Goal: Task Accomplishment & Management: Manage account settings

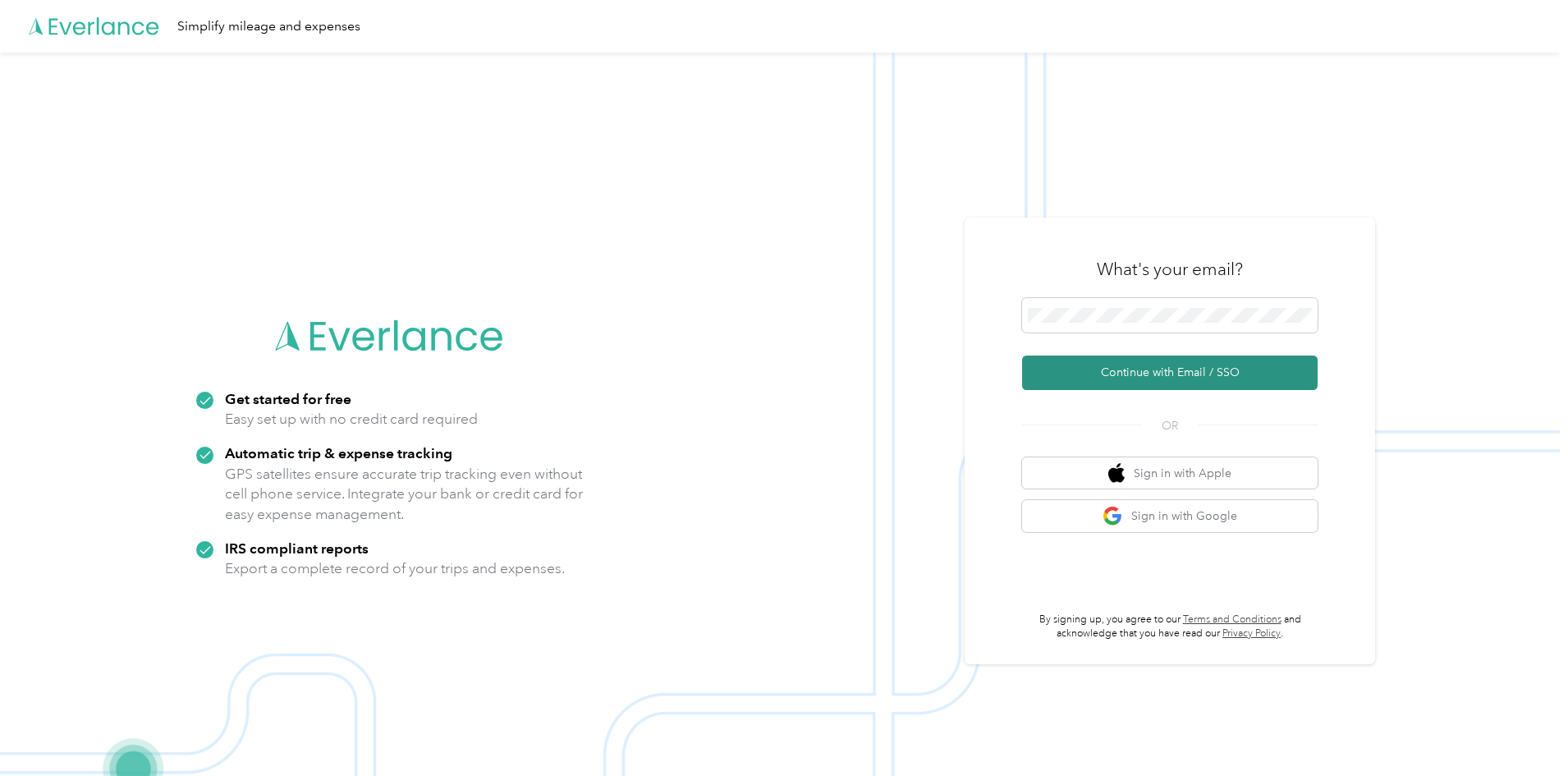
click at [1132, 372] on button "Continue with Email / SSO" at bounding box center [1170, 373] width 296 height 34
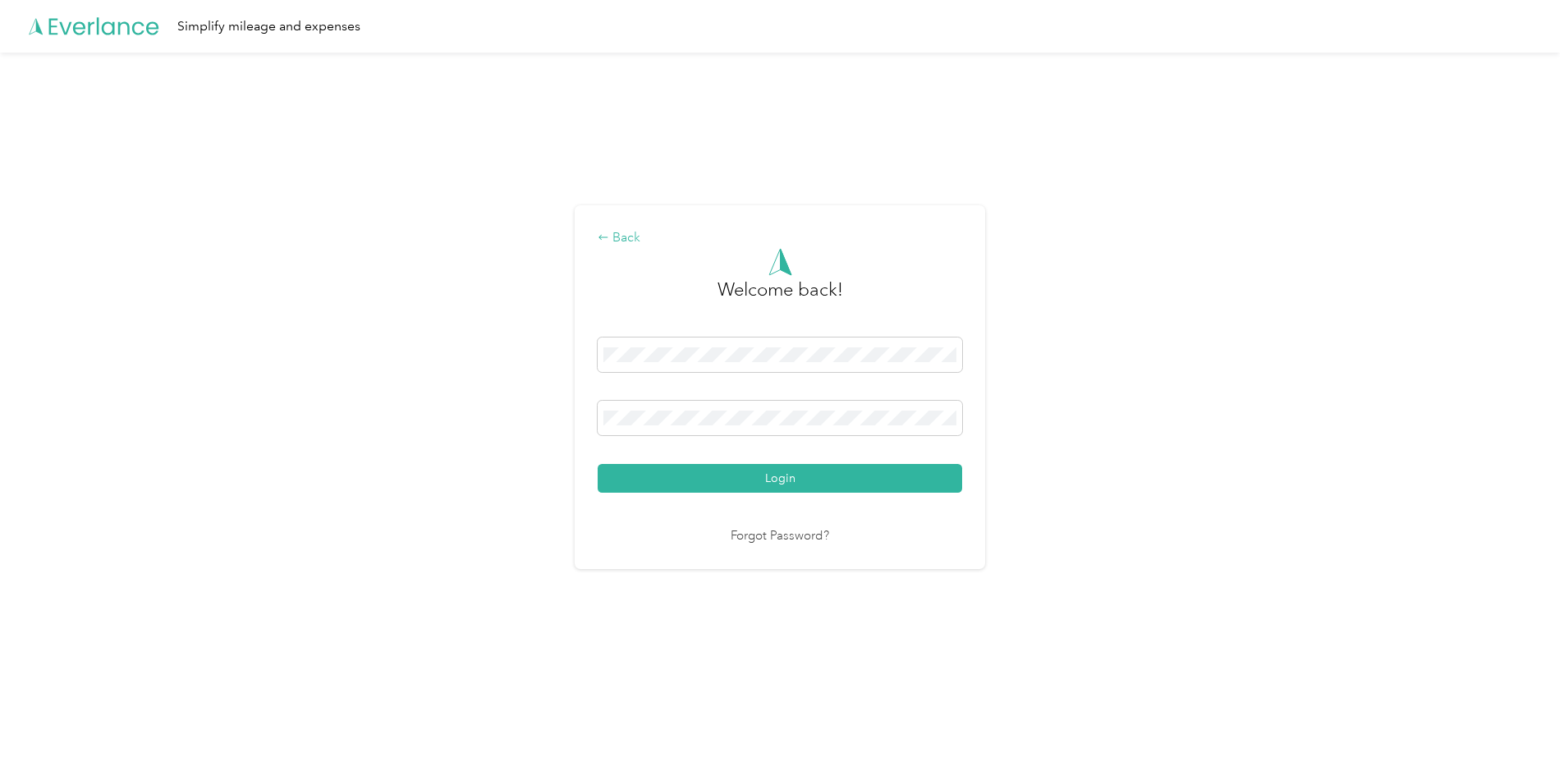
click at [624, 232] on div "Back" at bounding box center [780, 238] width 365 height 20
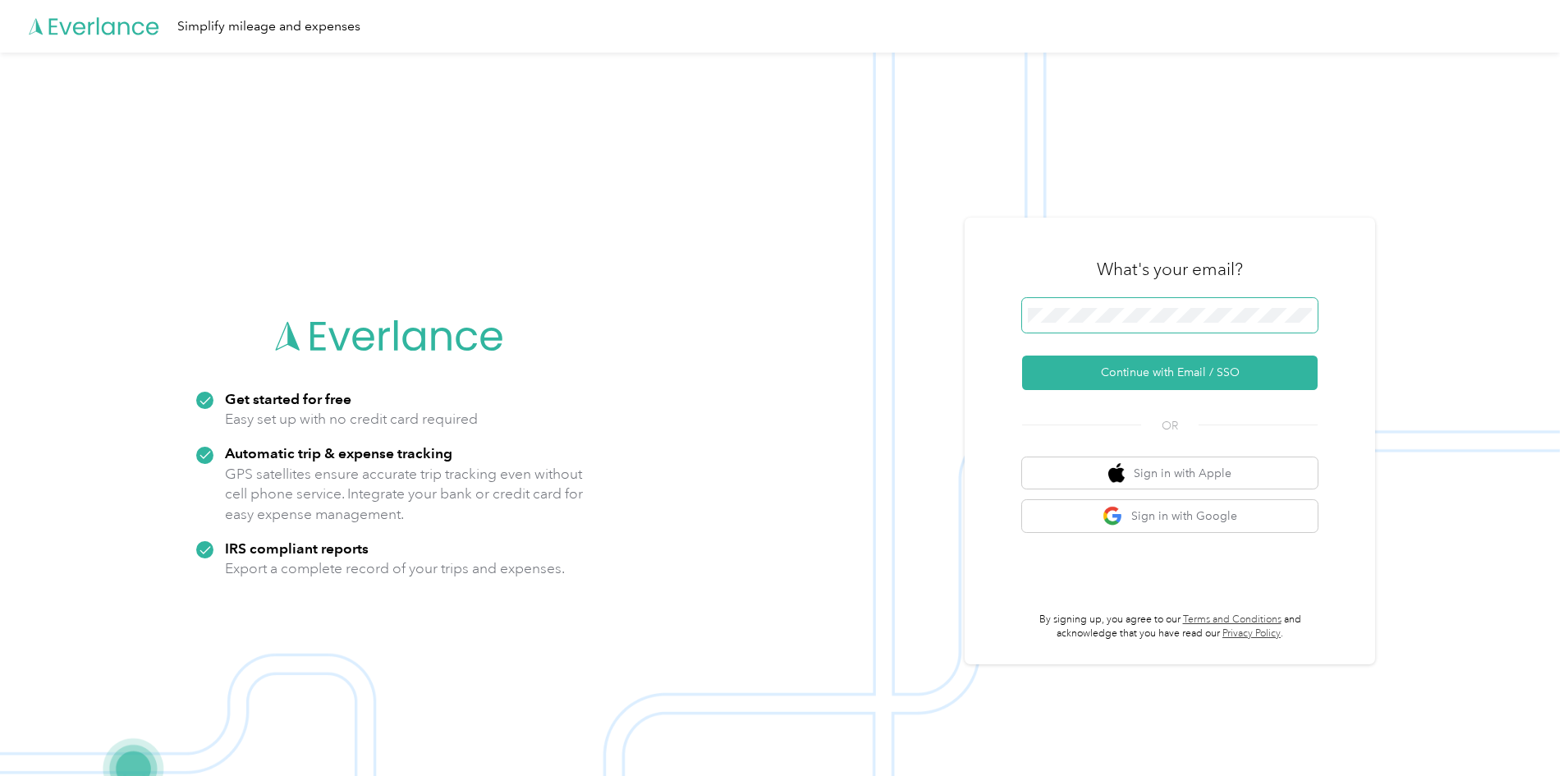
click at [762, 319] on div "Get started for free Easy set up with no credit card required Automatic trip & …" at bounding box center [780, 440] width 1560 height 776
click at [1122, 378] on button "Continue with Email / SSO" at bounding box center [1170, 373] width 296 height 34
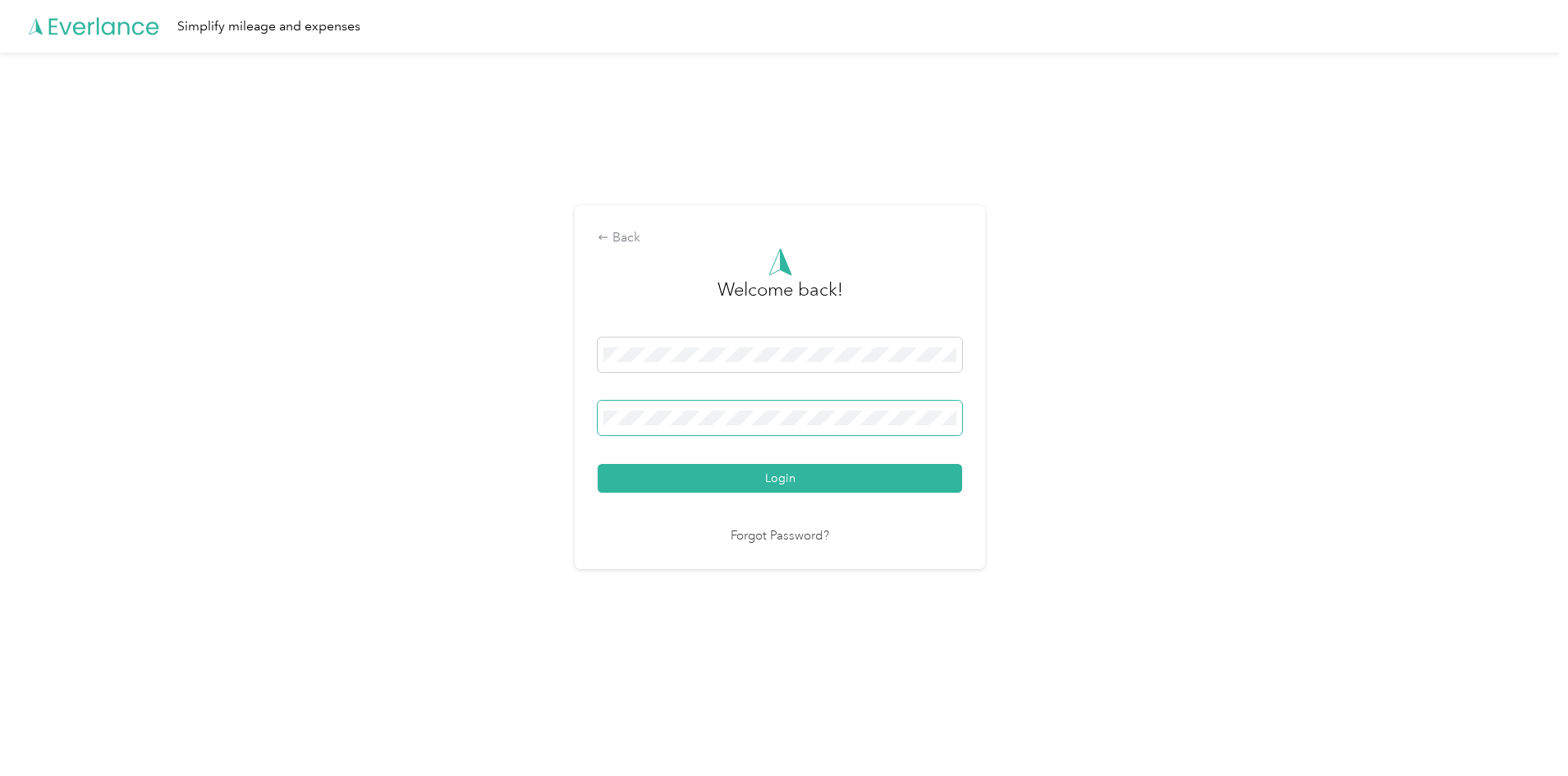
click at [597, 464] on button "Login" at bounding box center [780, 478] width 365 height 29
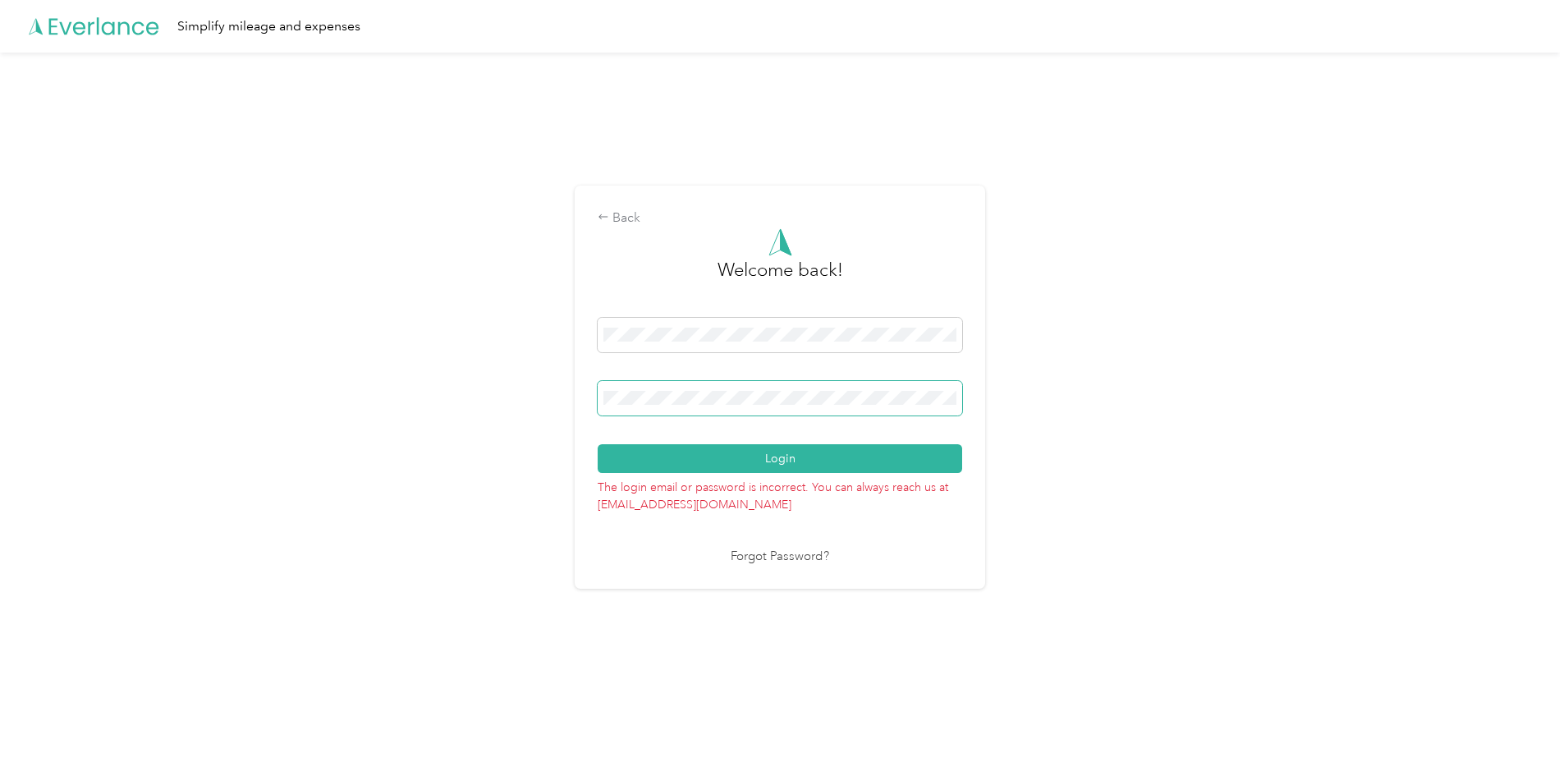
click at [597, 444] on button "Login" at bounding box center [780, 458] width 365 height 29
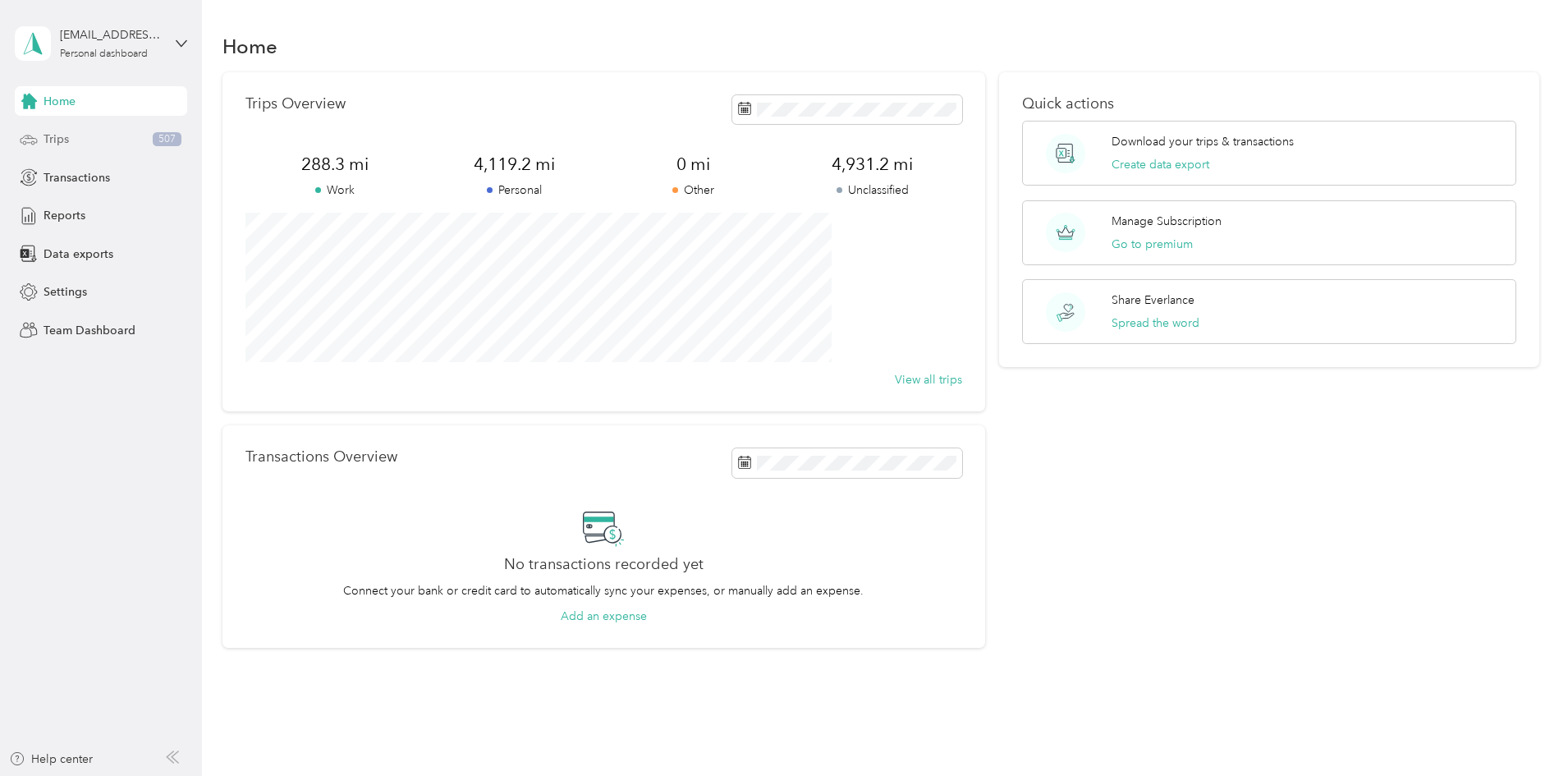
click at [71, 144] on div "Trips 507" at bounding box center [100, 139] width 173 height 30
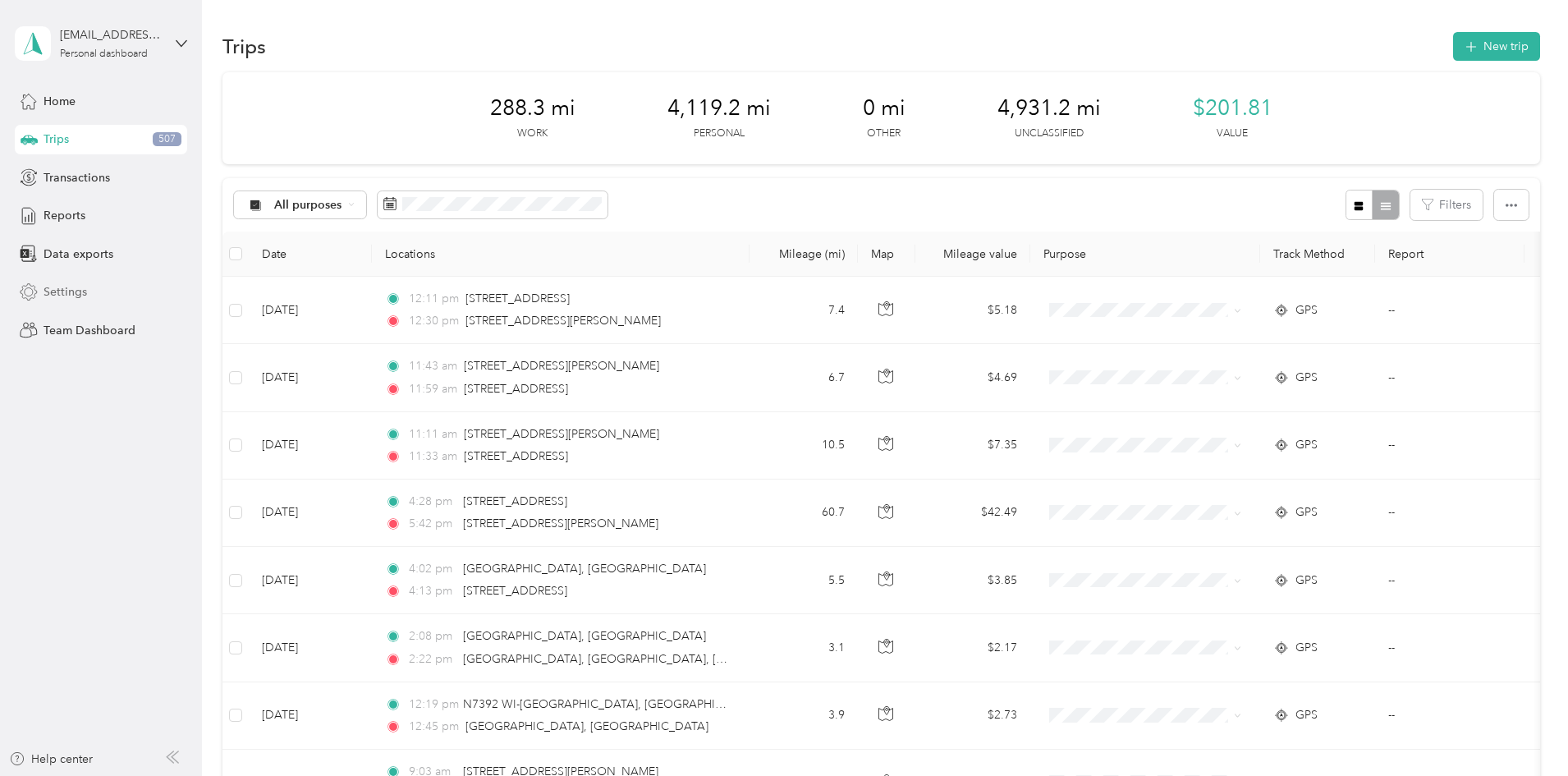
click at [74, 291] on span "Settings" at bounding box center [66, 292] width 44 height 17
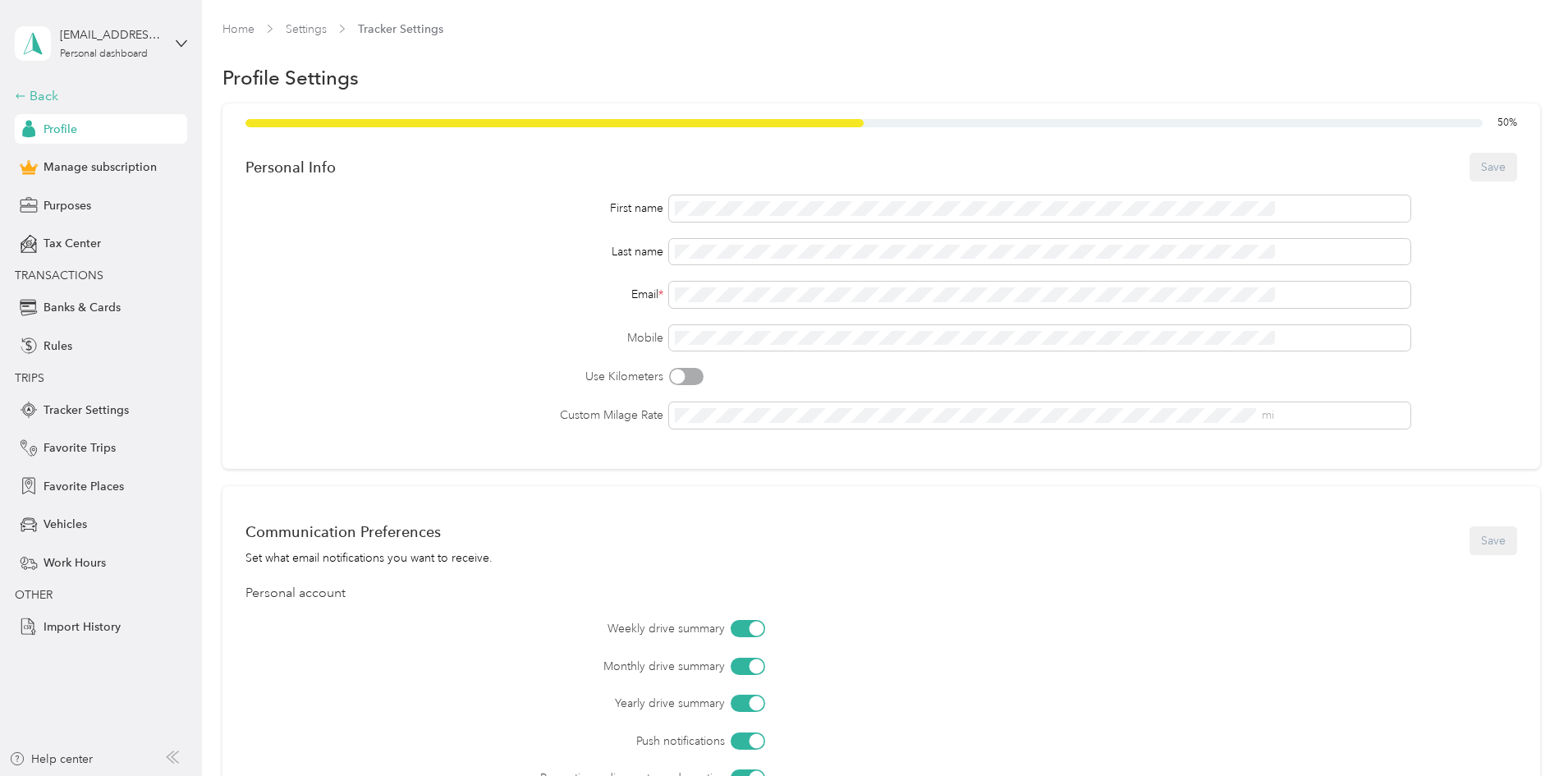
click at [33, 98] on div "Back" at bounding box center [96, 95] width 164 height 20
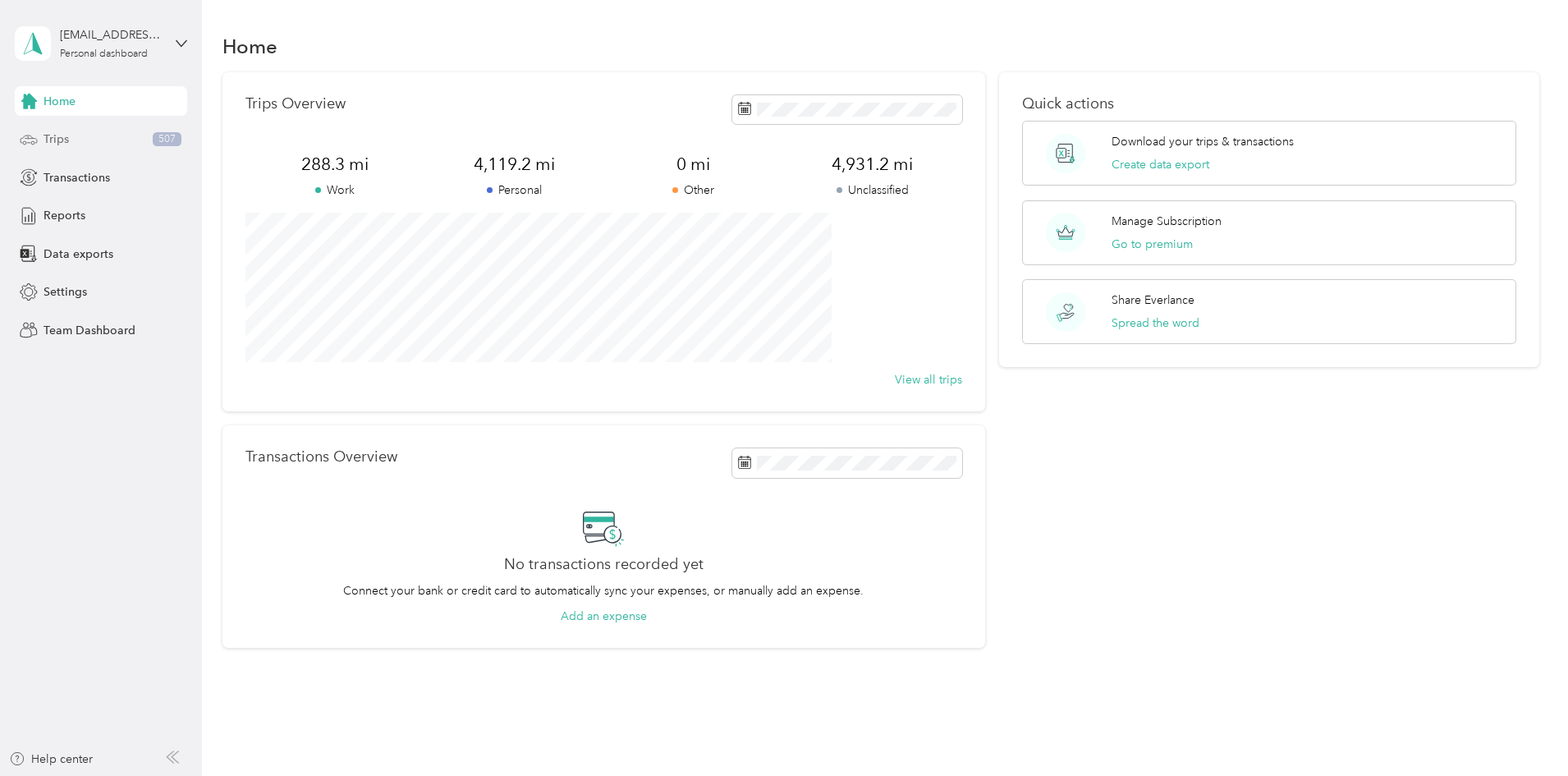
click at [59, 136] on span "Trips" at bounding box center [56, 139] width 26 height 17
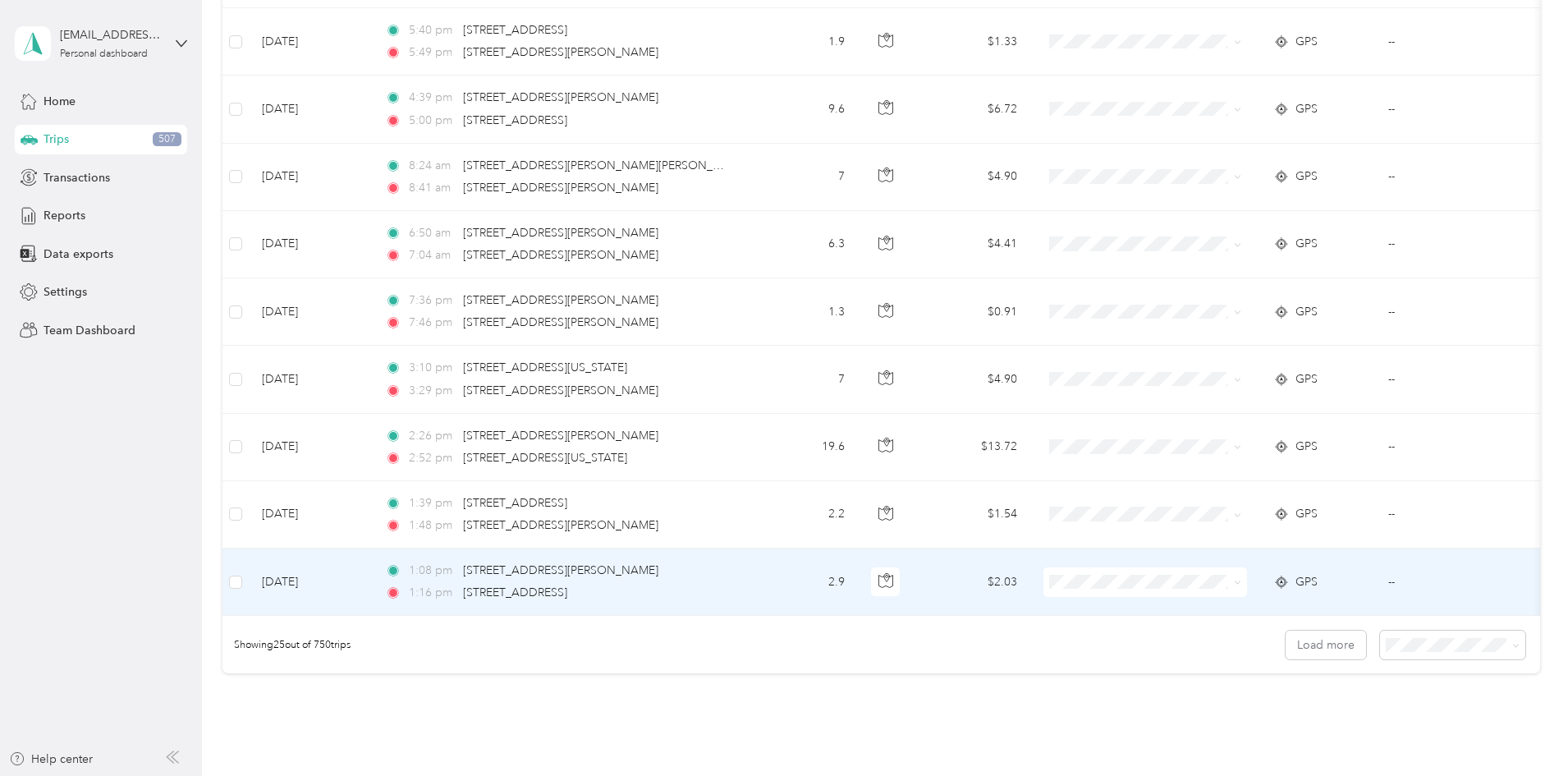
scroll to position [1486, 0]
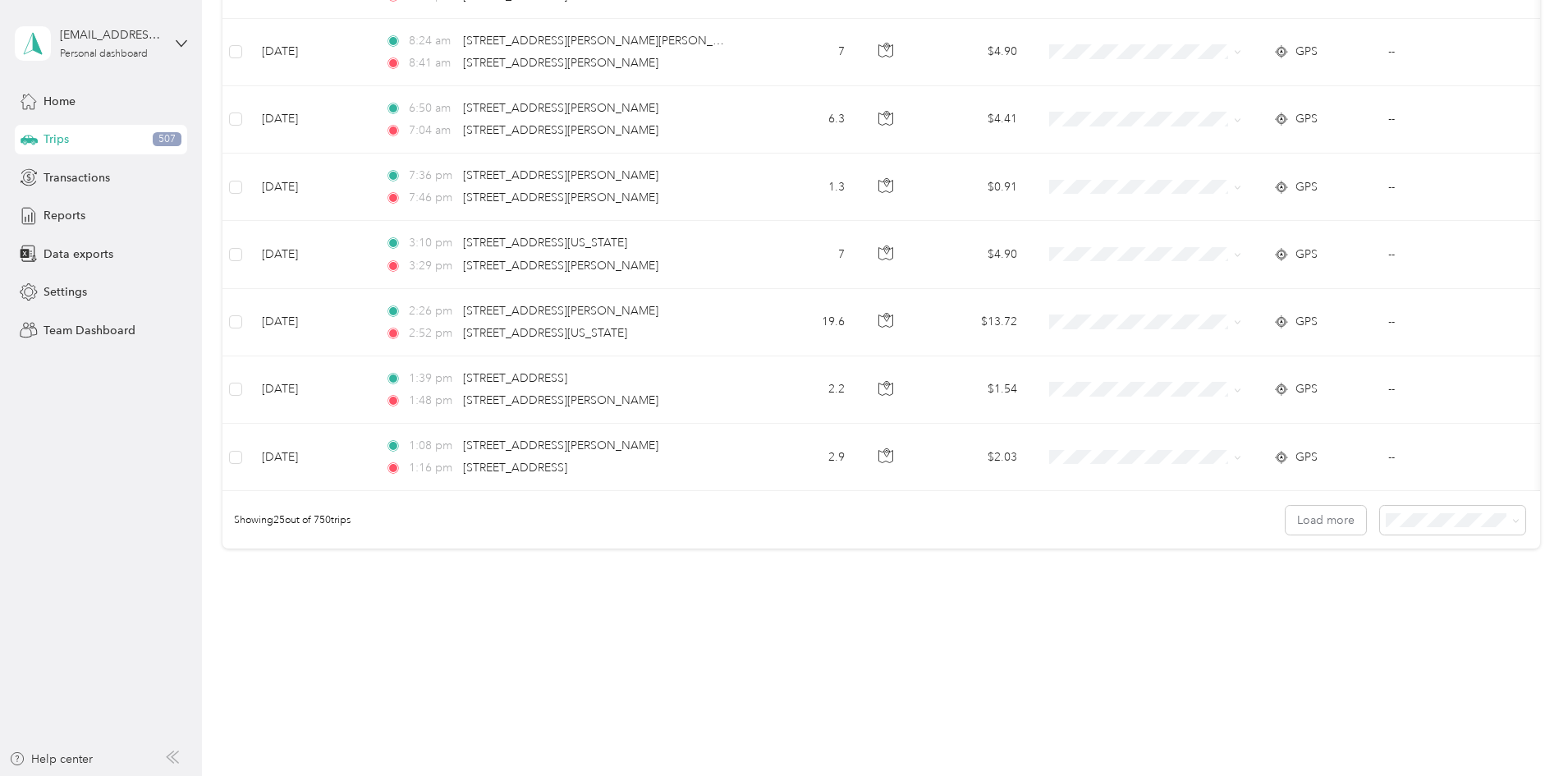
click at [1328, 603] on span "100 per load" at bounding box center [1312, 604] width 68 height 14
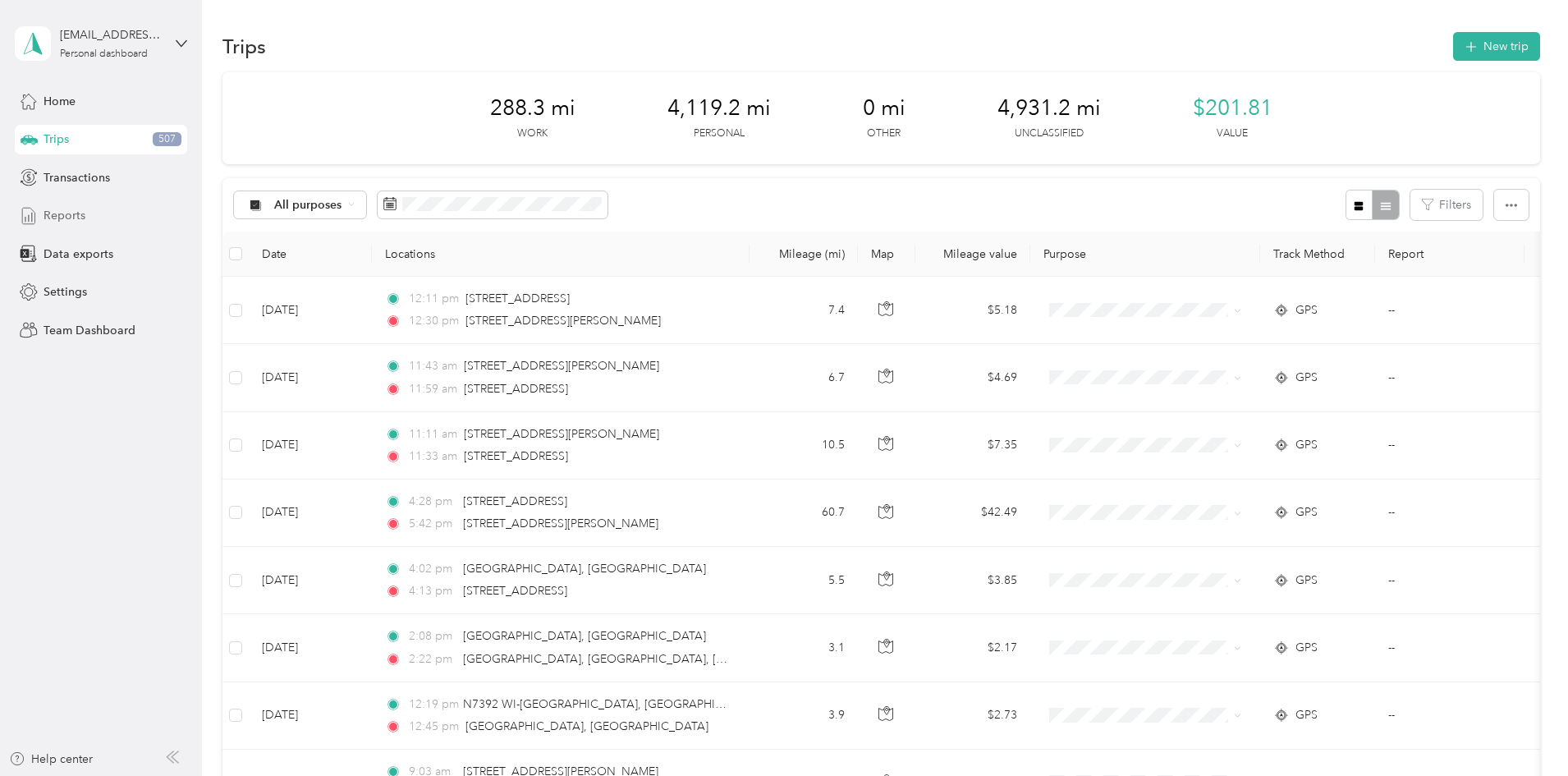
click at [66, 219] on span "Reports" at bounding box center [65, 216] width 42 height 17
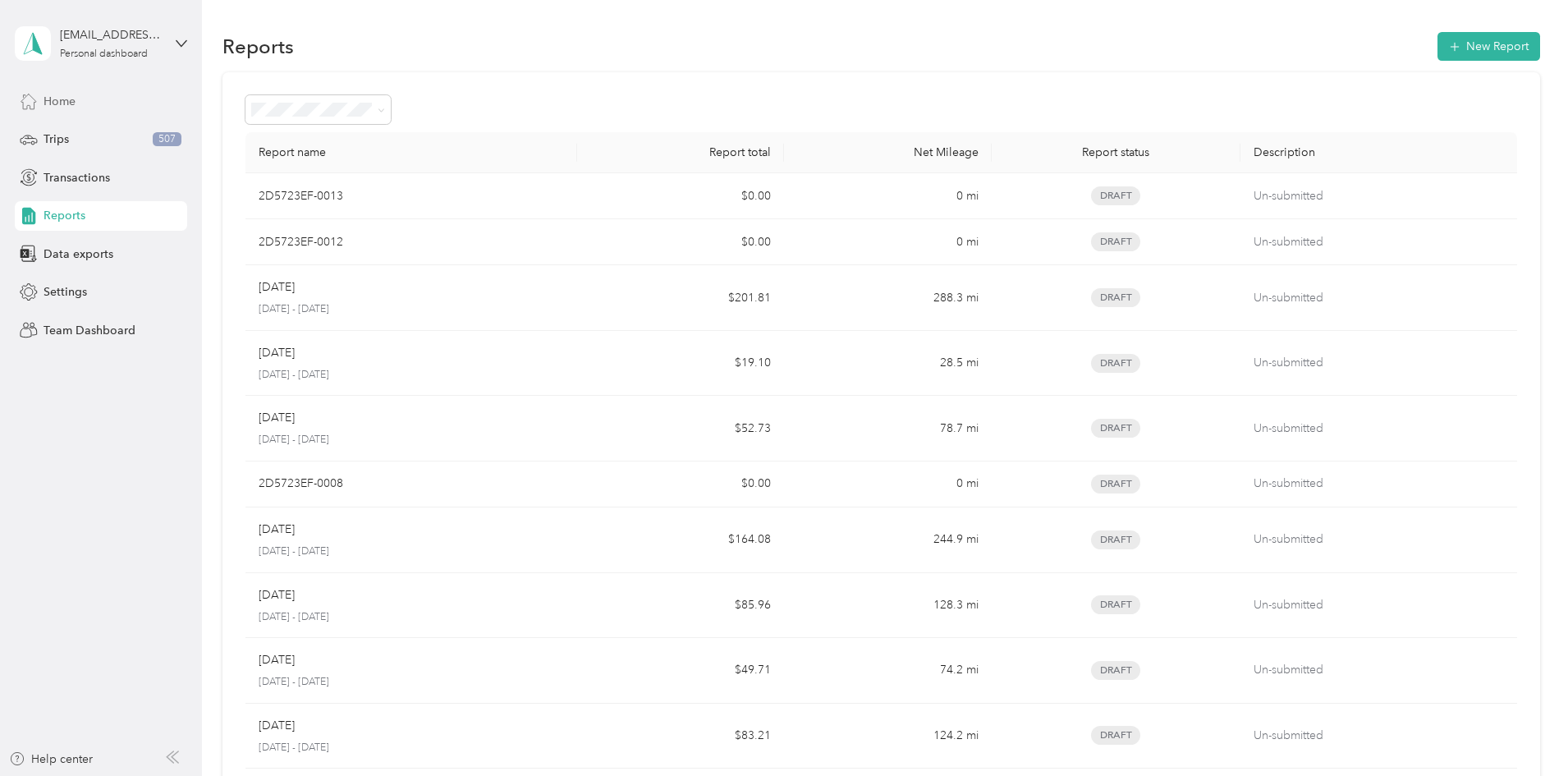
click at [58, 105] on span "Home" at bounding box center [60, 101] width 32 height 17
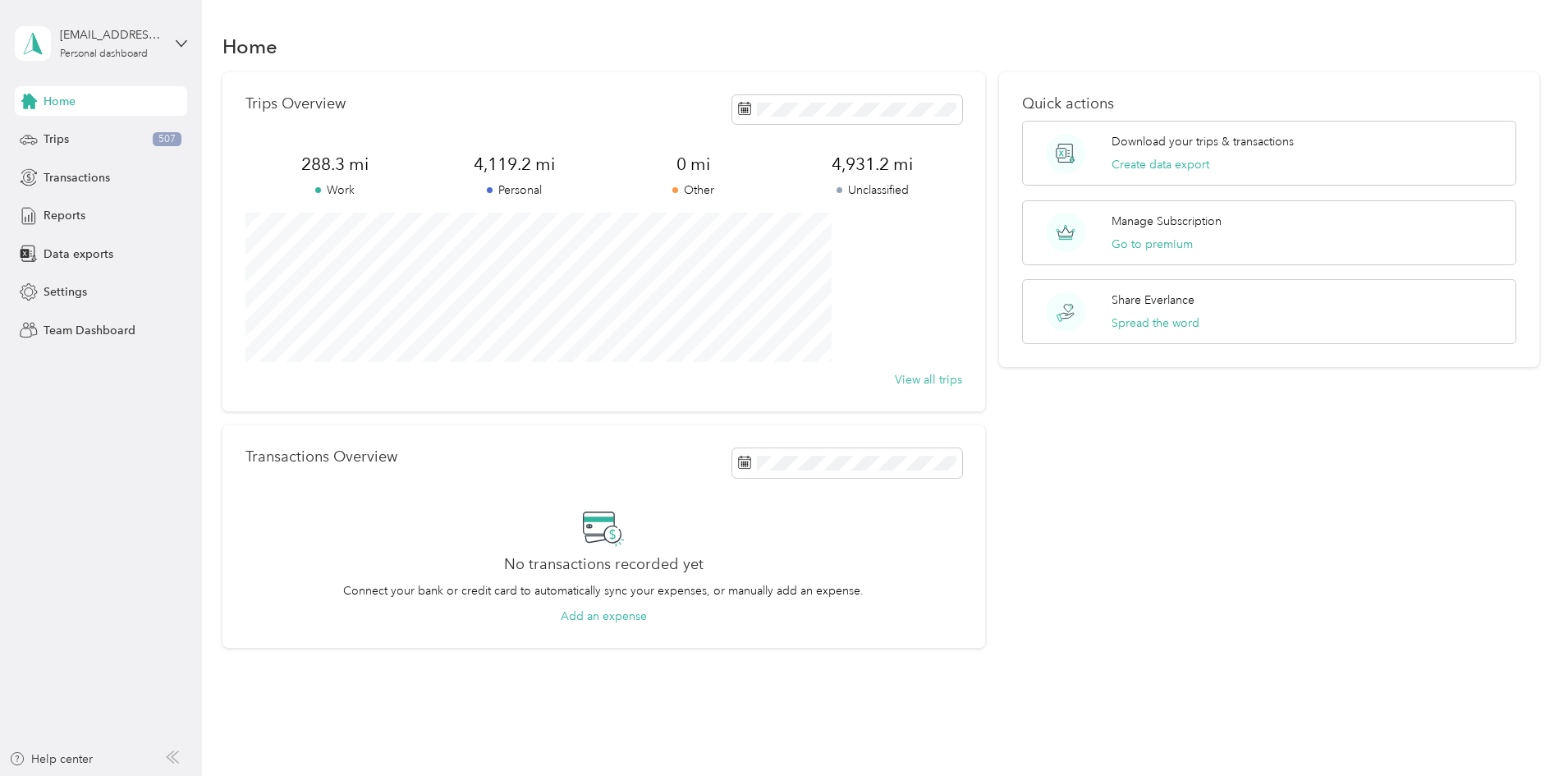
click at [280, 183] on div "Trips Overview 288.3 mi Work 4,119.2 mi Personal 0 mi Other 4,931.2 mi Unclassi…" at bounding box center [881, 361] width 1318 height 577
click at [109, 147] on div "Trips 507" at bounding box center [100, 139] width 173 height 30
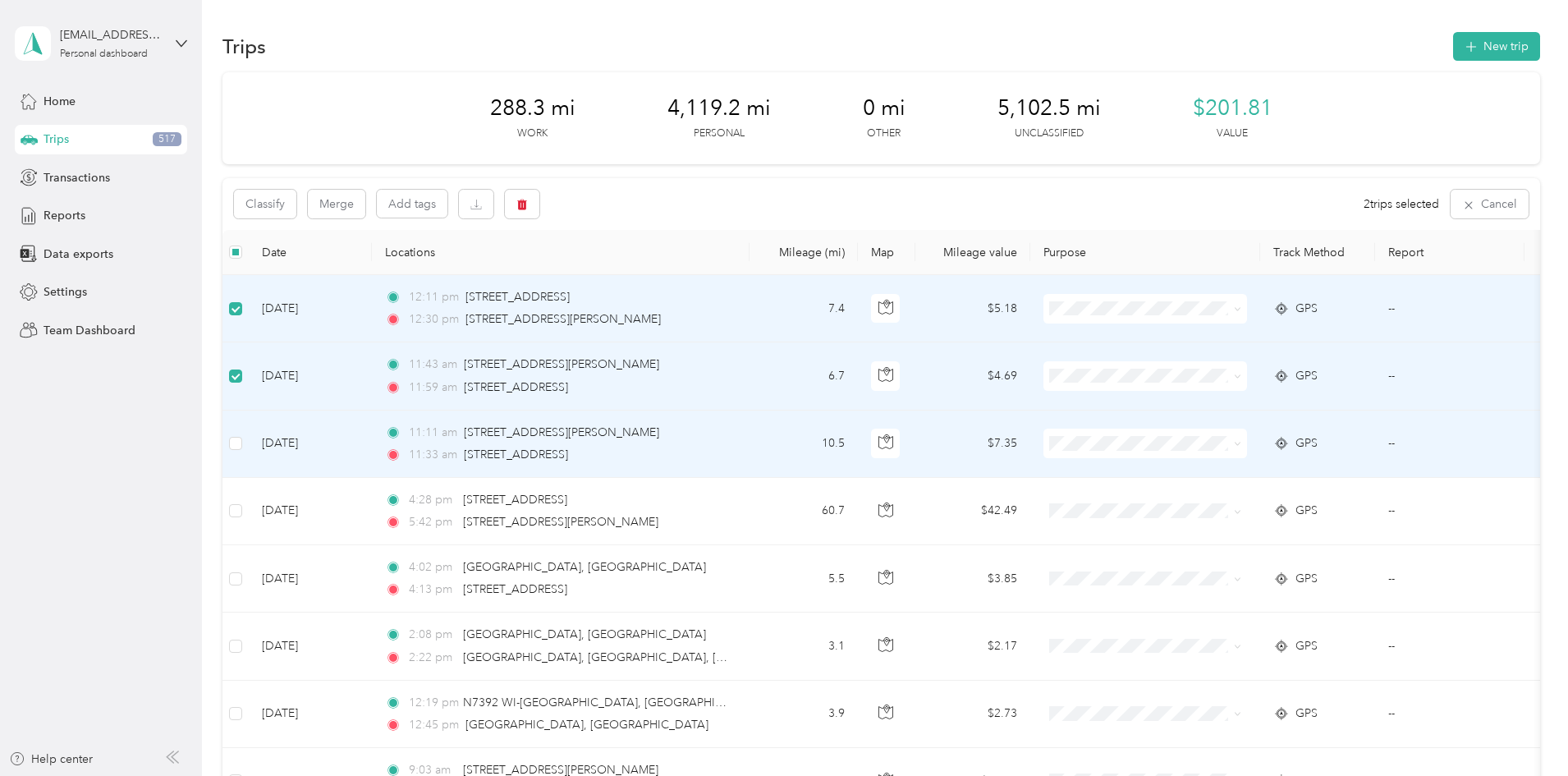
click at [249, 453] on td at bounding box center [236, 444] width 27 height 68
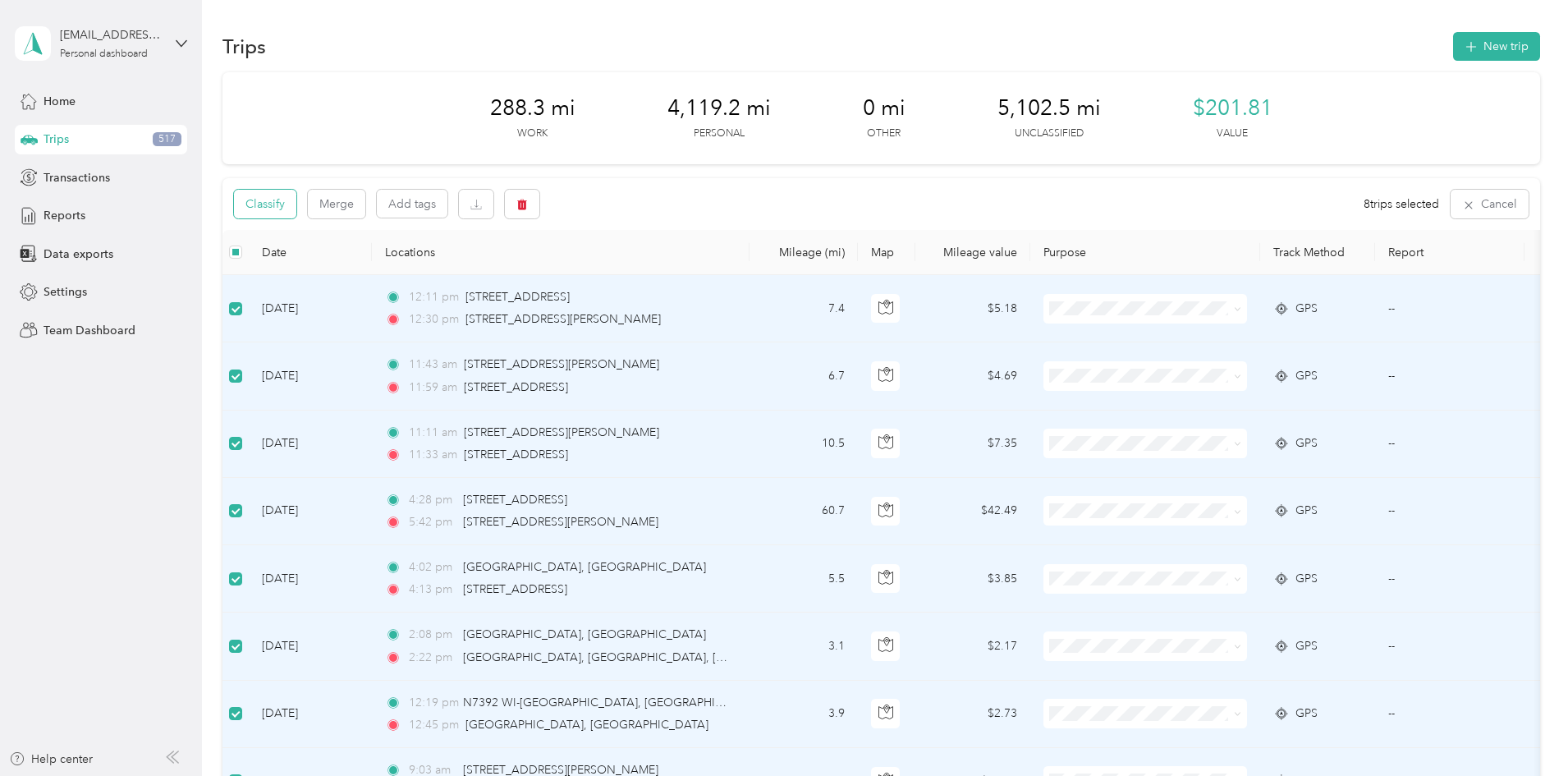
click at [297, 204] on button "Classify" at bounding box center [264, 204] width 62 height 29
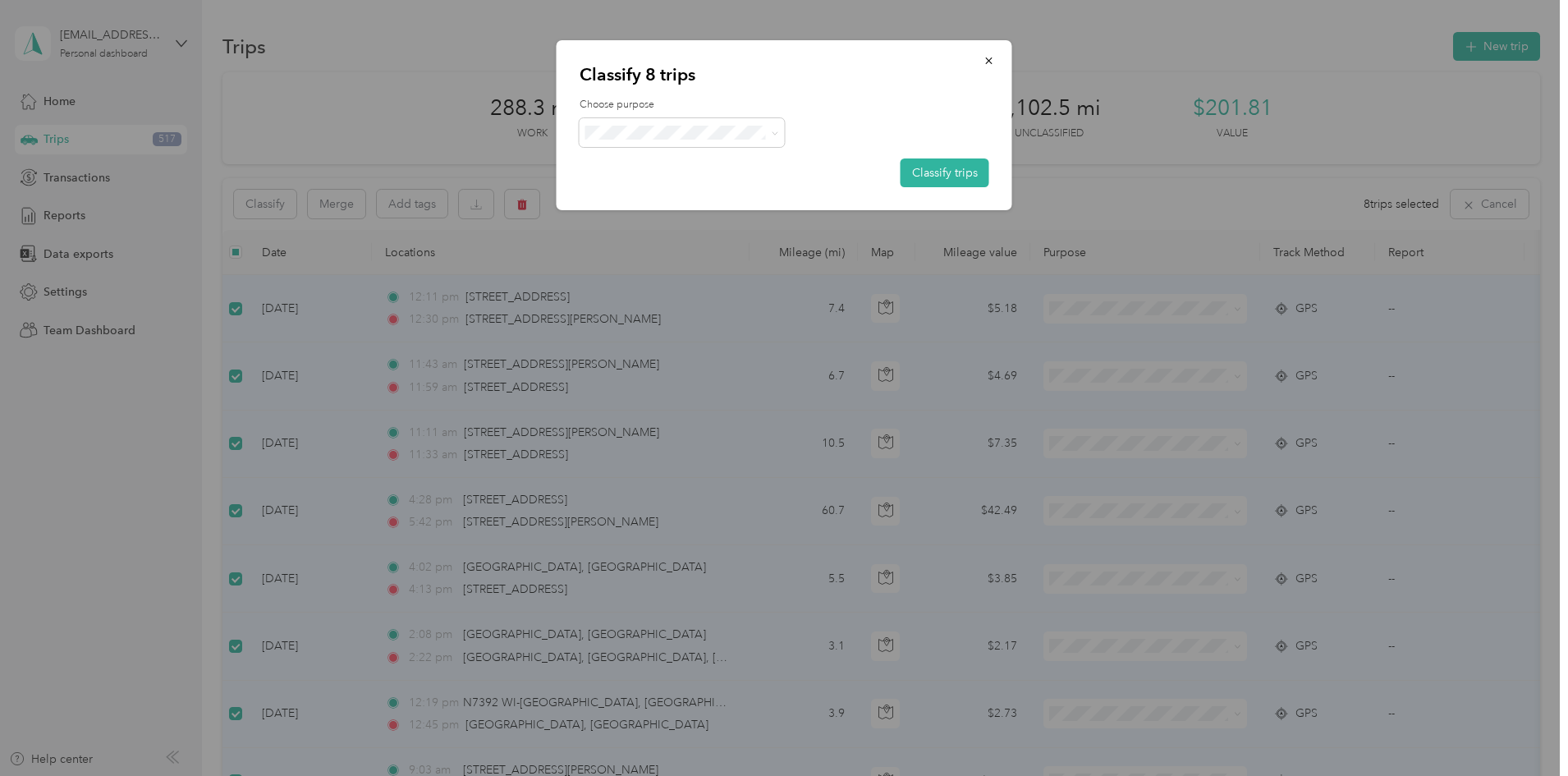
click at [645, 191] on span "Personal" at bounding box center [697, 192] width 153 height 17
click at [944, 168] on button "Classify trips" at bounding box center [945, 173] width 89 height 29
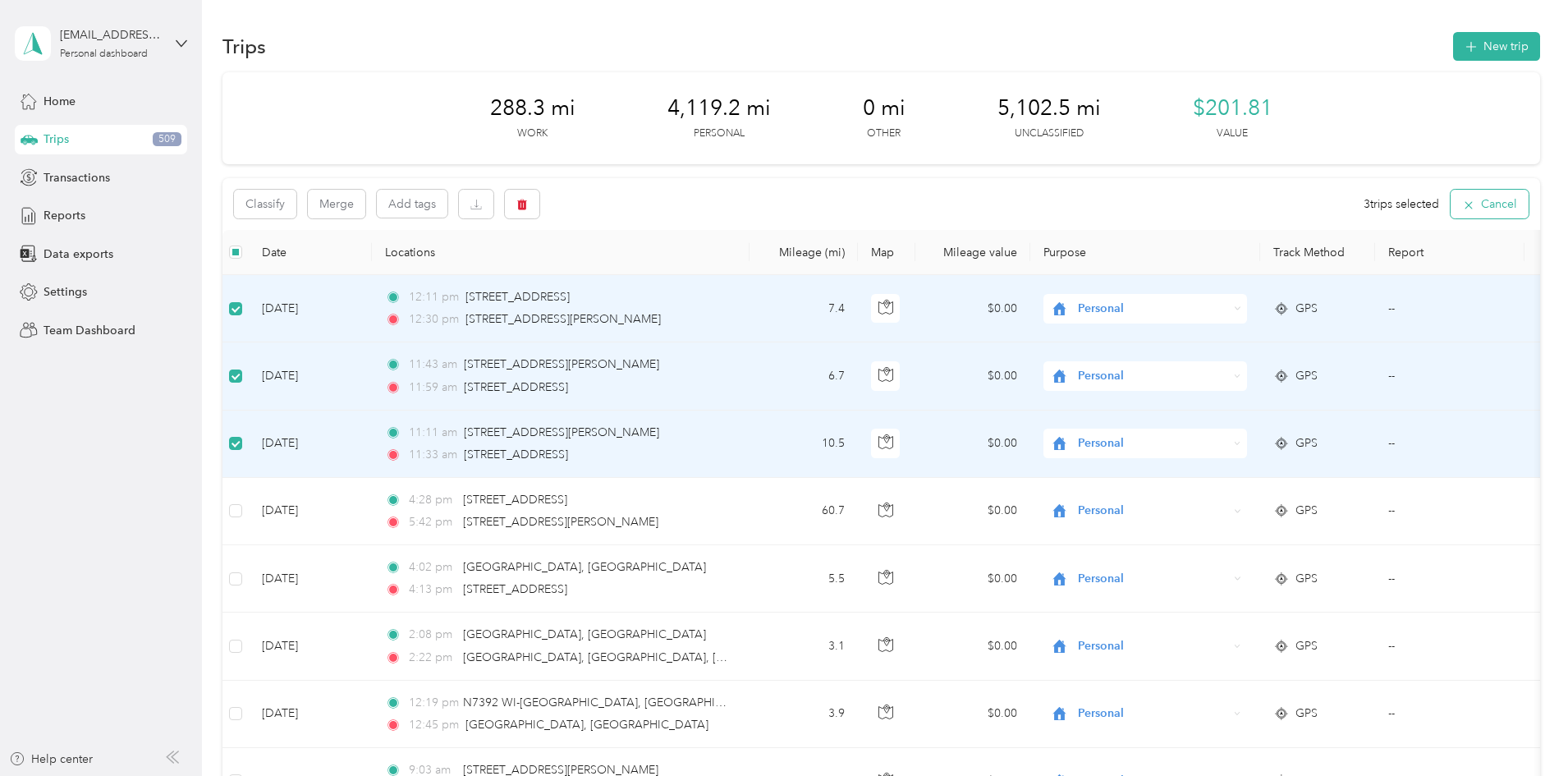
click at [1462, 209] on icon "button" at bounding box center [1469, 205] width 13 height 13
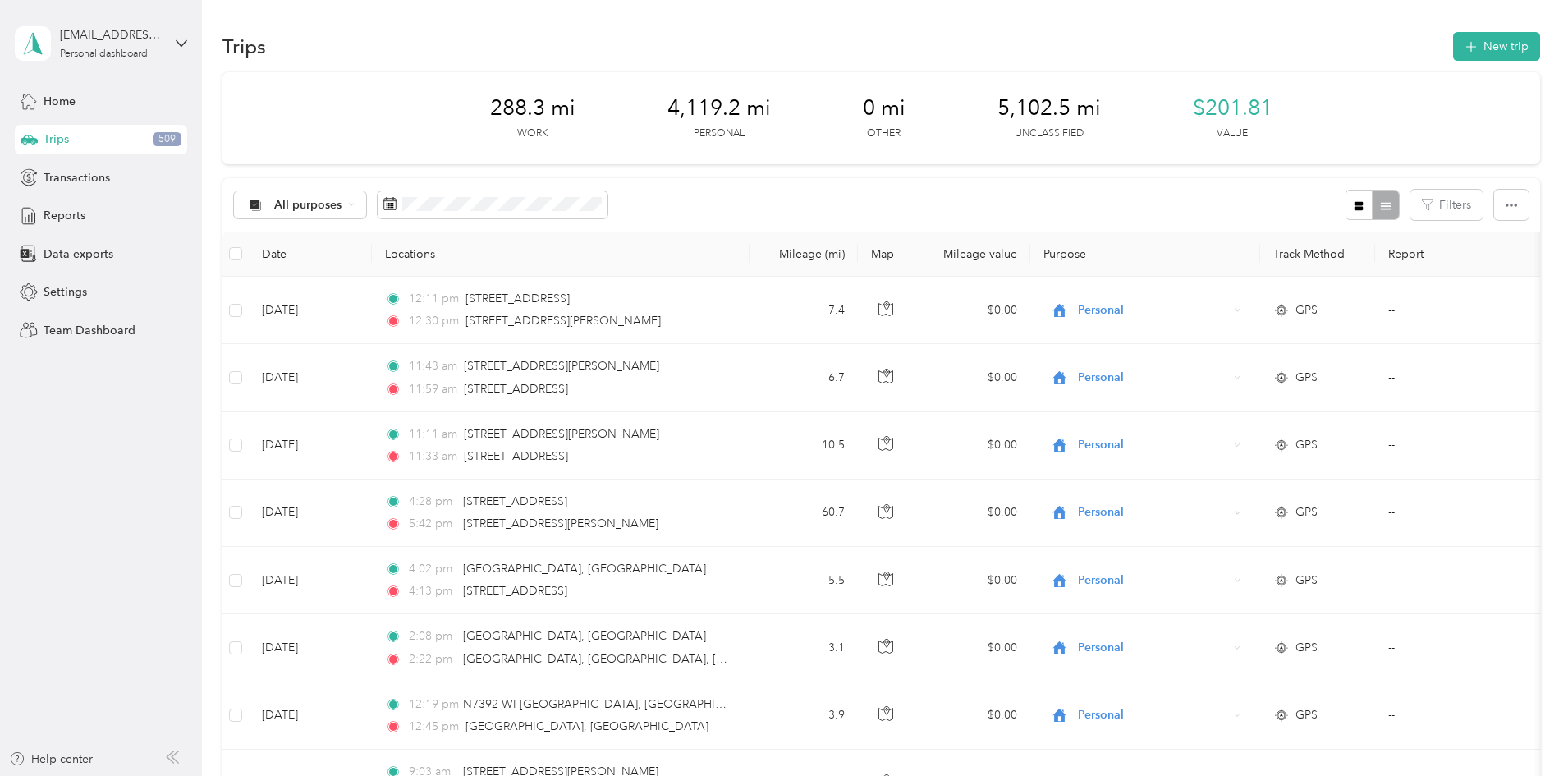
click at [891, 215] on div "All purposes Filters" at bounding box center [881, 205] width 1318 height 53
click at [367, 212] on div "All purposes" at bounding box center [300, 204] width 133 height 28
click at [400, 256] on span "Unclassified" at bounding box center [424, 263] width 79 height 17
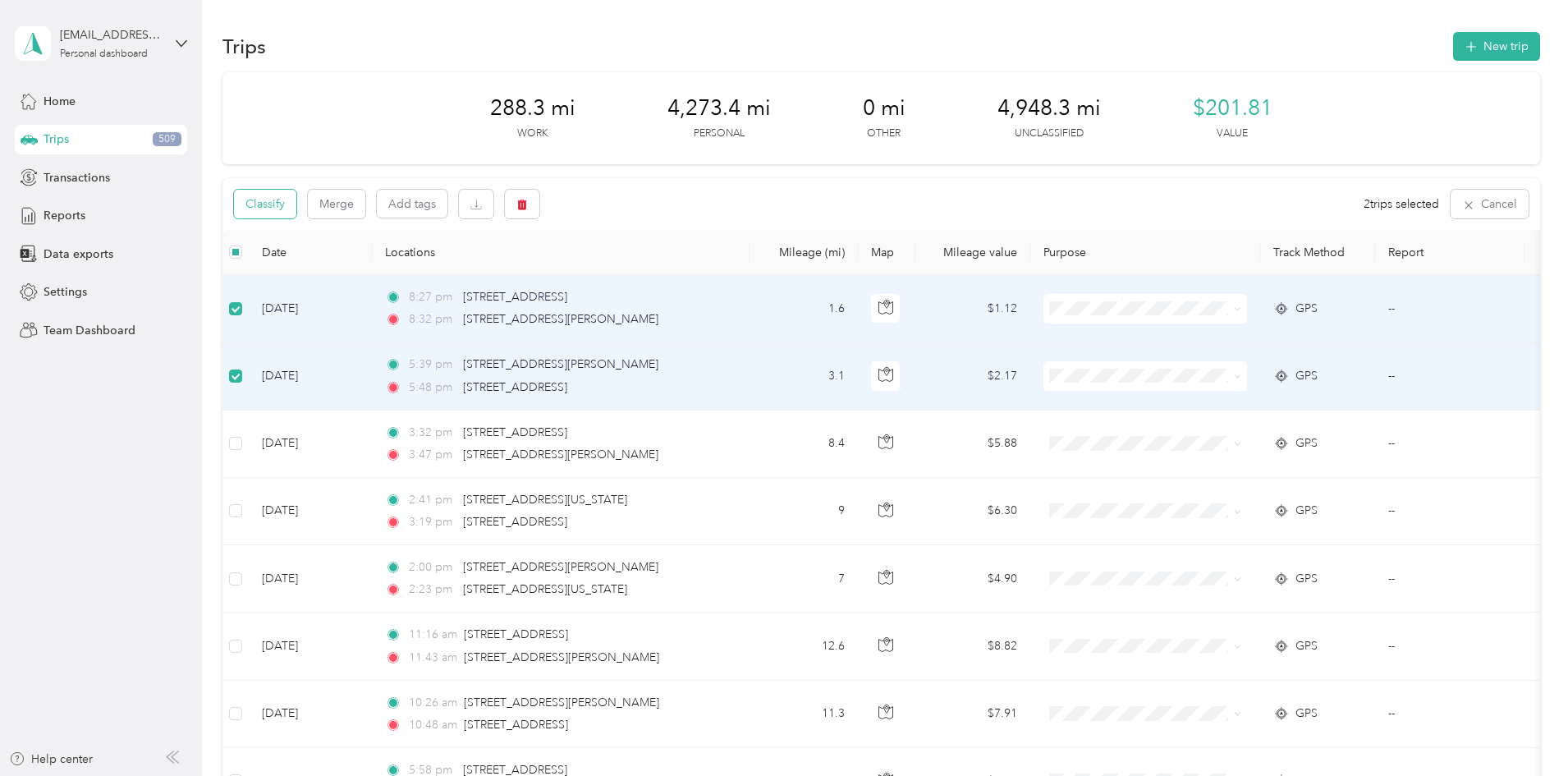
click at [297, 207] on button "Classify" at bounding box center [264, 204] width 62 height 29
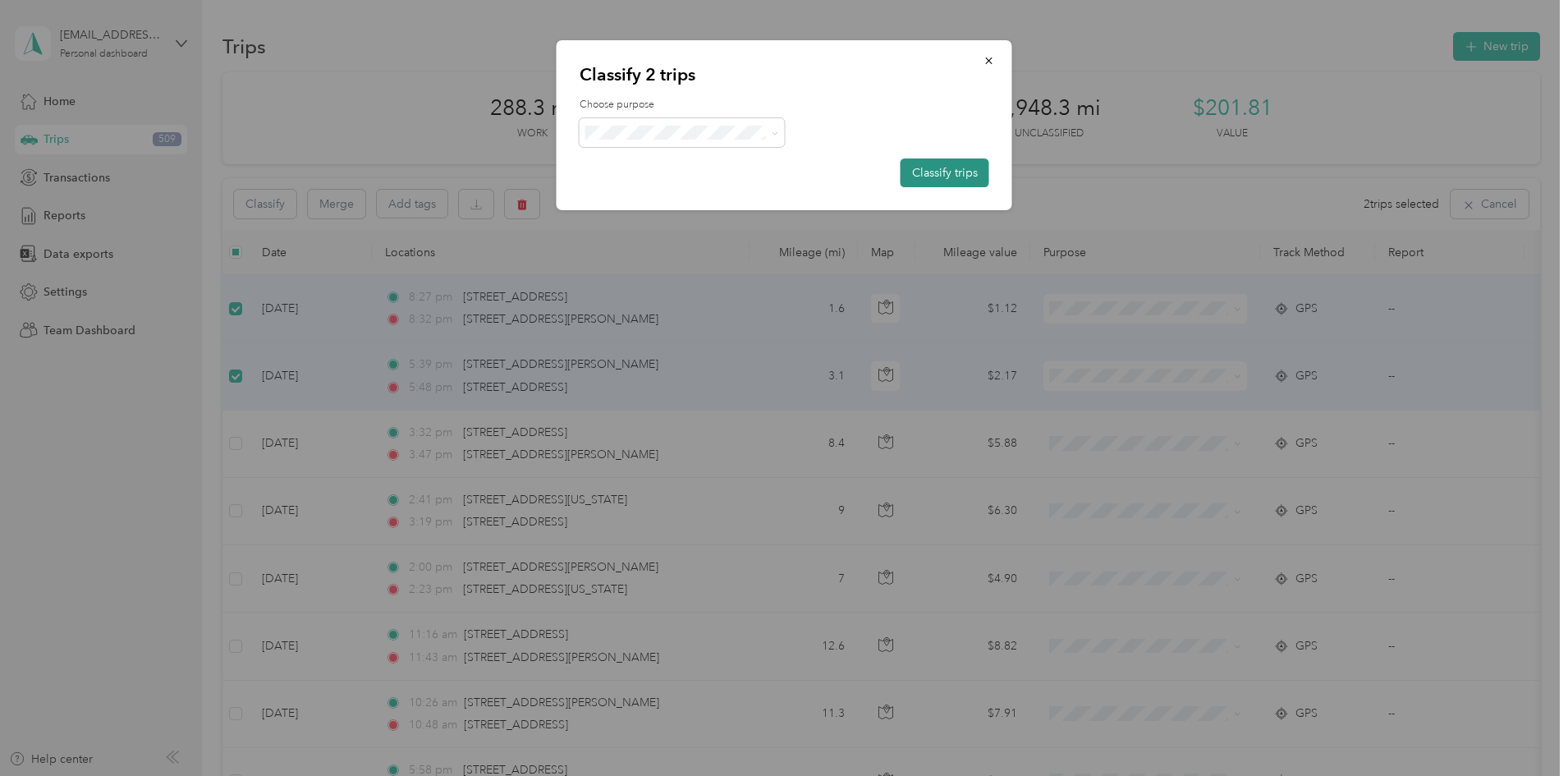
click at [947, 182] on button "Classify trips" at bounding box center [945, 173] width 89 height 29
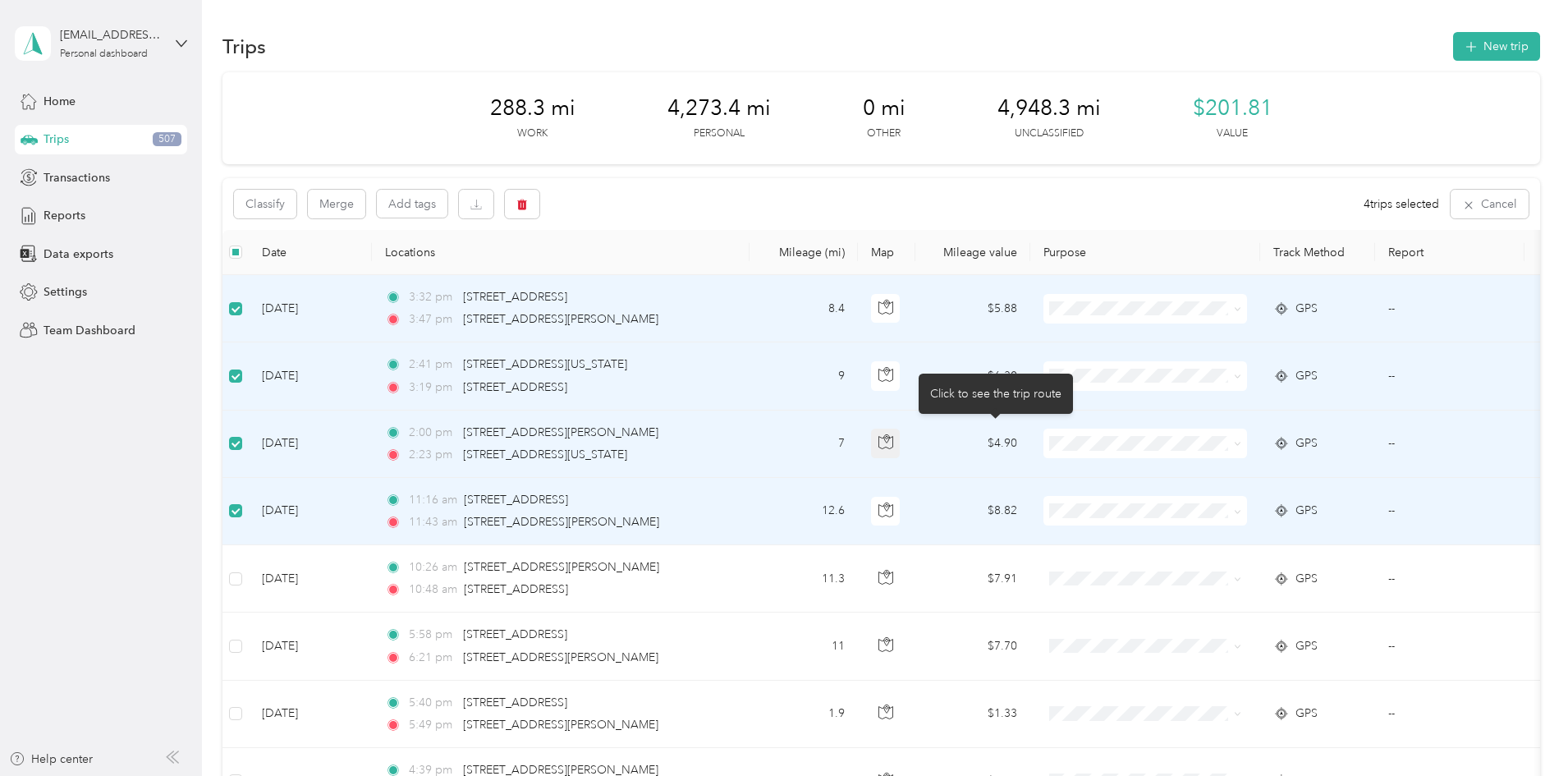
click at [901, 435] on button "button" at bounding box center [886, 443] width 30 height 30
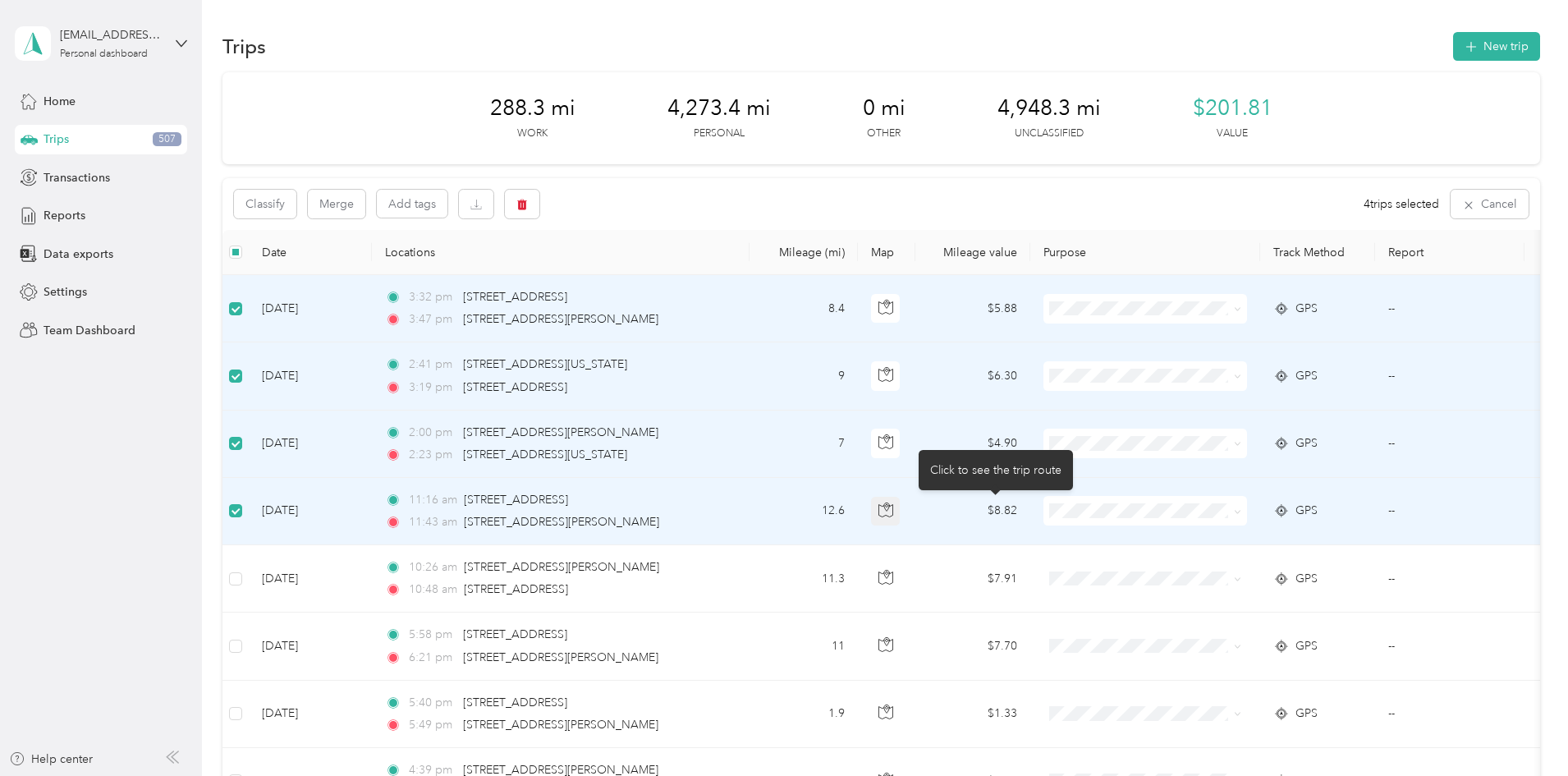
click at [893, 514] on icon "button" at bounding box center [886, 510] width 14 height 14
click at [297, 204] on button "Classify" at bounding box center [264, 204] width 62 height 29
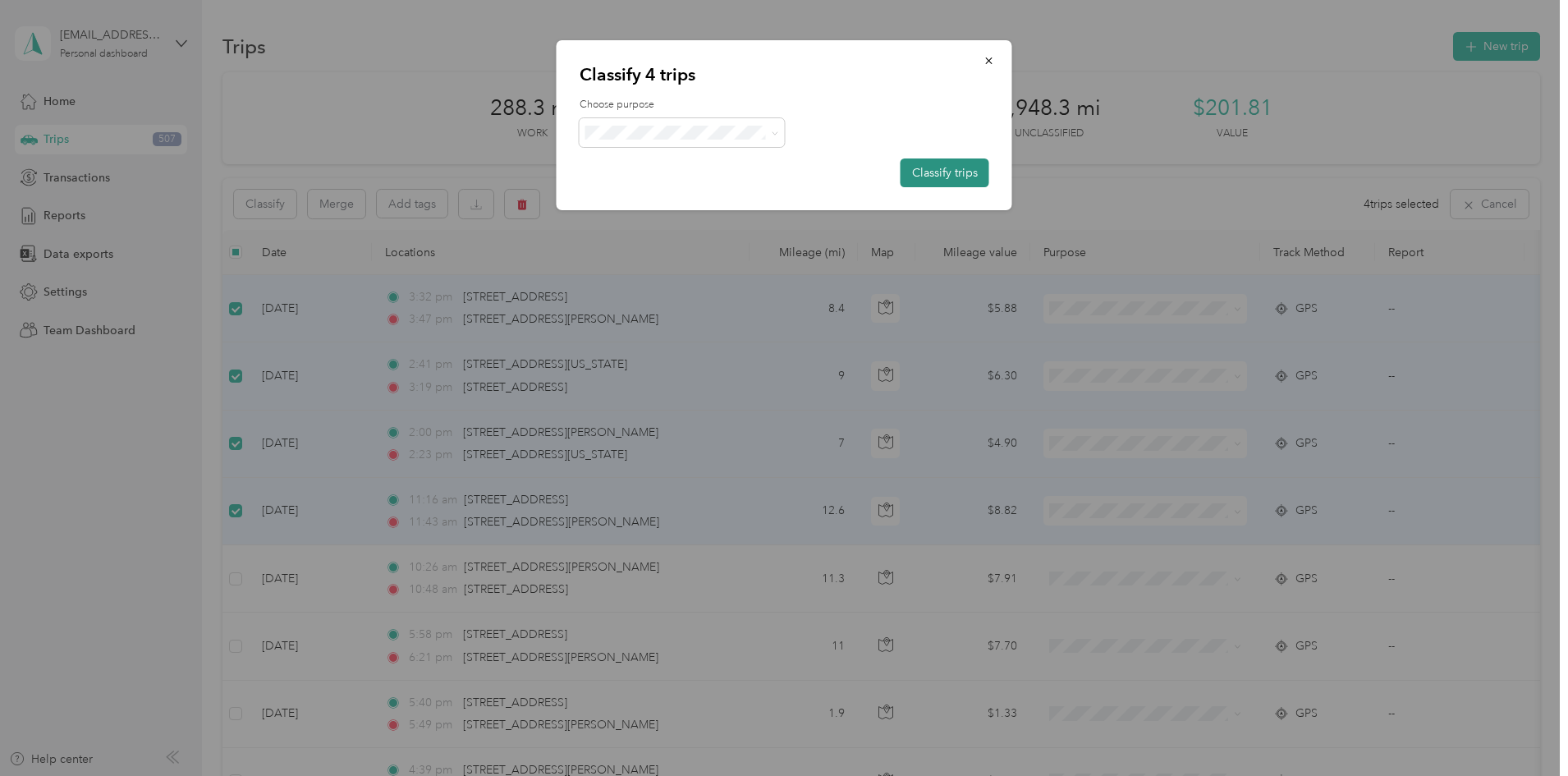
click at [937, 178] on button "Classify trips" at bounding box center [945, 173] width 89 height 29
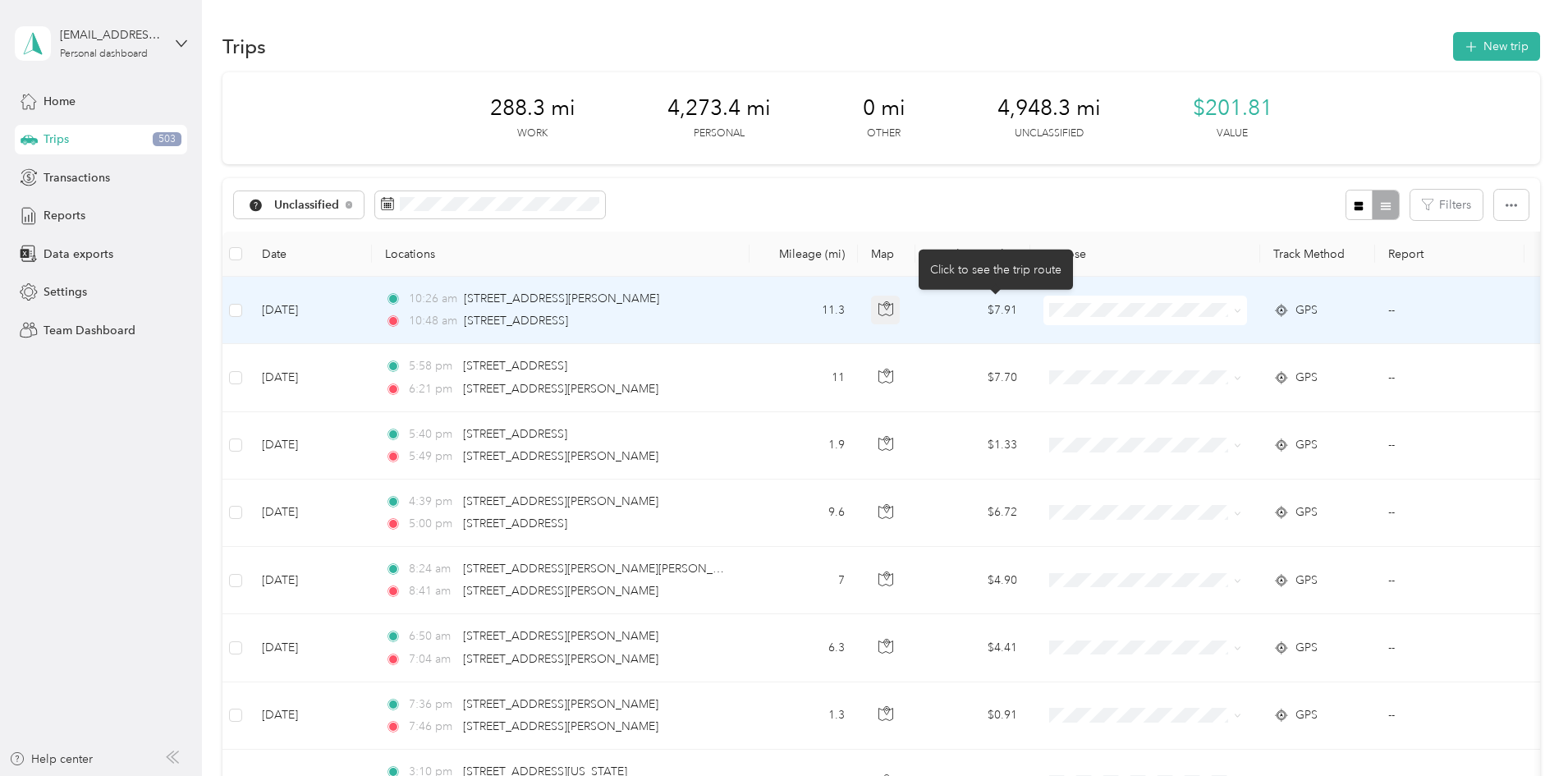
click at [889, 309] on icon "button" at bounding box center [887, 305] width 5 height 9
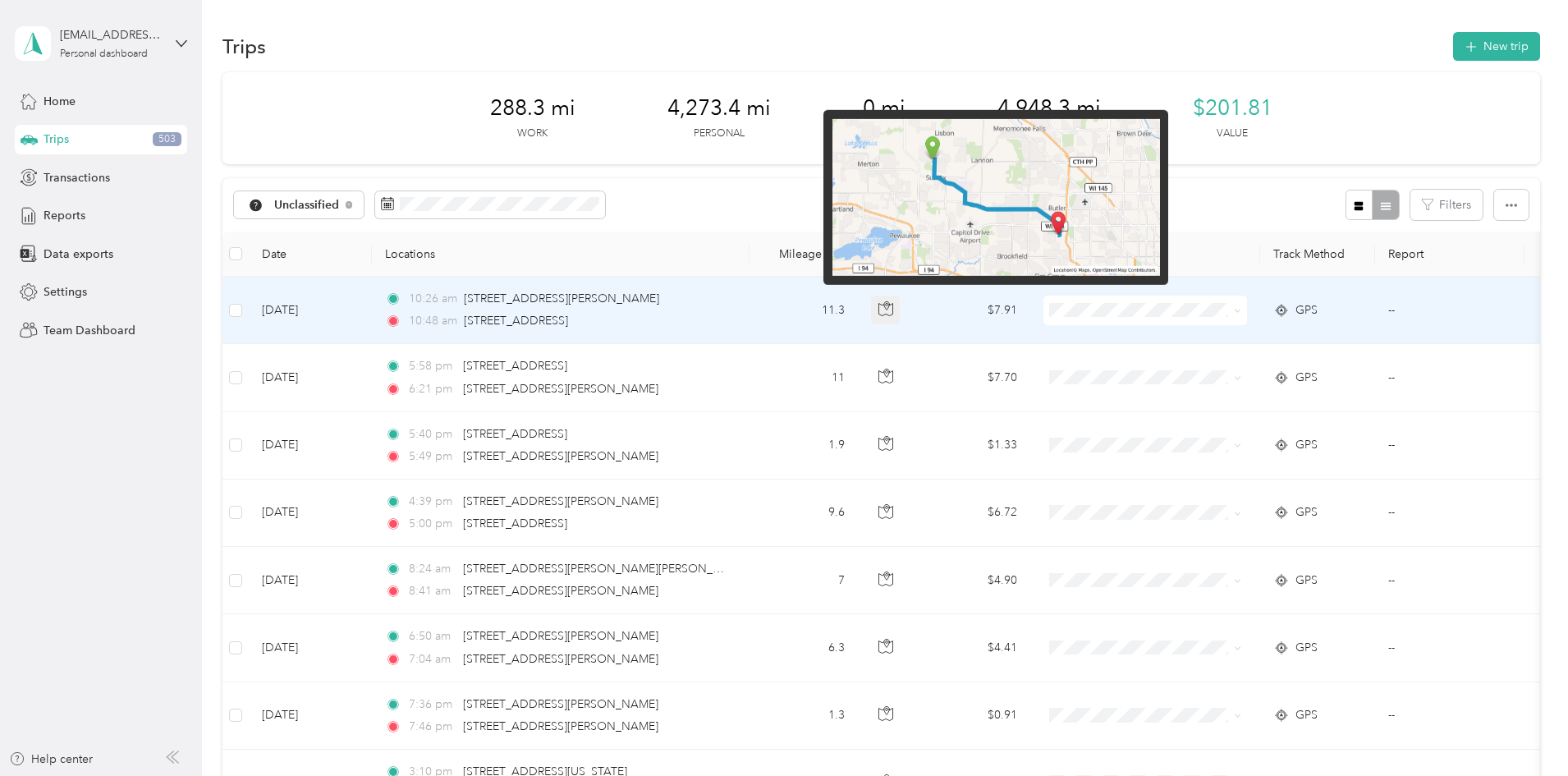
click at [889, 309] on icon "button" at bounding box center [887, 305] width 5 height 9
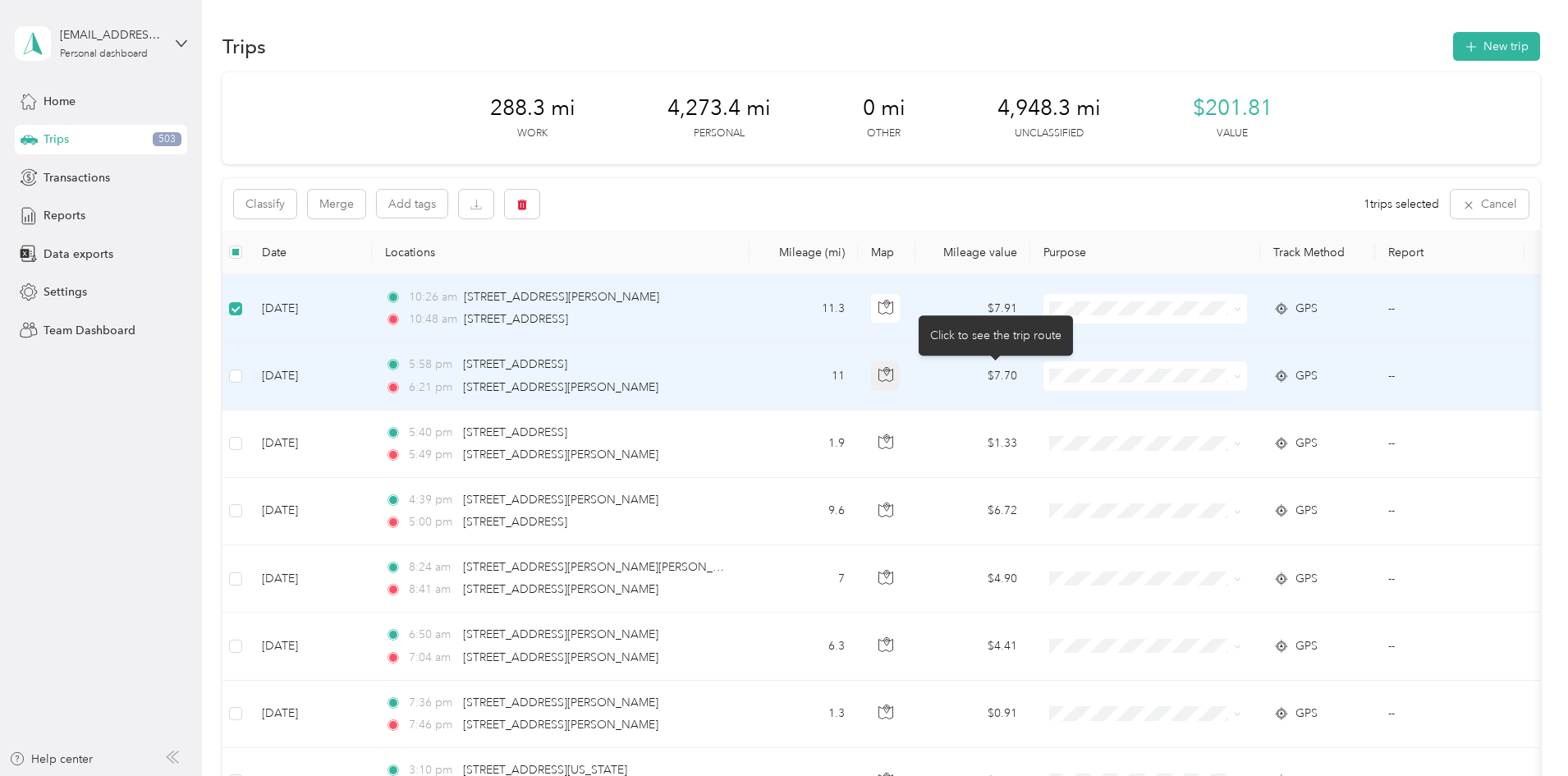
click at [901, 386] on button "button" at bounding box center [886, 376] width 30 height 30
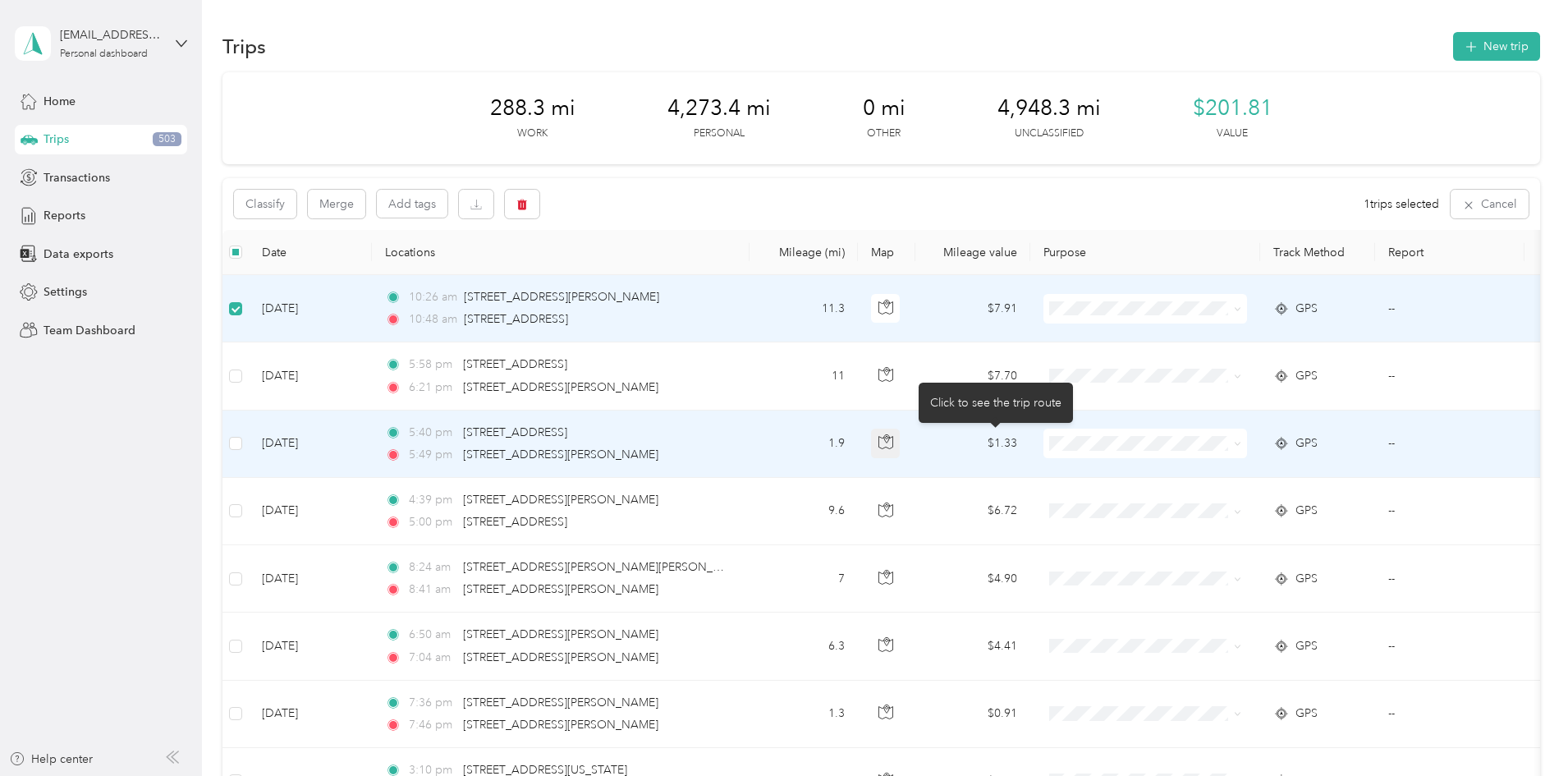
click at [893, 449] on icon "button" at bounding box center [886, 441] width 14 height 14
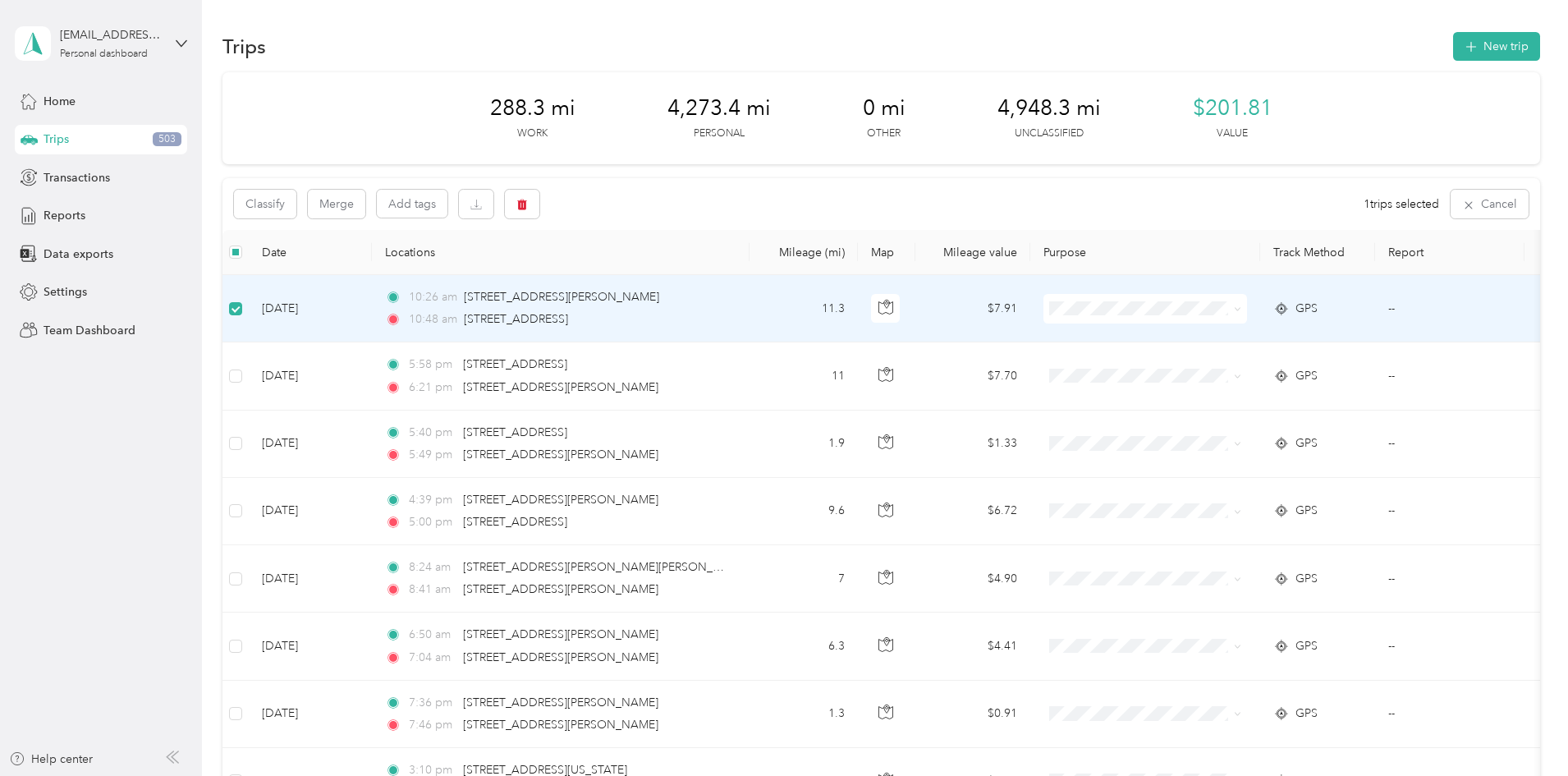
click at [297, 197] on button "Classify" at bounding box center [264, 204] width 62 height 29
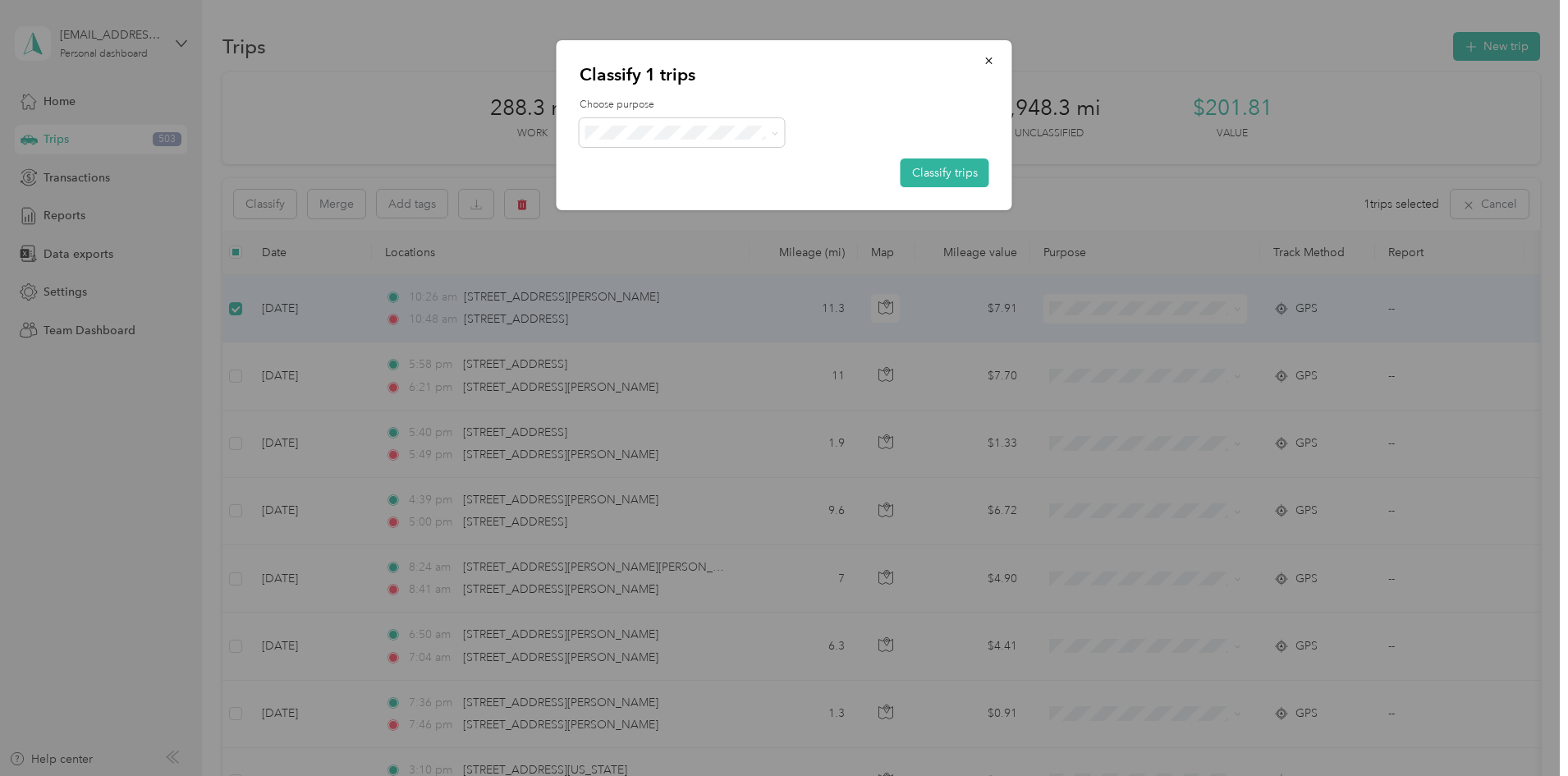
click at [665, 172] on ol "Work Personal Construction Other Charity Medical Moving Commute" at bounding box center [681, 263] width 205 height 230
click at [706, 111] on label "Choose purpose" at bounding box center [784, 104] width 409 height 14
click at [673, 139] on span at bounding box center [681, 133] width 205 height 29
click at [607, 162] on icon at bounding box center [601, 162] width 13 height 11
click at [949, 178] on button "Classify trips" at bounding box center [945, 173] width 89 height 29
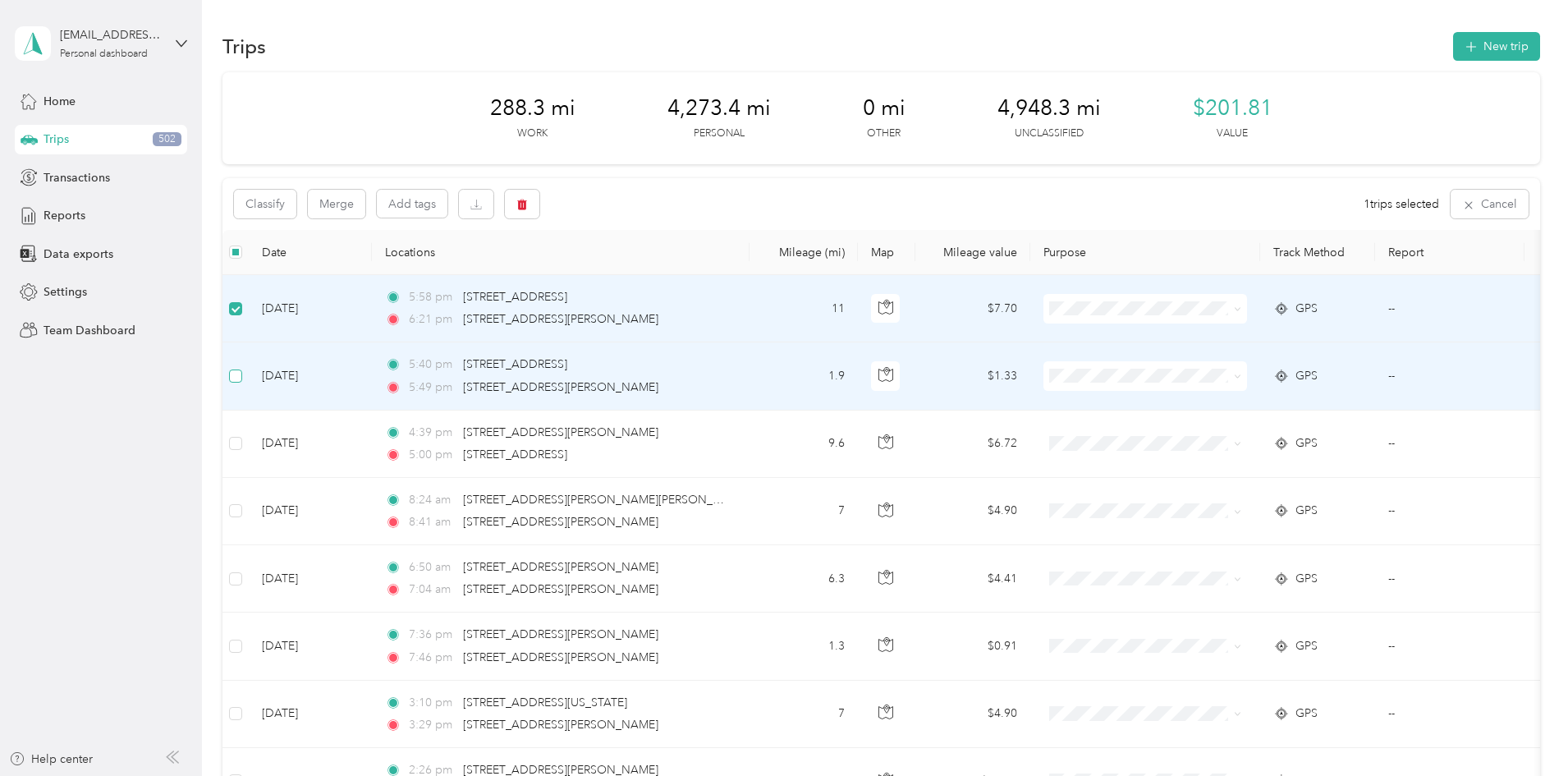
click at [242, 384] on label at bounding box center [236, 376] width 13 height 18
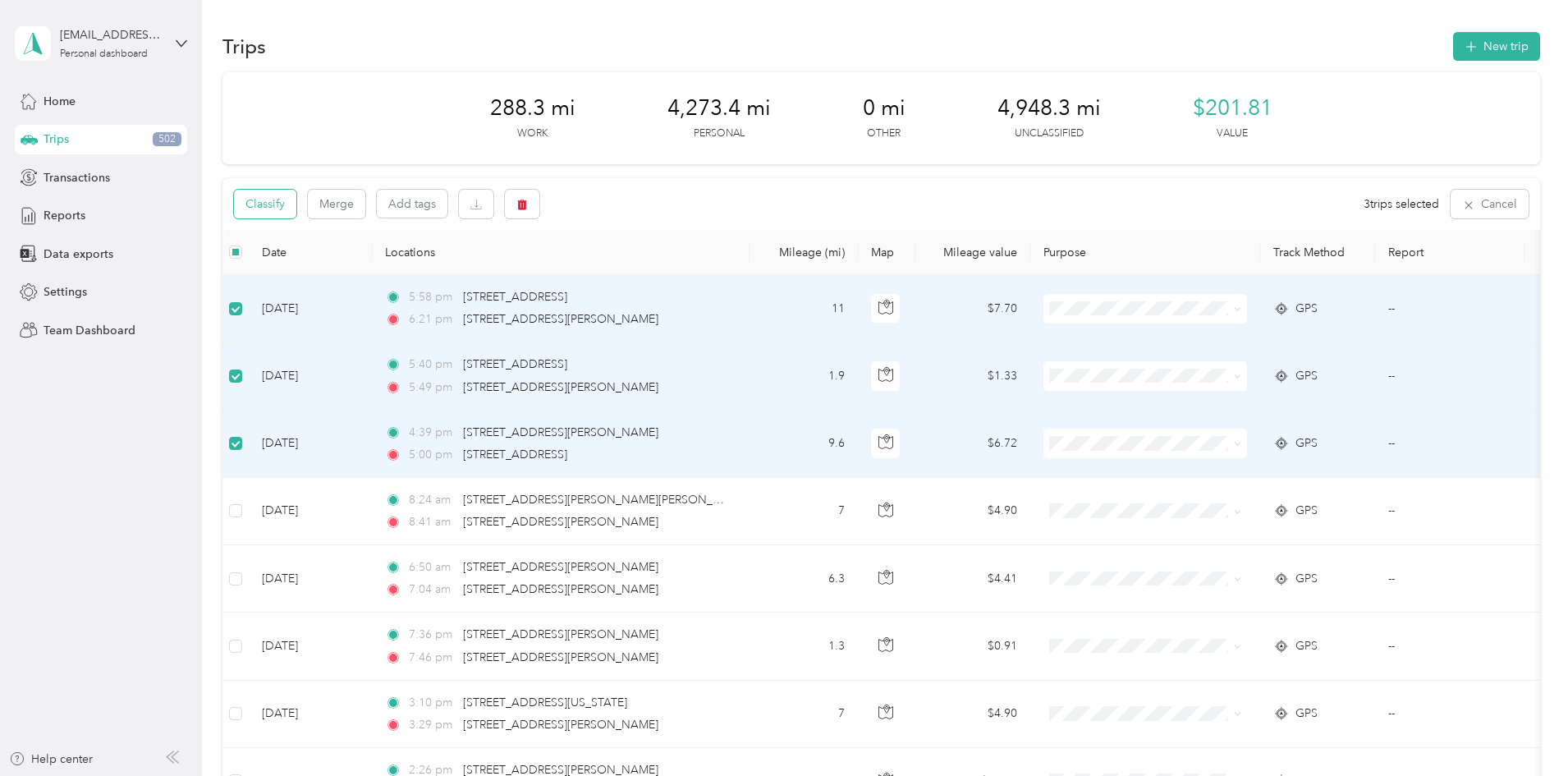
click at [297, 214] on button "Classify" at bounding box center [264, 204] width 62 height 29
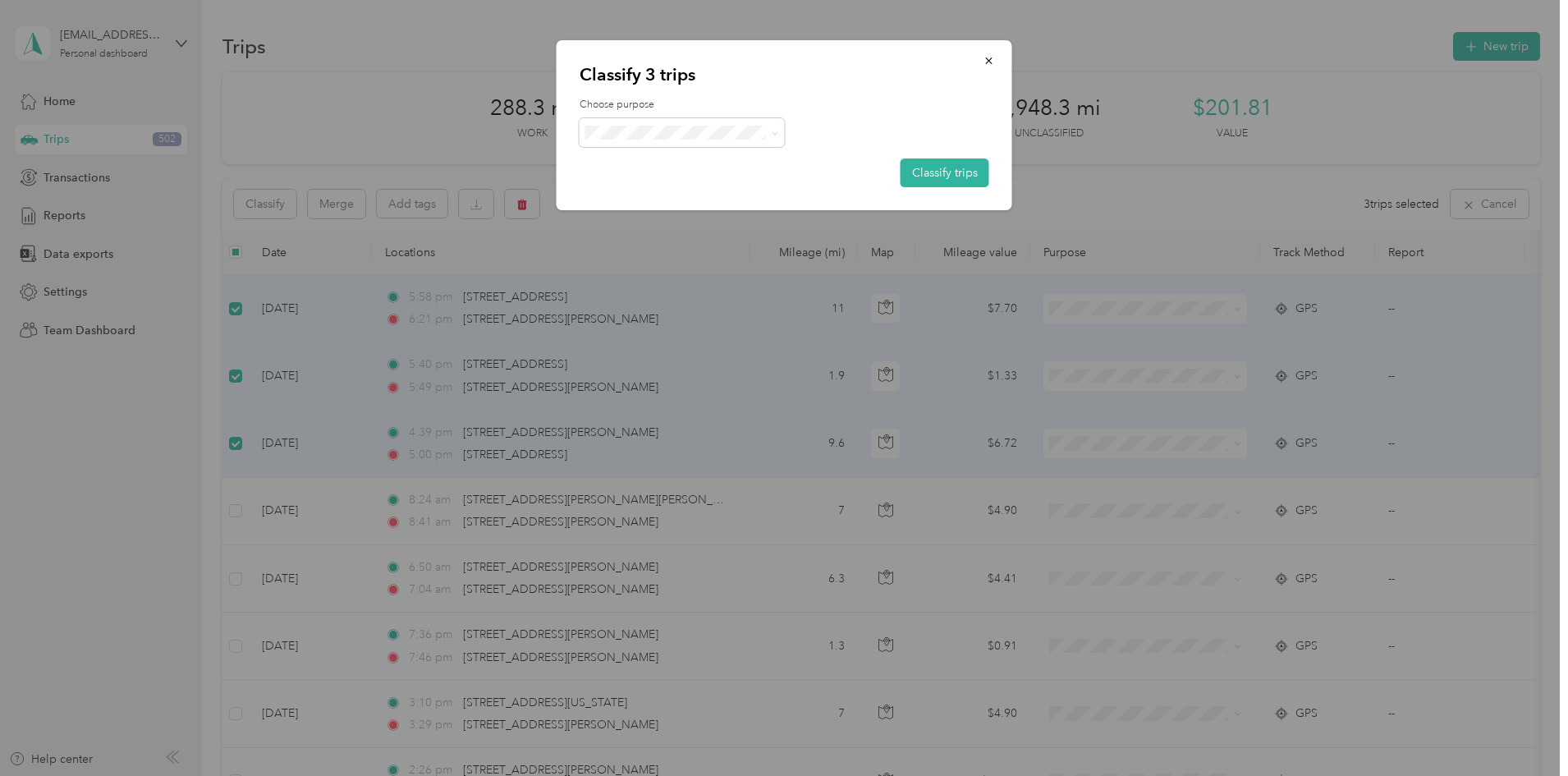
click at [659, 190] on span "Personal" at bounding box center [697, 192] width 153 height 17
click at [916, 163] on button "Classify trips" at bounding box center [945, 173] width 89 height 29
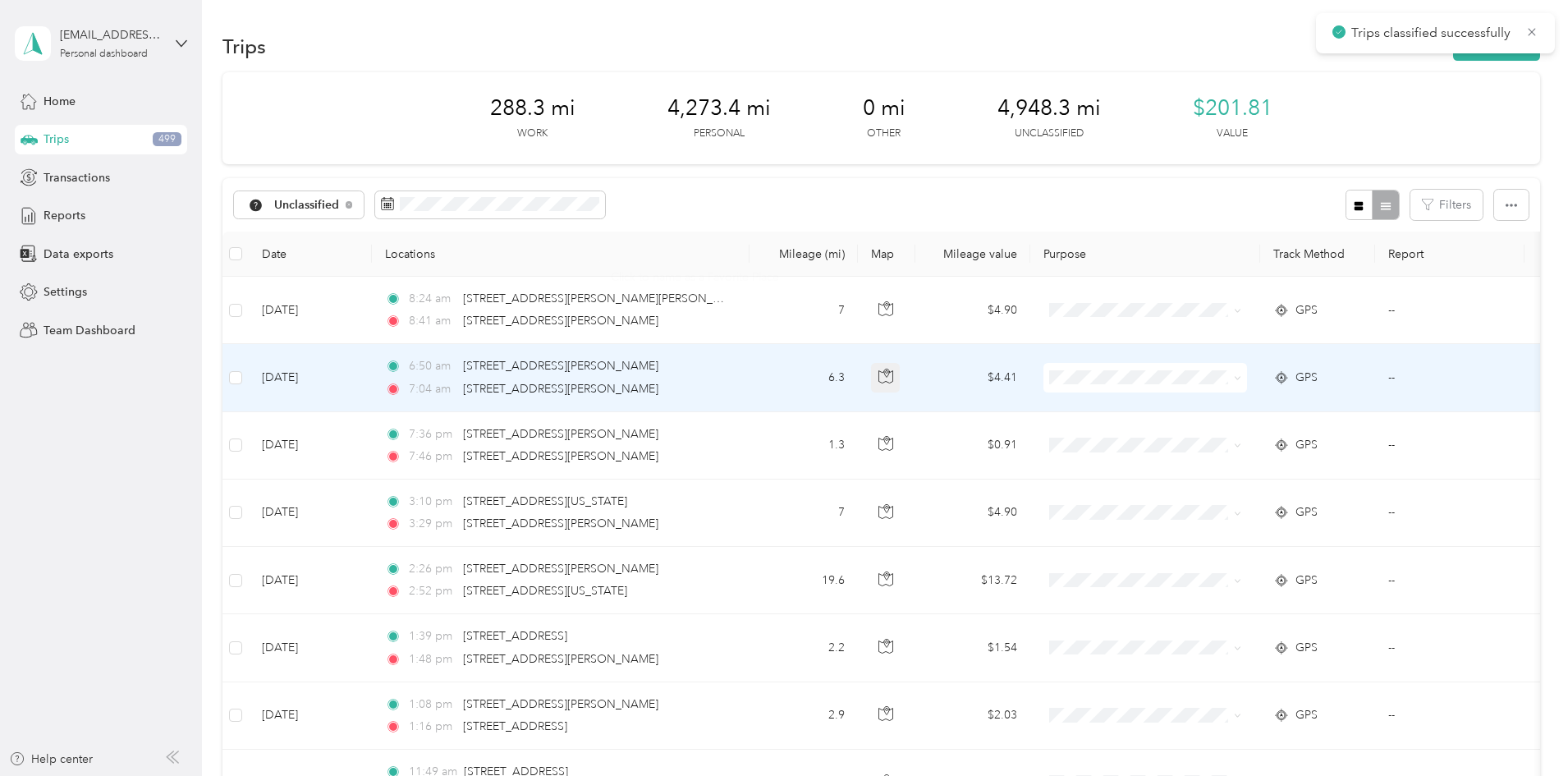
scroll to position [82, 0]
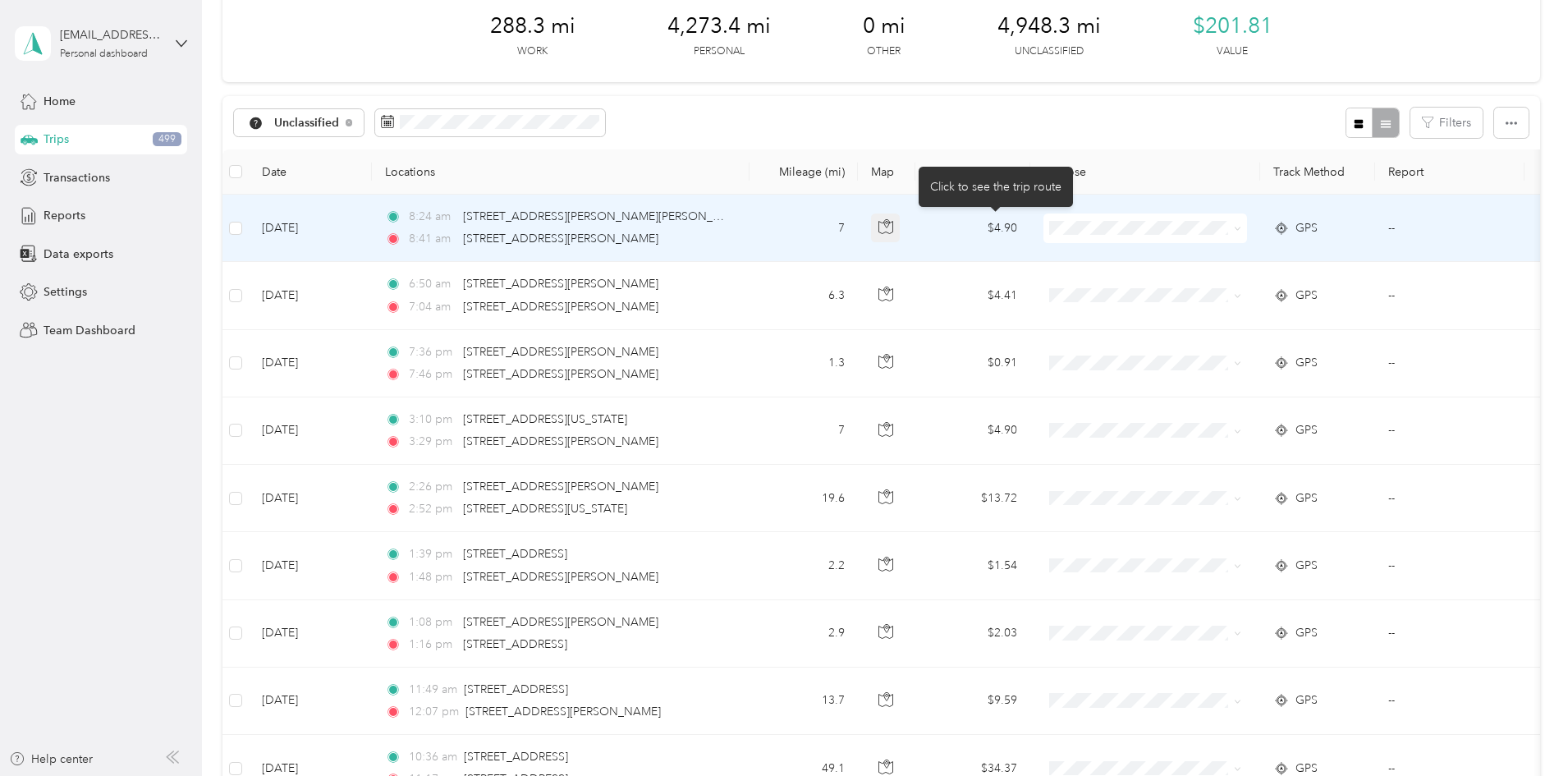
click at [888, 221] on icon "button" at bounding box center [887, 221] width 3 height 3
click at [893, 231] on icon "button" at bounding box center [886, 226] width 14 height 14
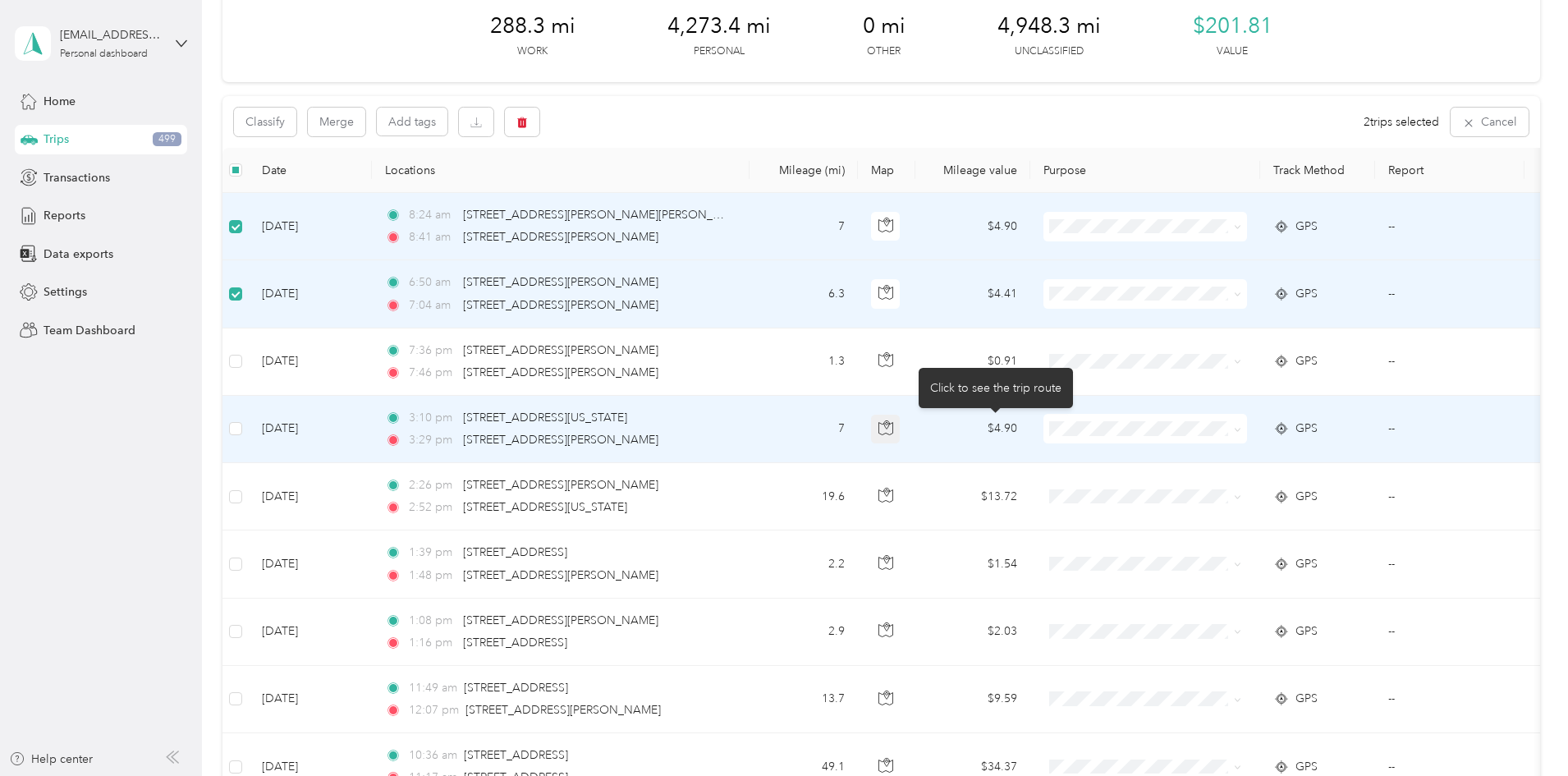
click at [892, 427] on icon "button" at bounding box center [886, 428] width 14 height 12
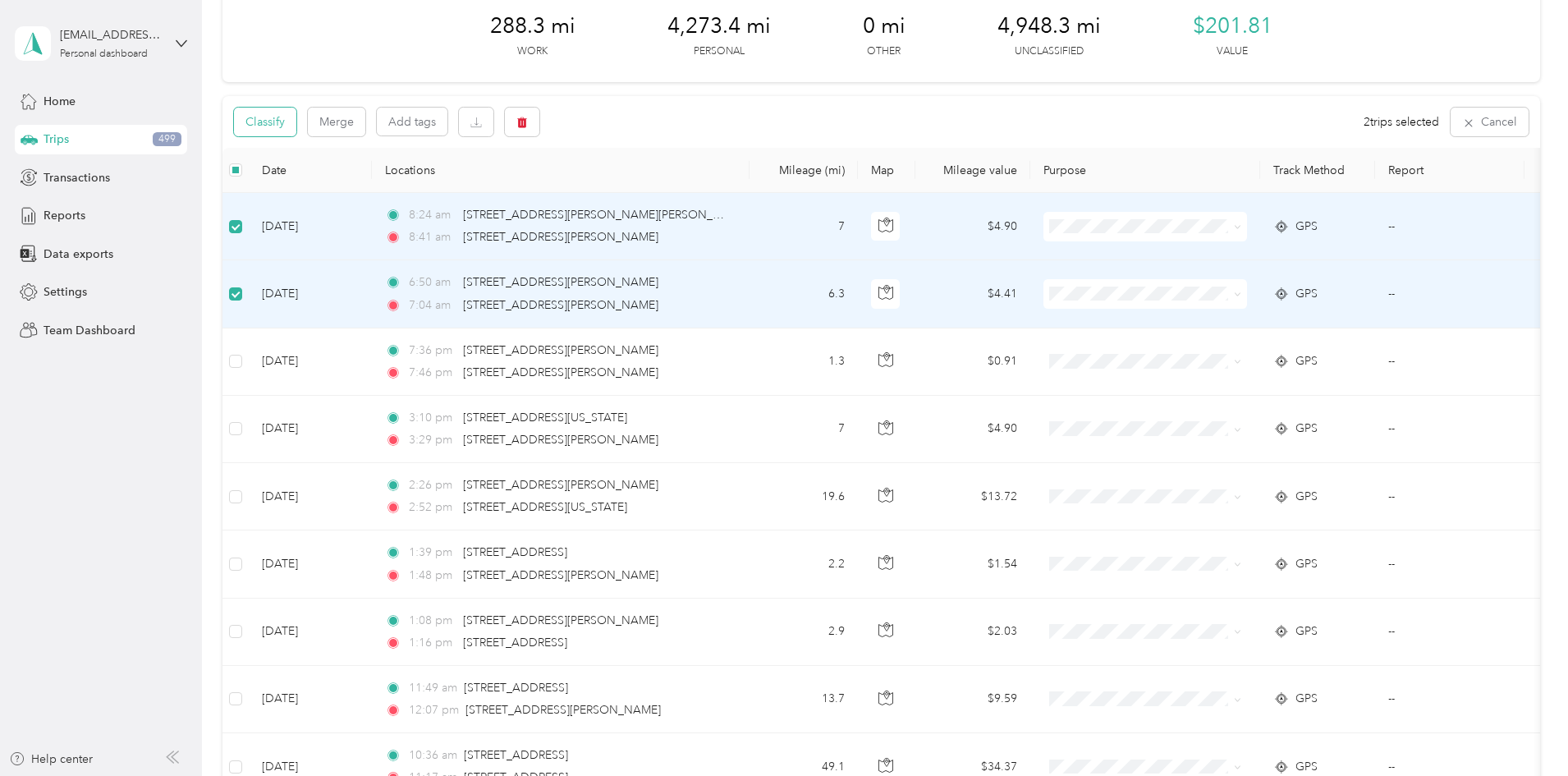
click at [297, 117] on button "Classify" at bounding box center [264, 122] width 62 height 29
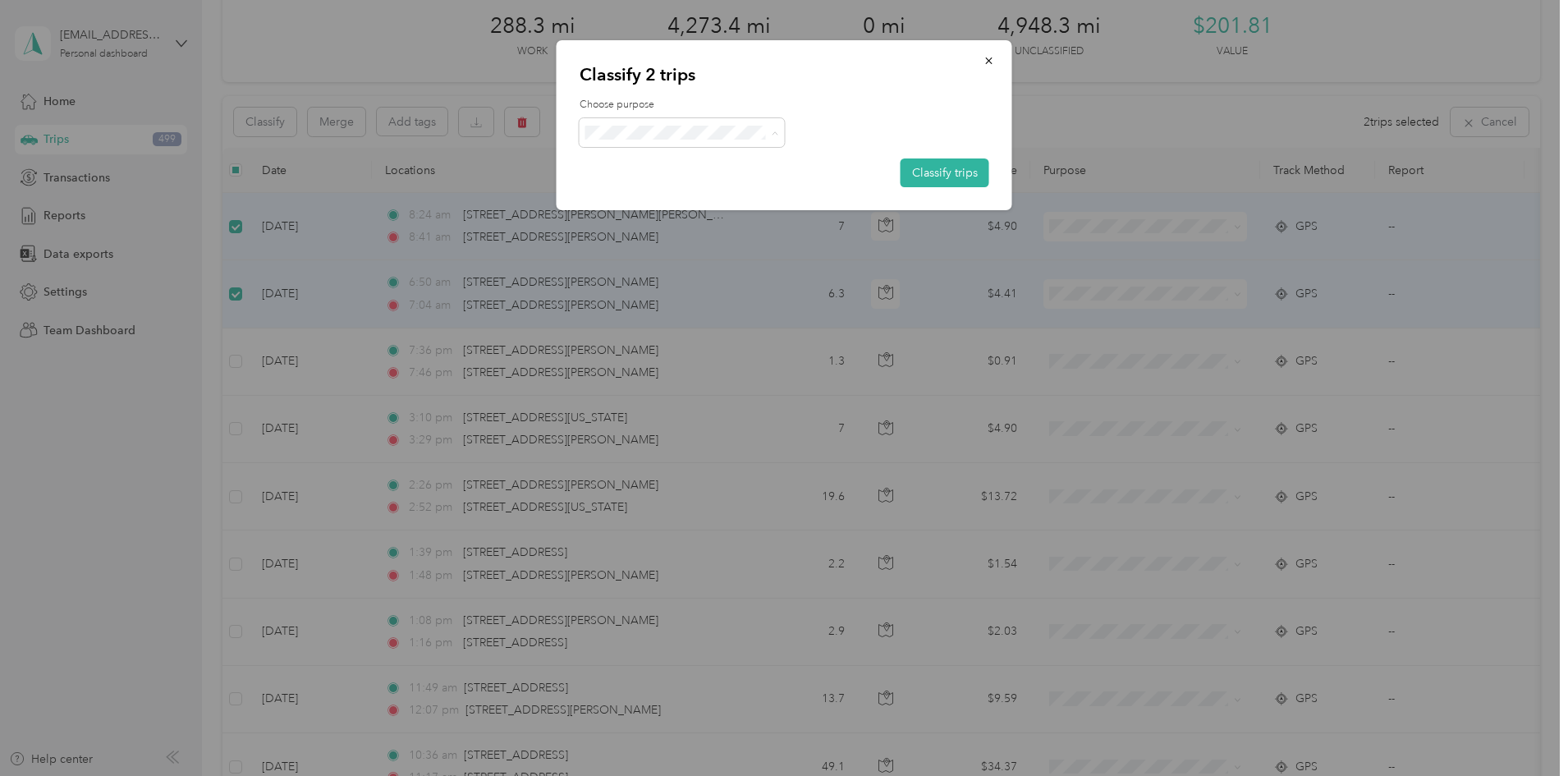
click at [637, 161] on span "Work" at bounding box center [697, 163] width 153 height 17
click at [925, 161] on button "Classify trips" at bounding box center [945, 173] width 89 height 29
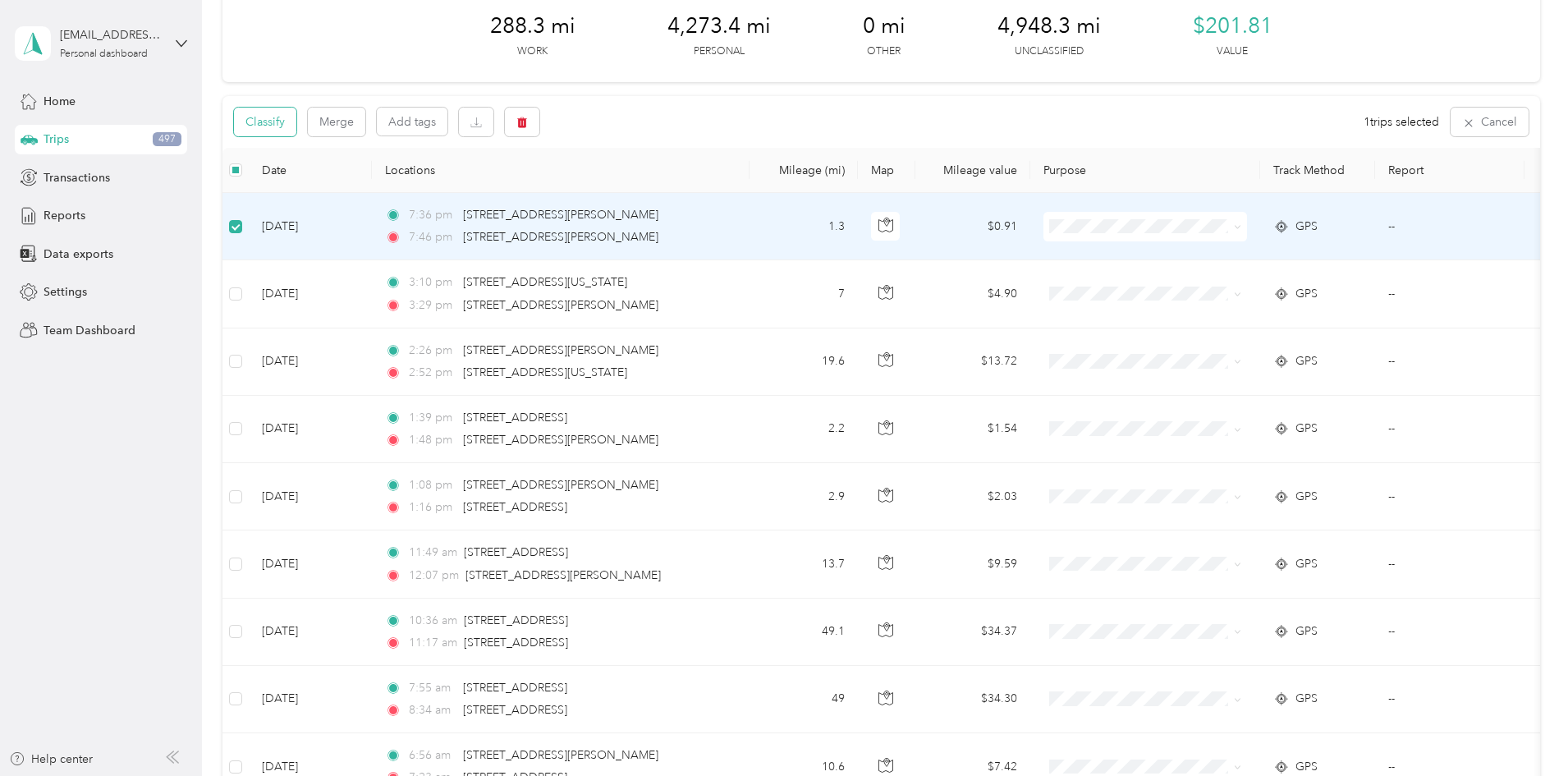
click at [297, 127] on button "Classify" at bounding box center [264, 122] width 62 height 29
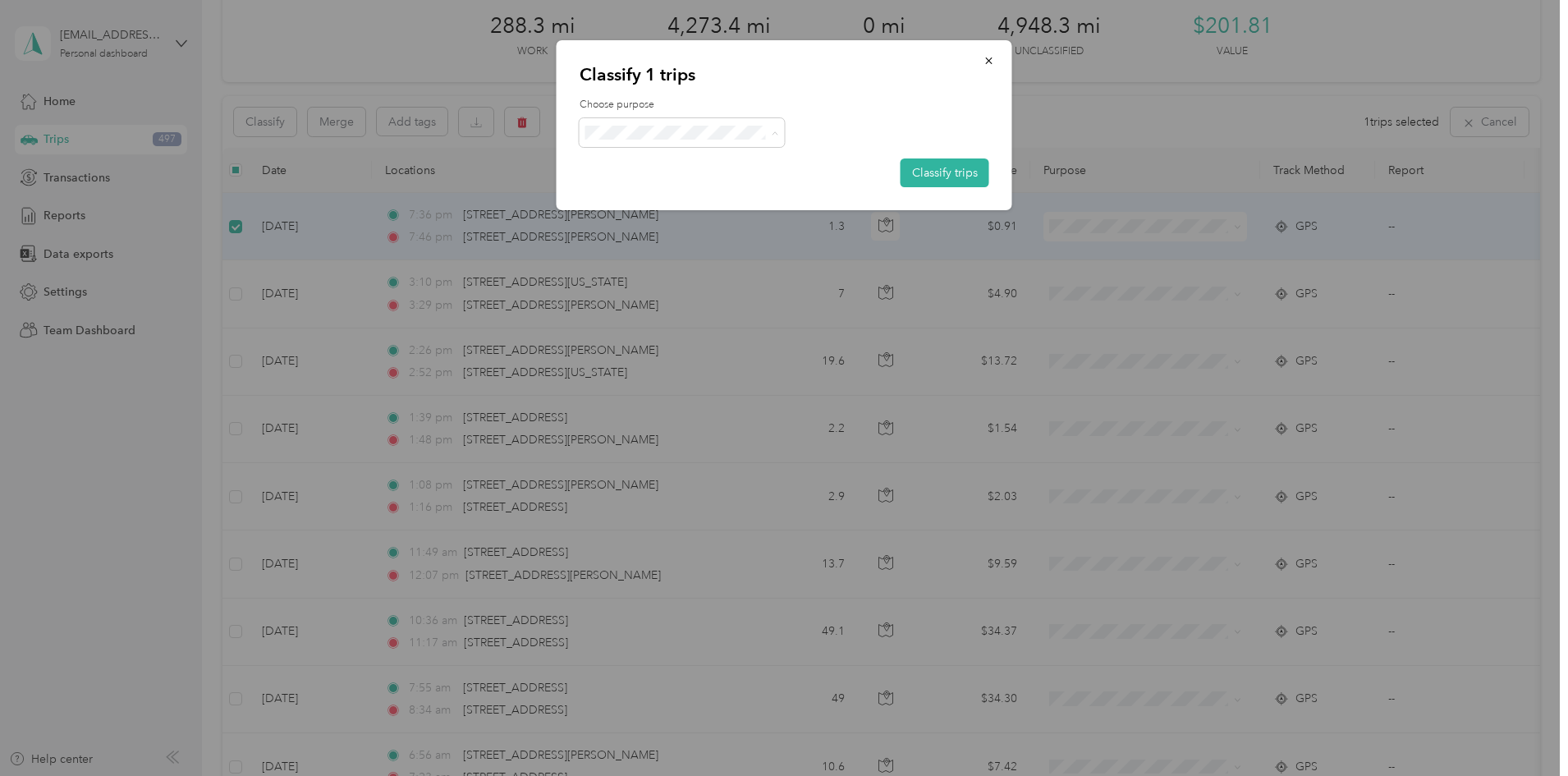
click at [634, 196] on span "Personal" at bounding box center [697, 192] width 153 height 17
click at [969, 177] on button "Classify trips" at bounding box center [945, 173] width 89 height 29
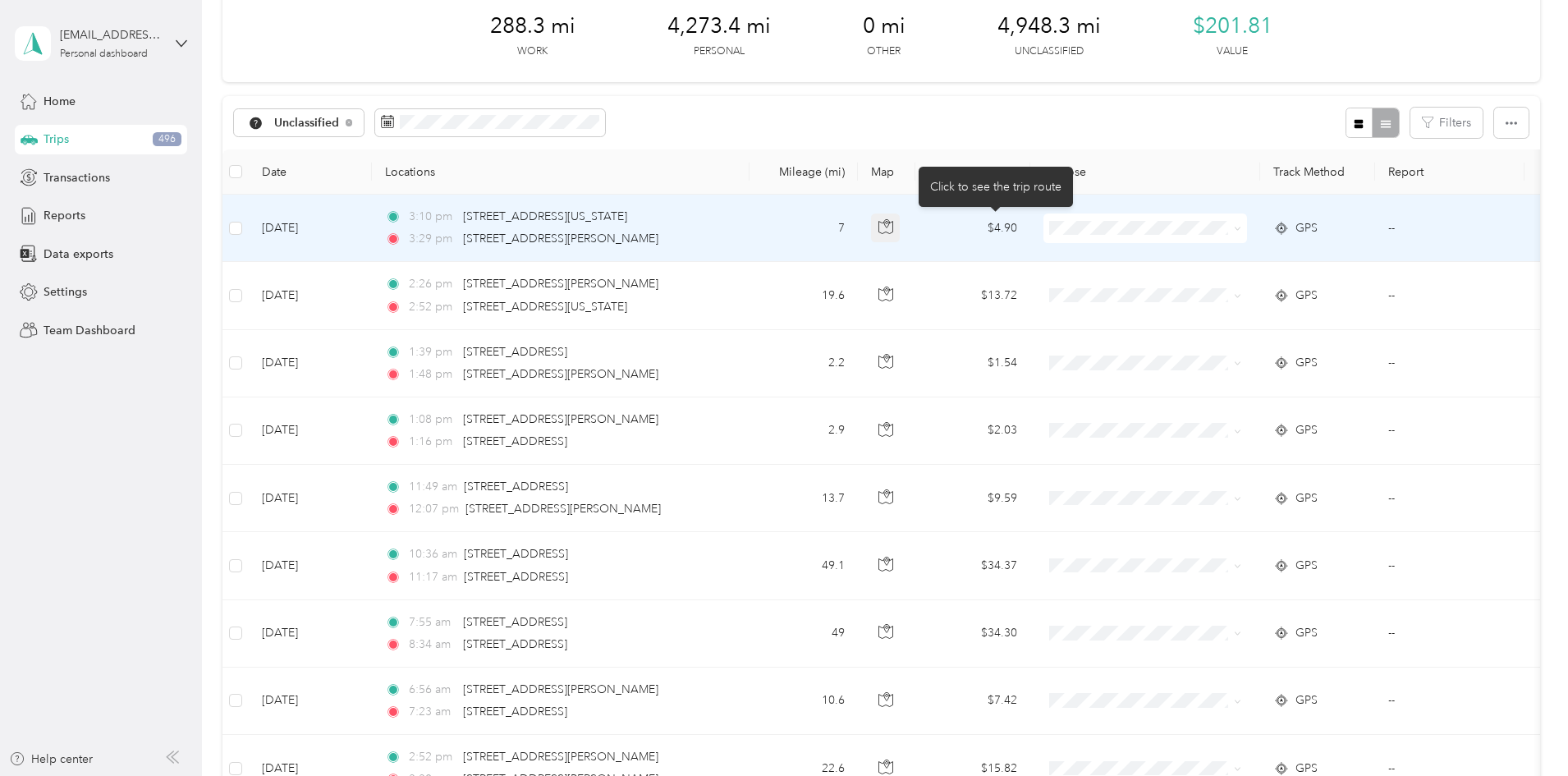
click at [893, 224] on icon "button" at bounding box center [886, 226] width 14 height 14
click at [1247, 282] on span "Personal" at bounding box center [1269, 288] width 152 height 17
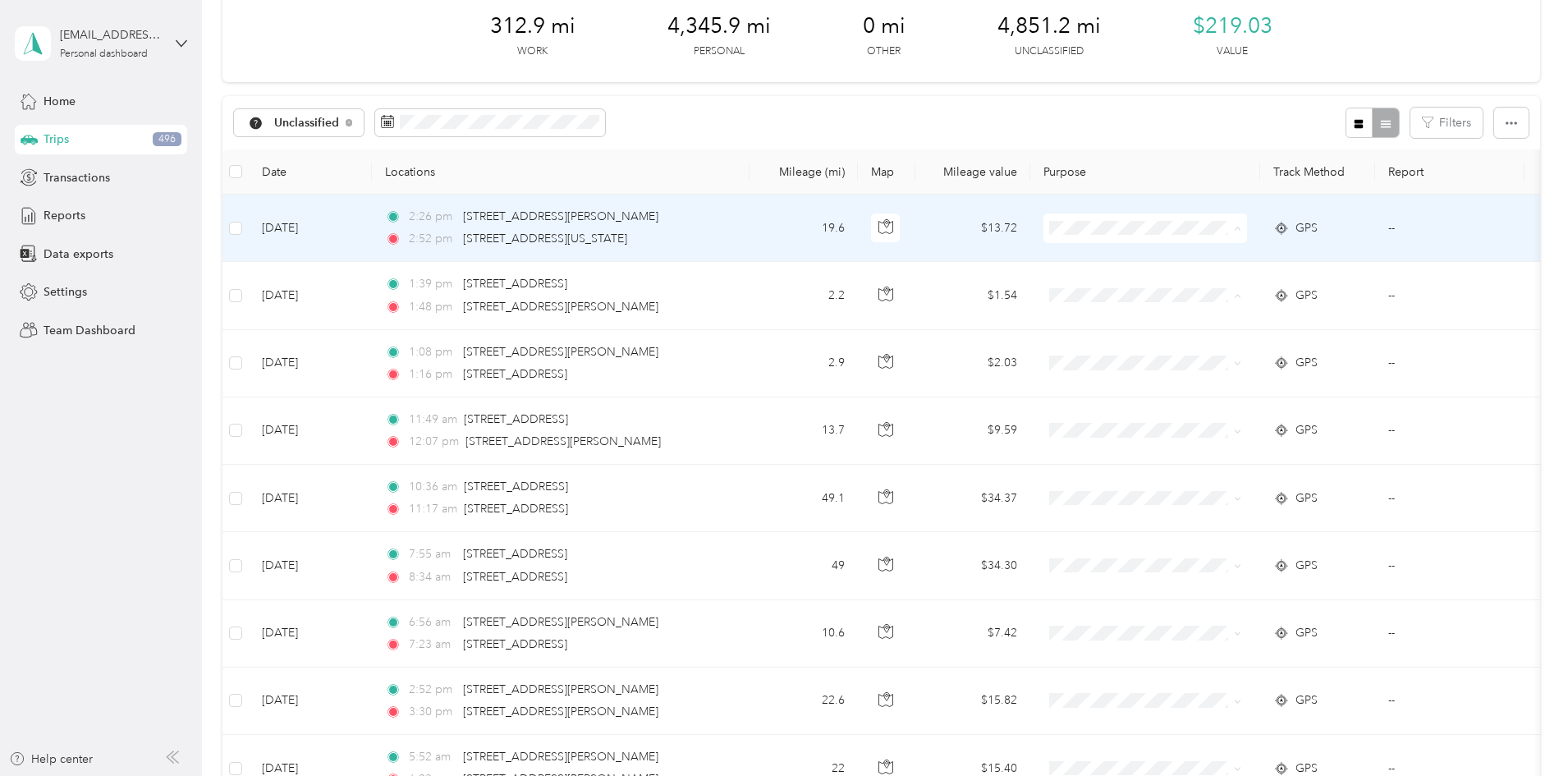
click at [1210, 290] on span "Personal" at bounding box center [1269, 288] width 152 height 17
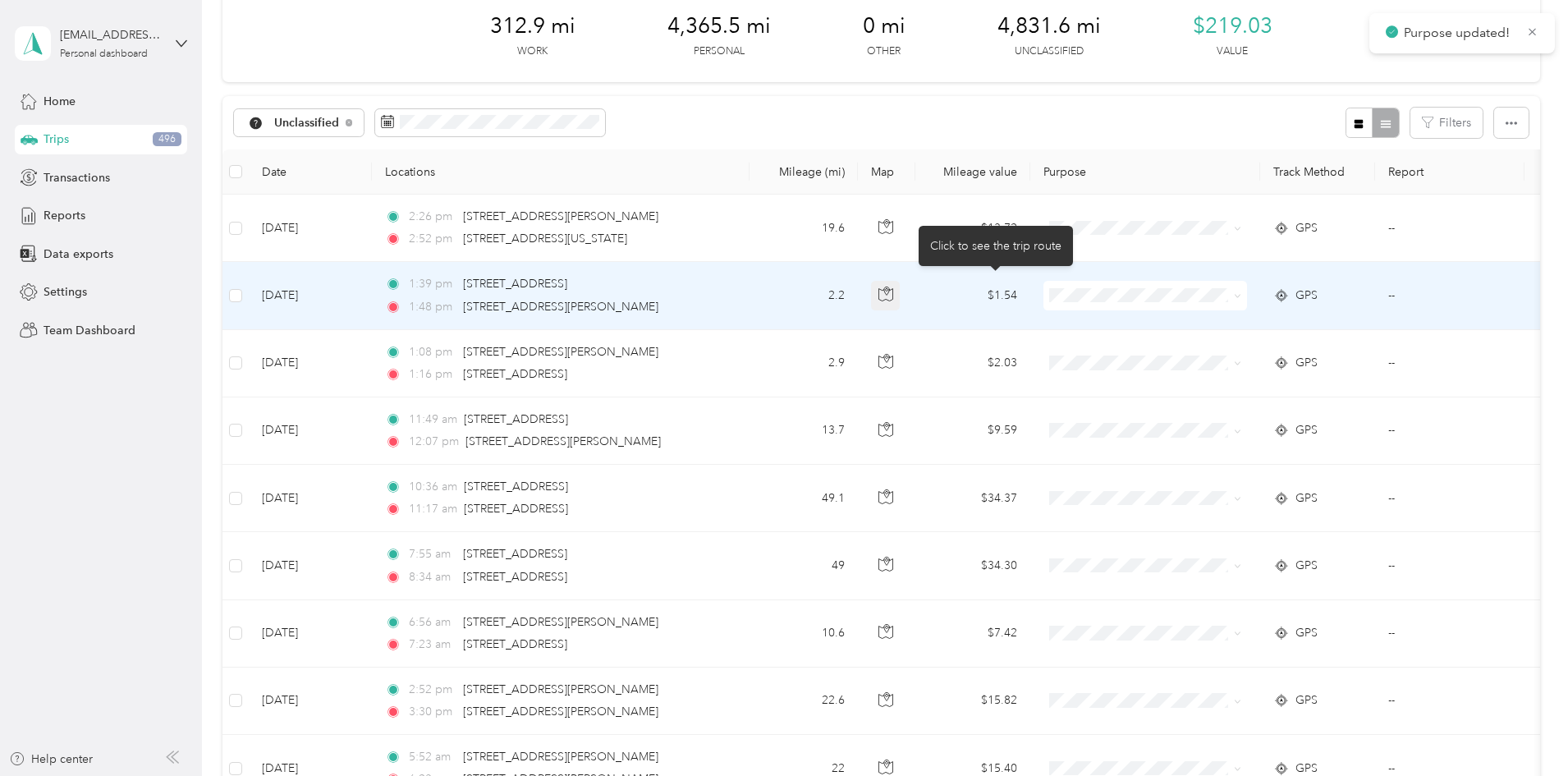
click at [893, 292] on icon "button" at bounding box center [886, 293] width 14 height 14
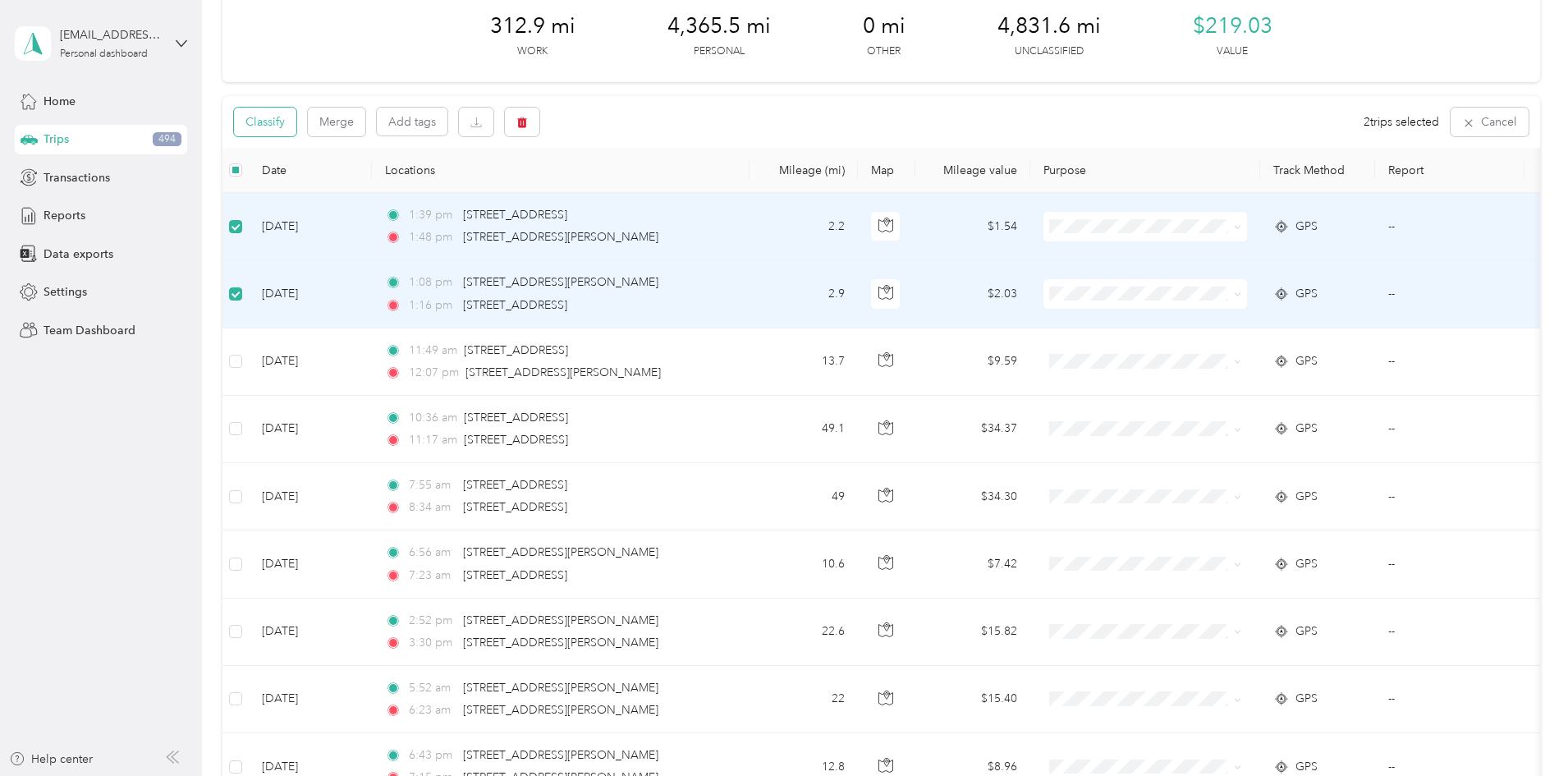
click at [297, 131] on button "Classify" at bounding box center [264, 122] width 62 height 29
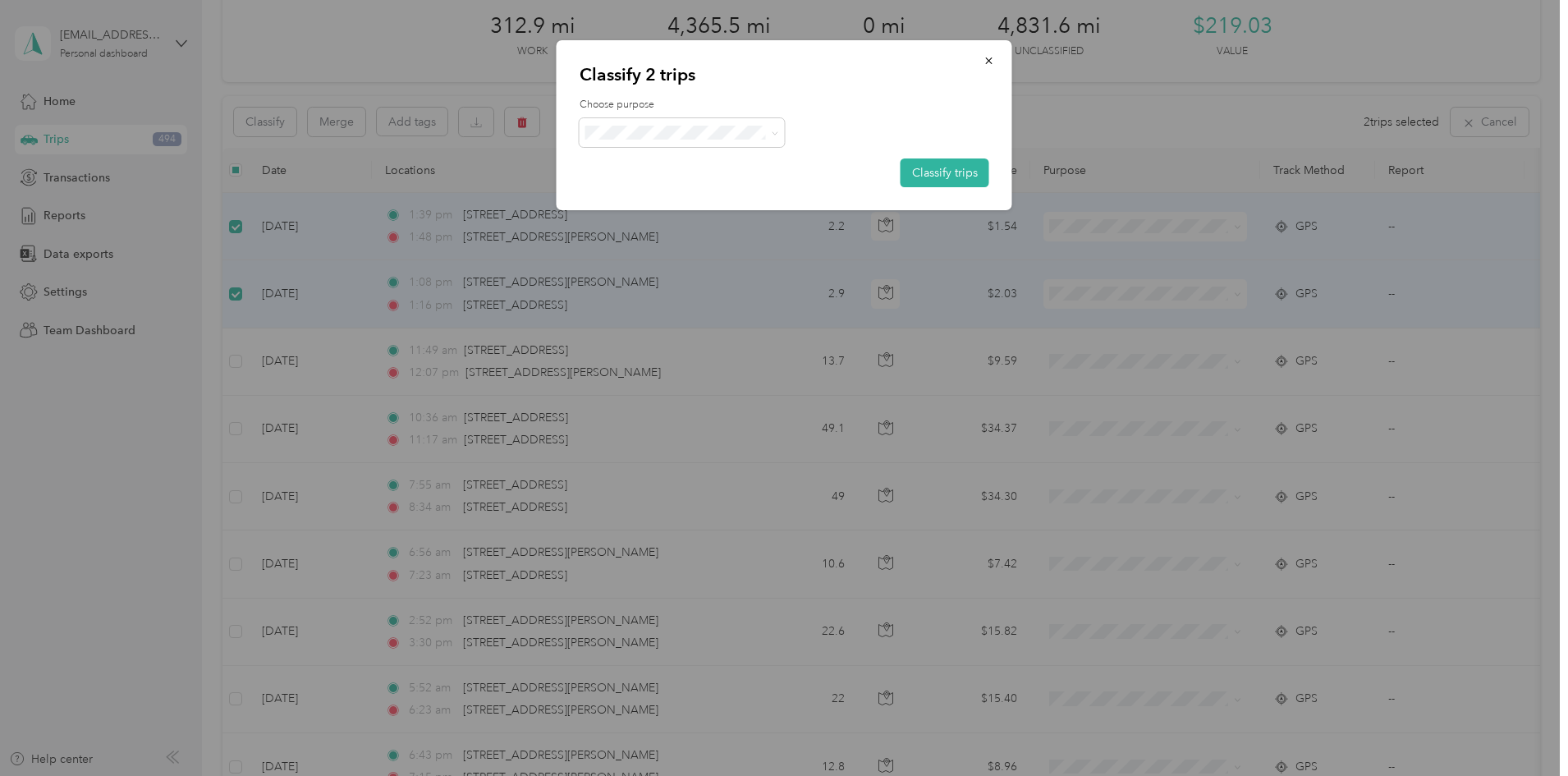
click at [744, 94] on div "Classify 2 trips Choose purpose Classify trips" at bounding box center [784, 125] width 456 height 170
click at [725, 152] on div "Choose purpose Classify trips" at bounding box center [784, 142] width 409 height 90
click at [625, 171] on li "Work" at bounding box center [681, 163] width 205 height 29
click at [962, 175] on button "Classify trips" at bounding box center [945, 173] width 89 height 29
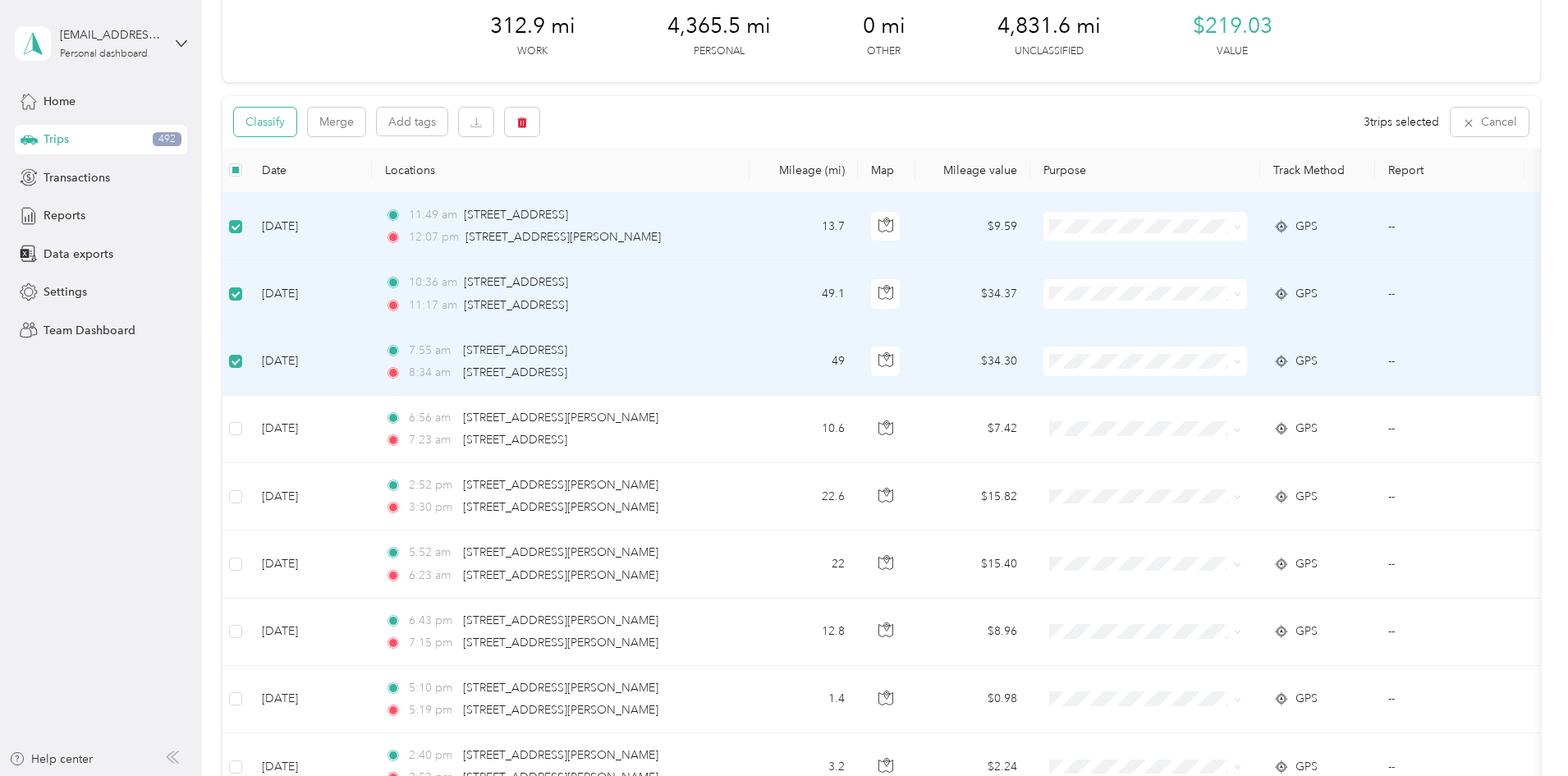
click at [297, 129] on button "Classify" at bounding box center [264, 122] width 62 height 29
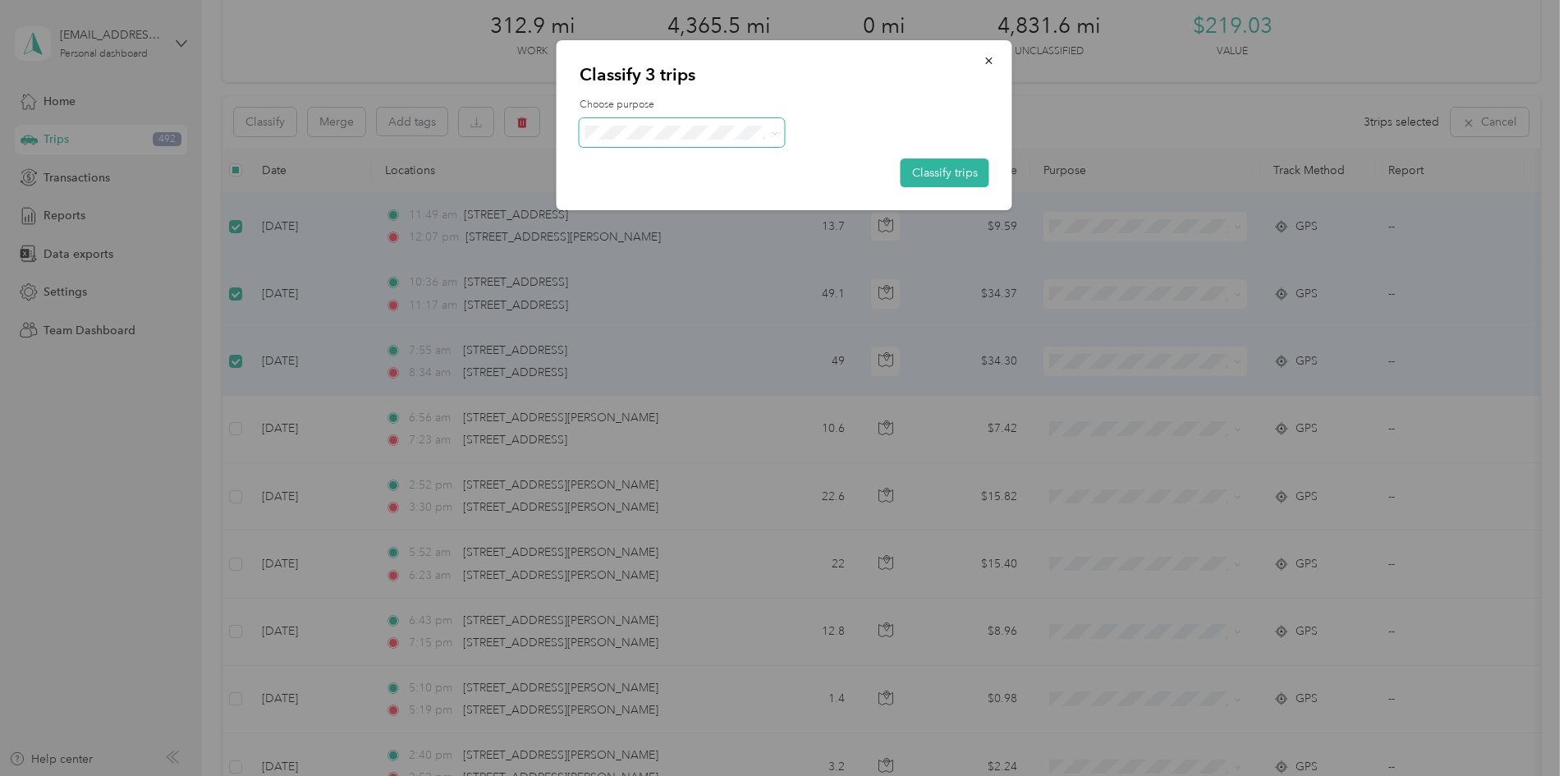
click at [690, 143] on span at bounding box center [681, 133] width 205 height 29
drag, startPoint x: 954, startPoint y: 167, endPoint x: 931, endPoint y: 168, distance: 23.0
click at [953, 167] on button "Classify trips" at bounding box center [945, 173] width 89 height 29
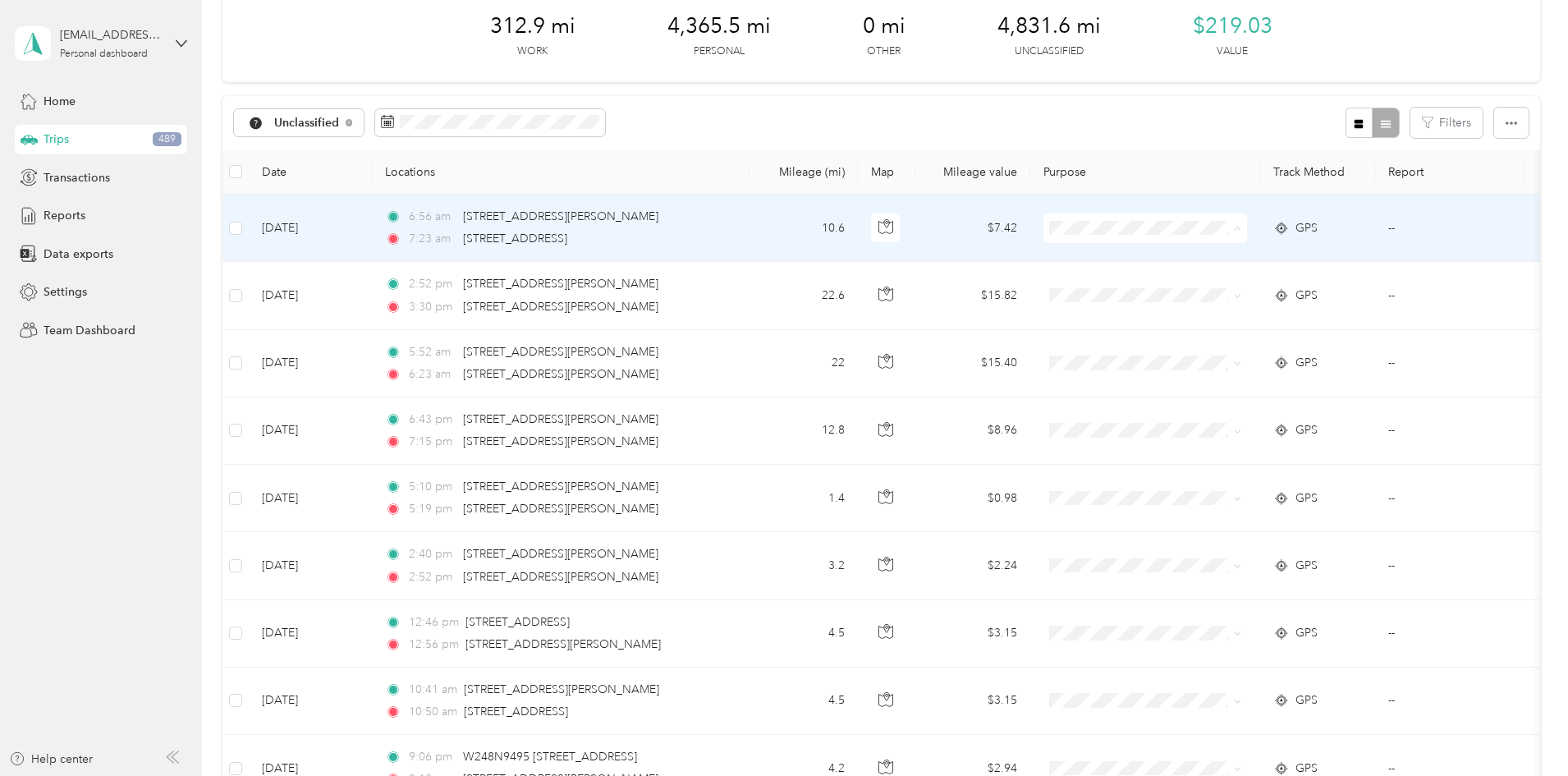
click at [1222, 282] on span "Personal" at bounding box center [1269, 288] width 152 height 17
click at [1209, 285] on span "Personal" at bounding box center [1269, 287] width 152 height 17
click at [1211, 287] on span "Personal" at bounding box center [1269, 288] width 152 height 17
click at [1208, 289] on span "Personal" at bounding box center [1269, 288] width 152 height 17
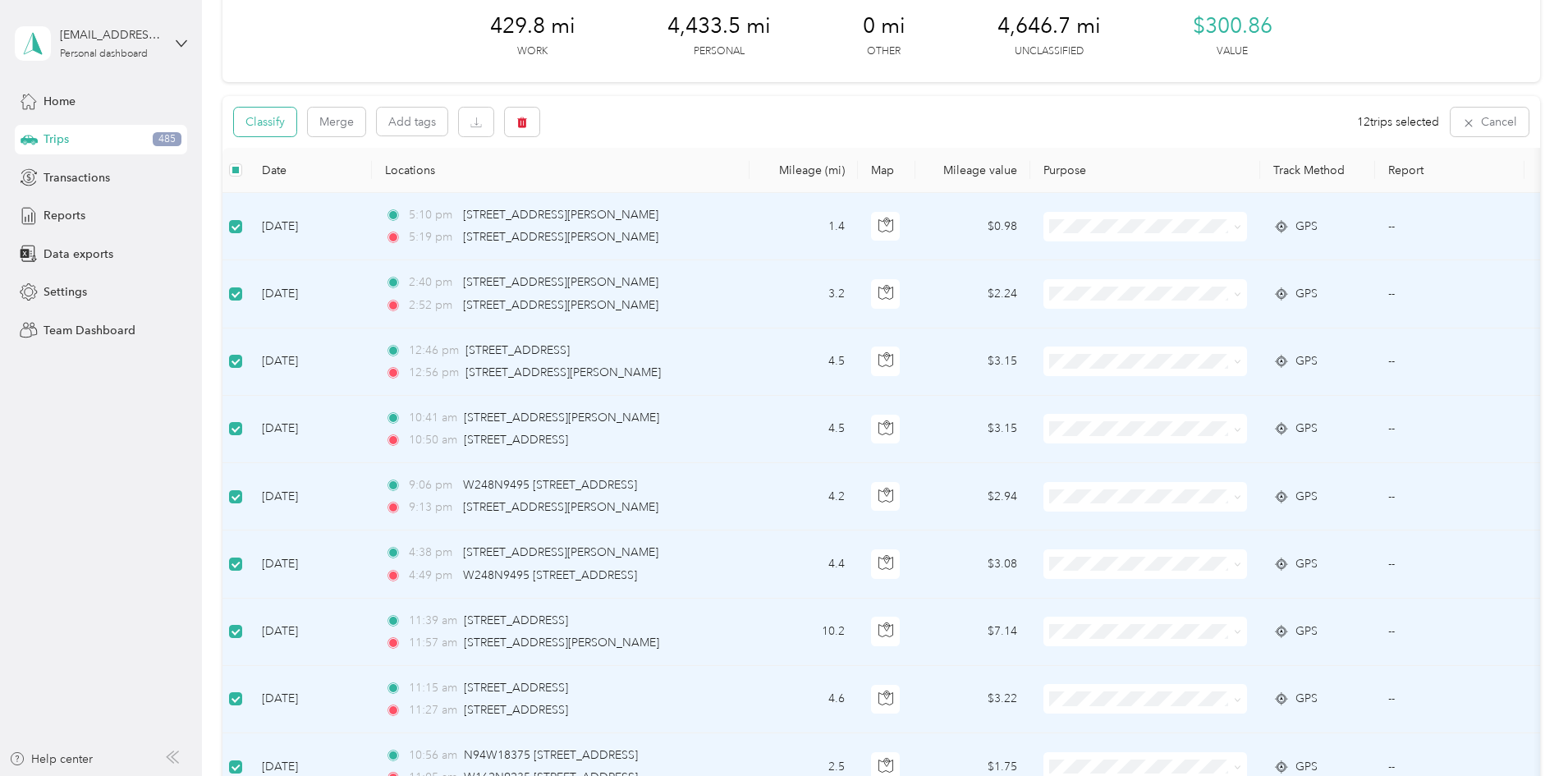
click at [297, 122] on button "Classify" at bounding box center [264, 122] width 62 height 29
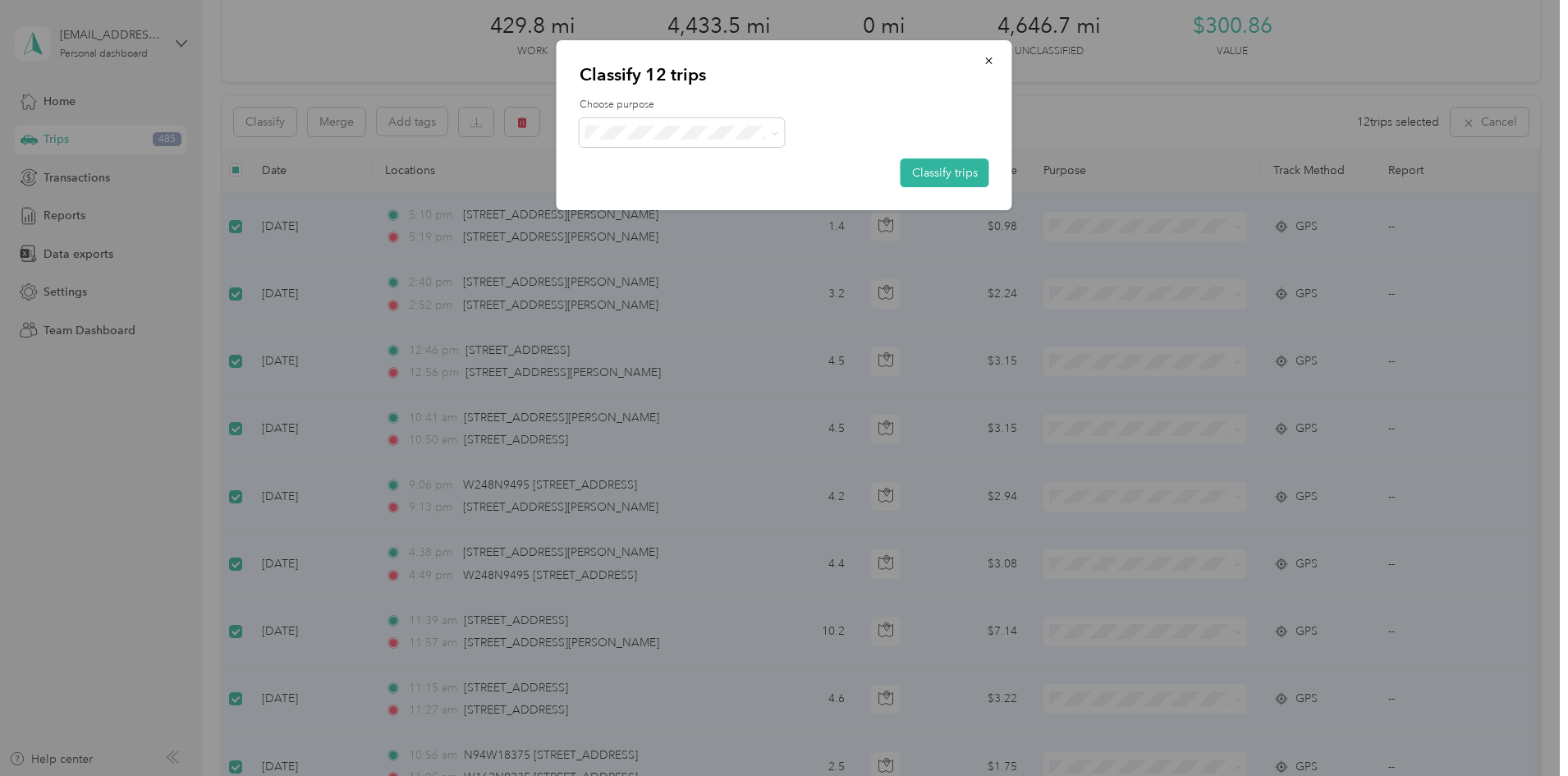
click at [698, 148] on div "Choose purpose Classify trips" at bounding box center [784, 142] width 409 height 90
click at [641, 200] on li "Personal" at bounding box center [681, 191] width 205 height 29
click at [909, 168] on button "Classify trips" at bounding box center [945, 173] width 89 height 29
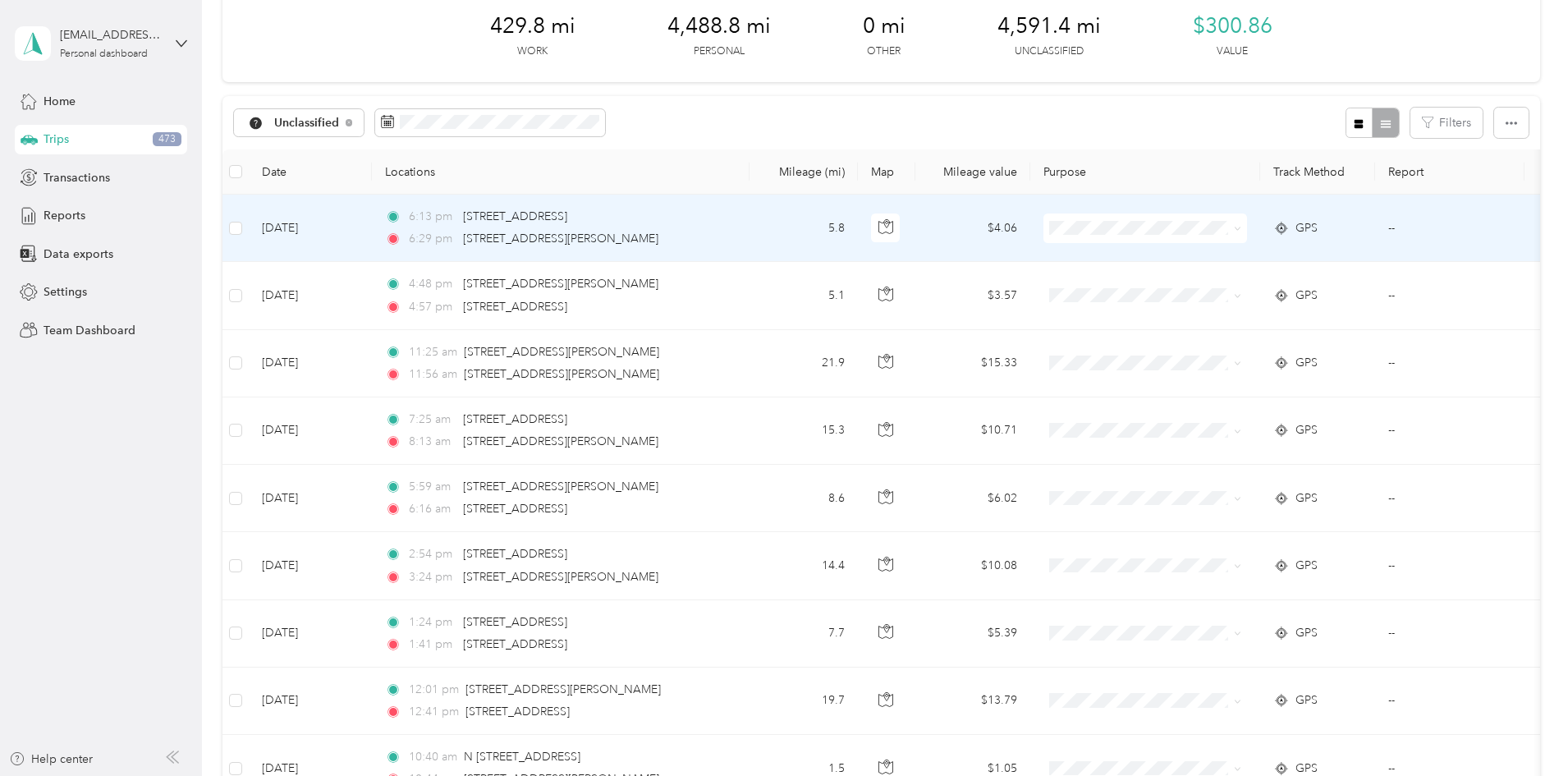
click at [1209, 257] on span "Work" at bounding box center [1269, 259] width 152 height 17
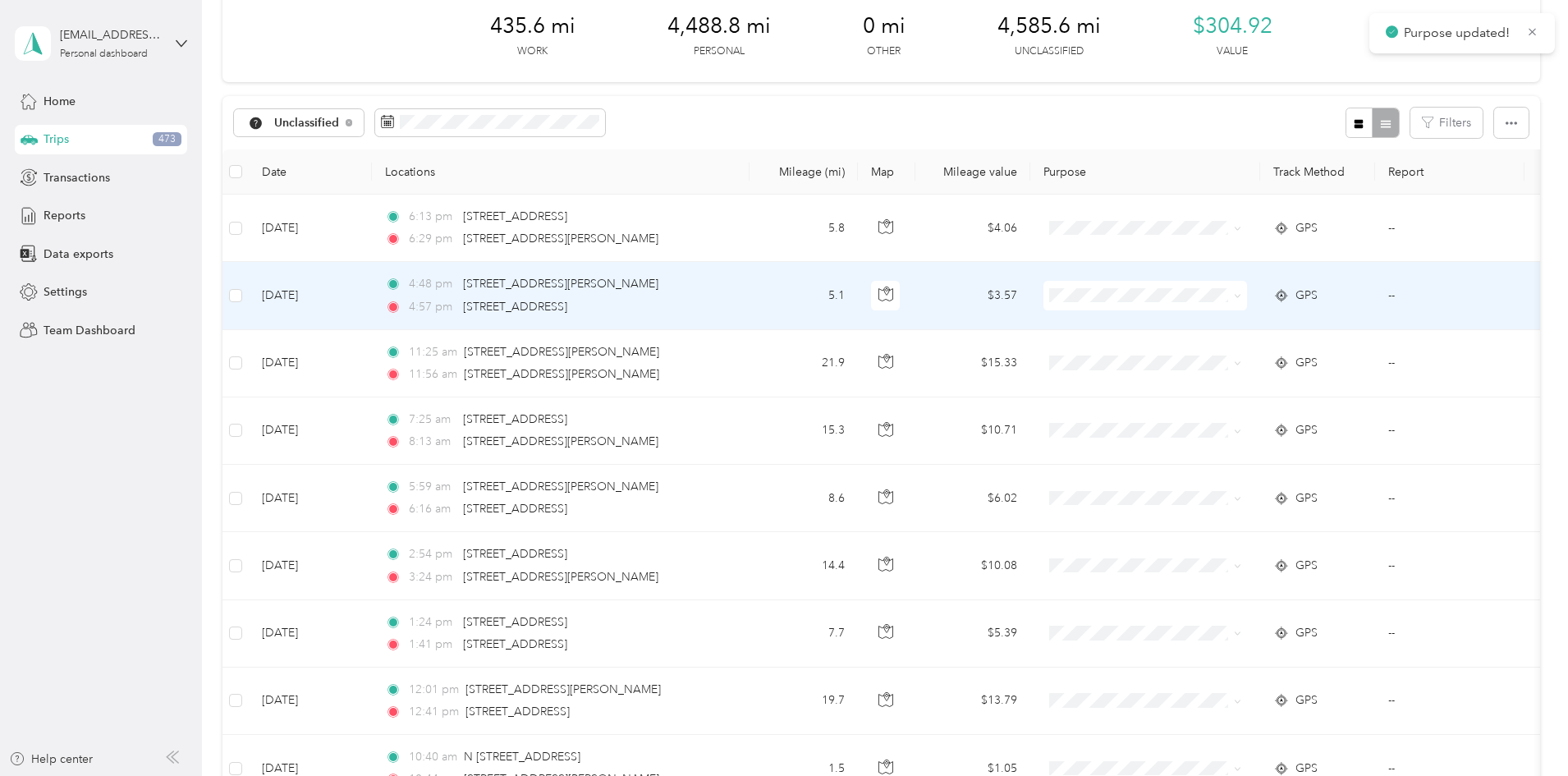
click at [1202, 318] on span "Work" at bounding box center [1269, 325] width 152 height 17
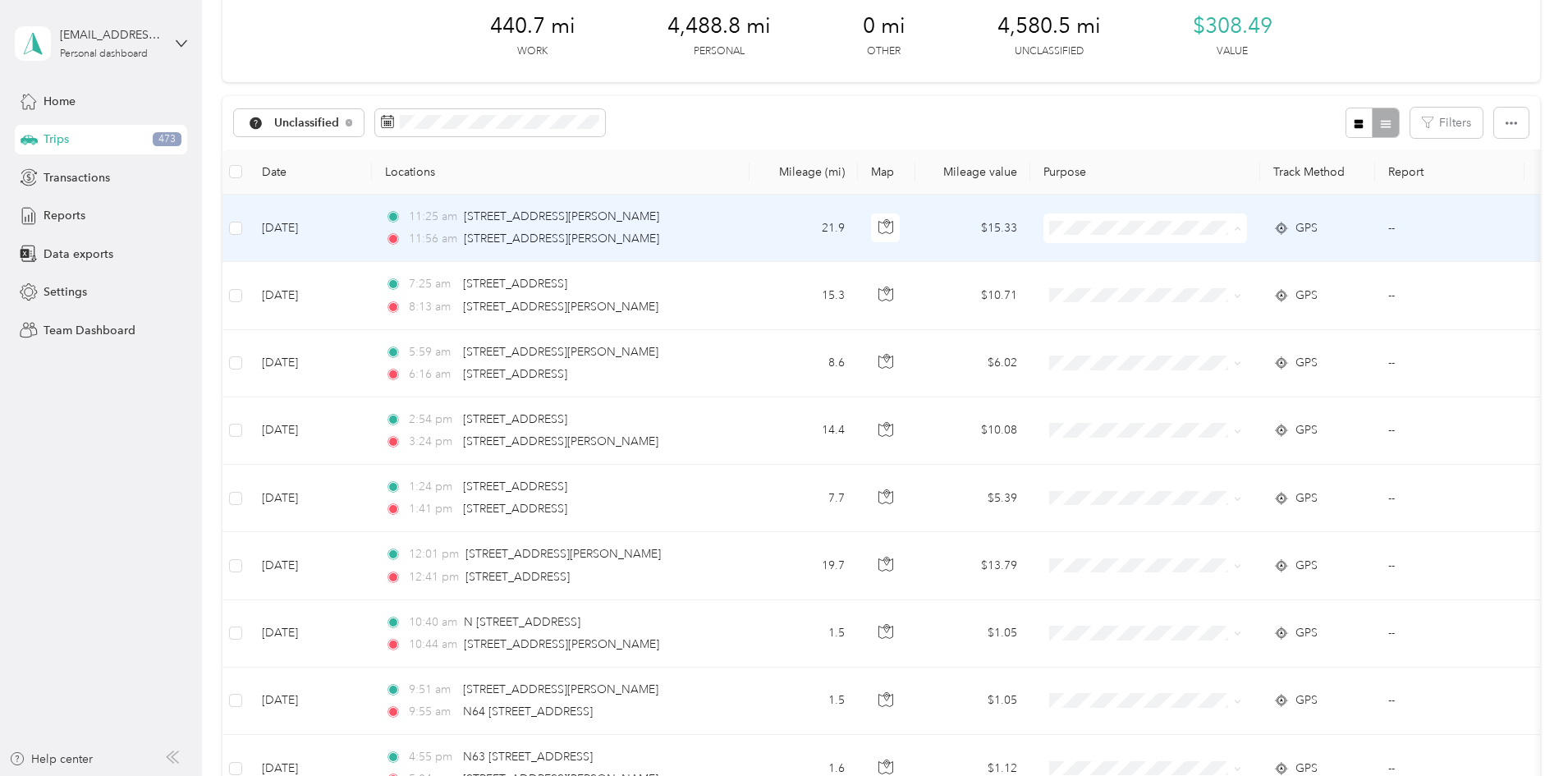
click at [1215, 289] on span "Personal" at bounding box center [1269, 288] width 152 height 17
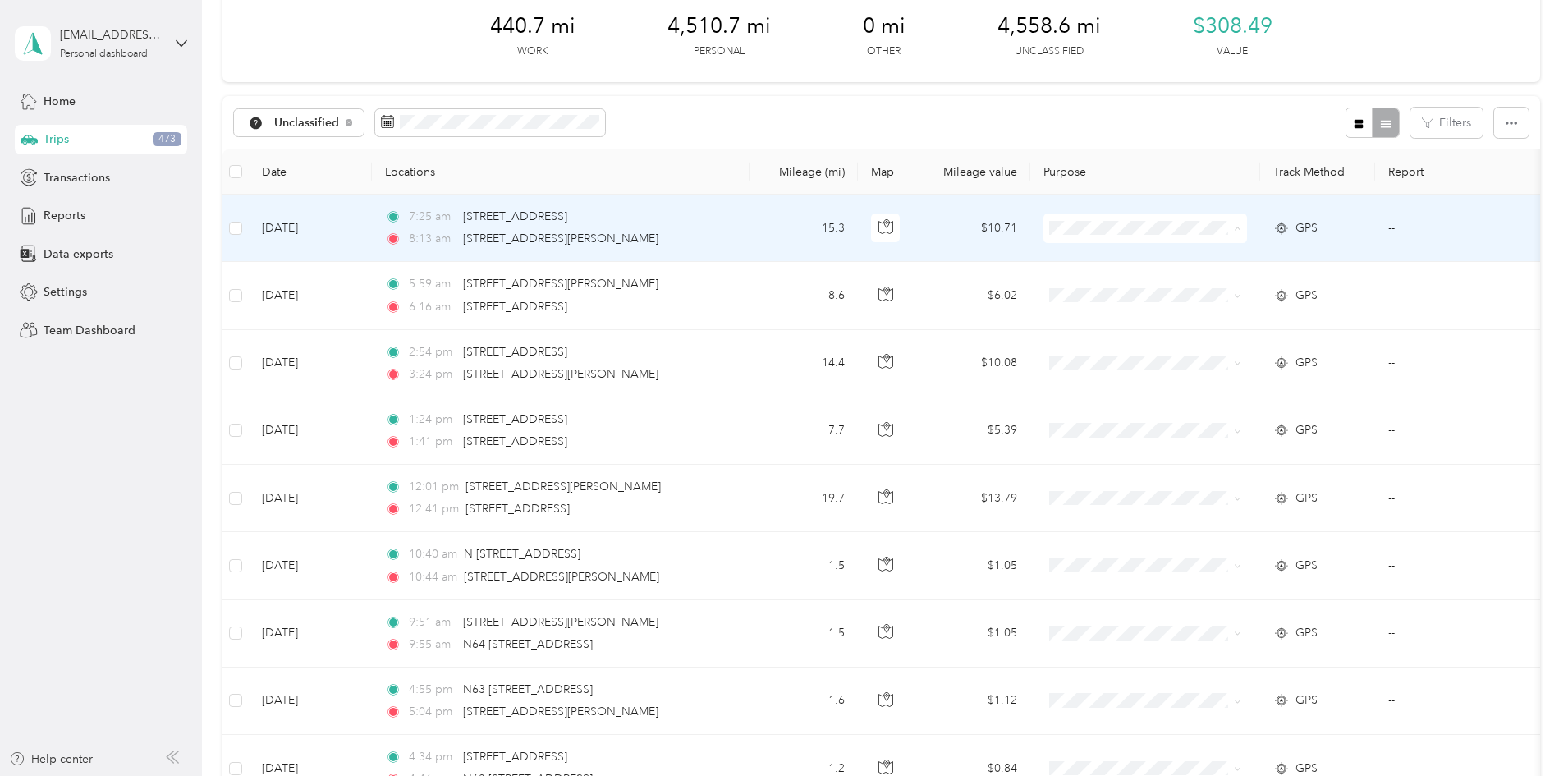
click at [1204, 255] on span "Work" at bounding box center [1269, 259] width 152 height 17
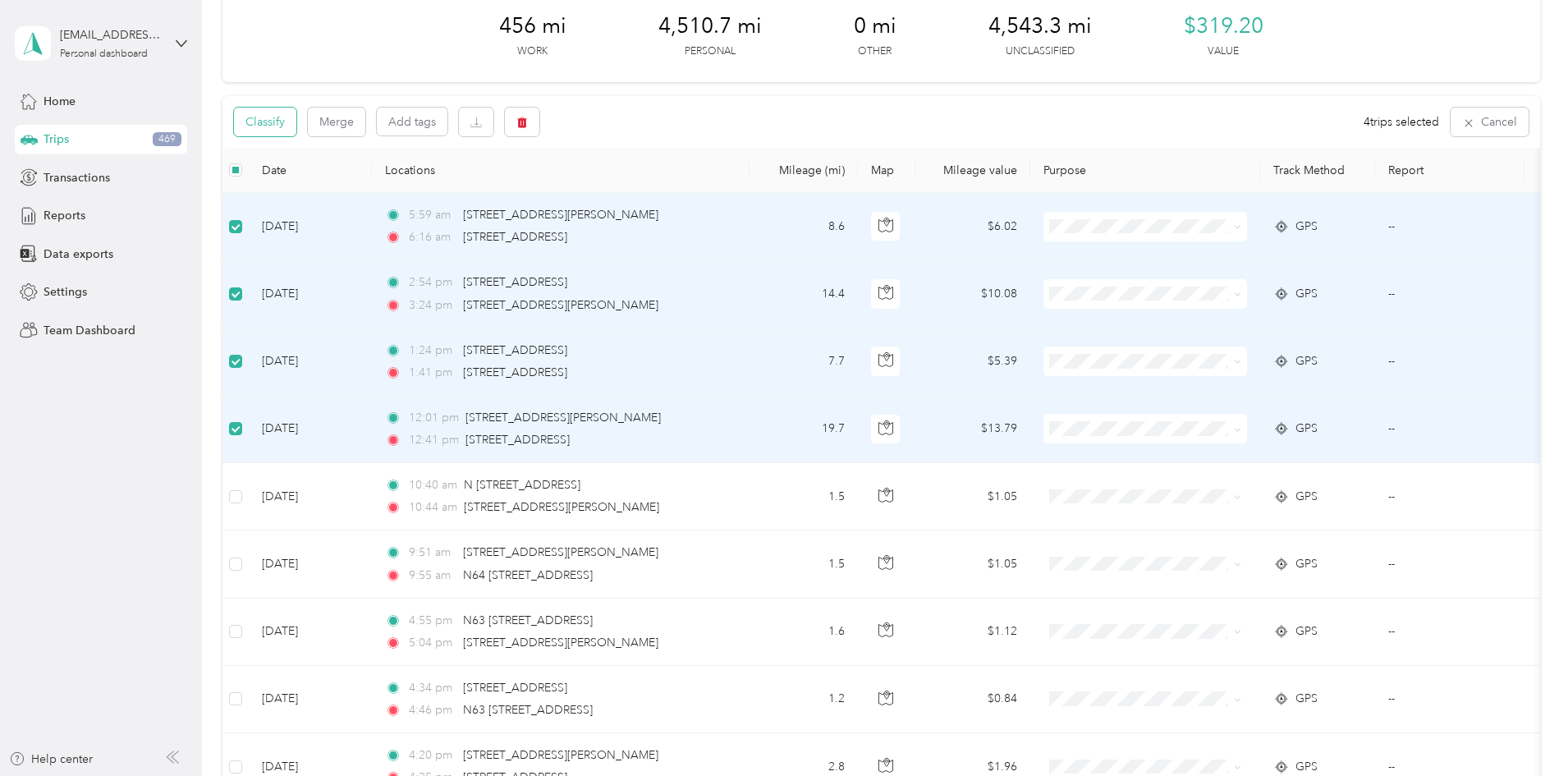
click at [297, 125] on button "Classify" at bounding box center [264, 122] width 62 height 29
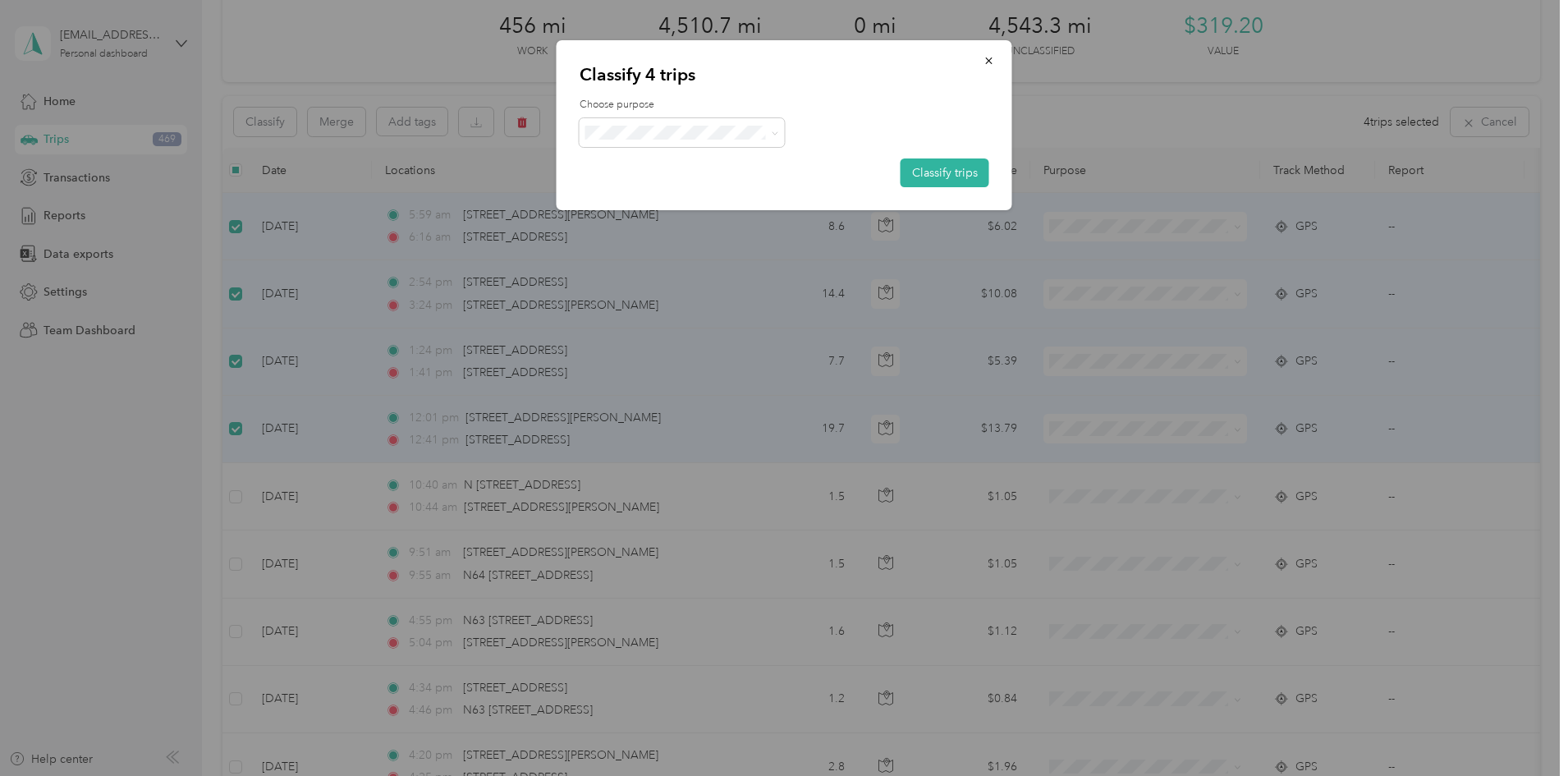
click at [638, 168] on li "Work" at bounding box center [681, 160] width 205 height 29
click at [951, 179] on button "Classify trips" at bounding box center [945, 173] width 89 height 29
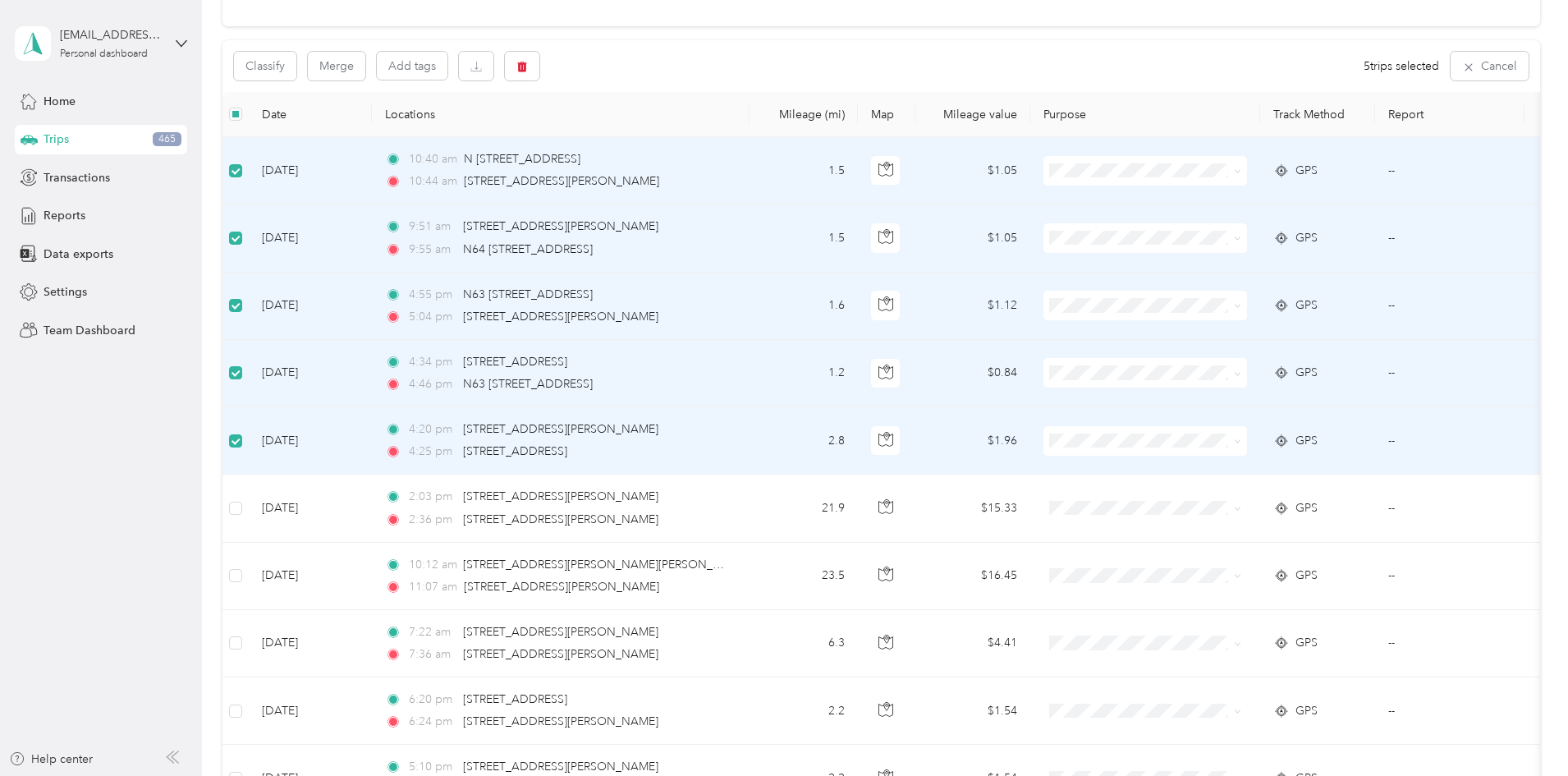
scroll to position [164, 0]
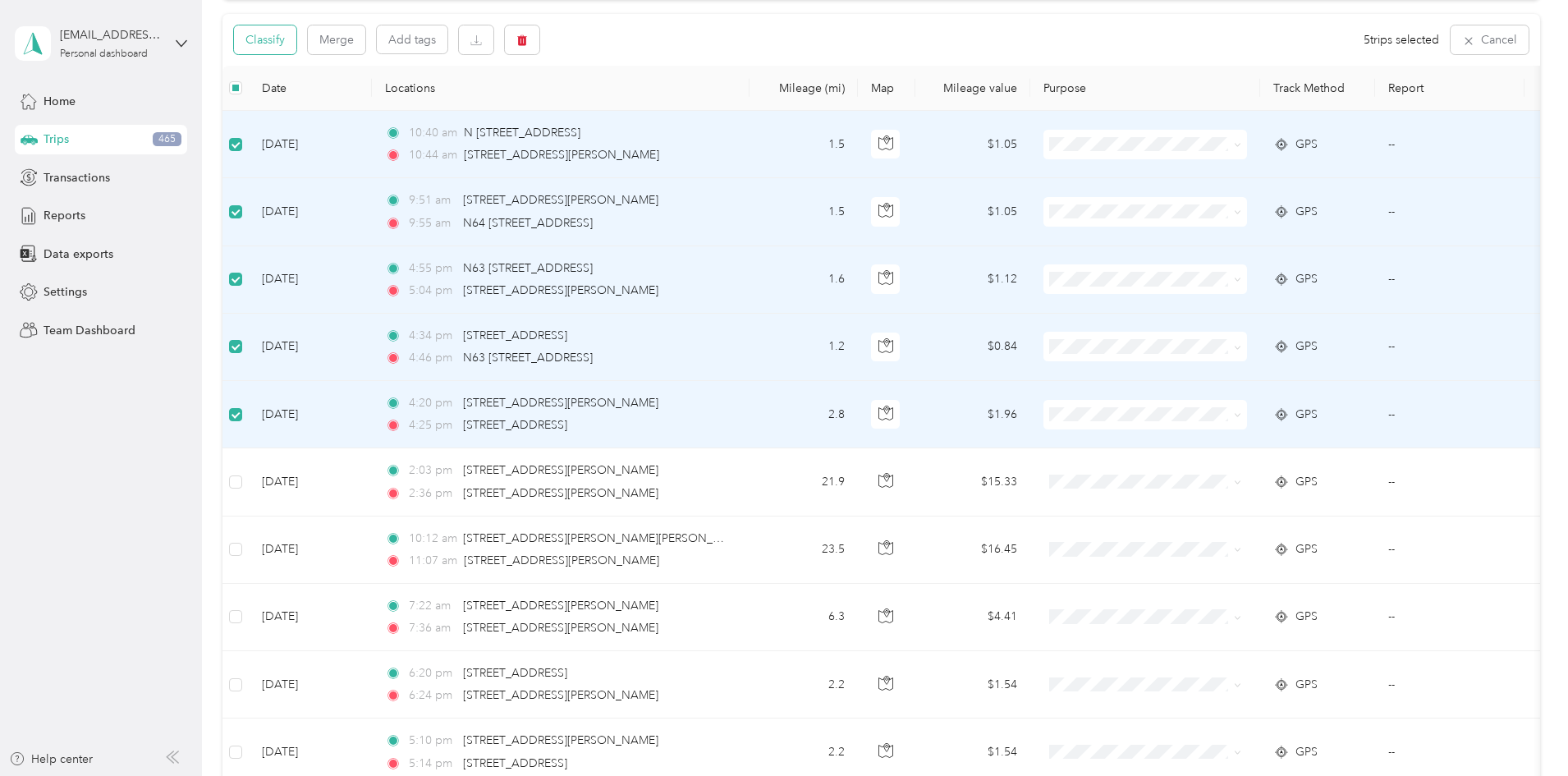
click at [297, 44] on button "Classify" at bounding box center [264, 40] width 62 height 29
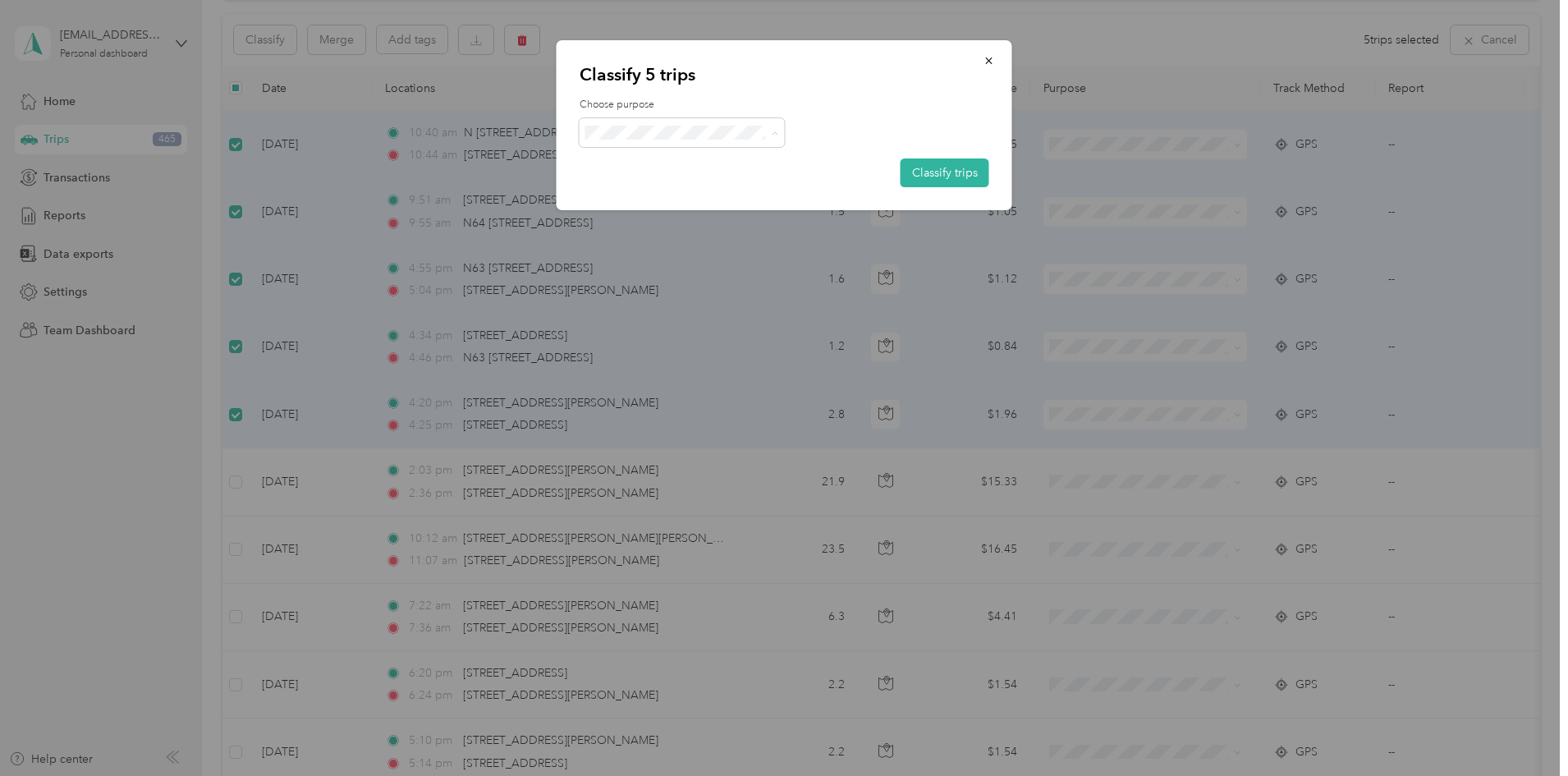
click at [667, 186] on span "Personal" at bounding box center [697, 192] width 153 height 17
click at [961, 174] on button "Classify trips" at bounding box center [945, 173] width 89 height 29
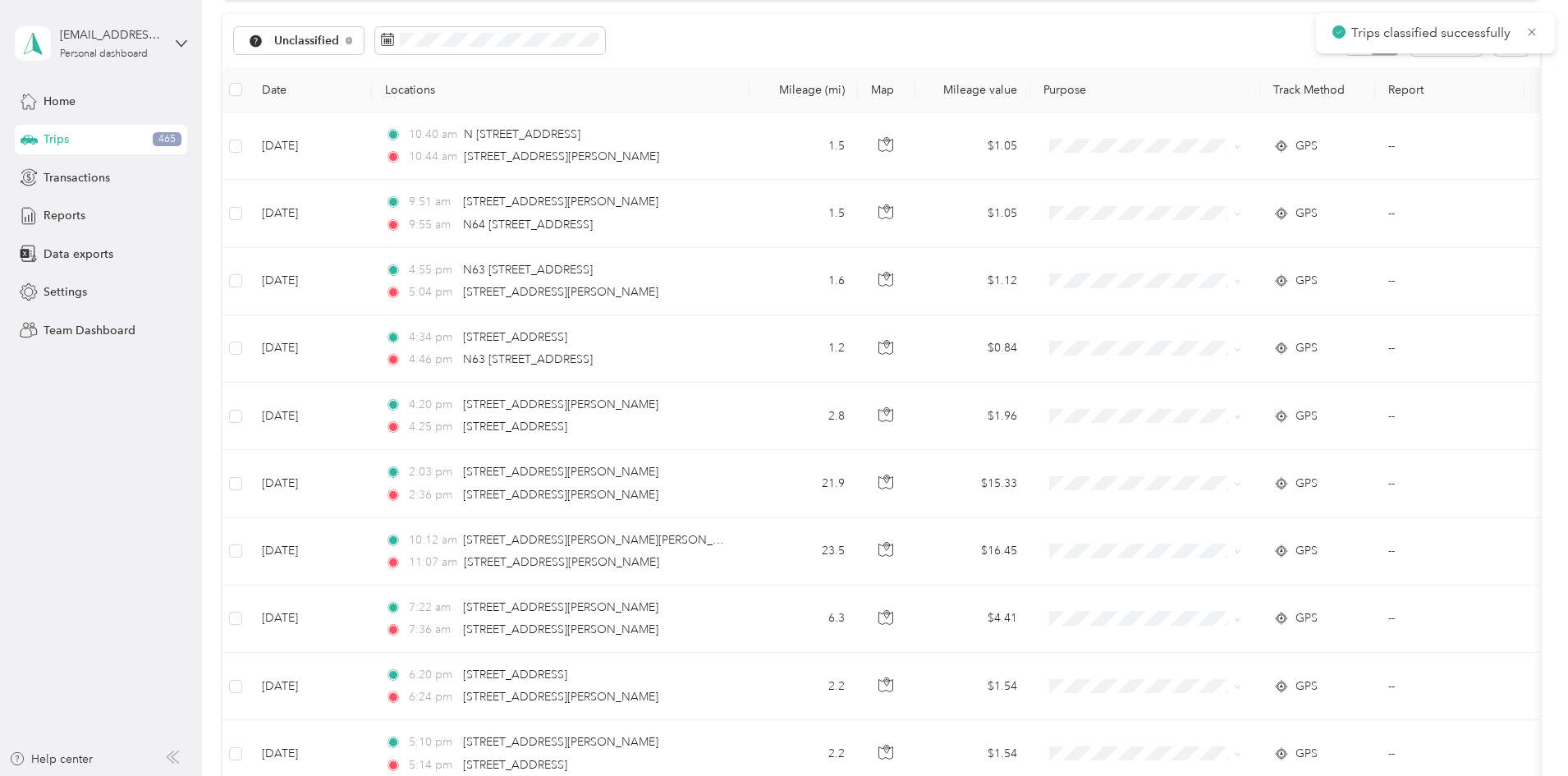
scroll to position [166, 0]
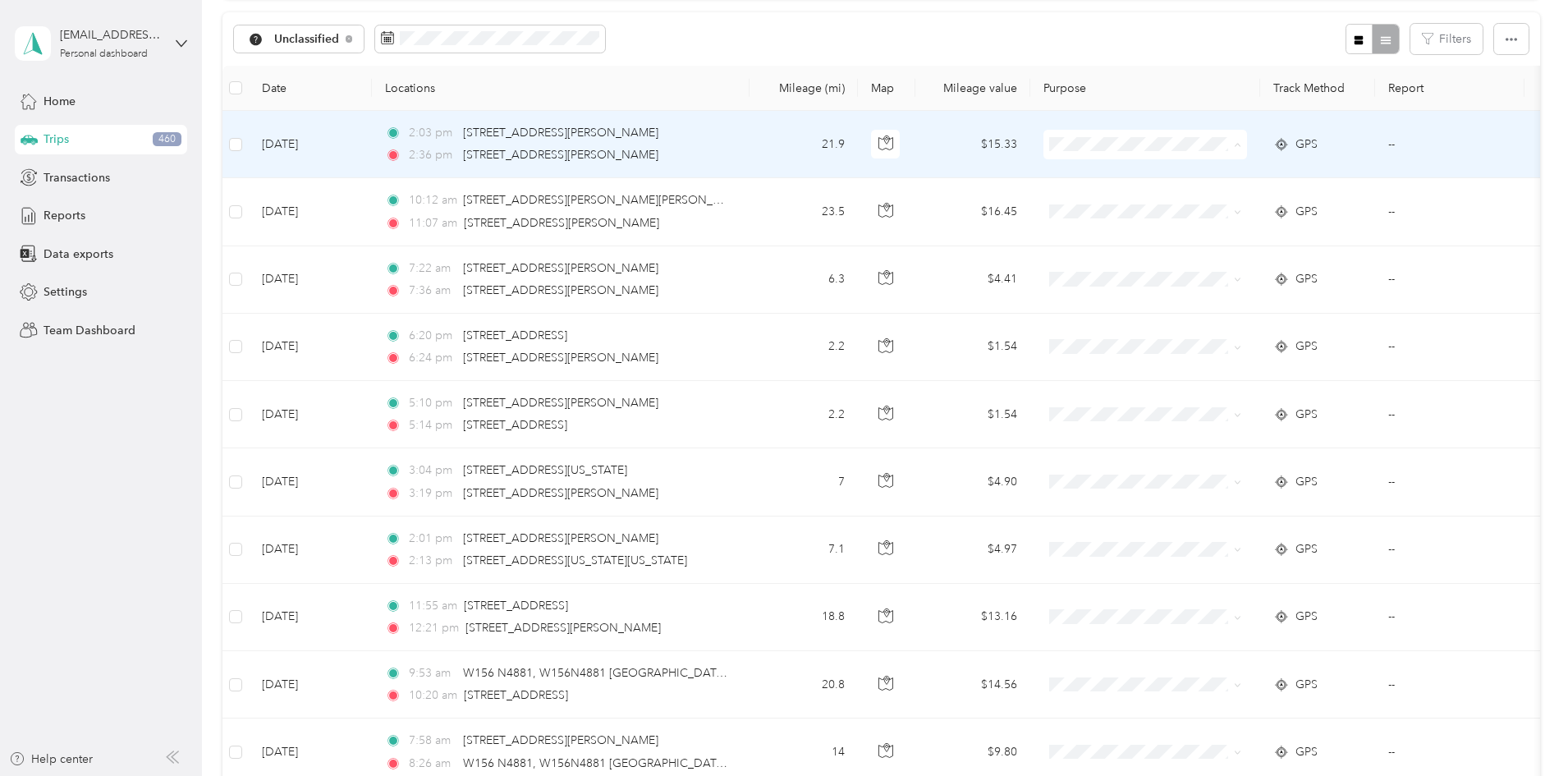
click at [1208, 197] on span "Personal" at bounding box center [1269, 204] width 152 height 17
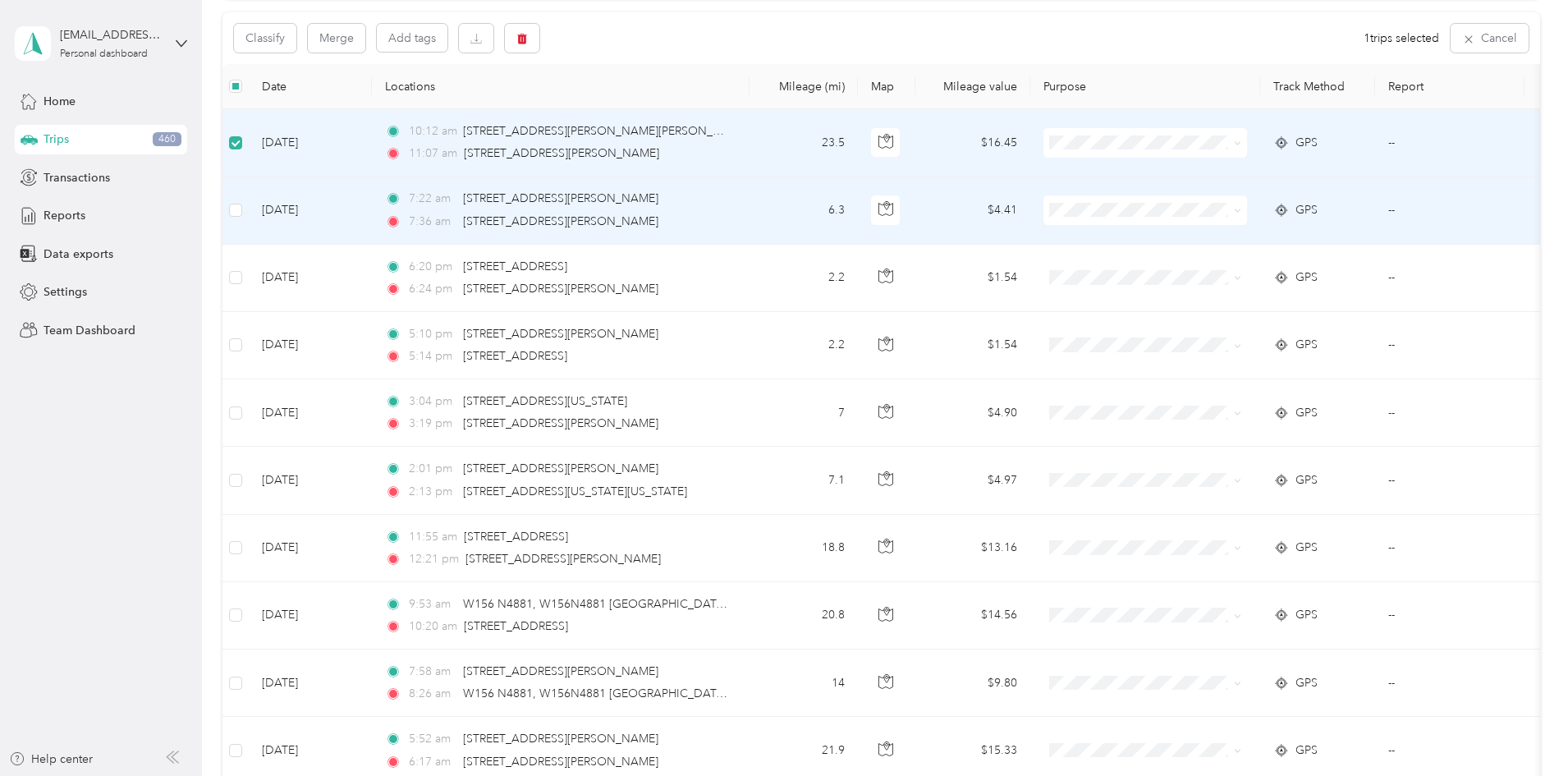
scroll to position [164, 0]
click at [242, 219] on label at bounding box center [236, 212] width 13 height 18
click at [297, 47] on button "Classify" at bounding box center [264, 40] width 62 height 29
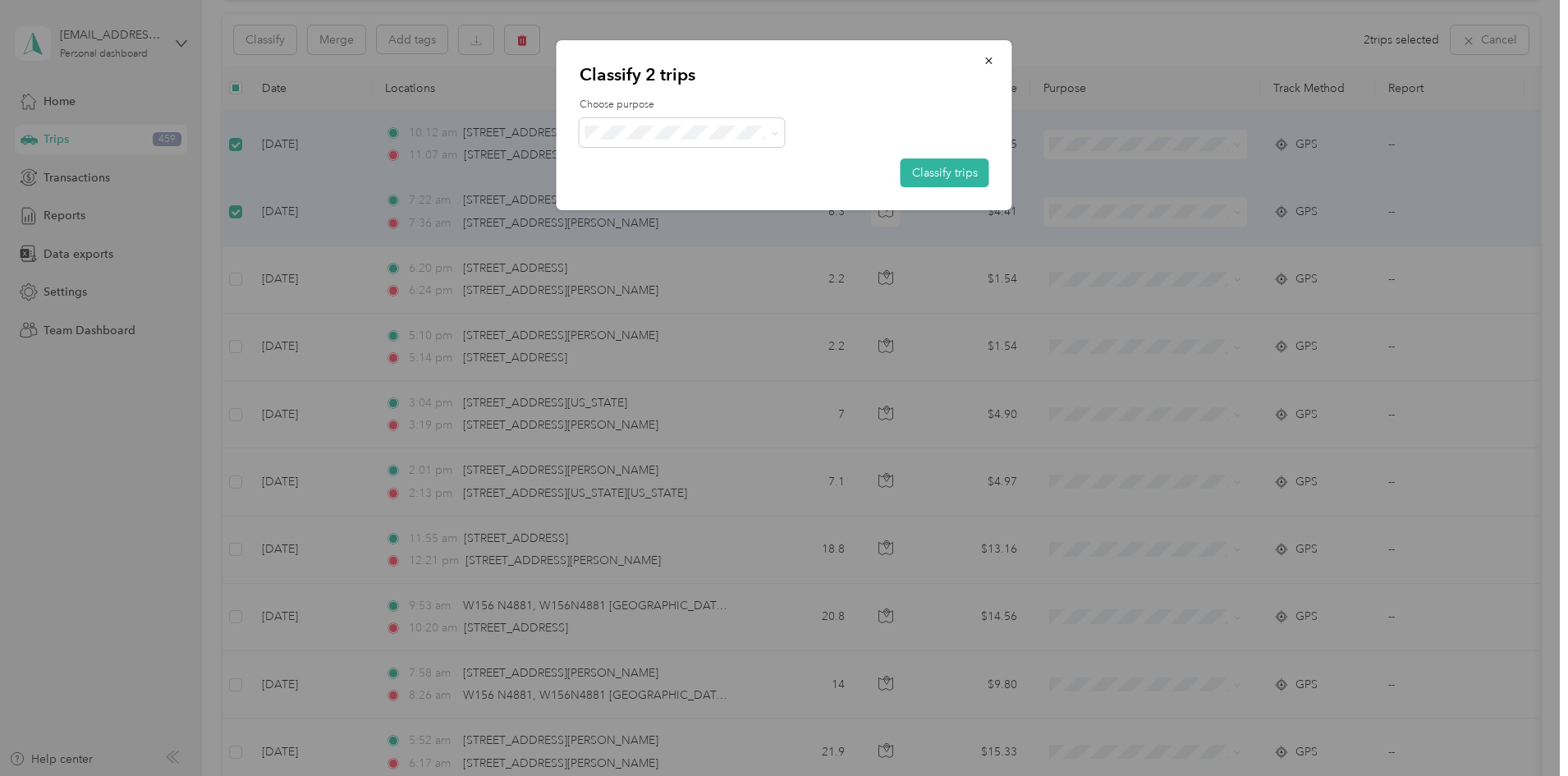
click at [659, 168] on li "Work" at bounding box center [681, 163] width 205 height 29
click at [930, 182] on button "Classify trips" at bounding box center [945, 173] width 89 height 29
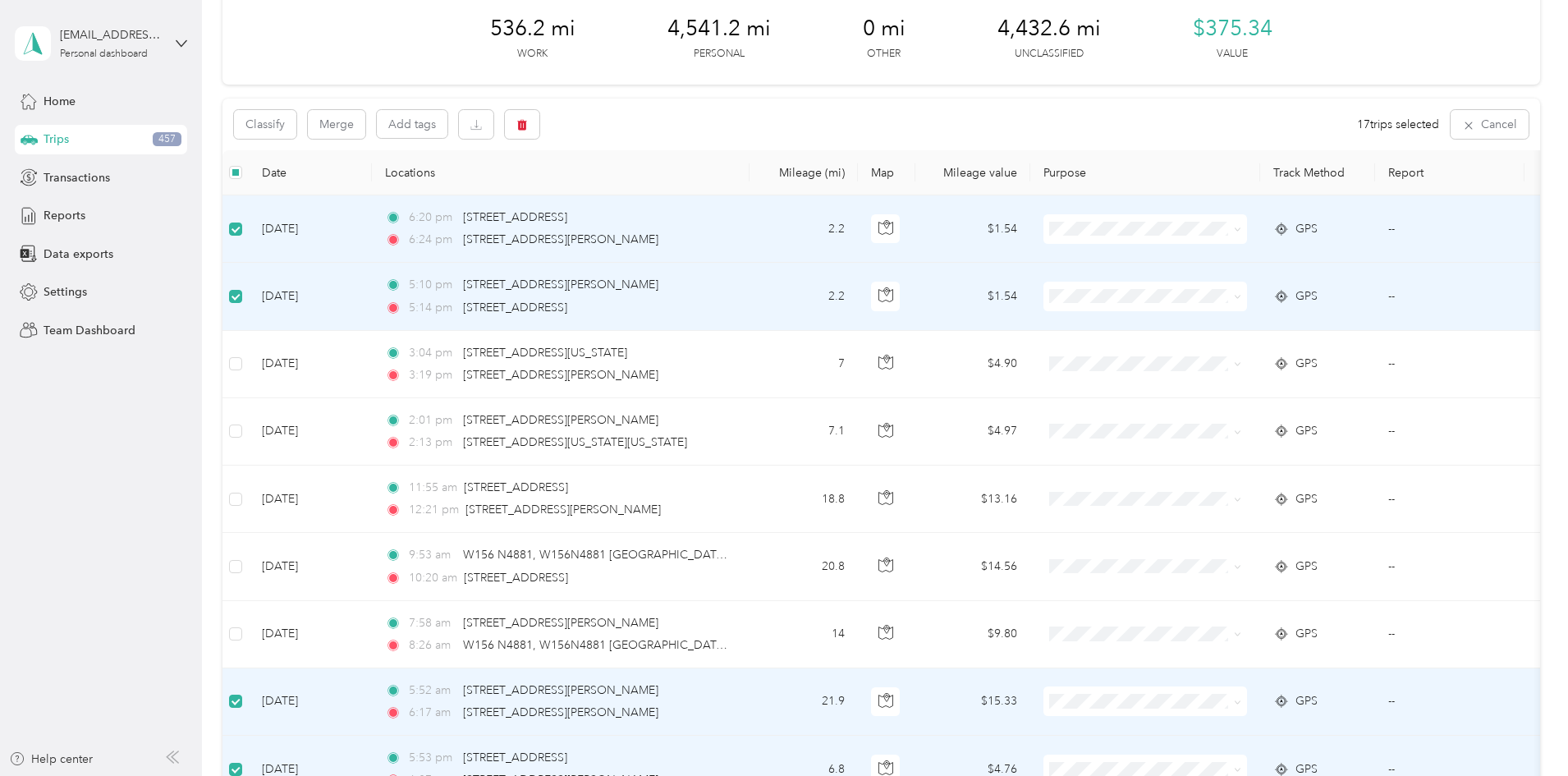
scroll to position [0, 0]
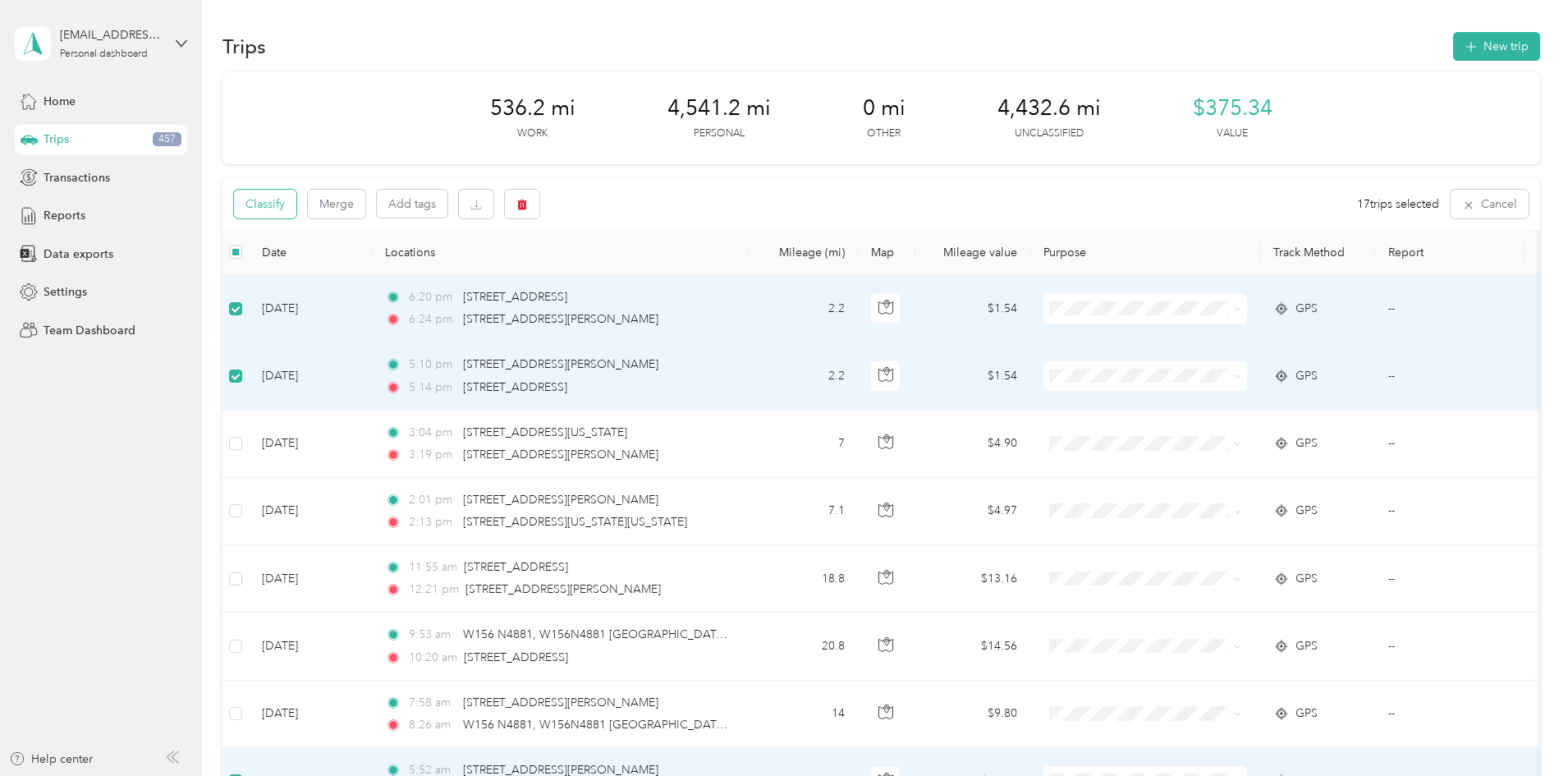
click at [297, 208] on button "Classify" at bounding box center [264, 204] width 62 height 29
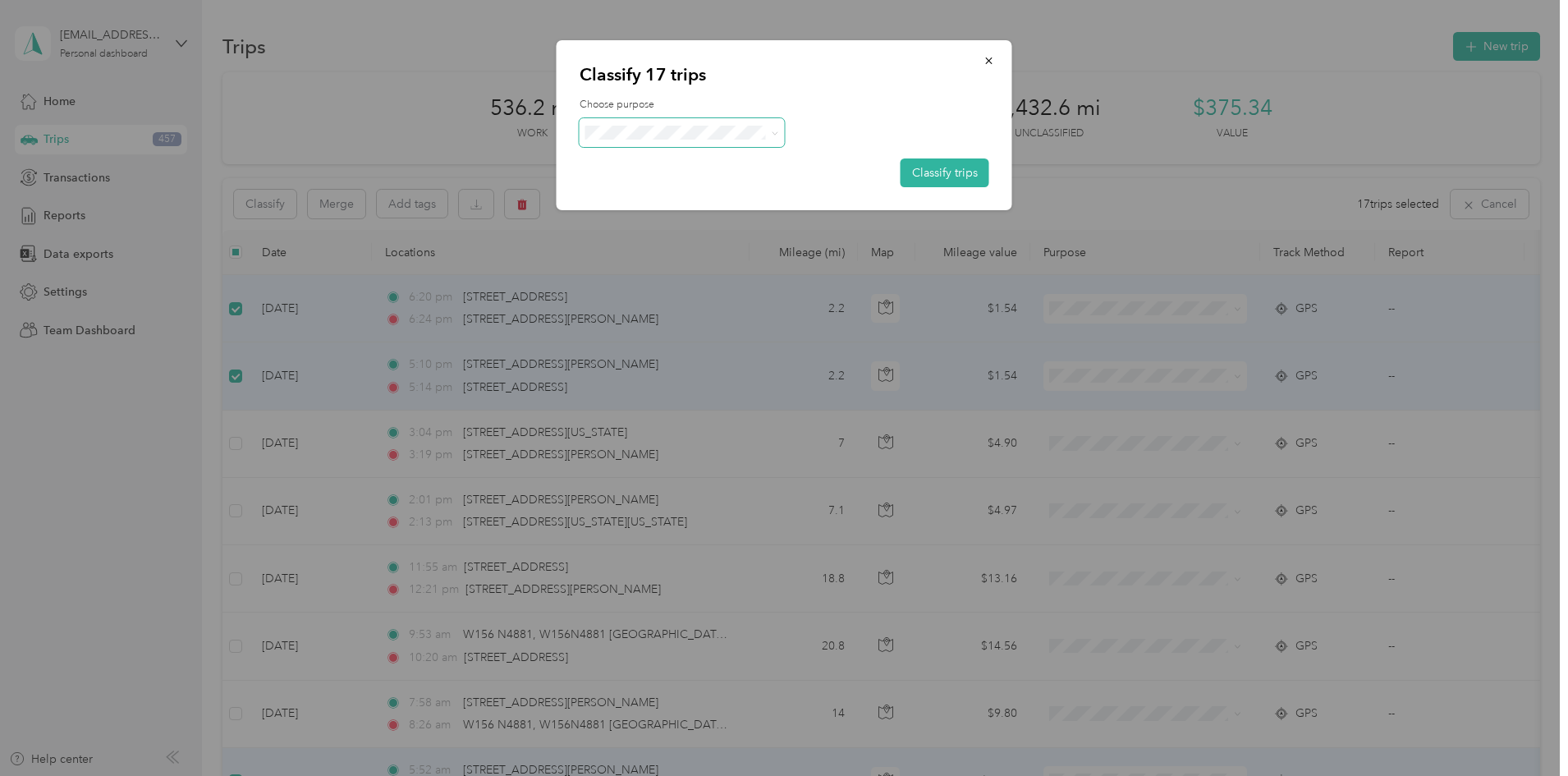
click at [615, 141] on span at bounding box center [681, 133] width 205 height 29
click at [767, 124] on span at bounding box center [772, 133] width 13 height 17
click at [767, 132] on span at bounding box center [772, 133] width 13 height 17
click at [650, 192] on span "Personal" at bounding box center [697, 192] width 153 height 17
click at [903, 96] on div "Classify 17 trips Choose purpose Classify trips" at bounding box center [784, 125] width 456 height 170
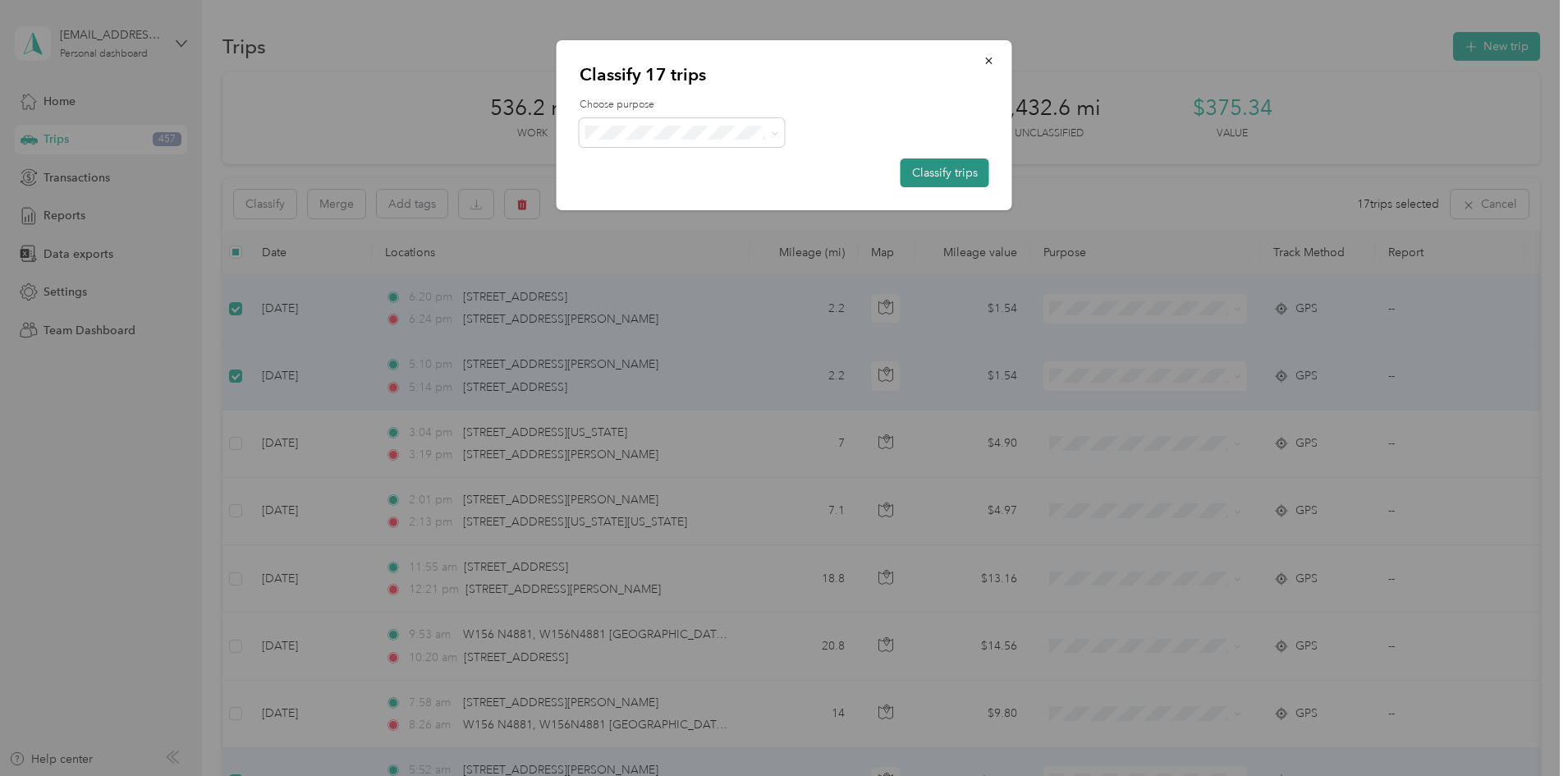
click at [940, 173] on button "Classify trips" at bounding box center [945, 173] width 89 height 29
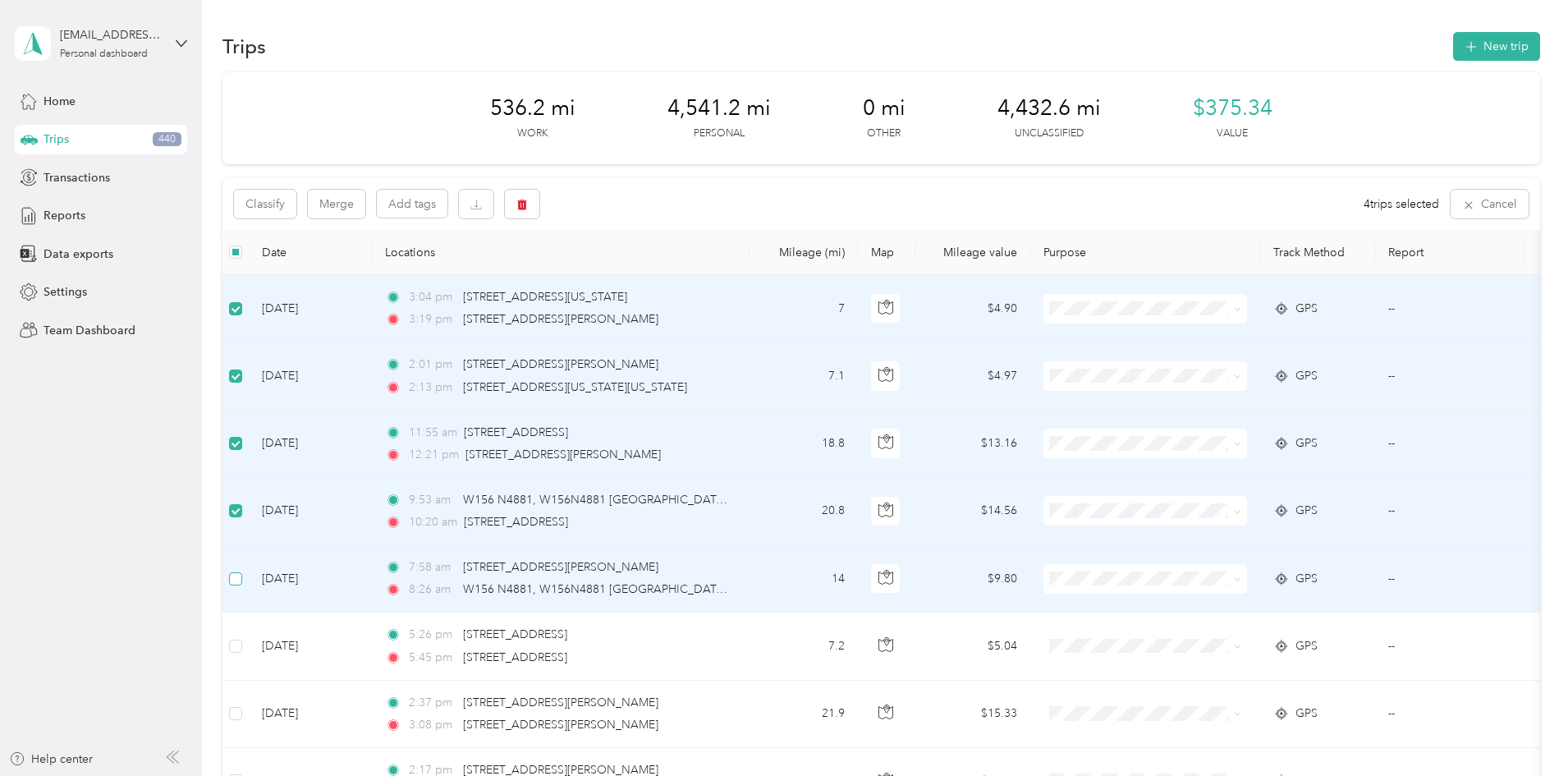
click at [242, 571] on label at bounding box center [236, 578] width 13 height 18
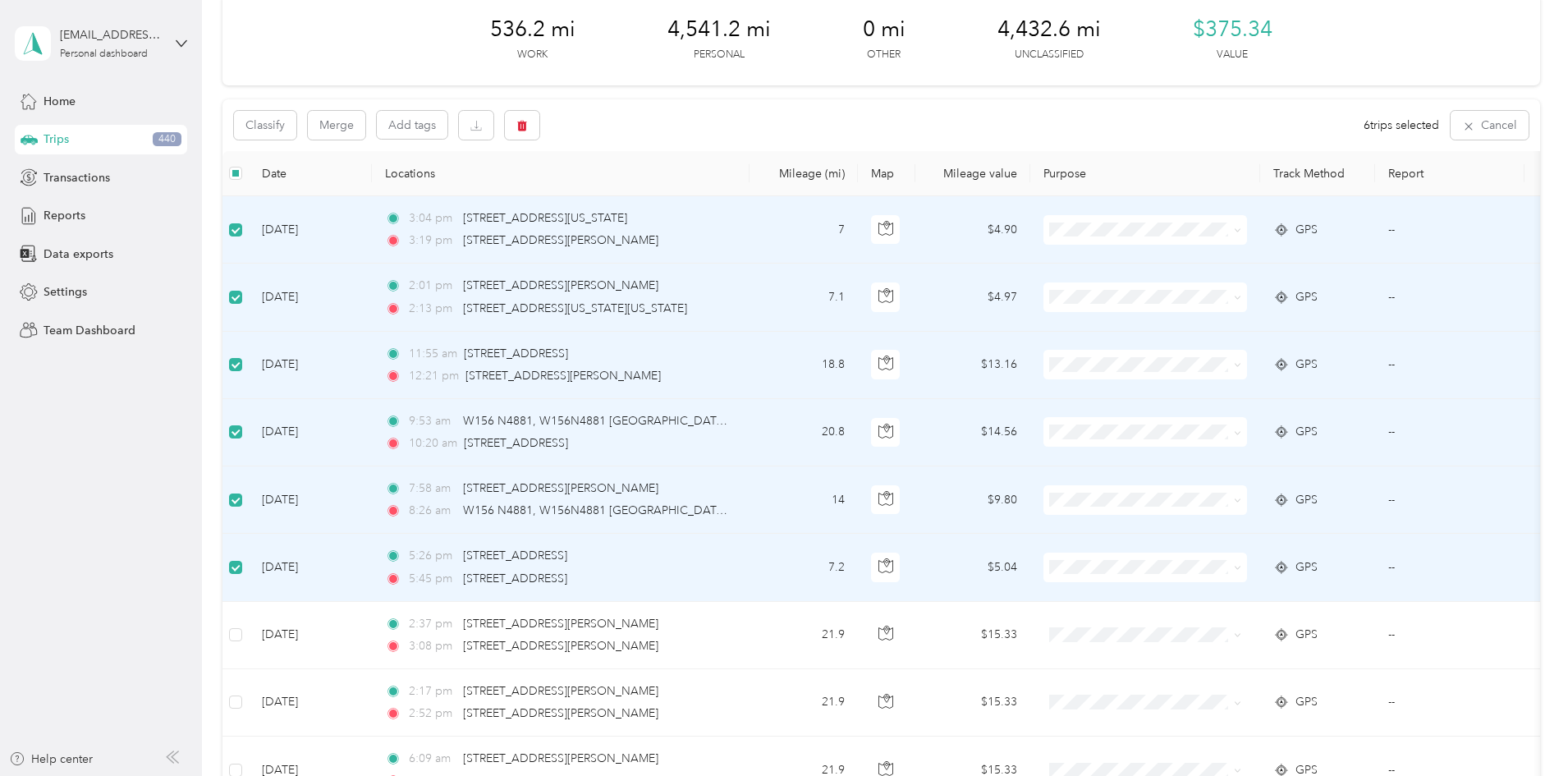
scroll to position [164, 0]
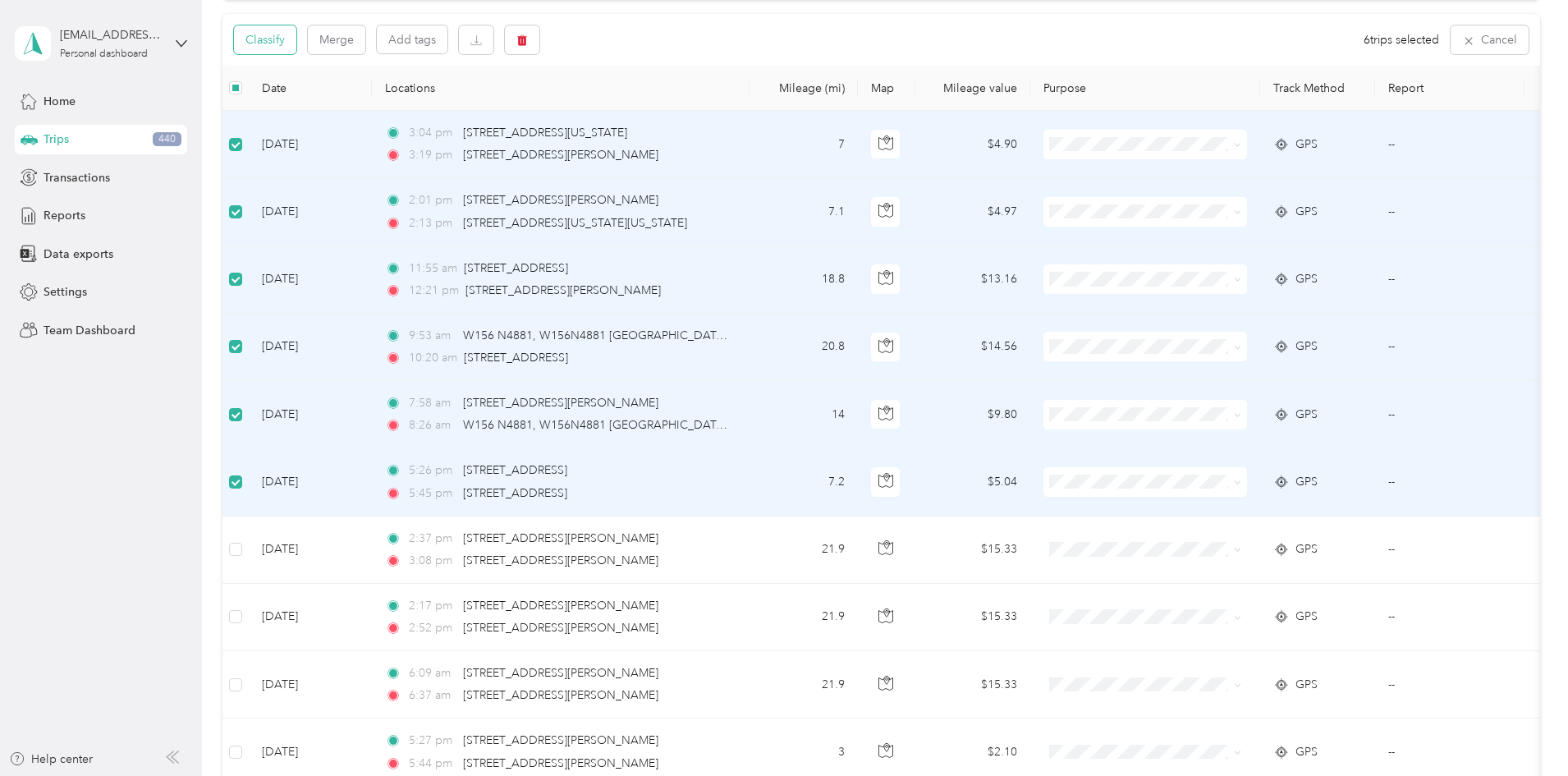
click at [297, 39] on button "Classify" at bounding box center [264, 40] width 62 height 29
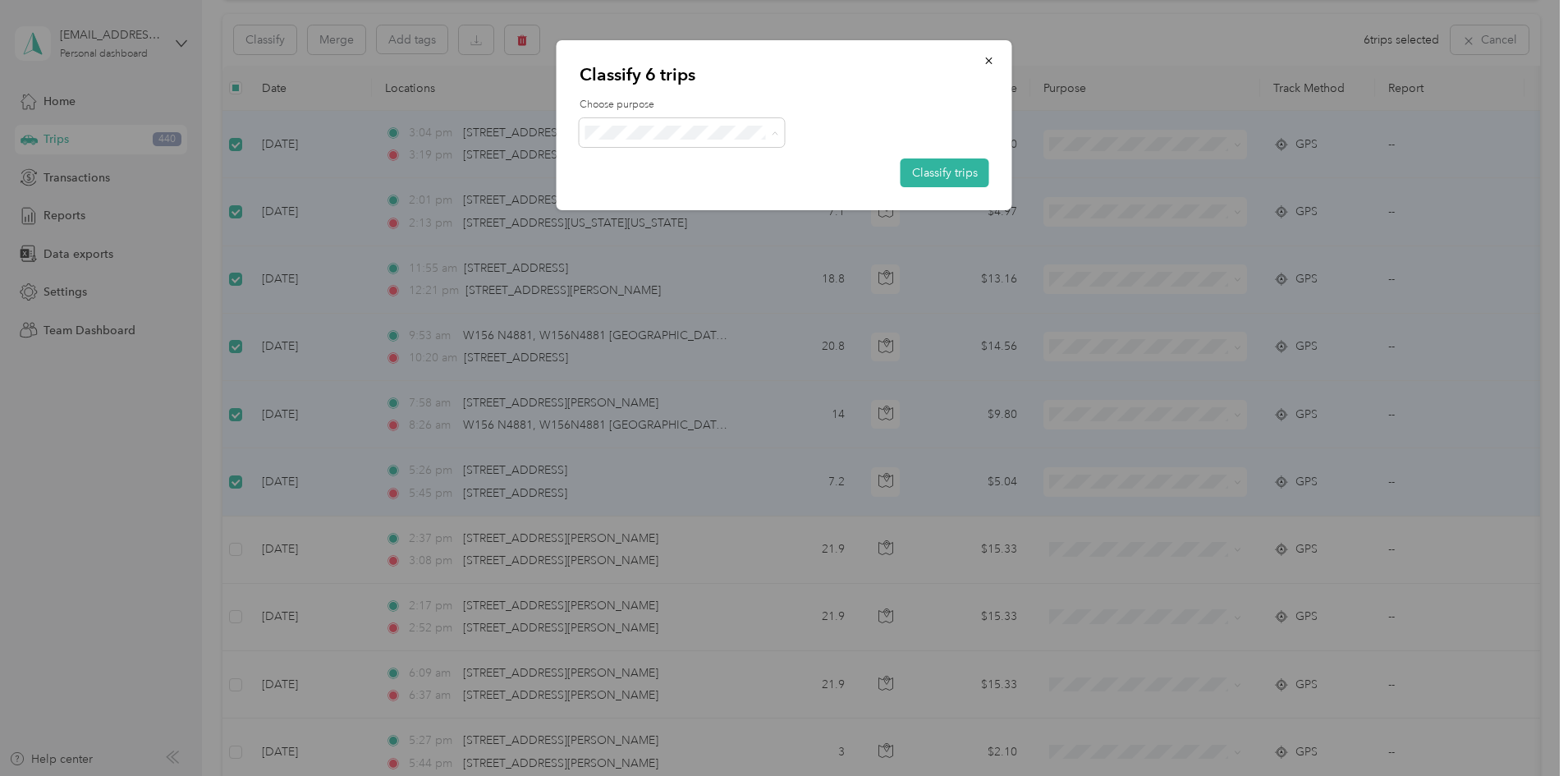
drag, startPoint x: 644, startPoint y: 161, endPoint x: 867, endPoint y: 173, distance: 223.3
click at [646, 161] on span "Work" at bounding box center [697, 163] width 153 height 17
click at [940, 158] on button "Classify trips" at bounding box center [945, 173] width 89 height 29
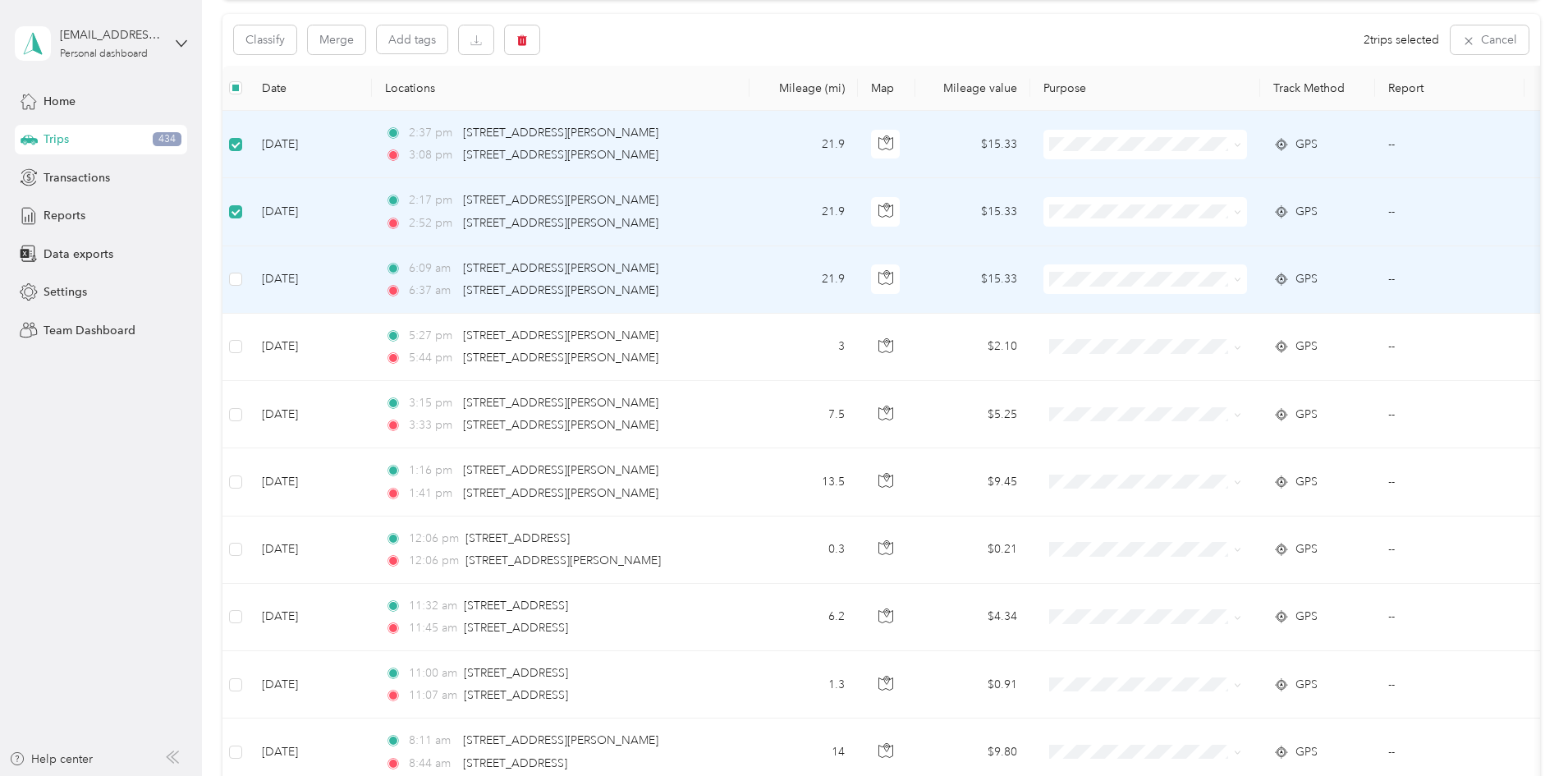
click at [249, 273] on td at bounding box center [236, 280] width 27 height 68
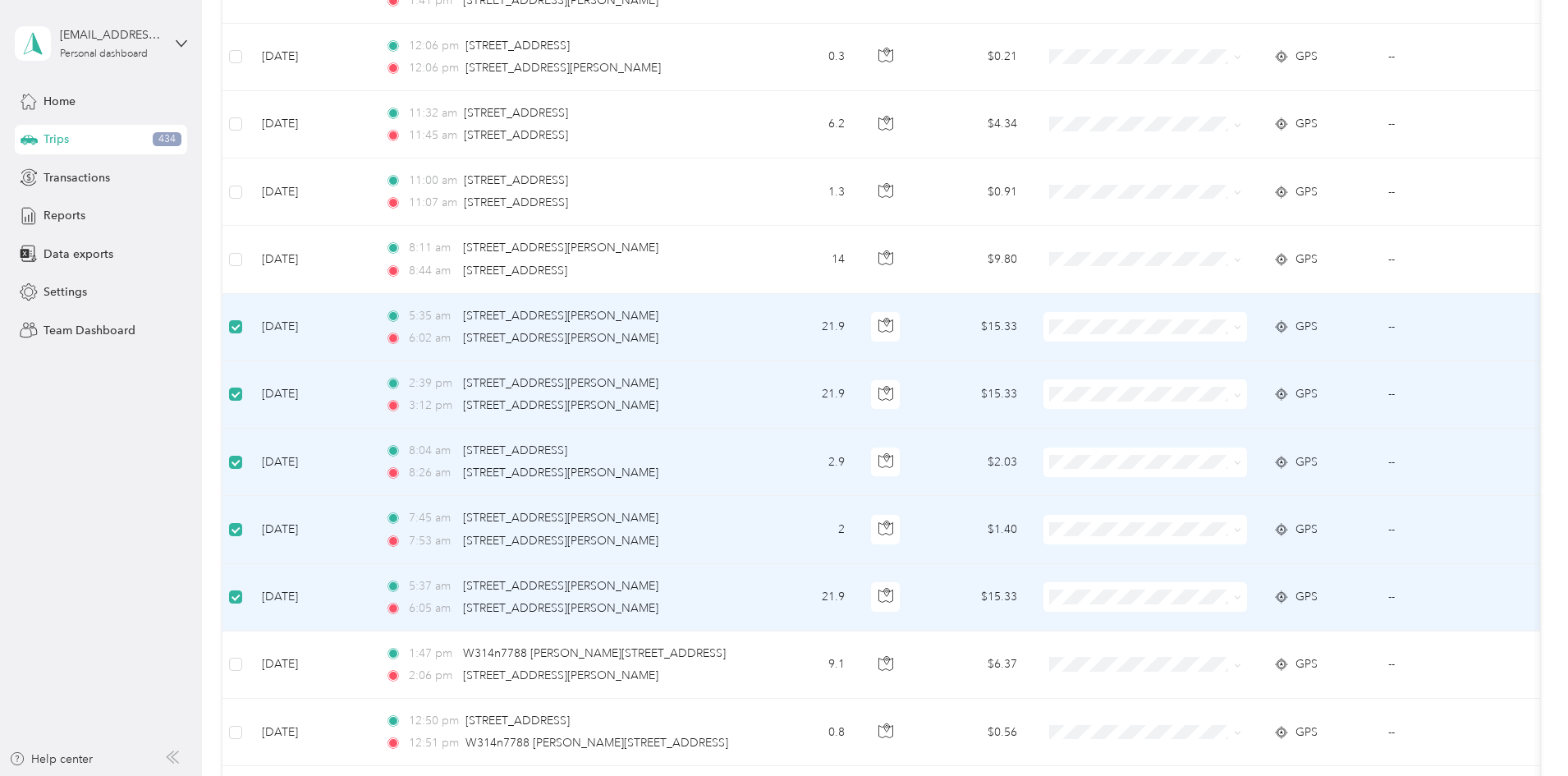
scroll to position [739, 0]
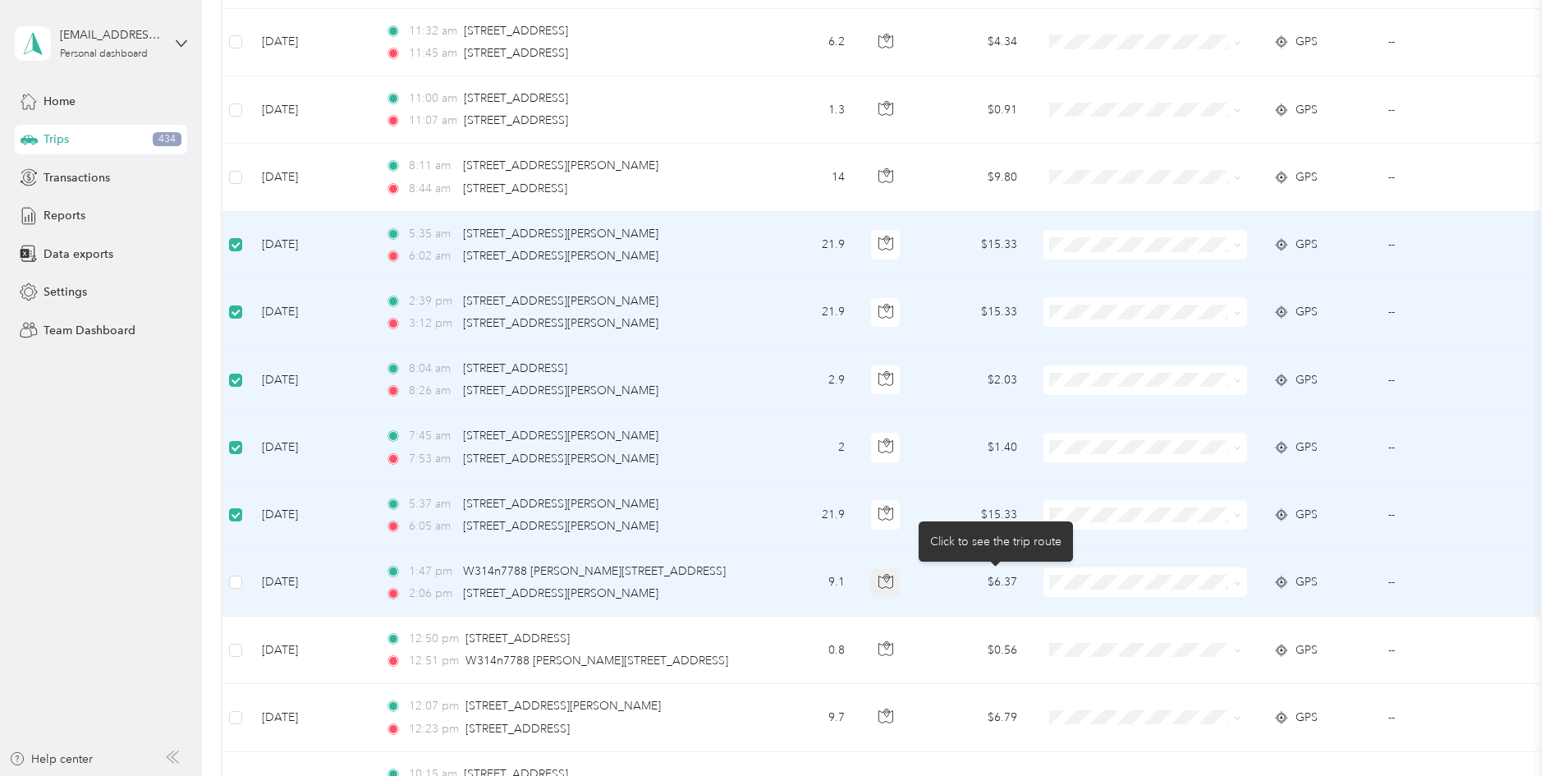
click at [893, 588] on icon "button" at bounding box center [886, 580] width 14 height 14
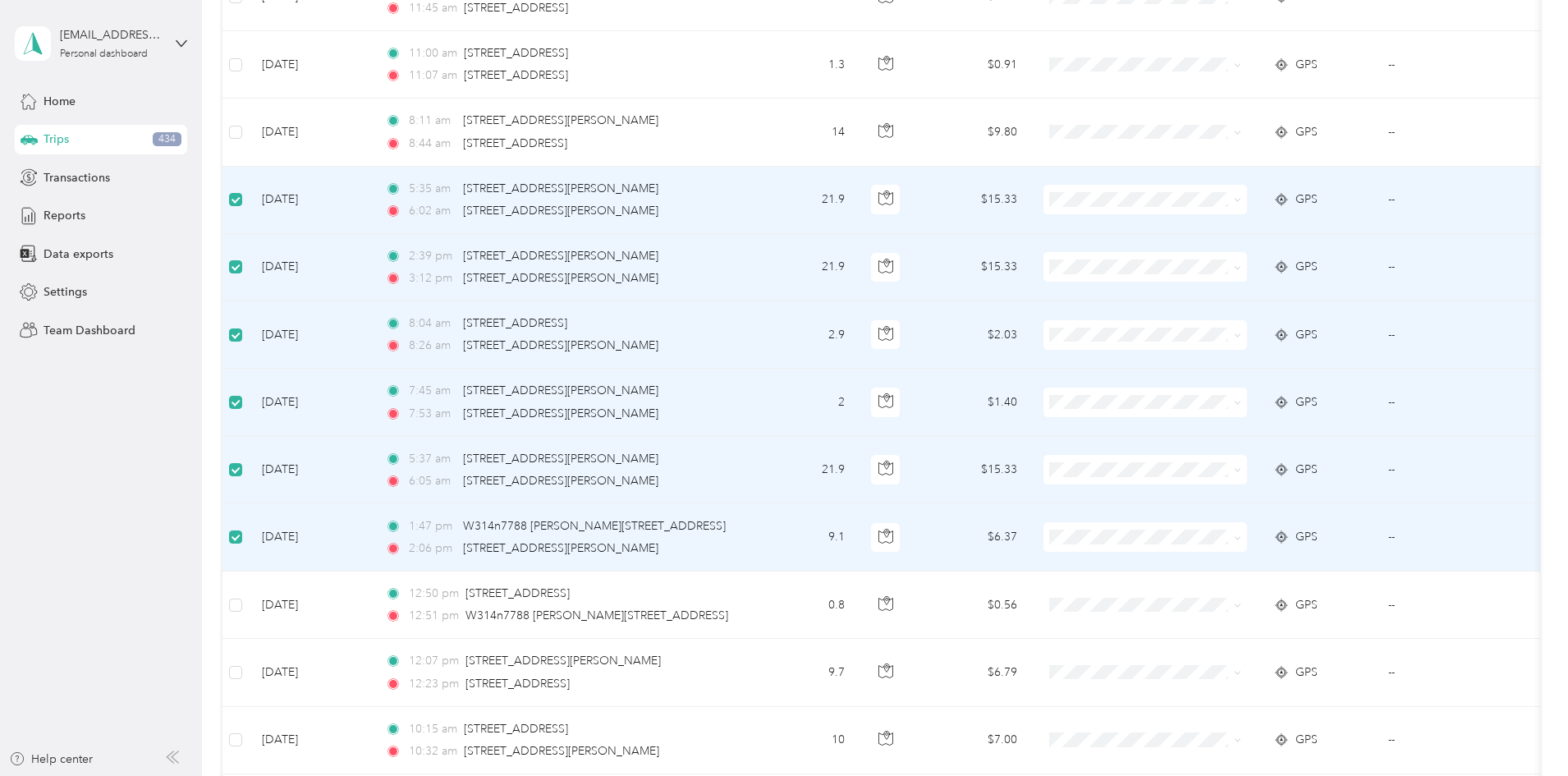
scroll to position [821, 0]
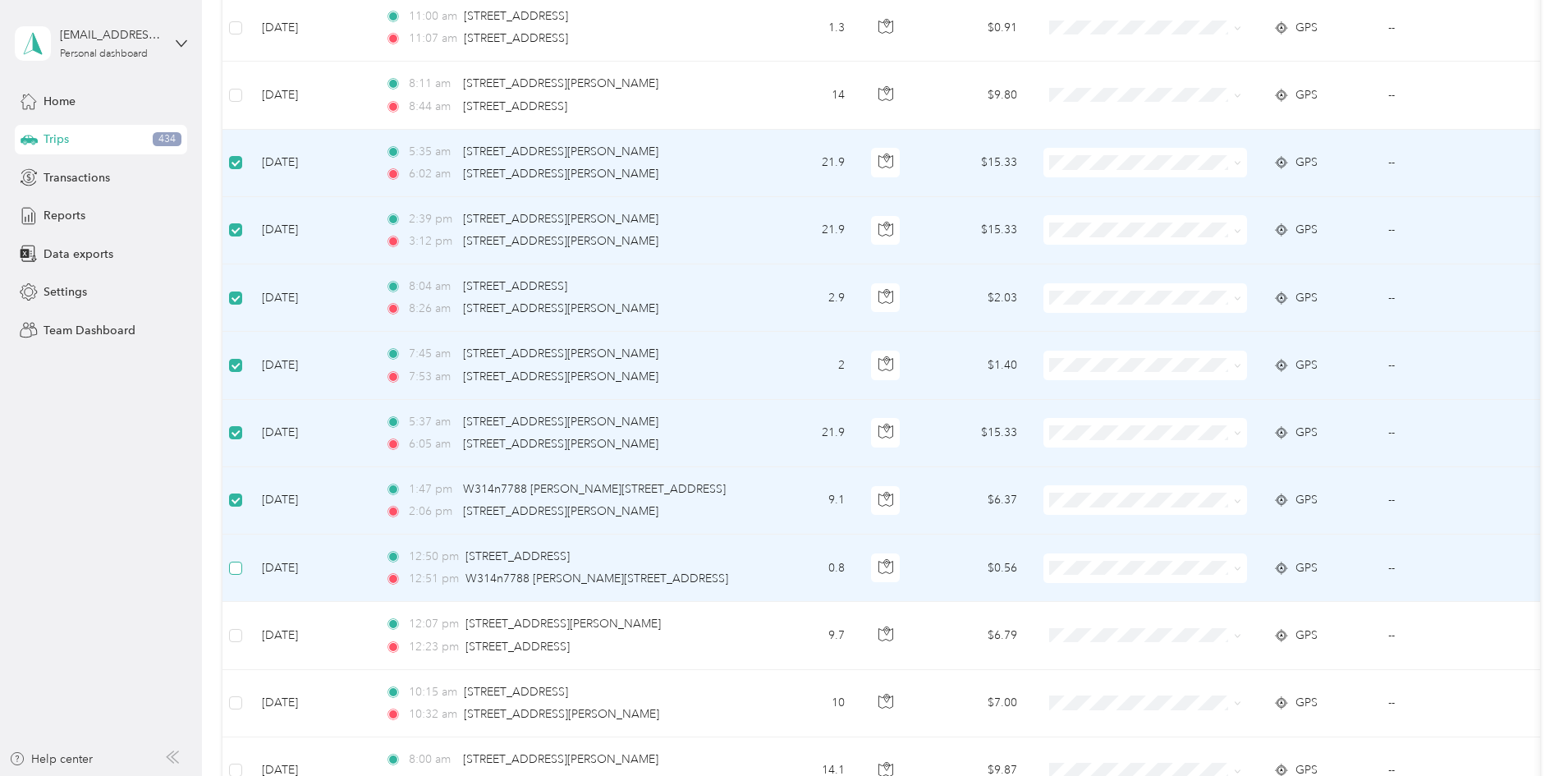
click at [242, 575] on label at bounding box center [236, 568] width 13 height 18
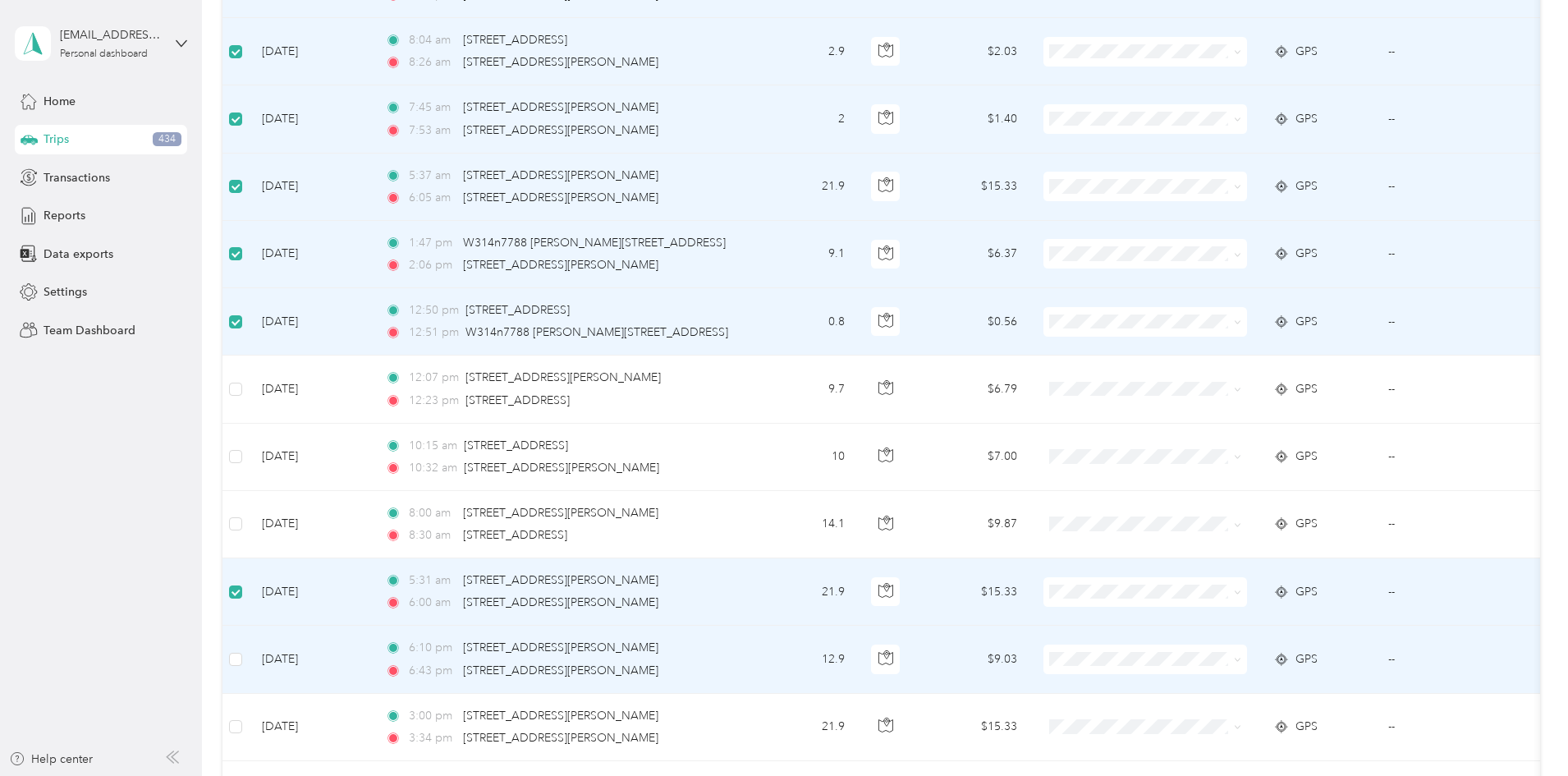
scroll to position [1150, 0]
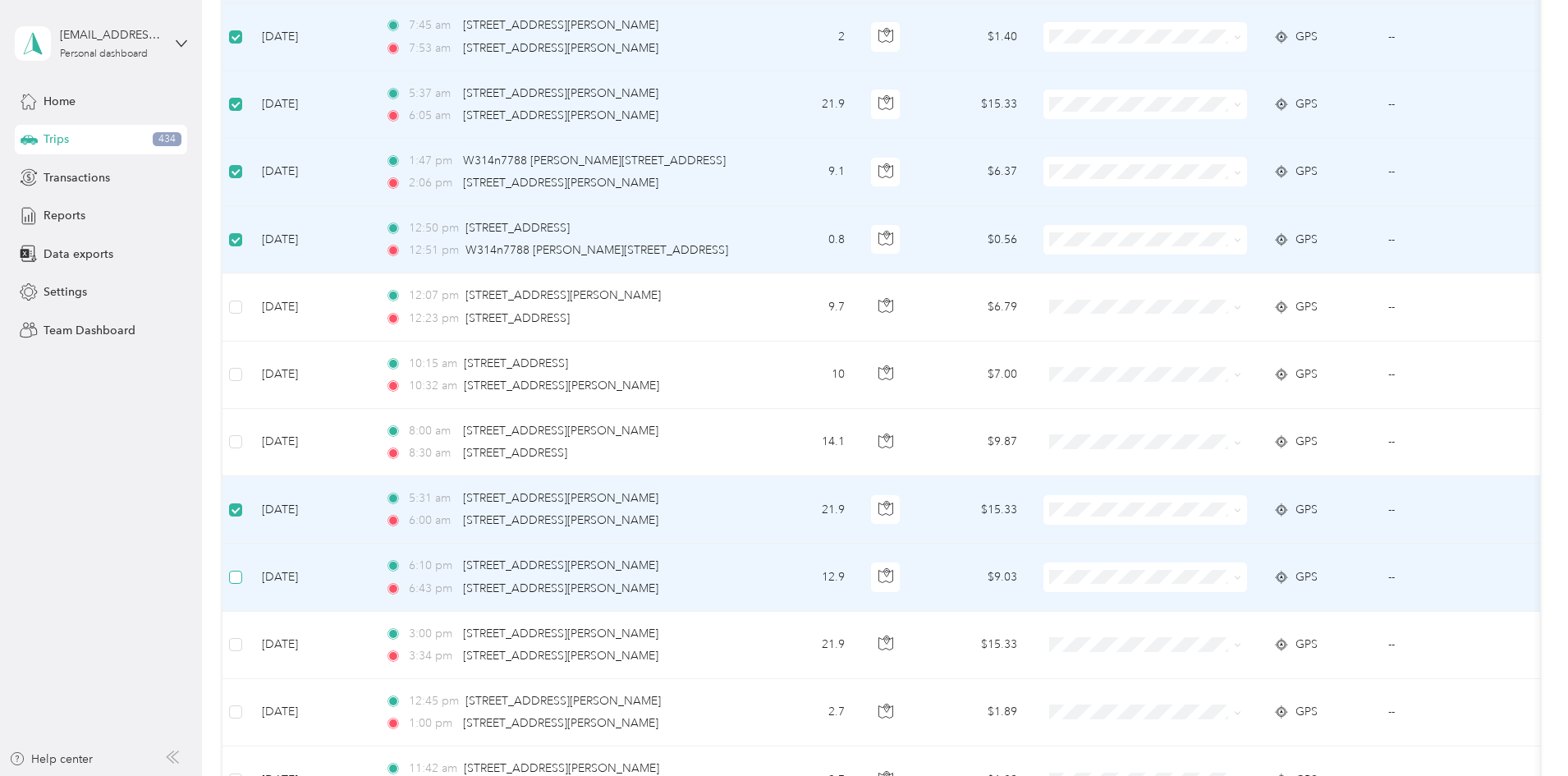
click at [242, 584] on label at bounding box center [236, 577] width 13 height 18
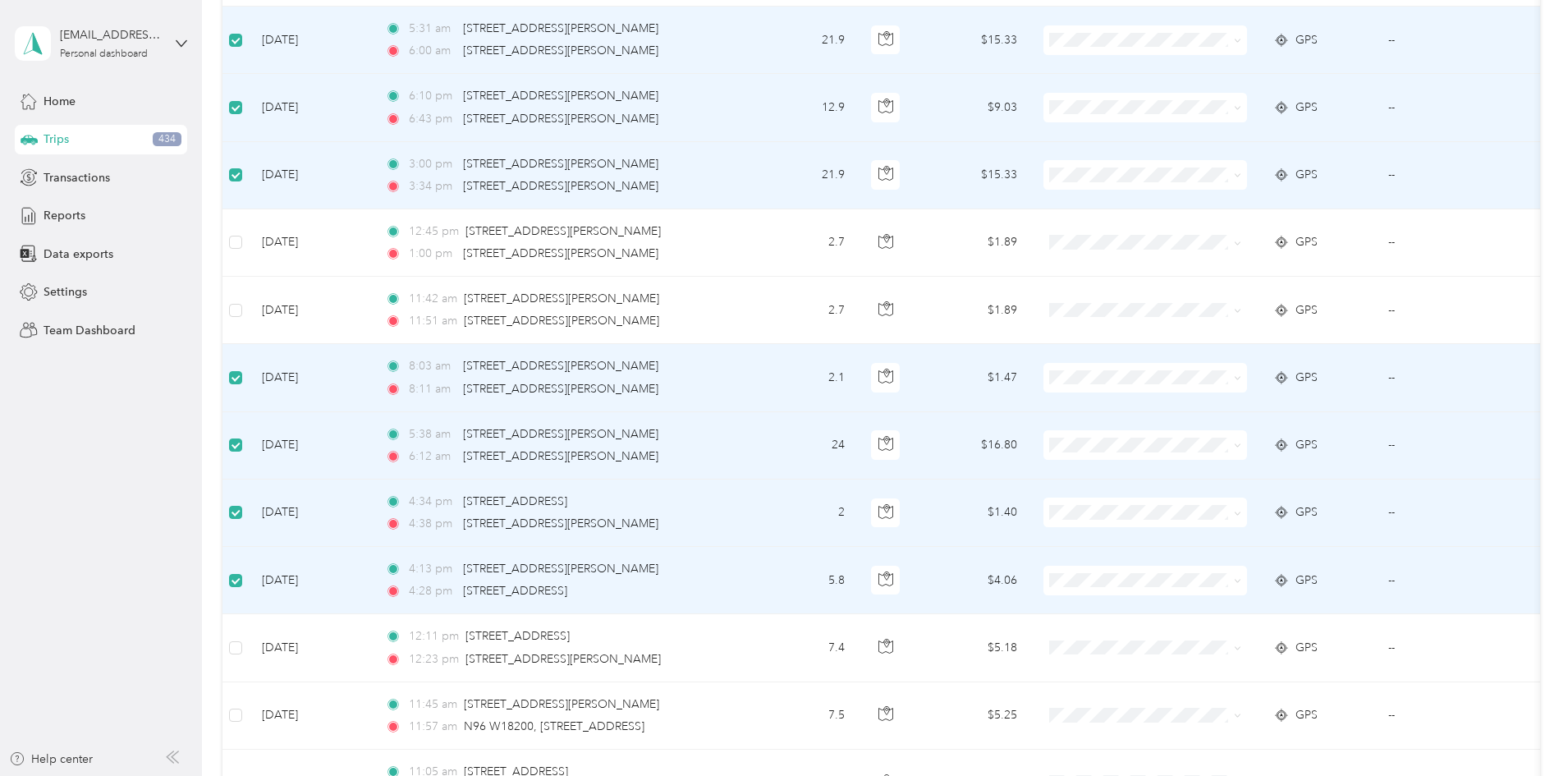
scroll to position [1643, 0]
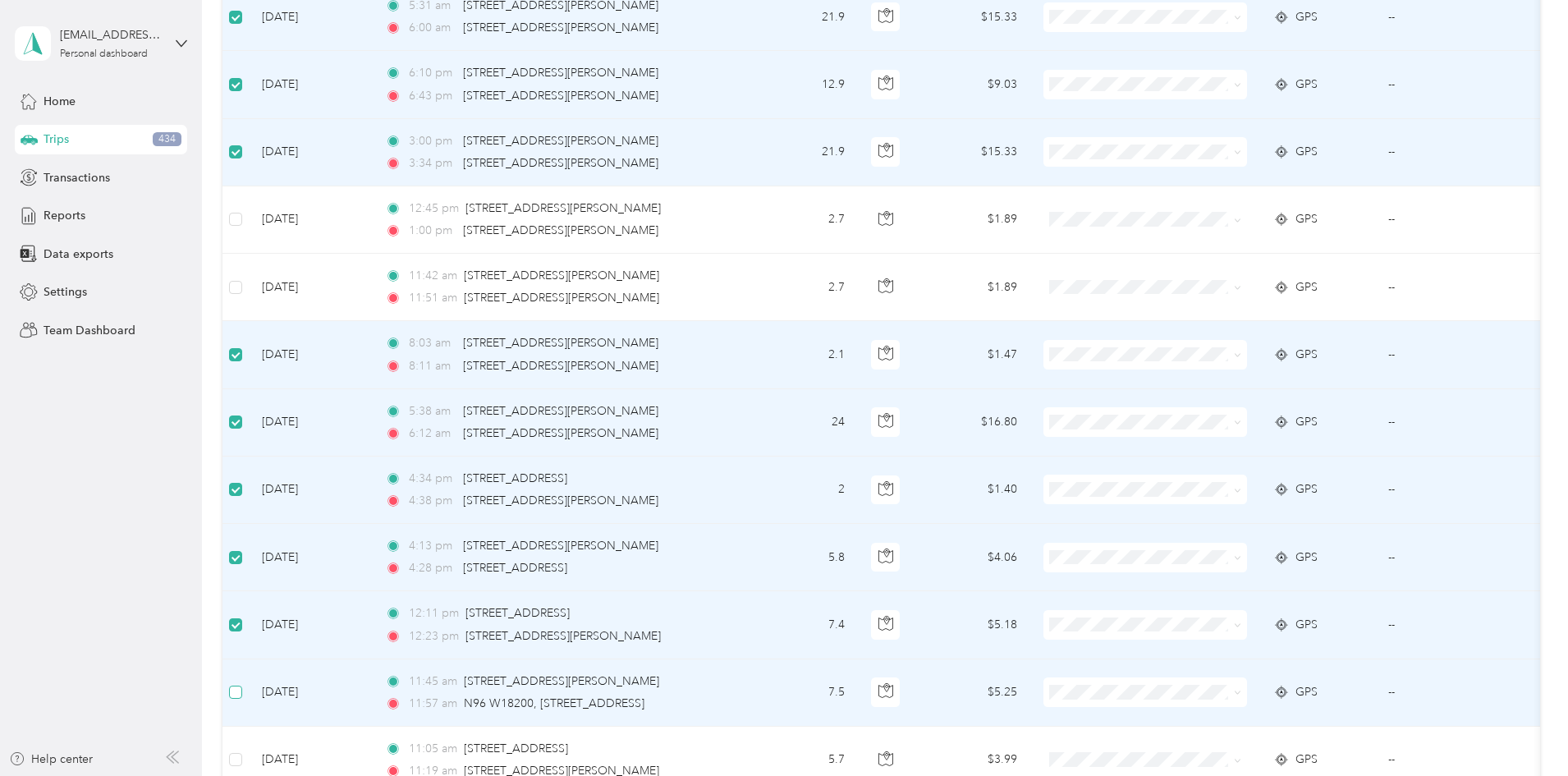
click at [242, 701] on label at bounding box center [236, 692] width 13 height 18
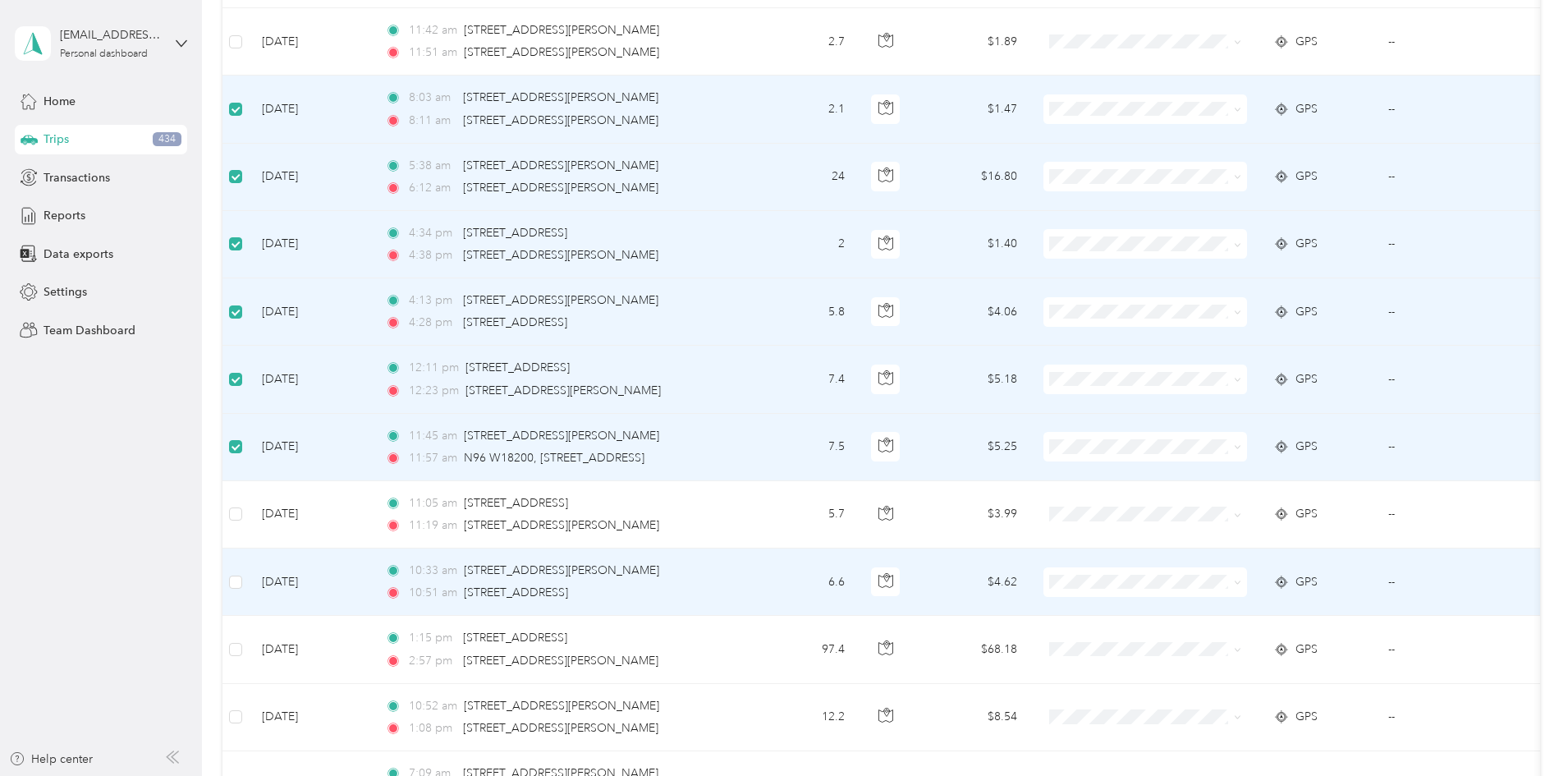
scroll to position [1889, 0]
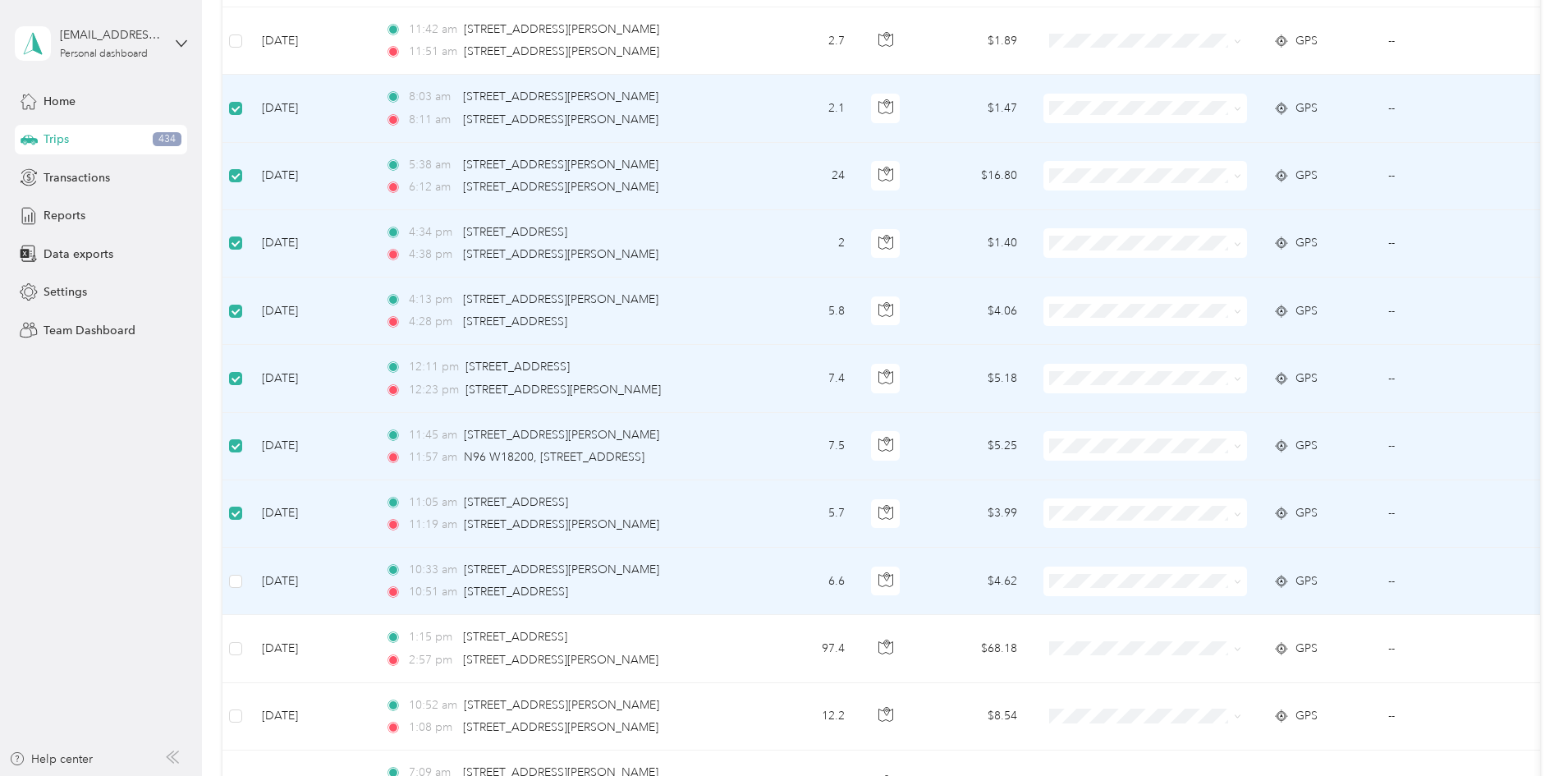
click at [249, 591] on td at bounding box center [236, 581] width 27 height 68
click at [242, 589] on label at bounding box center [236, 581] width 13 height 18
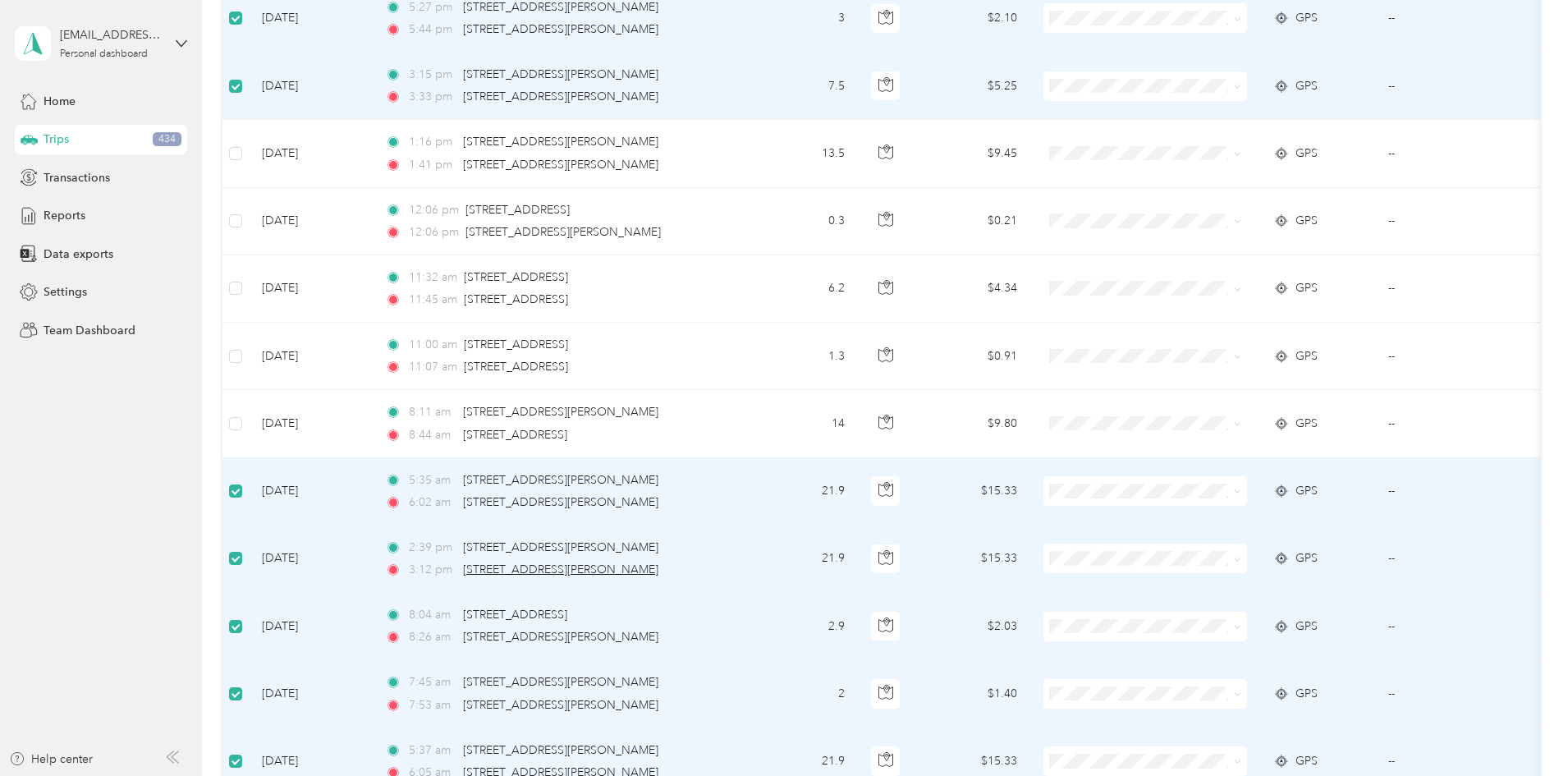
scroll to position [0, 0]
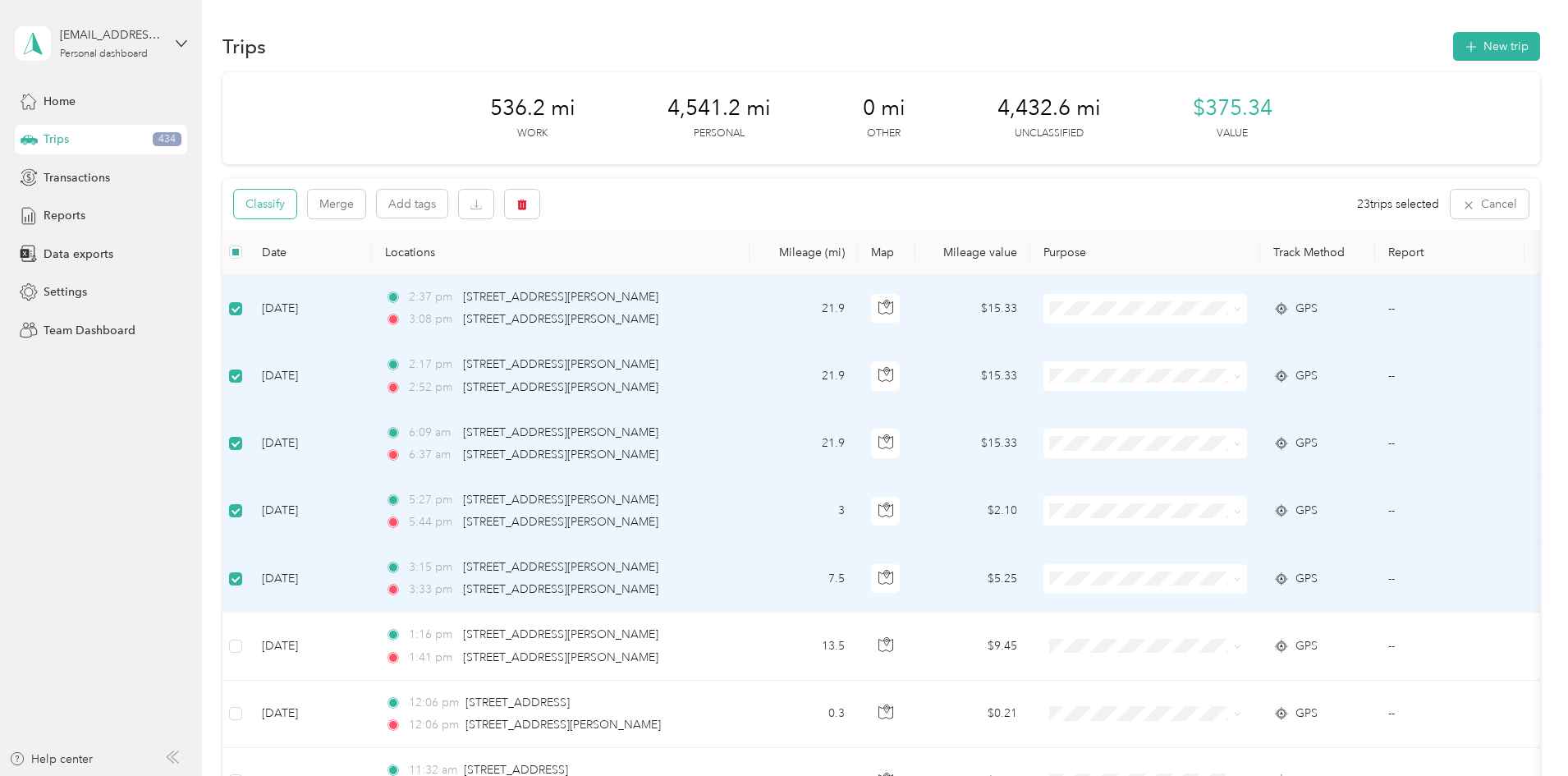
click at [297, 202] on button "Classify" at bounding box center [264, 204] width 62 height 29
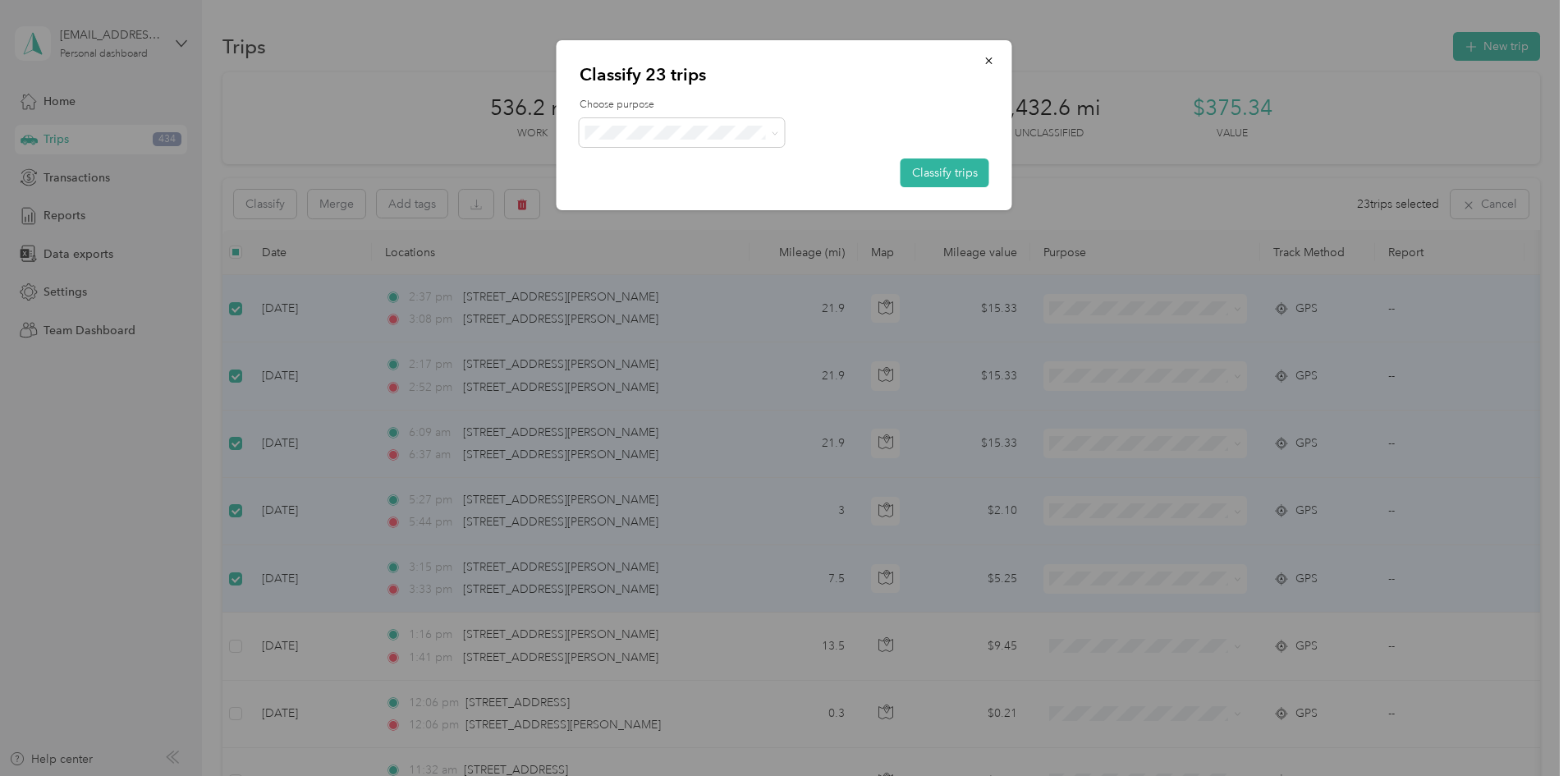
click at [696, 151] on div "Choose purpose Classify trips" at bounding box center [784, 142] width 409 height 90
click at [698, 141] on span at bounding box center [681, 133] width 205 height 29
click at [650, 187] on span "Personal" at bounding box center [697, 192] width 153 height 17
click at [929, 177] on button "Classify trips" at bounding box center [945, 173] width 89 height 29
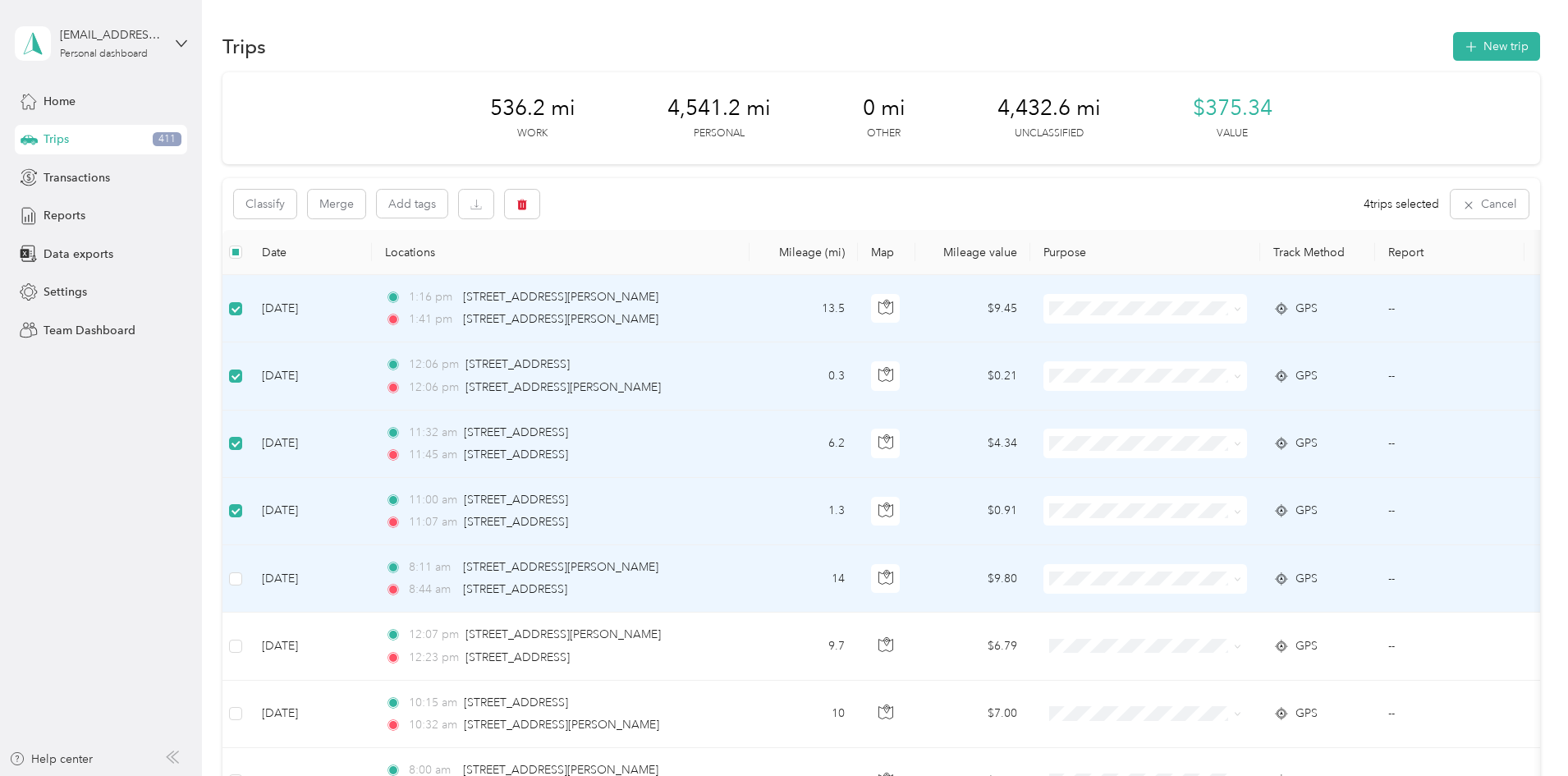
click at [249, 588] on td at bounding box center [236, 578] width 27 height 68
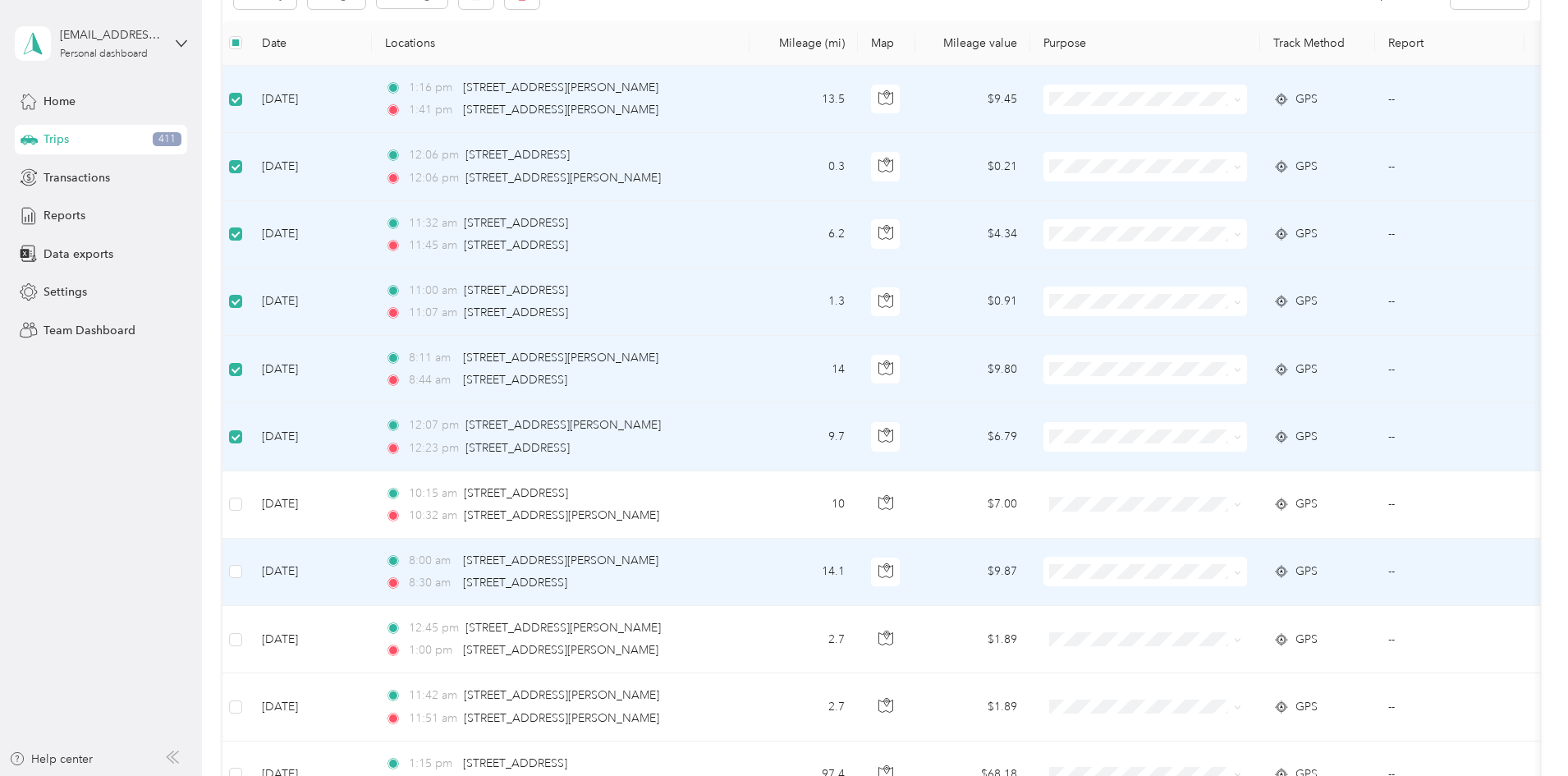
scroll to position [328, 0]
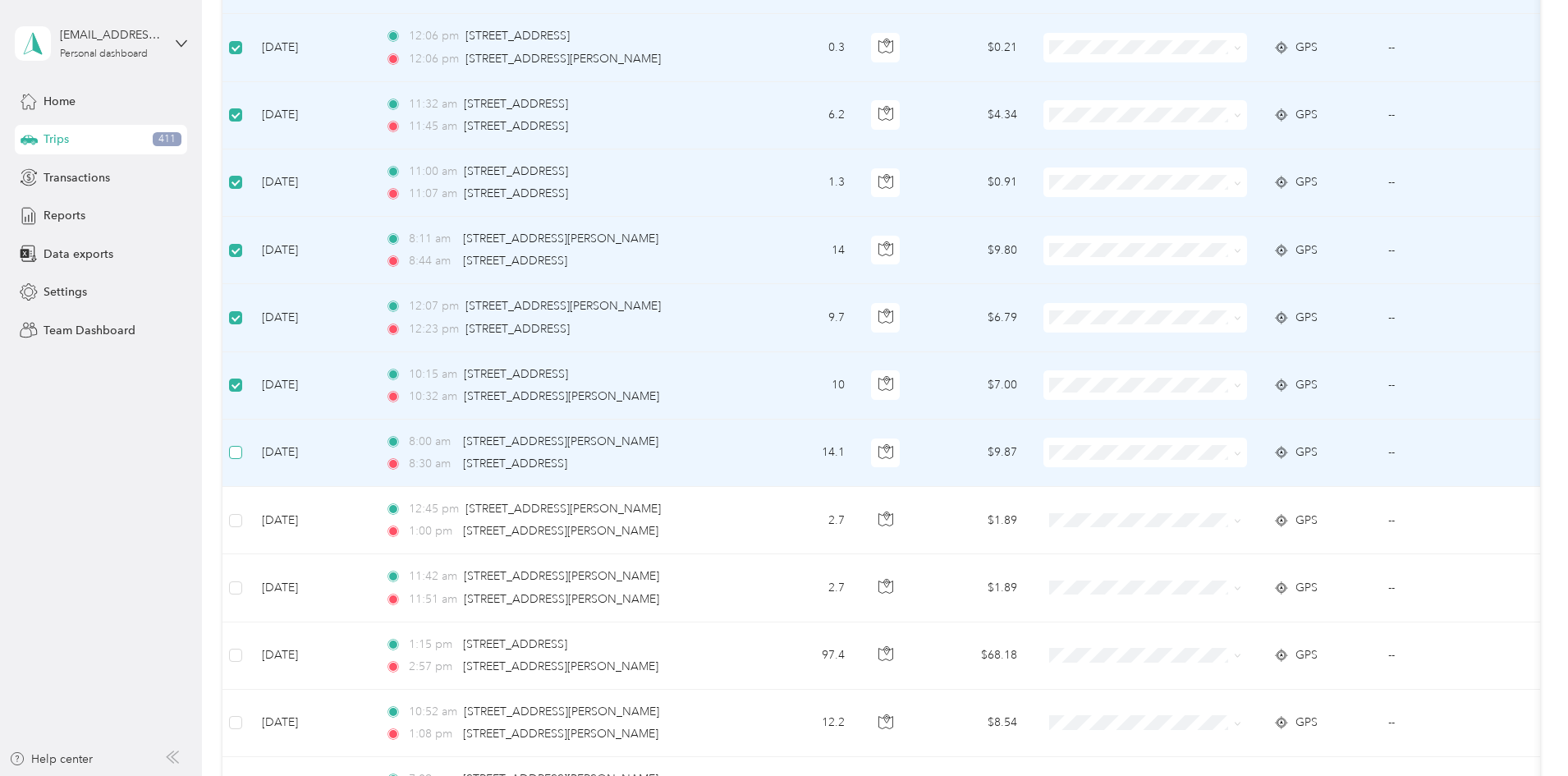
click at [242, 460] on label at bounding box center [236, 452] width 13 height 18
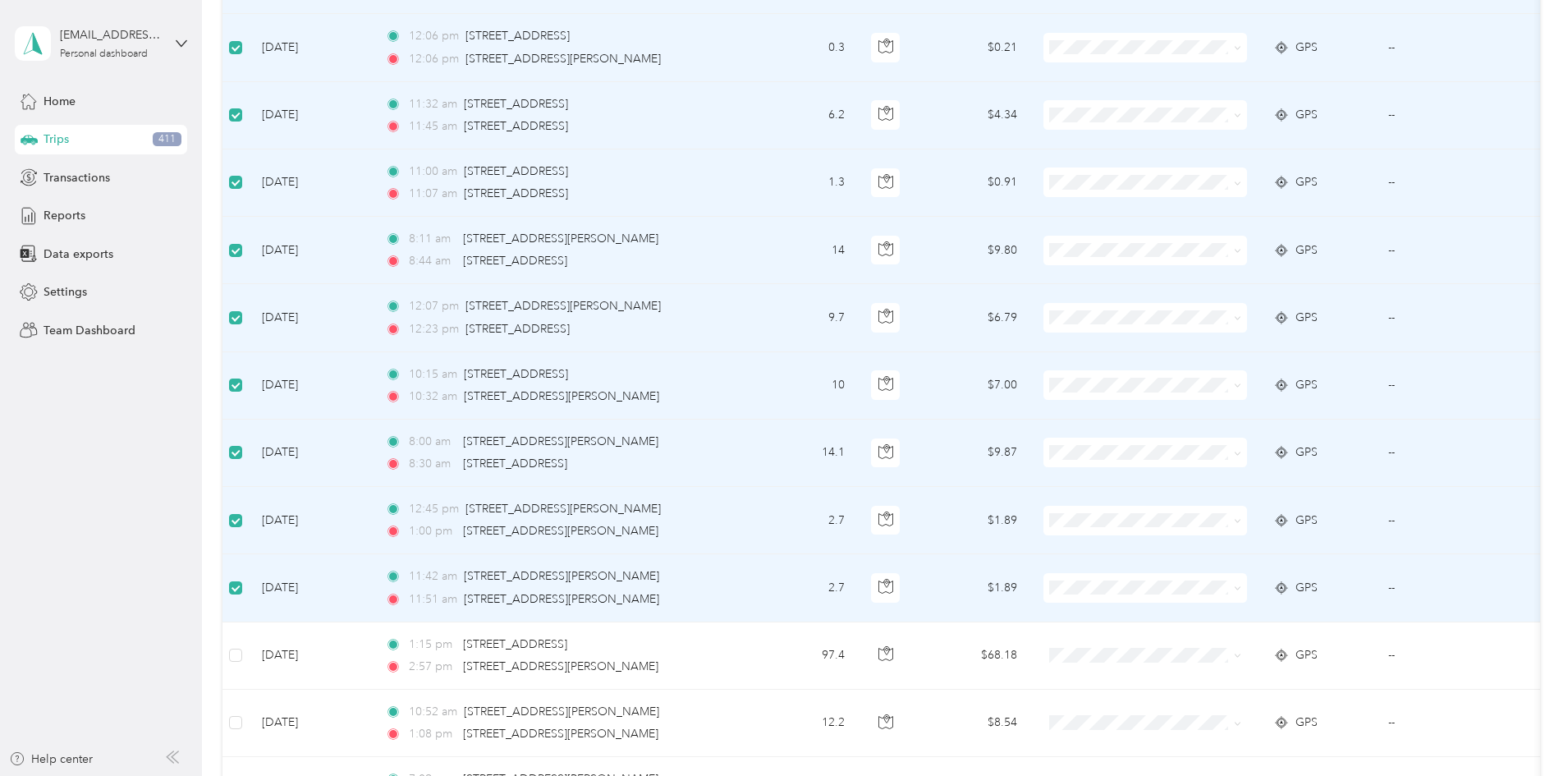
scroll to position [0, 0]
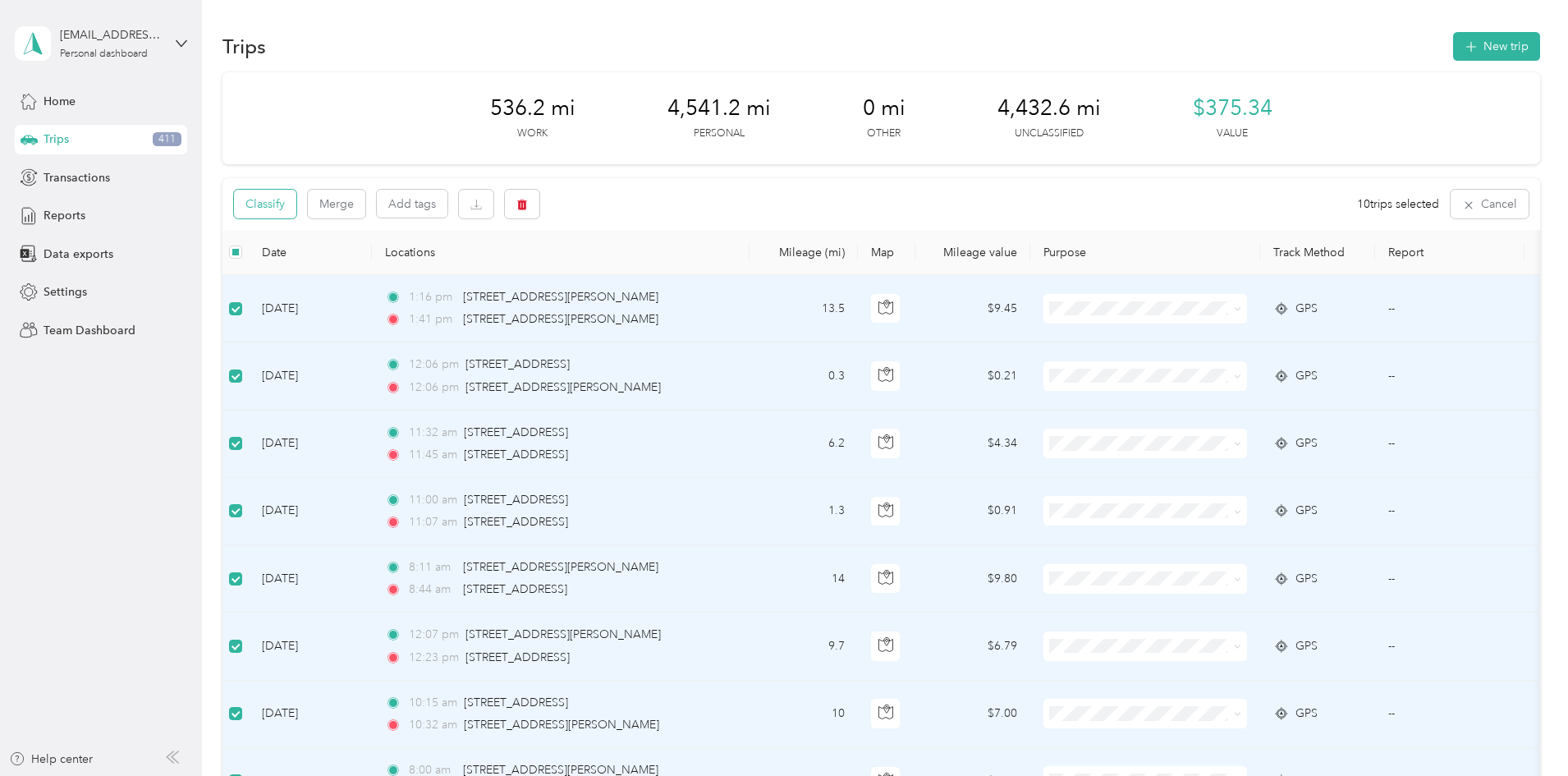
click at [297, 212] on button "Classify" at bounding box center [264, 204] width 62 height 29
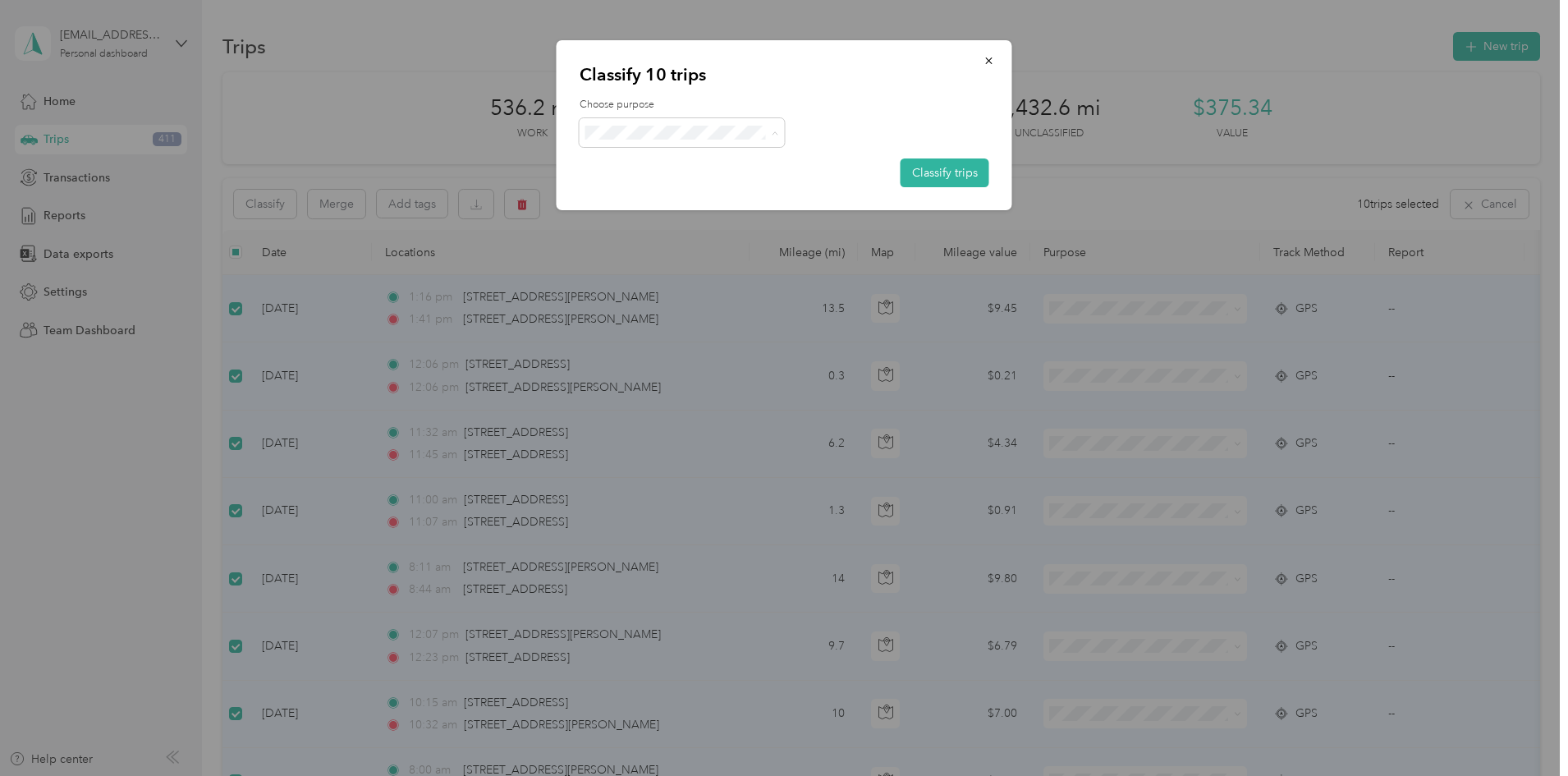
click at [644, 168] on li "Work" at bounding box center [681, 163] width 205 height 29
click at [950, 185] on button "Classify trips" at bounding box center [945, 173] width 89 height 29
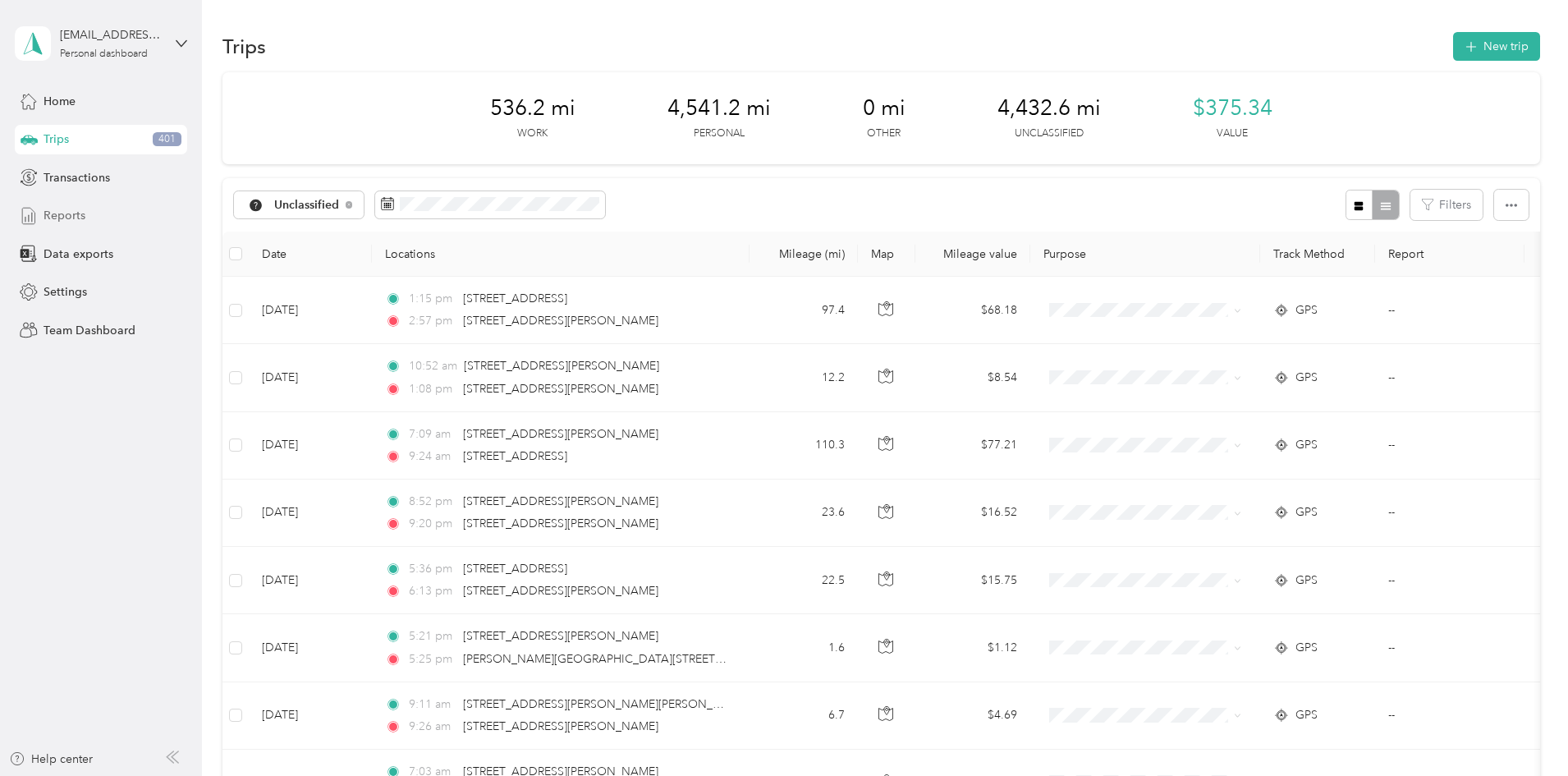
click at [43, 213] on div "Reports" at bounding box center [100, 216] width 173 height 30
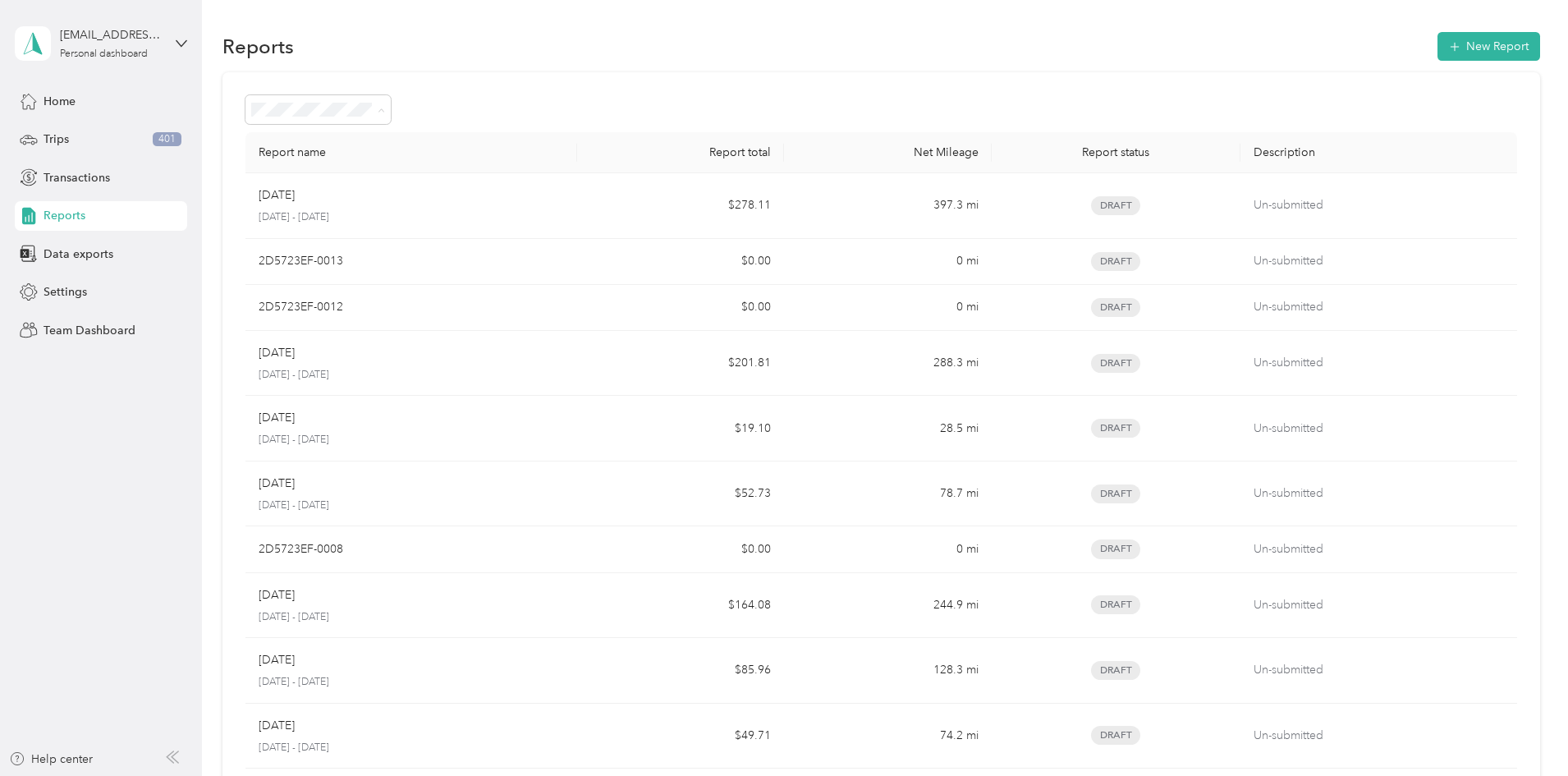
click at [772, 86] on div "Report name Report total Net Mileage Report status Description Jun [DATE] - [DA…" at bounding box center [881, 455] width 1318 height 766
click at [1438, 44] on button "New Report" at bounding box center [1490, 47] width 103 height 29
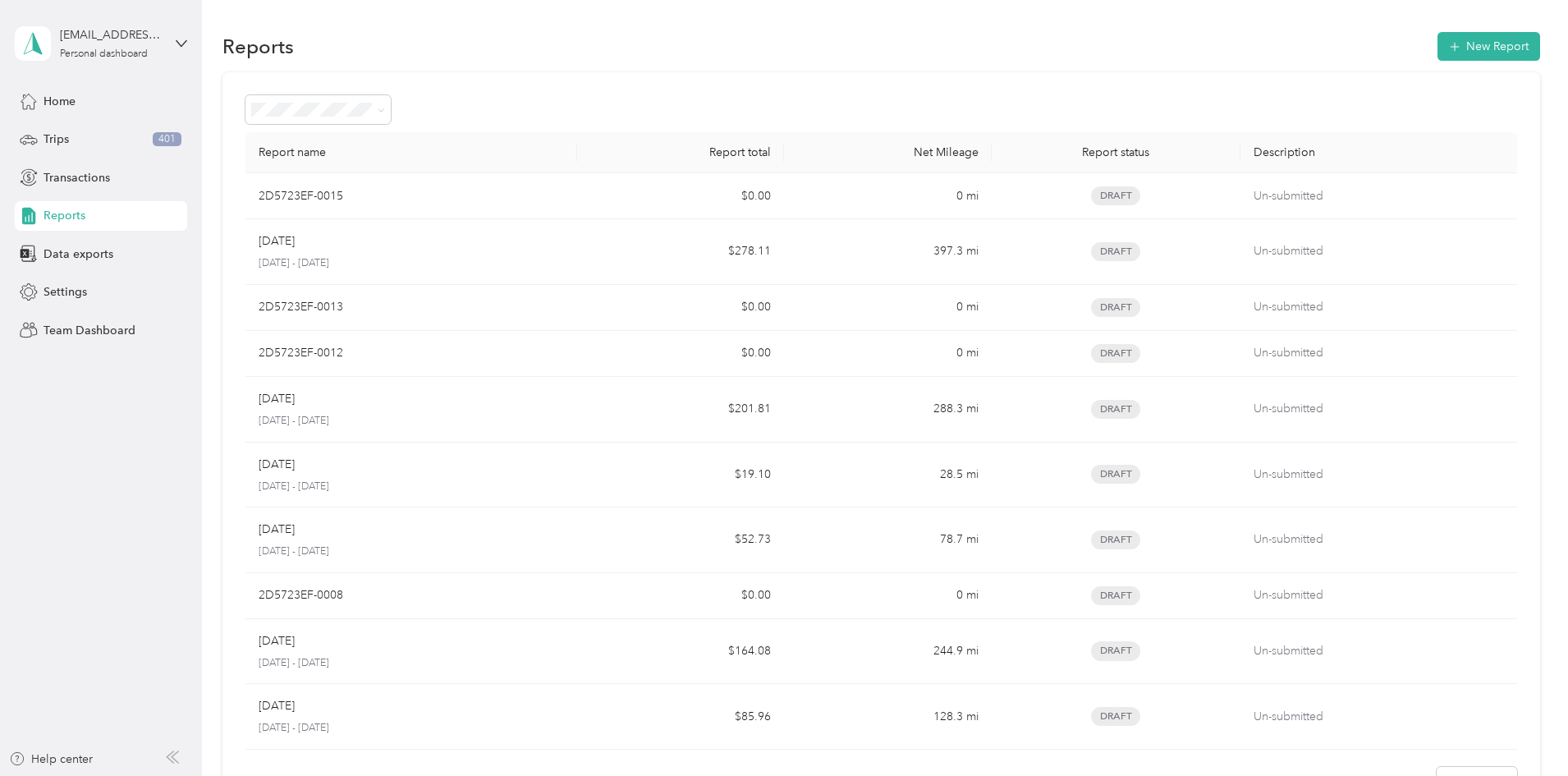
click at [558, 83] on div "Report name Report total Net Mileage Report status Description 2D5723EF-0015 $0…" at bounding box center [881, 446] width 1318 height 746
click at [65, 254] on span "Data exports" at bounding box center [78, 254] width 70 height 17
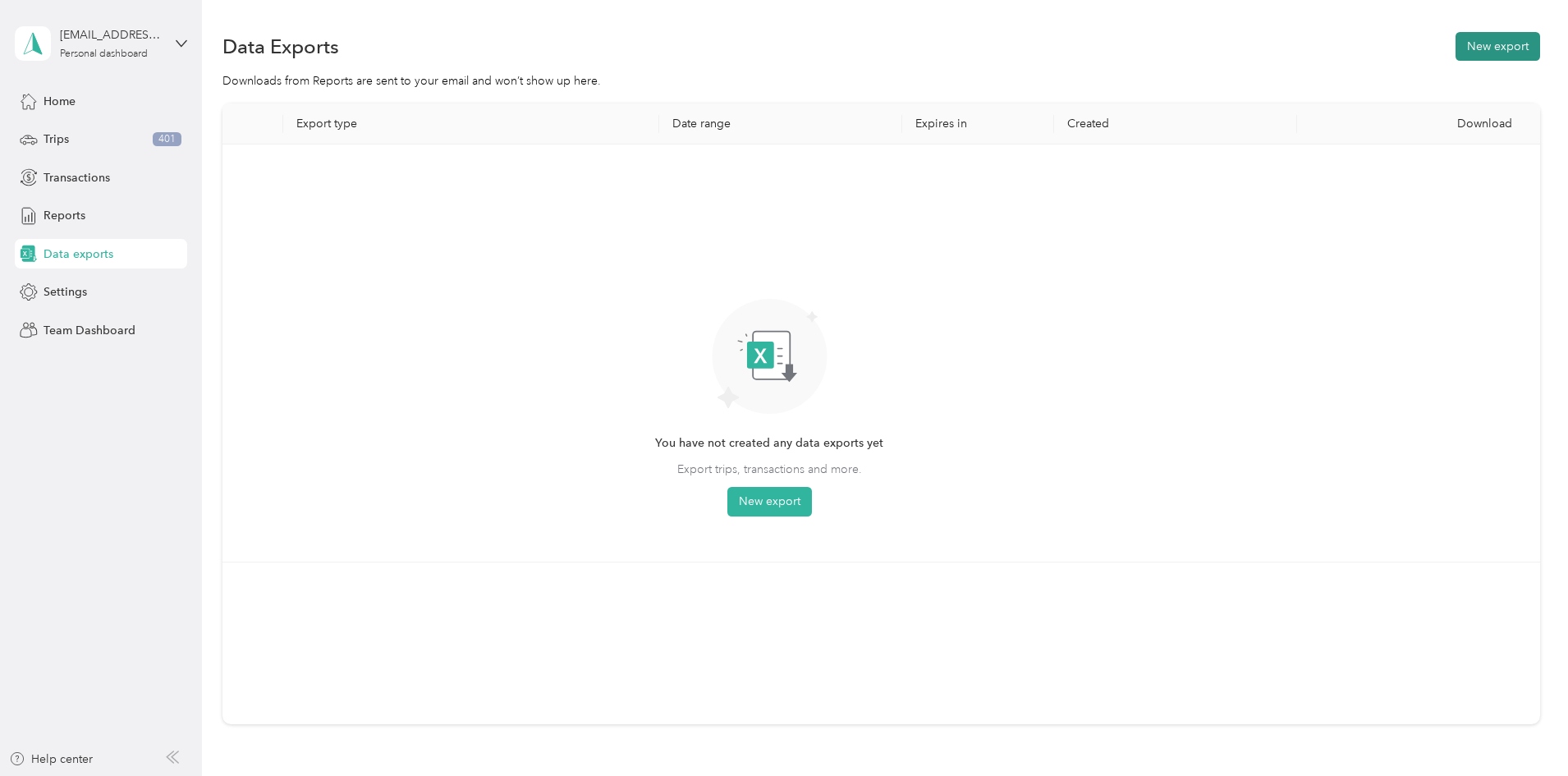
click at [1455, 51] on button "New export" at bounding box center [1497, 47] width 85 height 29
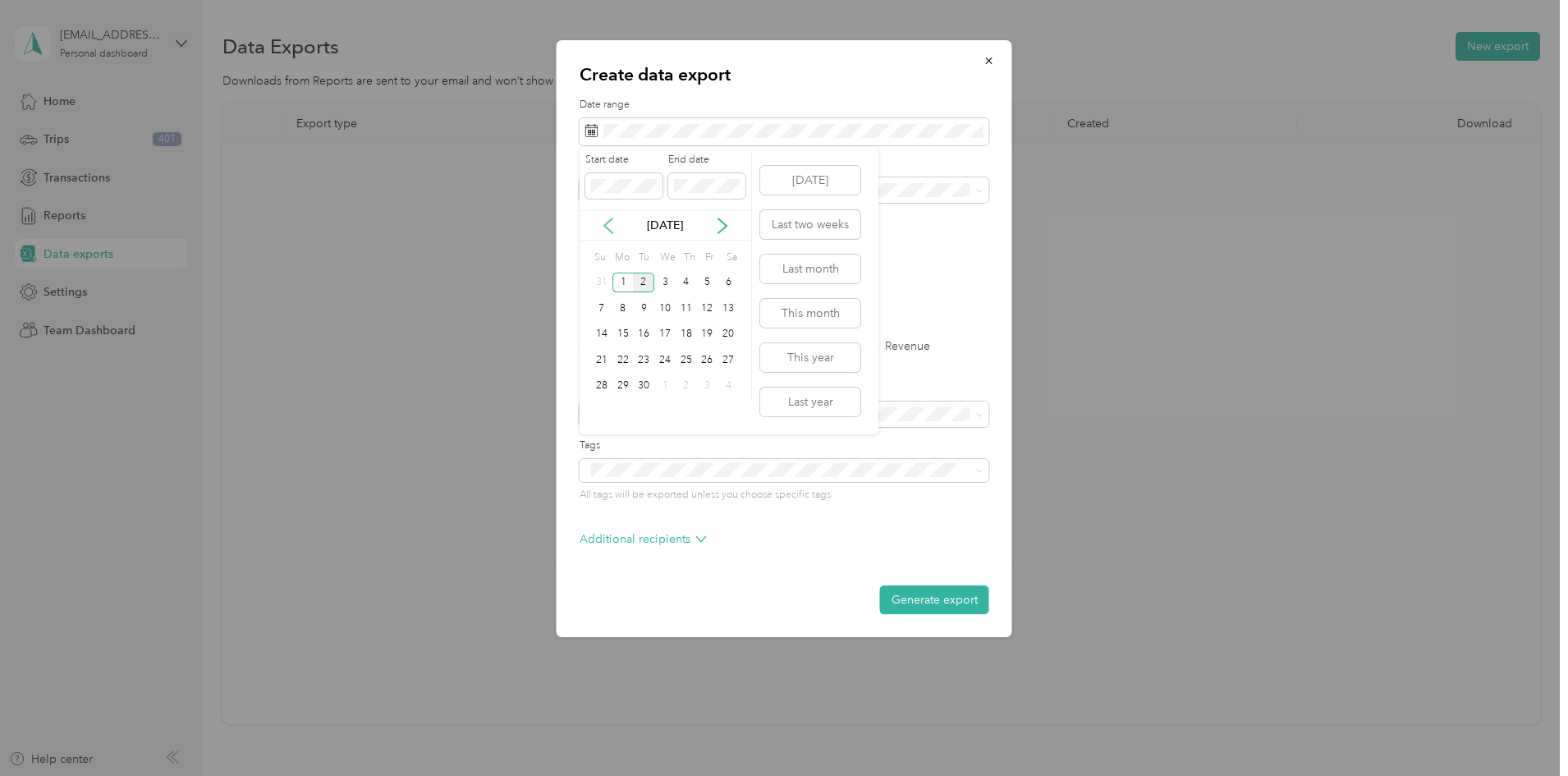
click at [604, 226] on icon at bounding box center [608, 225] width 9 height 14
click at [603, 283] on div "1" at bounding box center [601, 283] width 21 height 21
click at [621, 389] on div "30" at bounding box center [623, 387] width 21 height 21
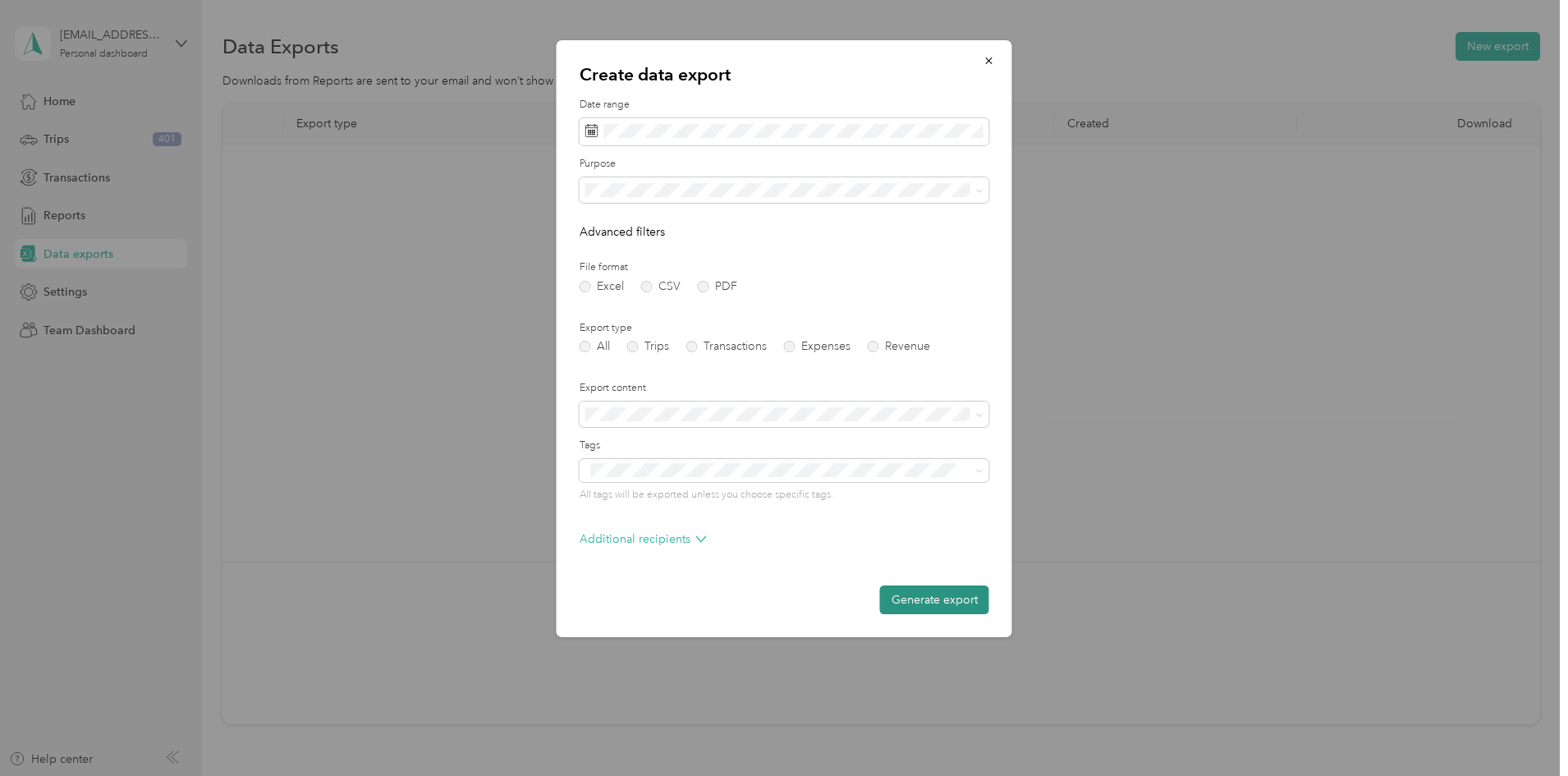
click at [940, 605] on button "Generate export" at bounding box center [934, 599] width 109 height 29
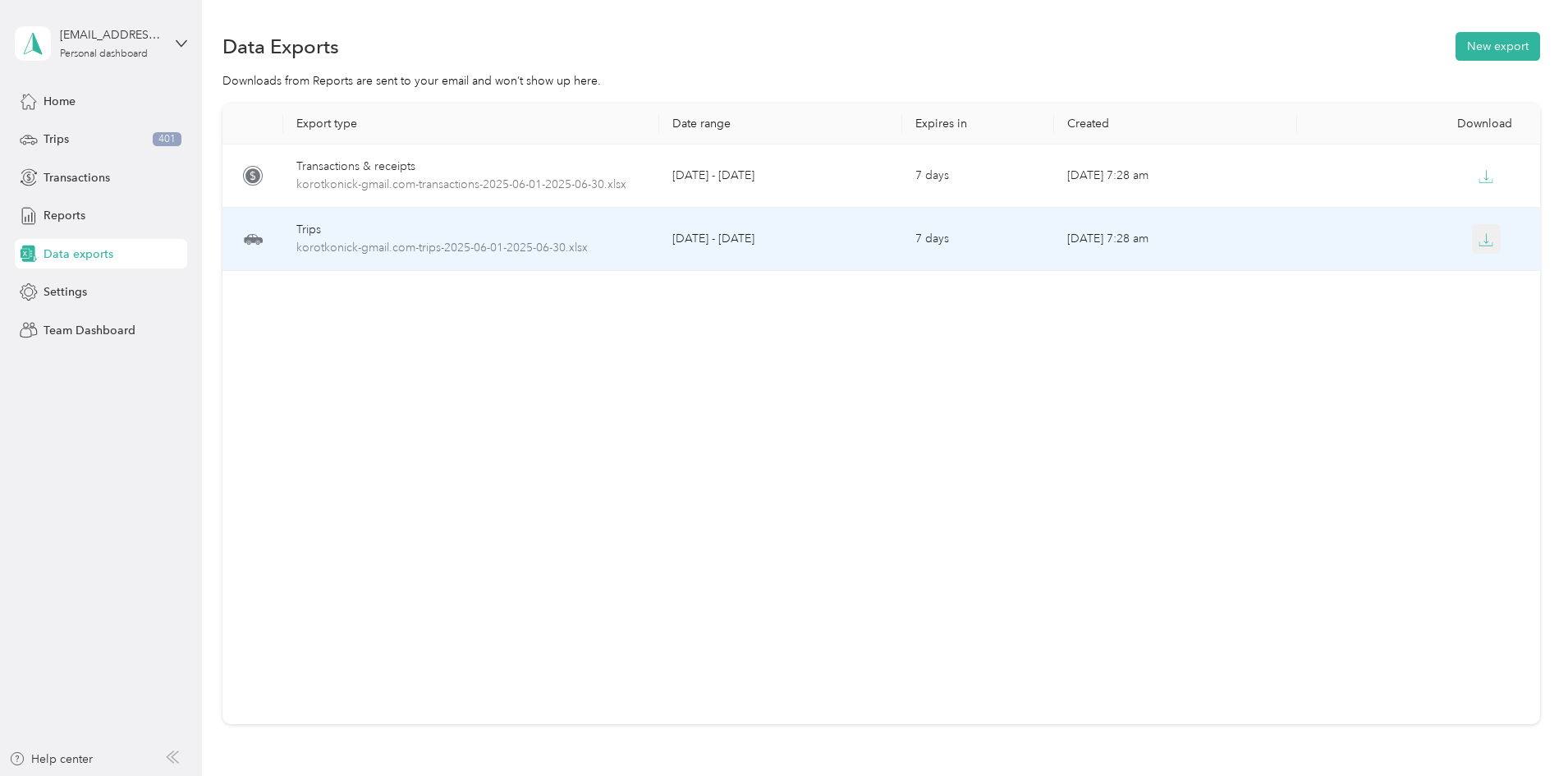
click at [1473, 239] on button "button" at bounding box center [1487, 239] width 30 height 30
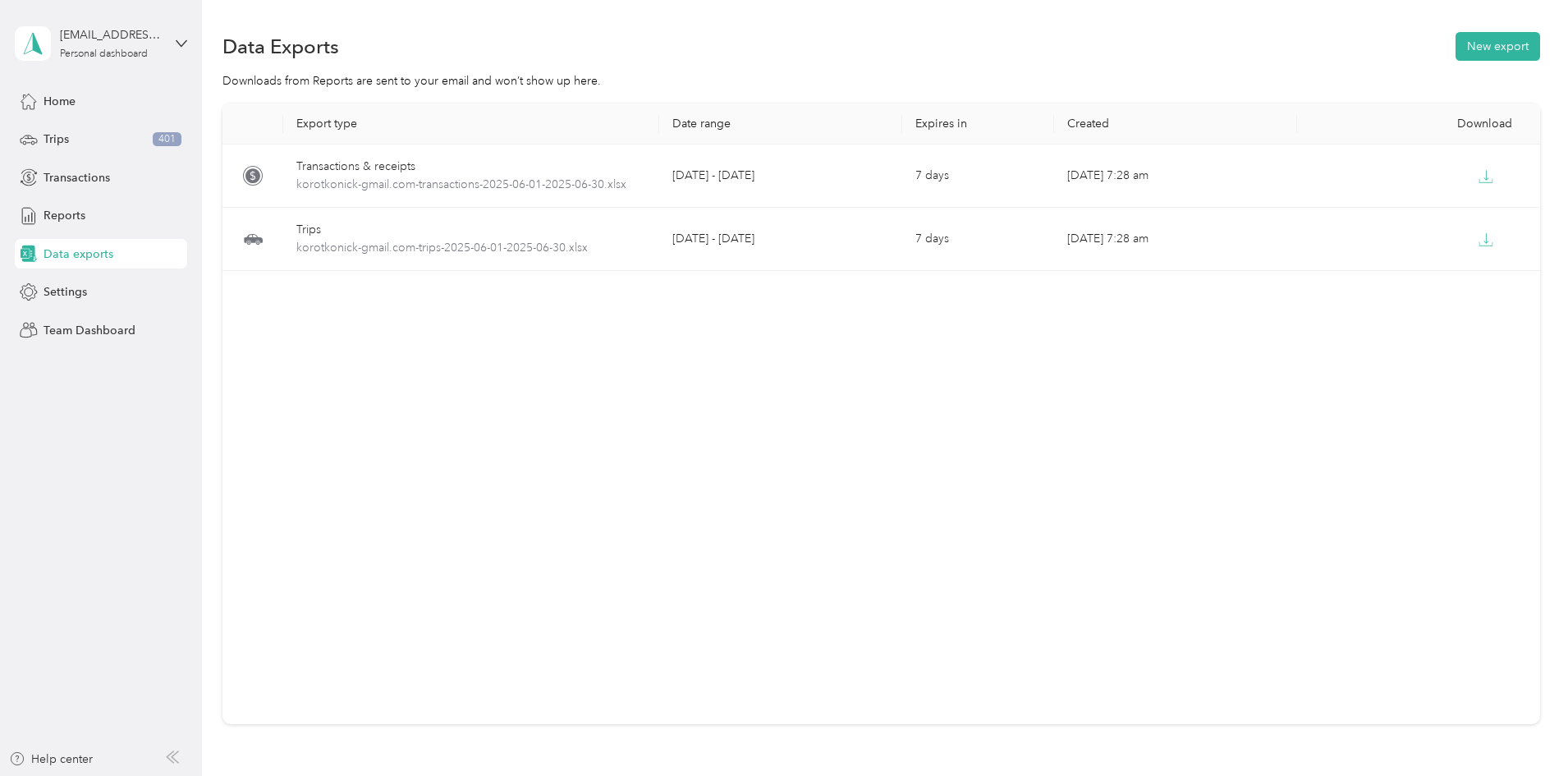
click at [82, 250] on span "Data exports" at bounding box center [78, 254] width 70 height 17
click at [82, 133] on div "Trips 401" at bounding box center [100, 139] width 173 height 30
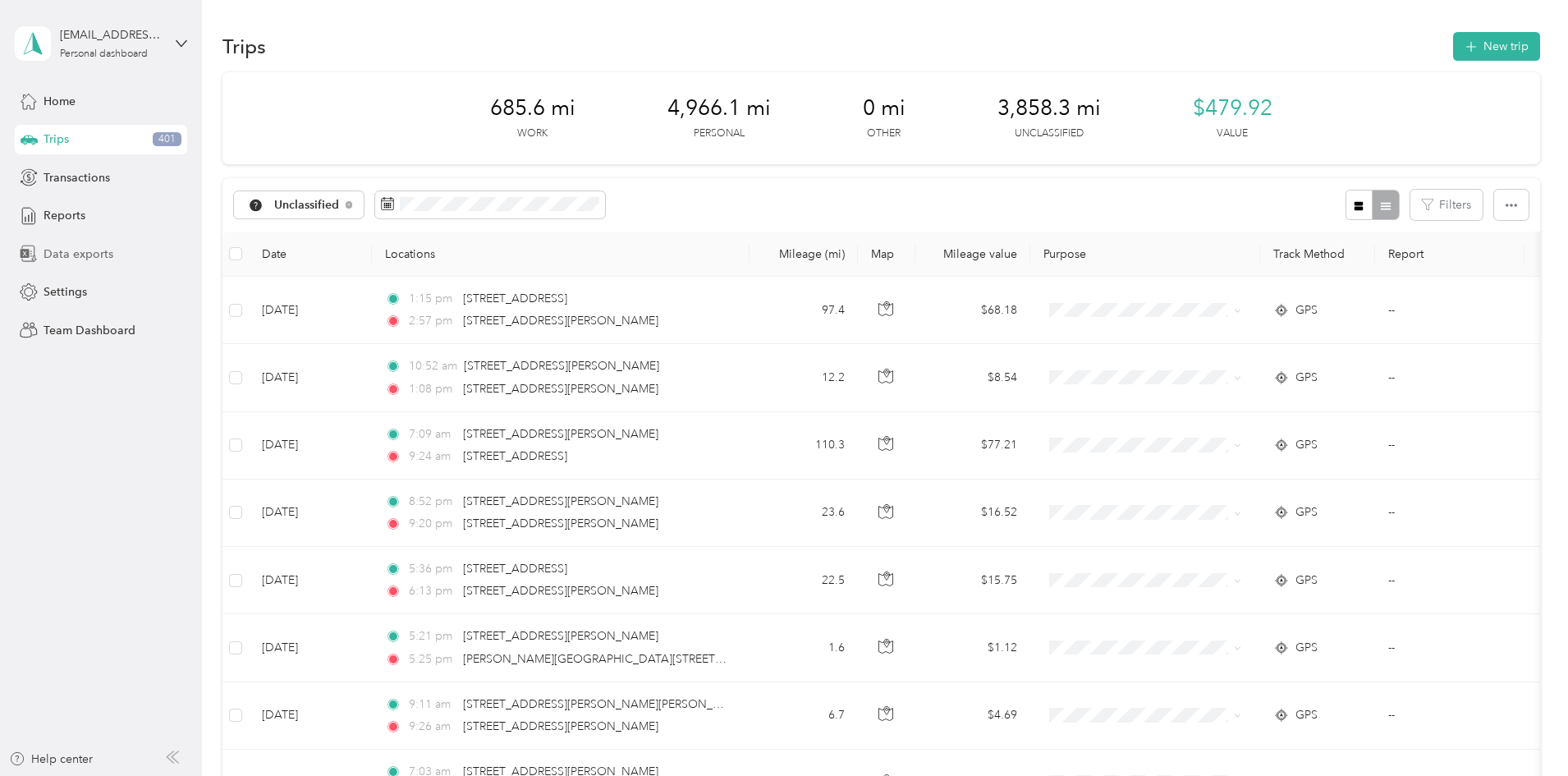
click at [68, 252] on span "Data exports" at bounding box center [78, 254] width 70 height 17
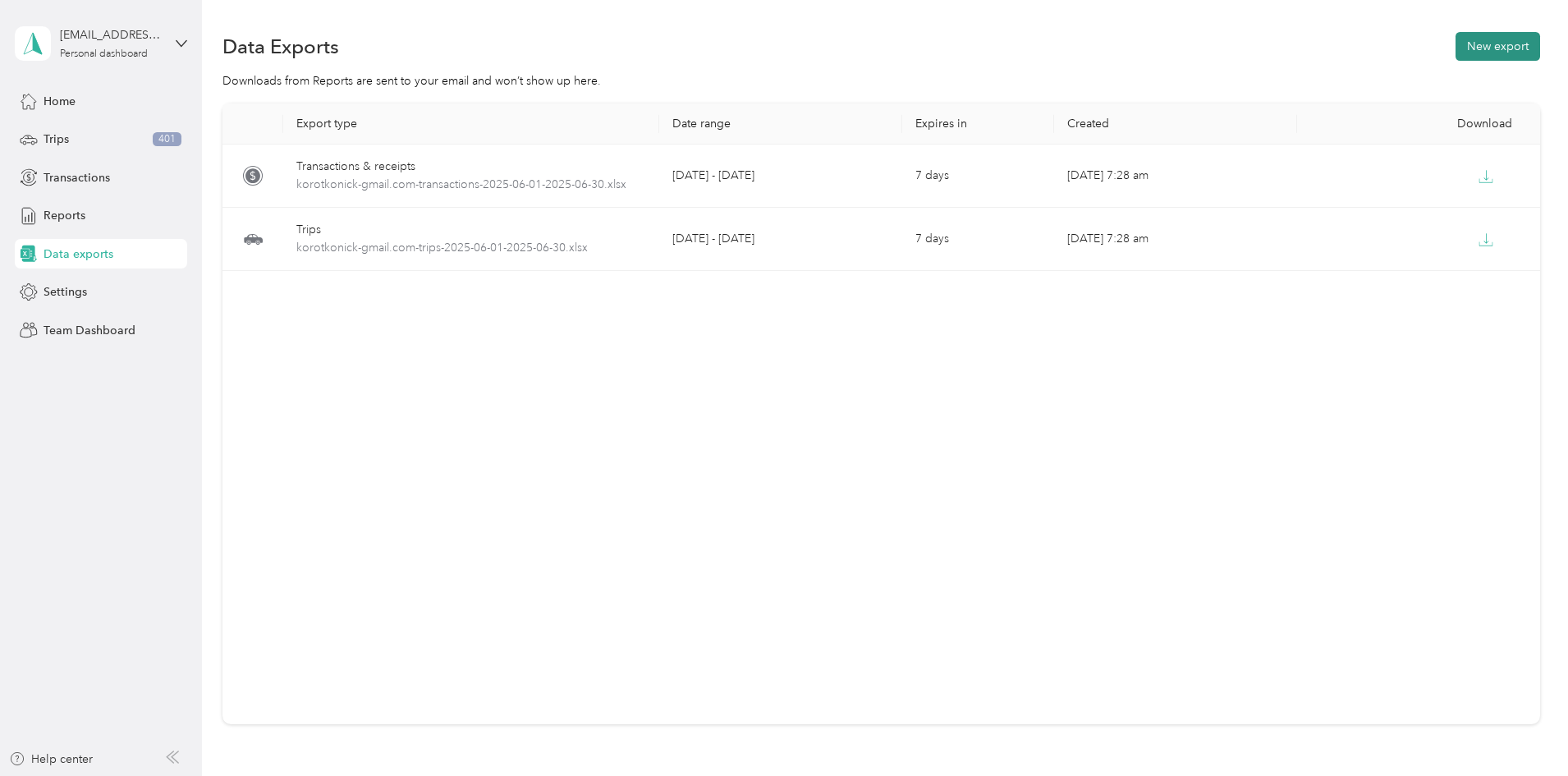
click at [1455, 38] on button "New export" at bounding box center [1497, 47] width 85 height 29
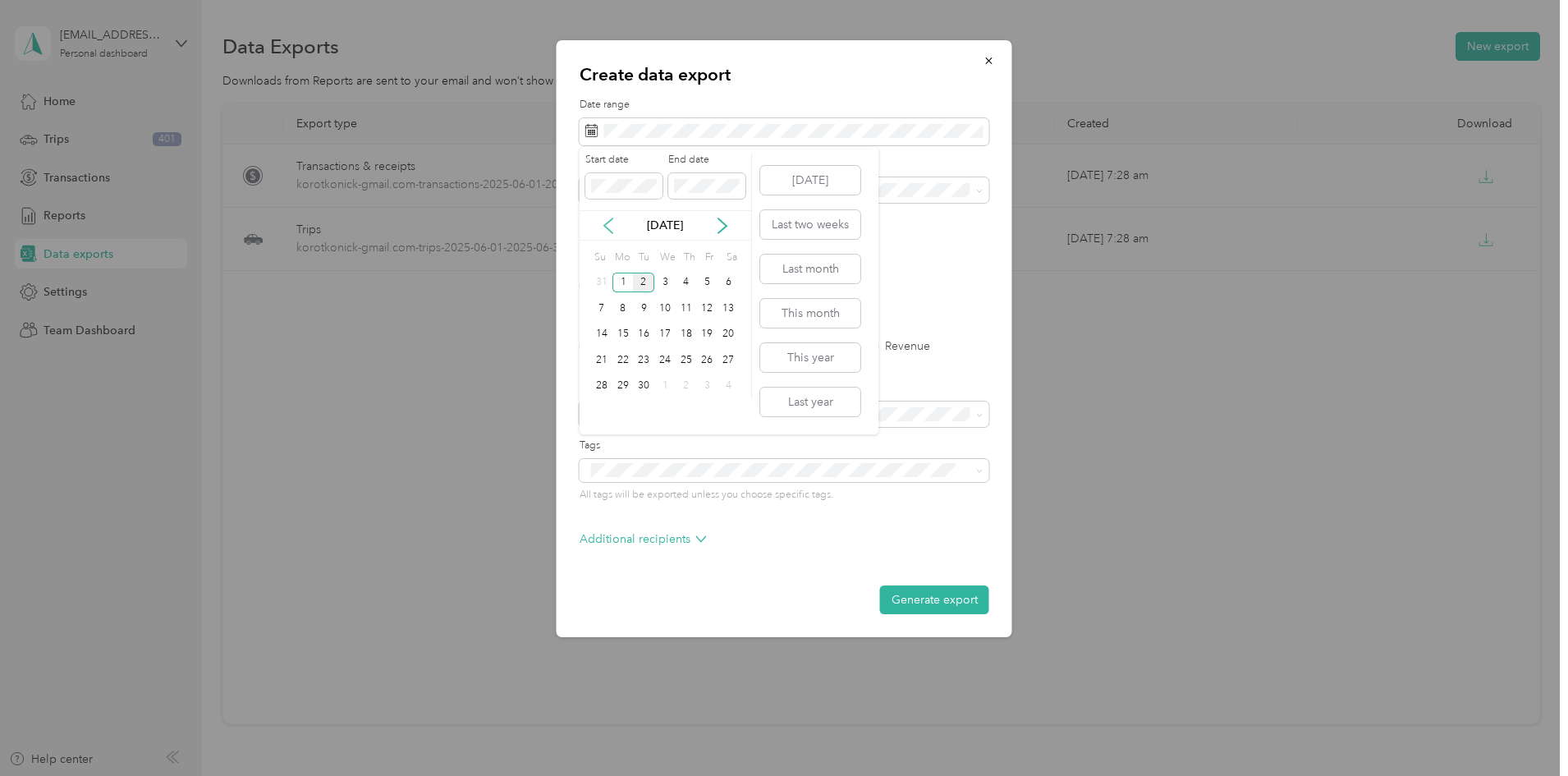
click at [609, 220] on icon at bounding box center [608, 225] width 9 height 14
click at [609, 221] on icon at bounding box center [608, 225] width 9 height 14
click at [686, 284] on div "1" at bounding box center [686, 283] width 21 height 21
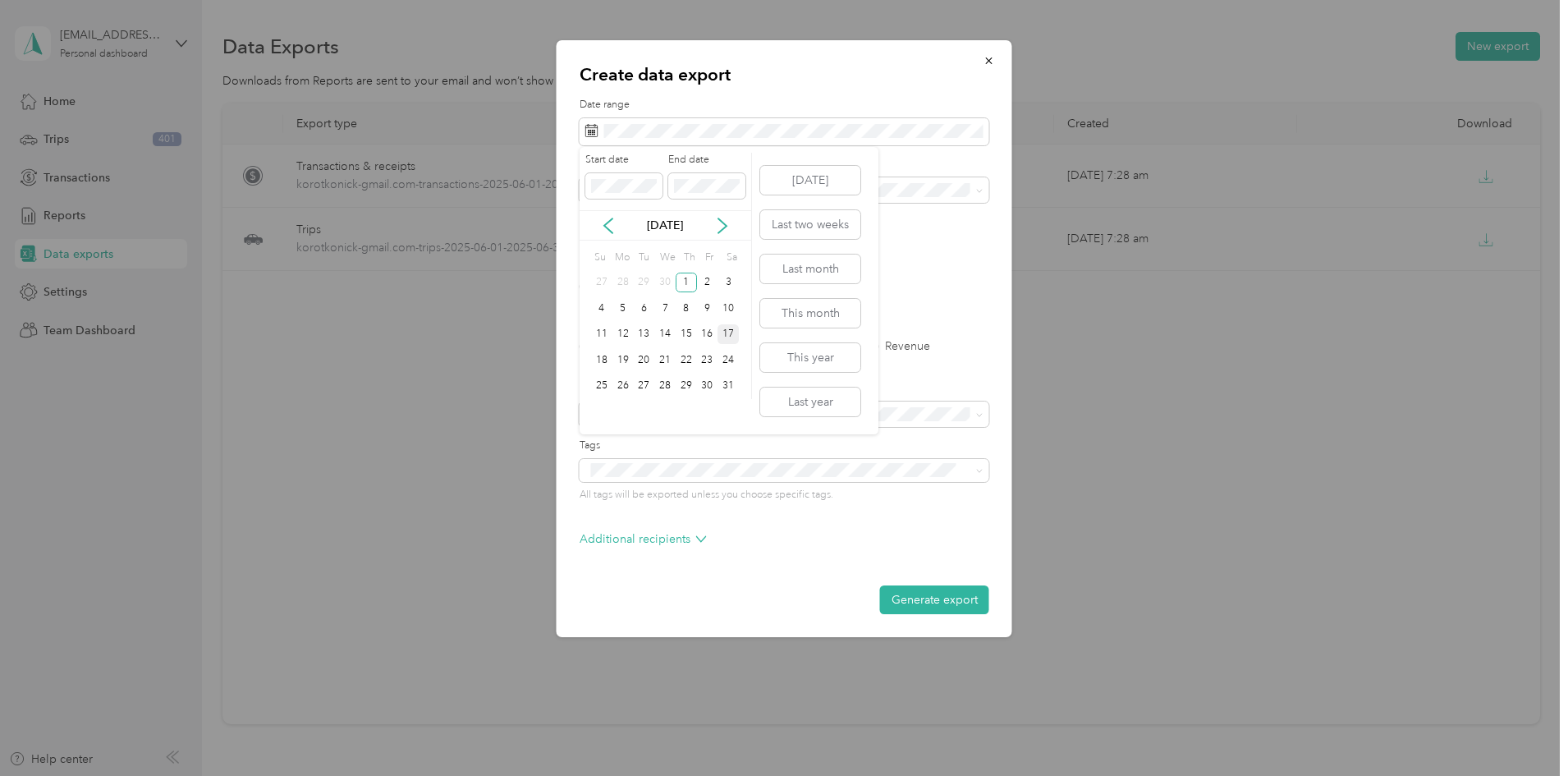
click at [732, 327] on div "17" at bounding box center [728, 335] width 21 height 21
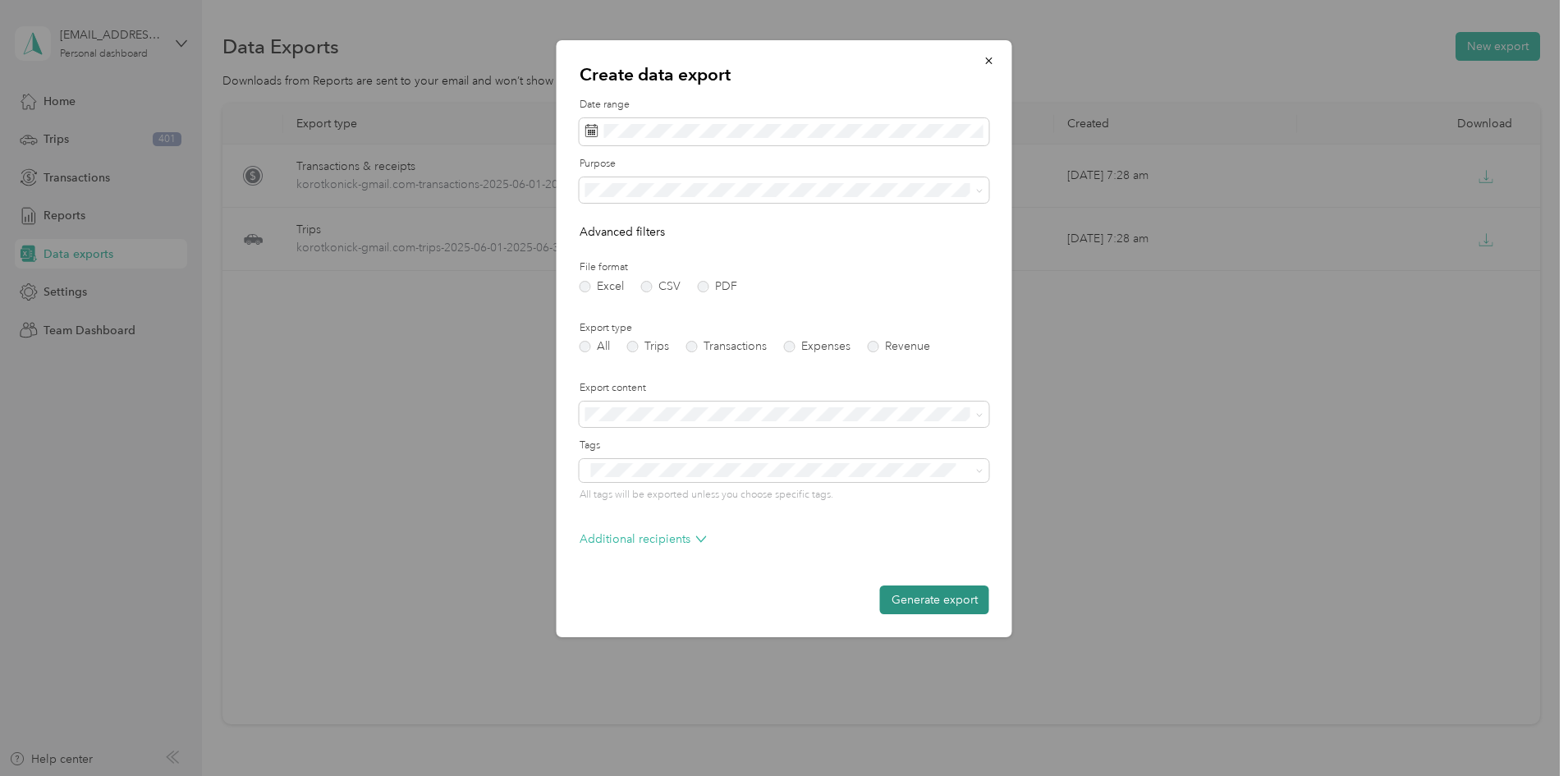
click at [956, 595] on button "Generate export" at bounding box center [934, 599] width 109 height 29
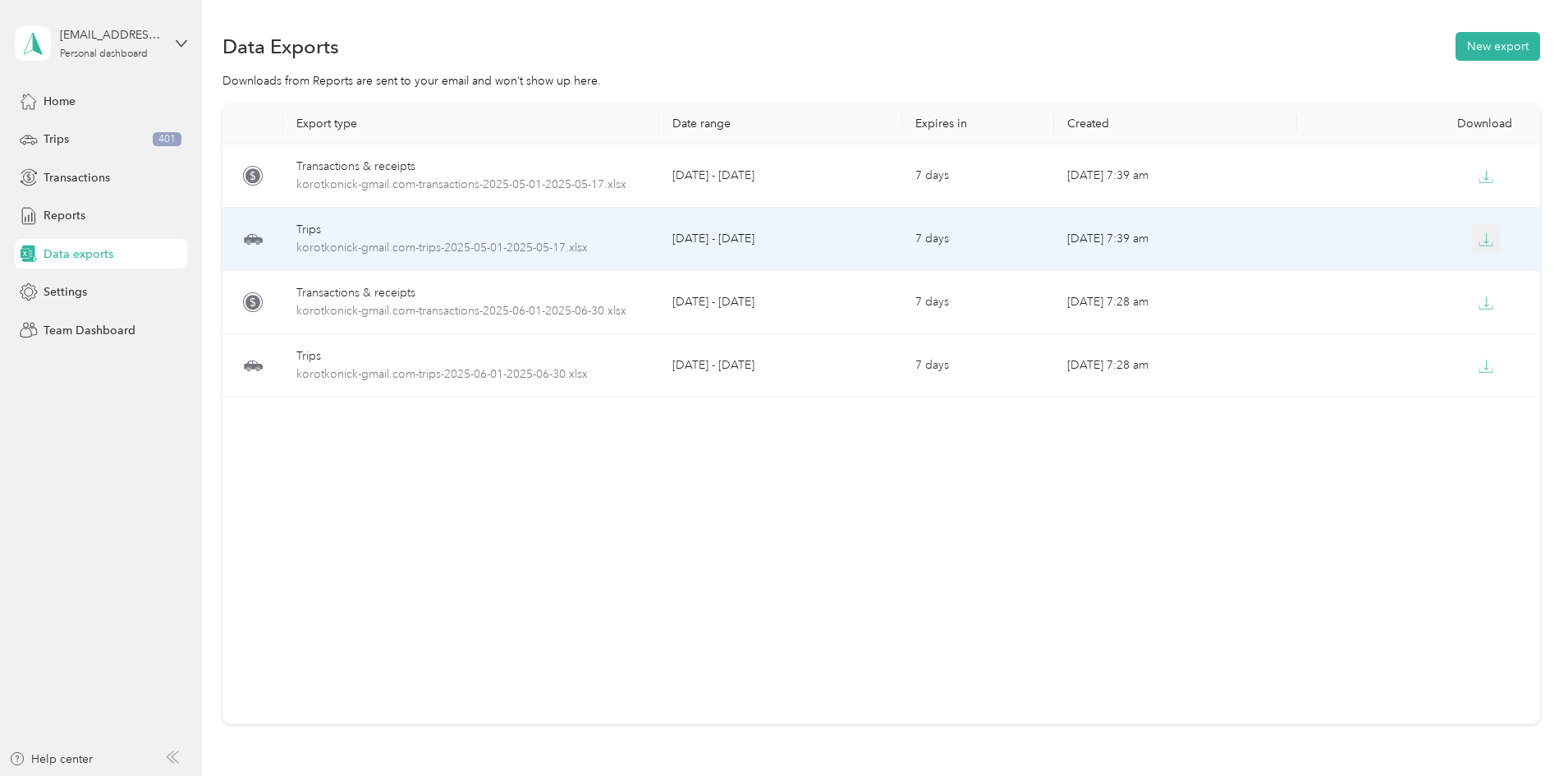
click at [1479, 235] on icon "button" at bounding box center [1486, 239] width 14 height 14
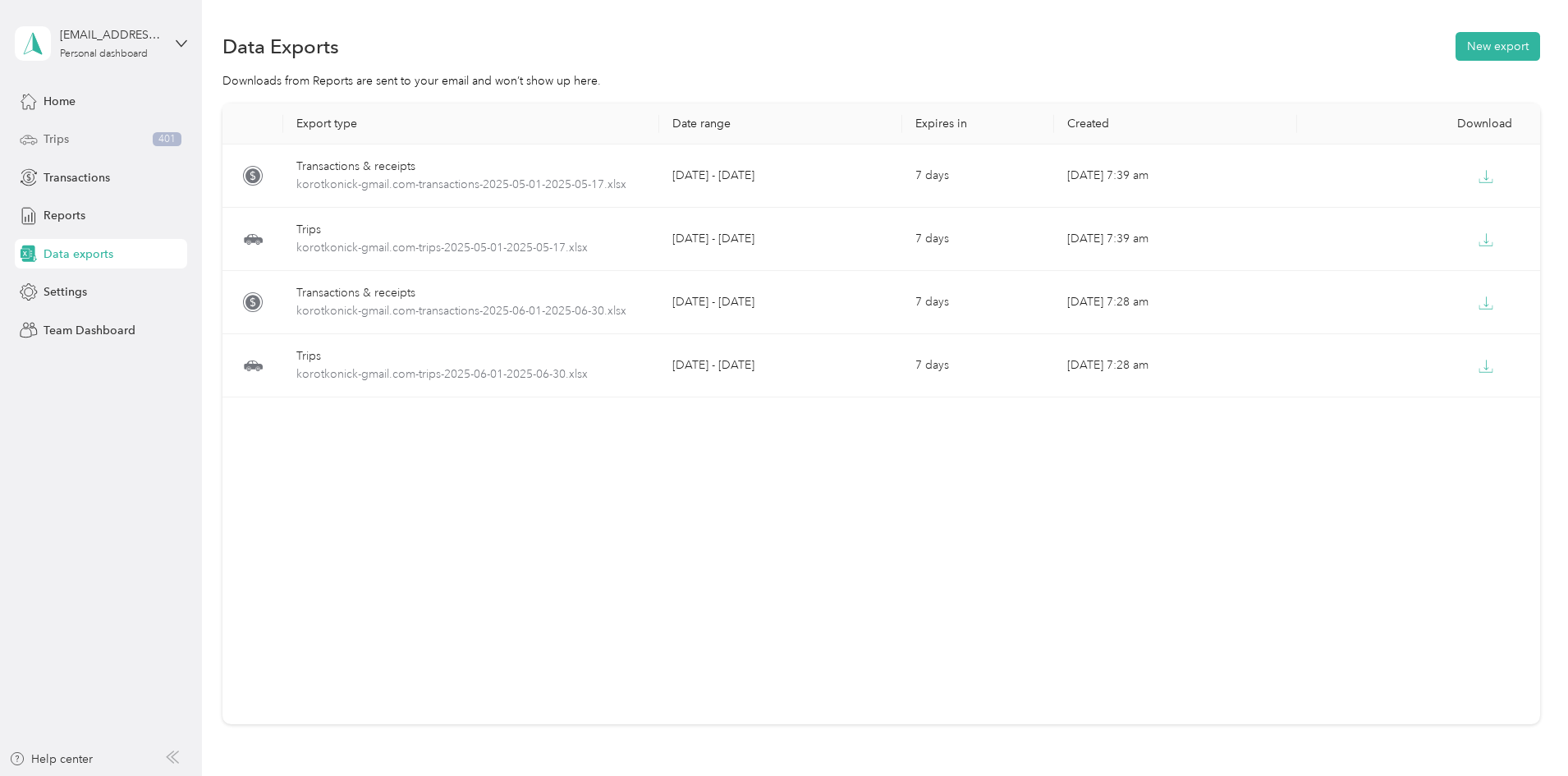
click at [73, 127] on div "Trips 401" at bounding box center [100, 139] width 173 height 30
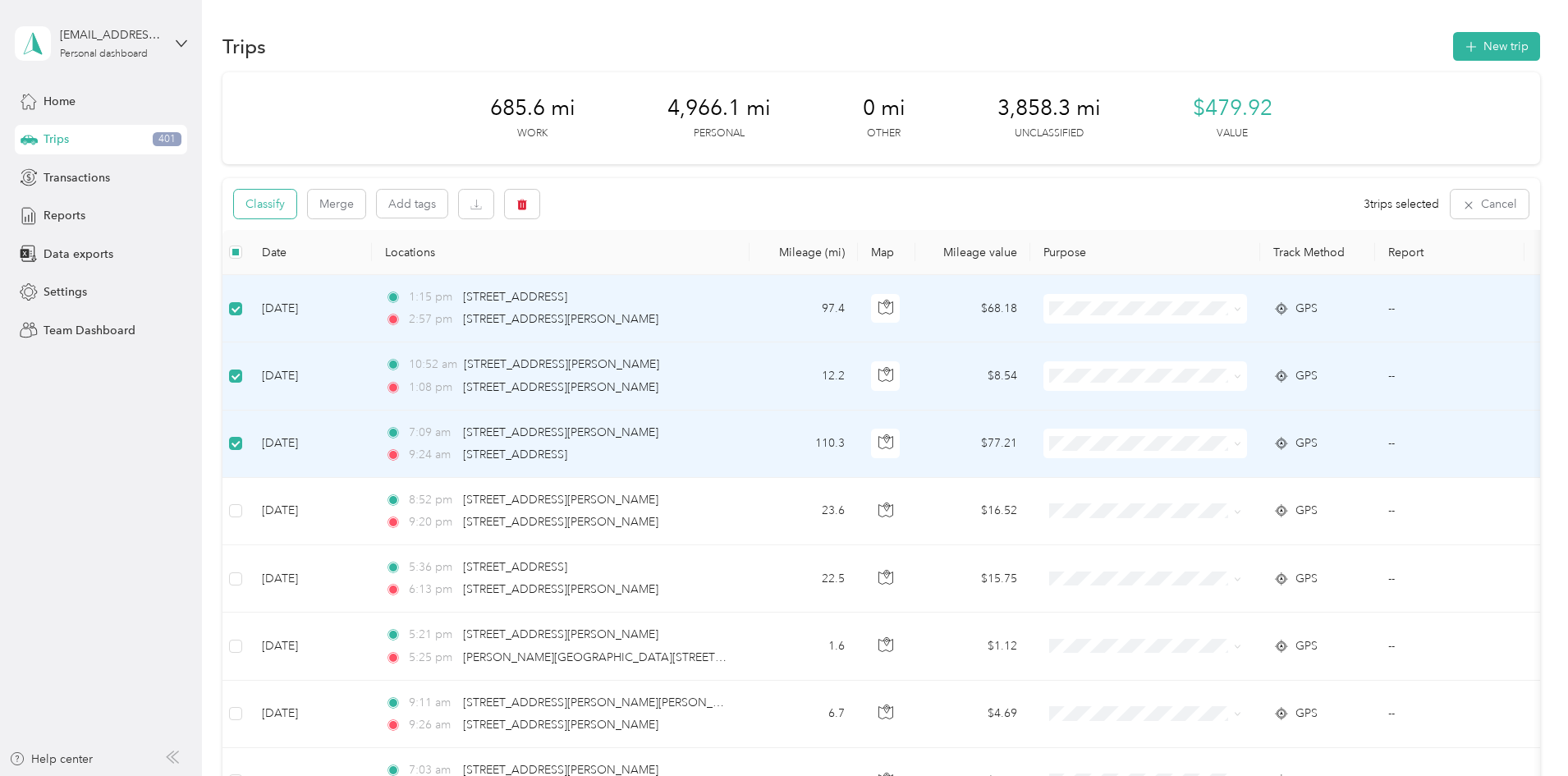
click at [297, 208] on button "Classify" at bounding box center [264, 204] width 62 height 29
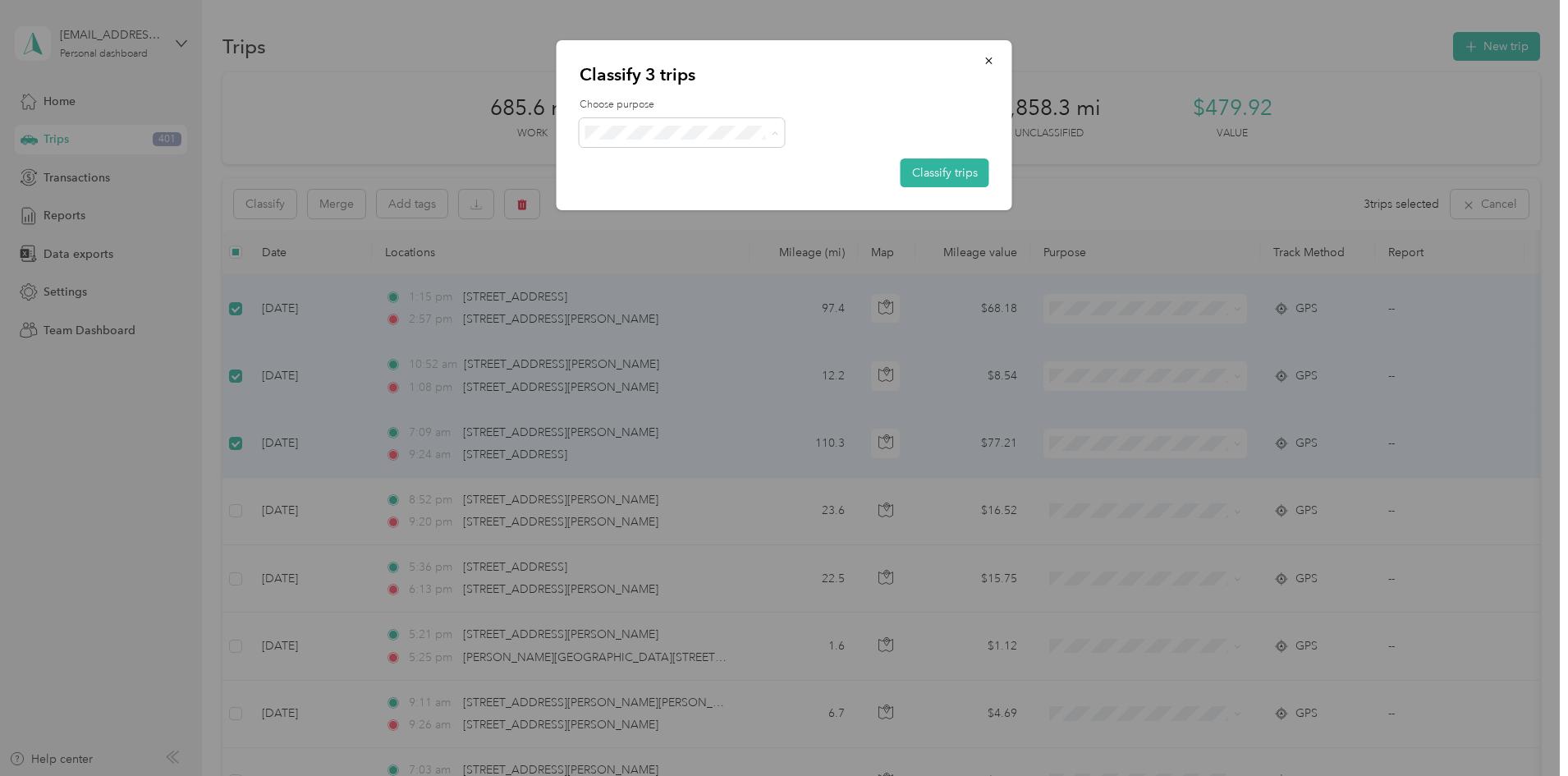
click at [637, 191] on span "Personal" at bounding box center [697, 192] width 153 height 17
click at [948, 177] on button "Classify trips" at bounding box center [945, 173] width 89 height 29
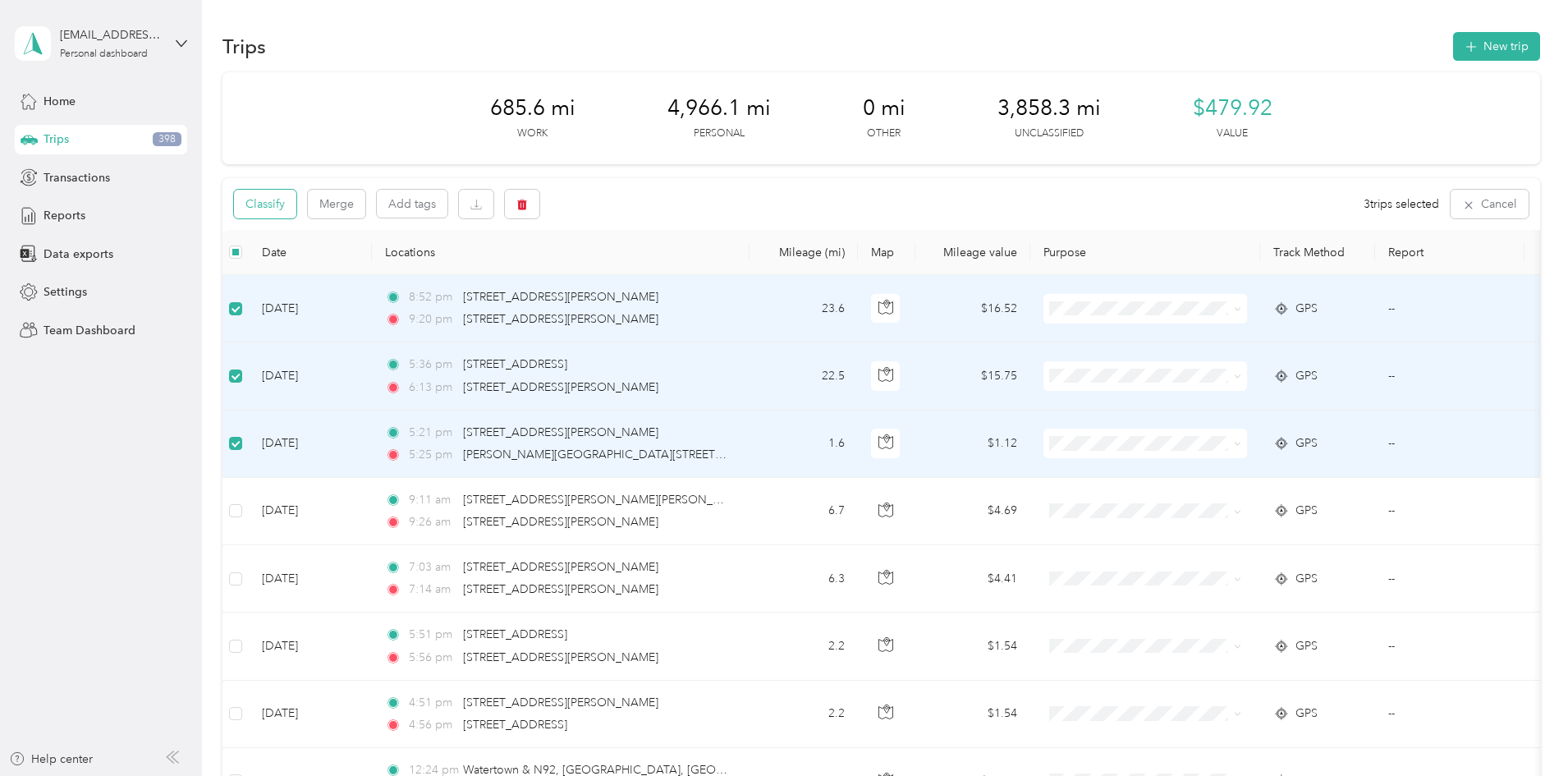
click at [297, 208] on button "Classify" at bounding box center [264, 204] width 62 height 29
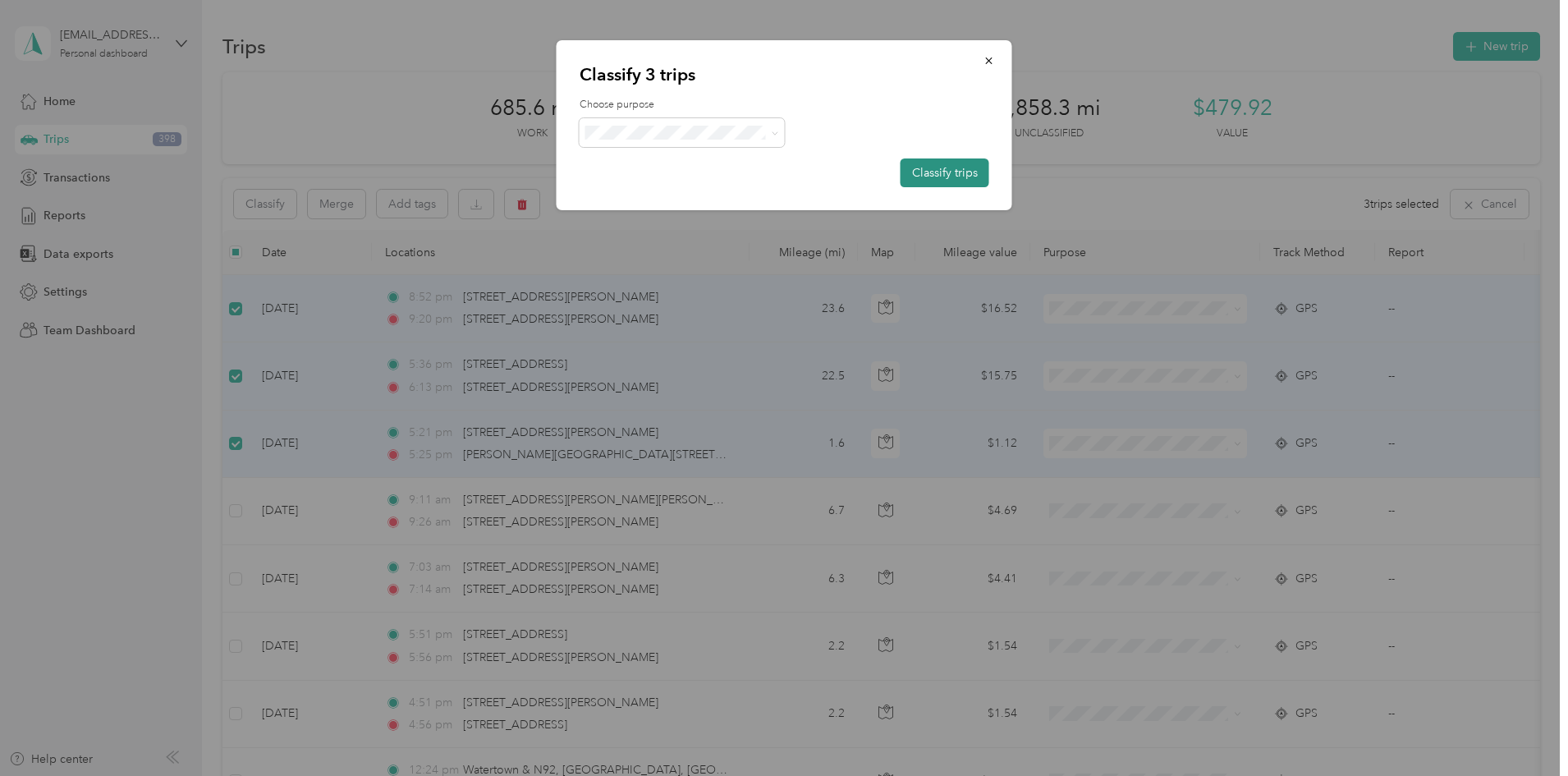
click at [951, 173] on button "Classify trips" at bounding box center [945, 173] width 89 height 29
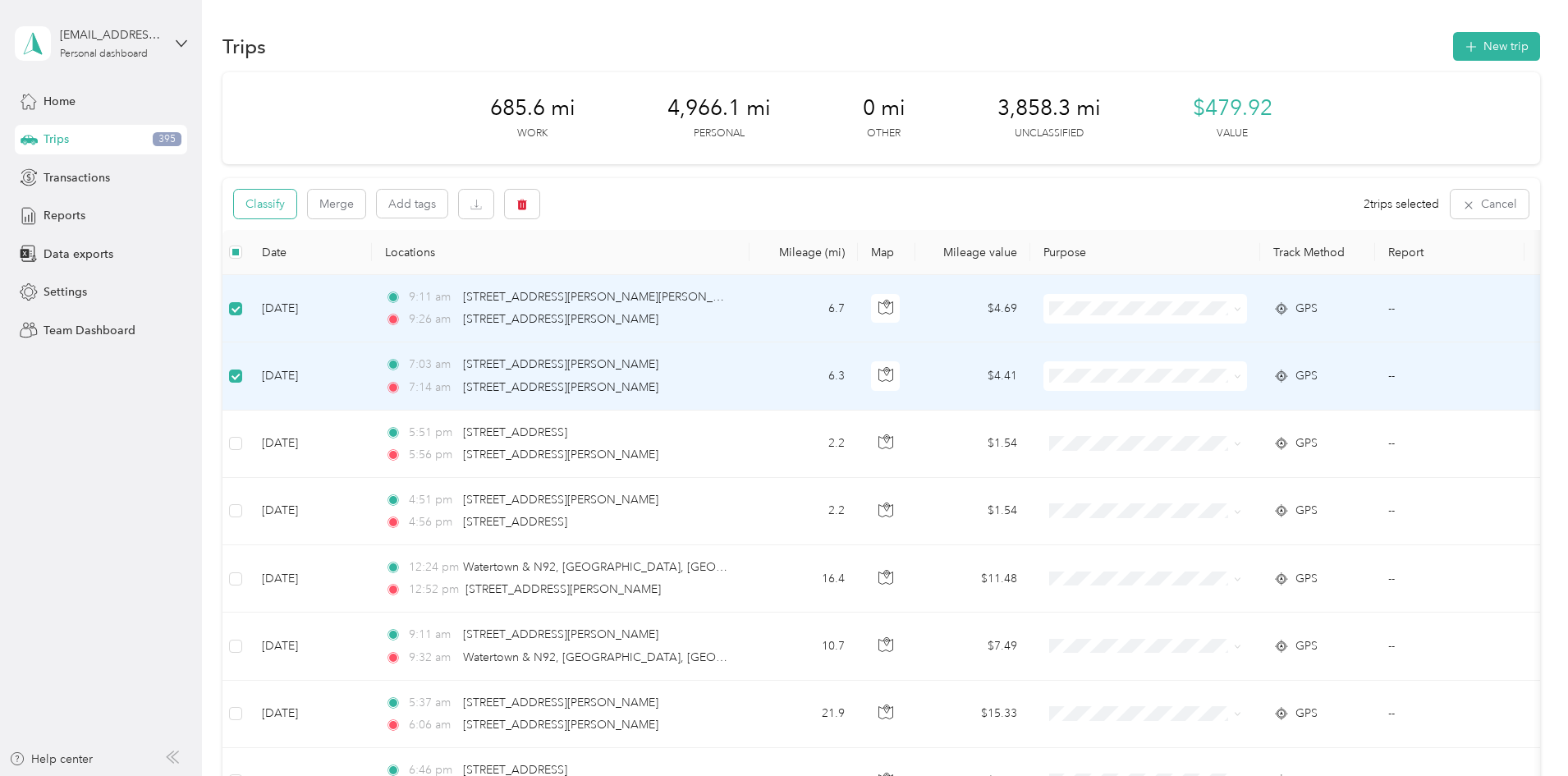
click at [297, 203] on button "Classify" at bounding box center [264, 204] width 62 height 29
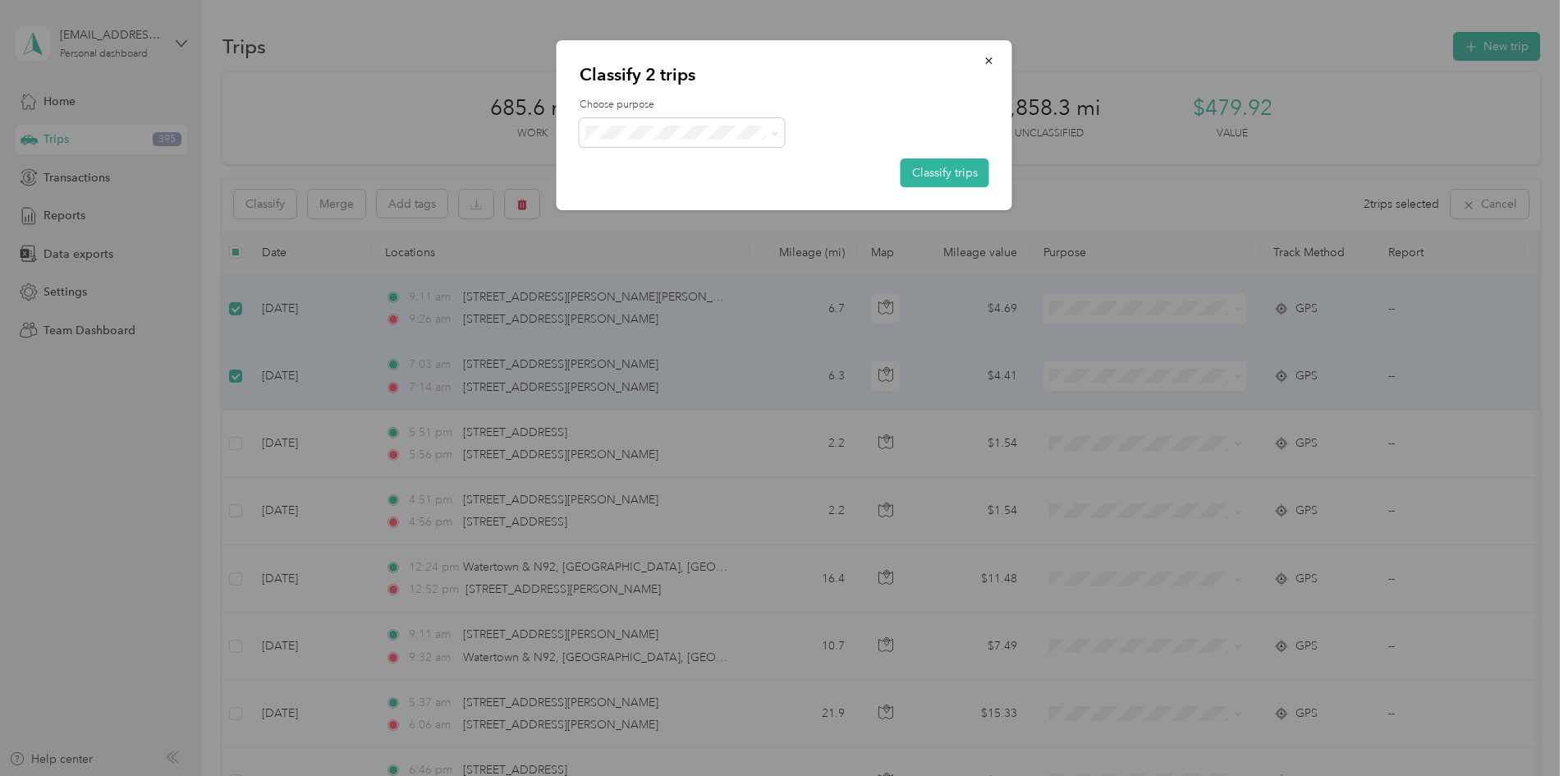
click at [617, 166] on li "Work" at bounding box center [681, 162] width 205 height 29
click at [950, 174] on button "Classify trips" at bounding box center [945, 173] width 89 height 29
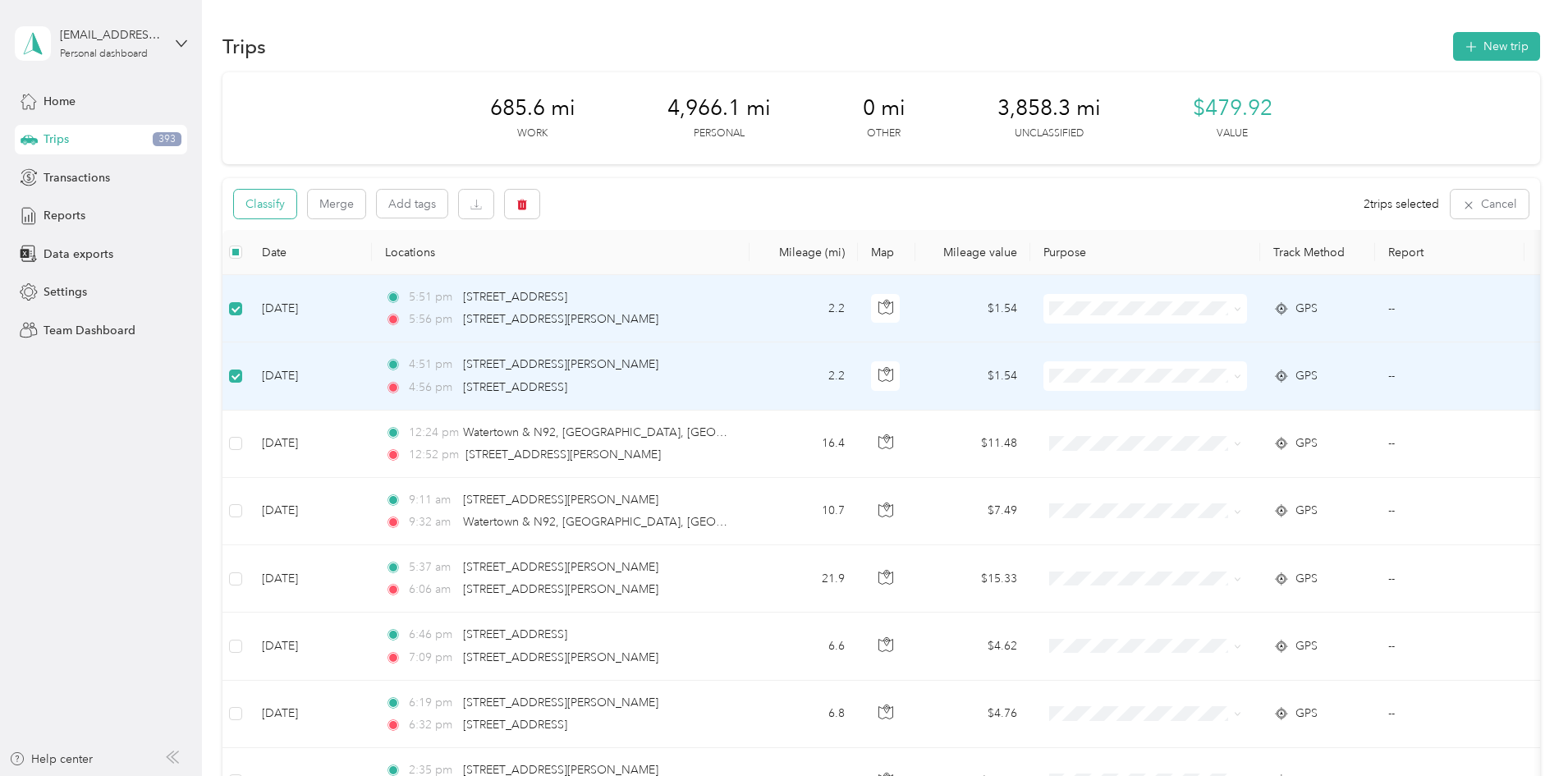
click at [297, 192] on button "Classify" at bounding box center [264, 204] width 62 height 29
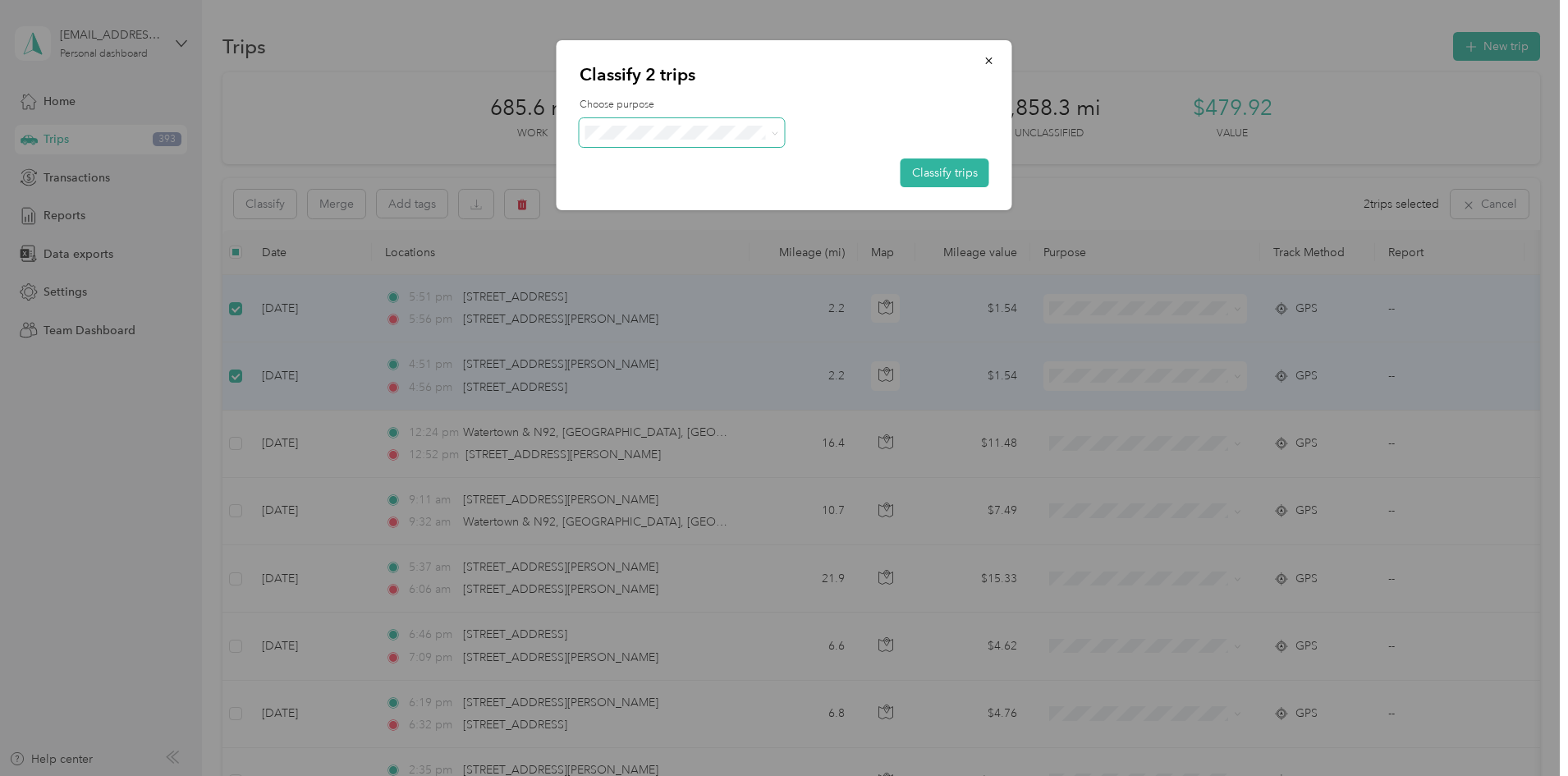
click at [766, 127] on span at bounding box center [772, 133] width 13 height 17
click at [643, 116] on div "Choose purpose Classify trips" at bounding box center [784, 142] width 409 height 90
click at [638, 189] on span "Personal" at bounding box center [697, 192] width 153 height 17
click at [935, 173] on button "Classify trips" at bounding box center [945, 173] width 89 height 29
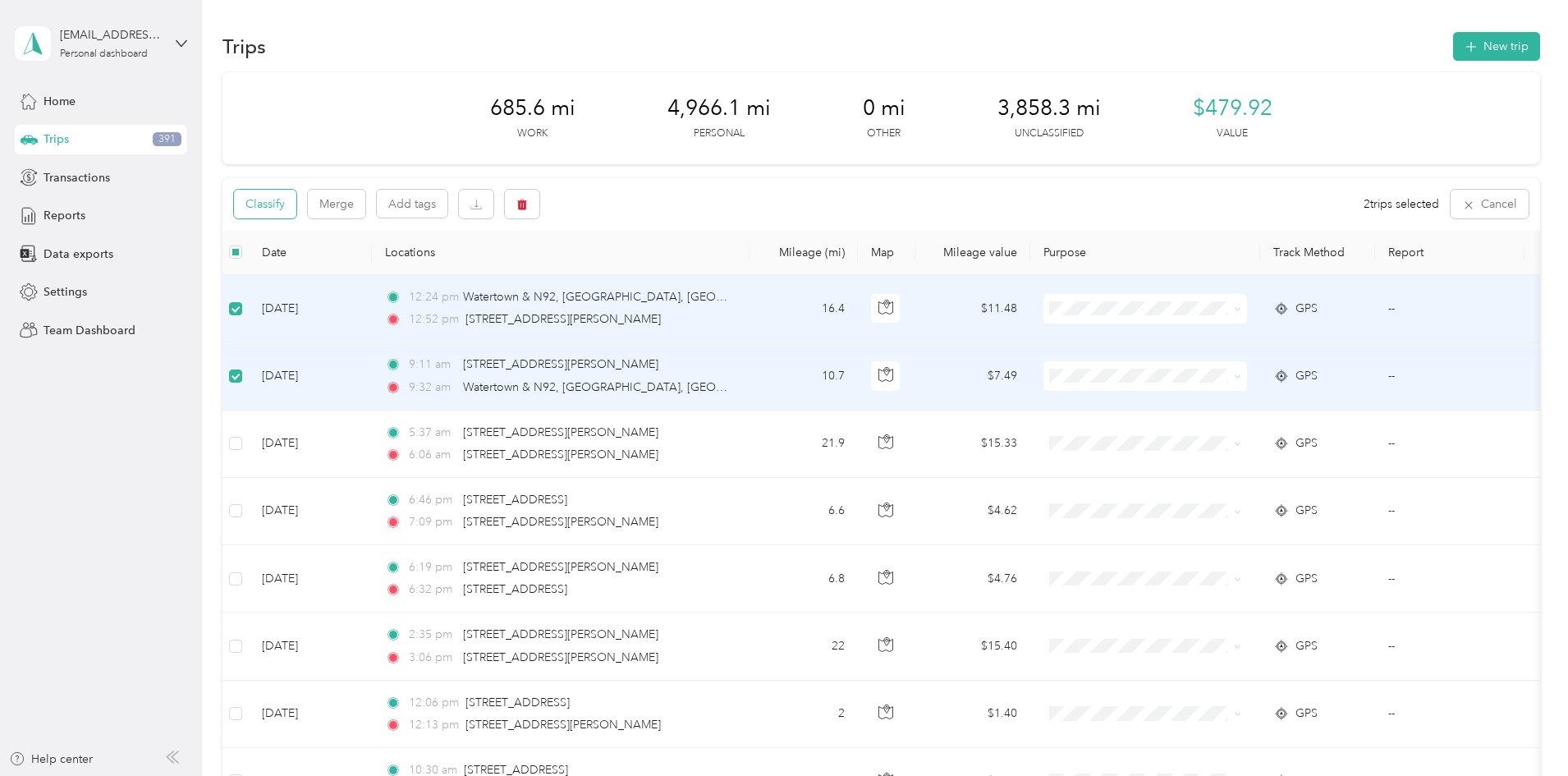
click at [297, 203] on button "Classify" at bounding box center [264, 204] width 62 height 29
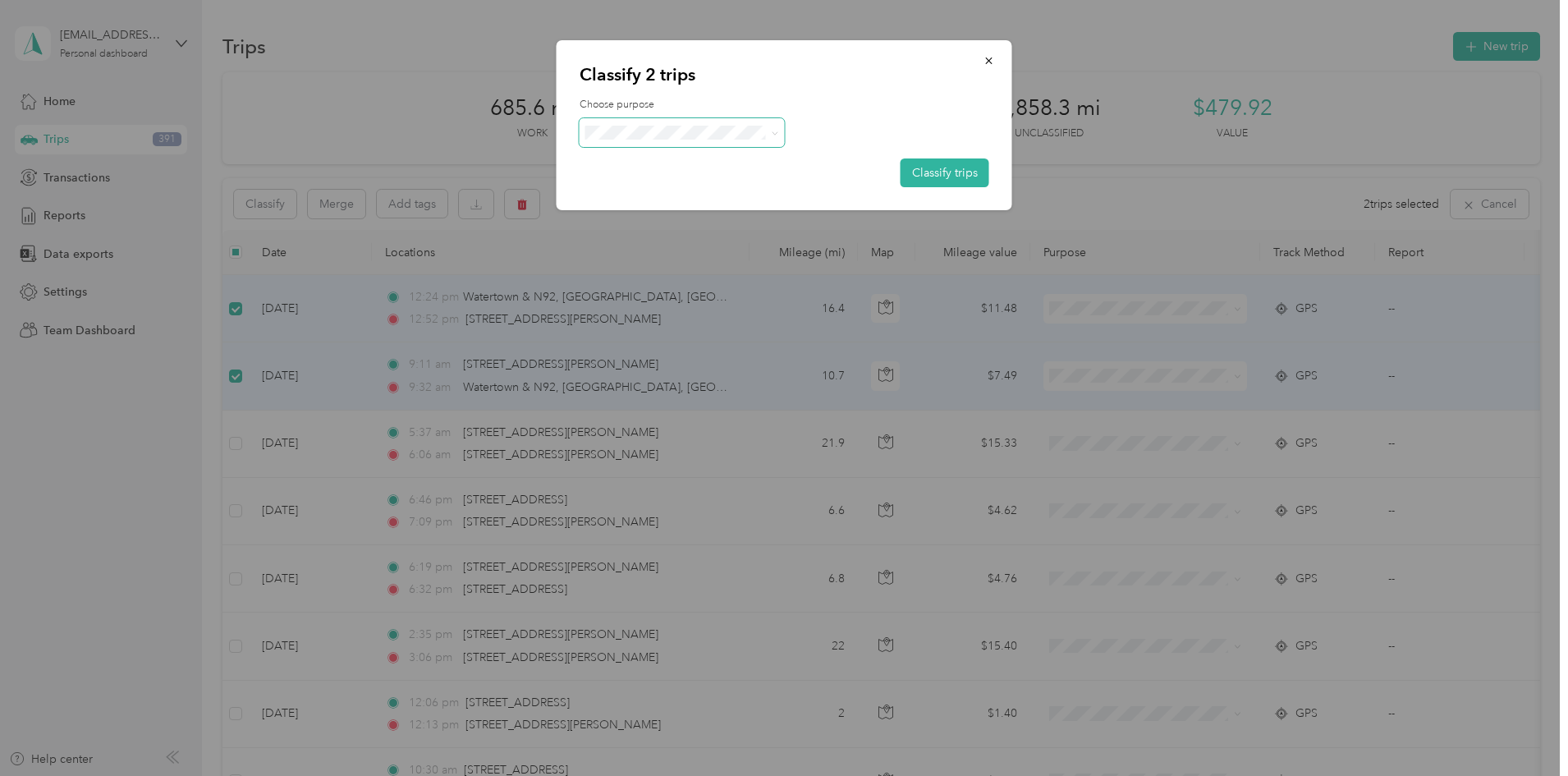
click at [674, 141] on span at bounding box center [681, 133] width 205 height 29
click at [637, 157] on span "Work" at bounding box center [697, 163] width 153 height 17
click at [969, 172] on button "Classify trips" at bounding box center [945, 173] width 89 height 29
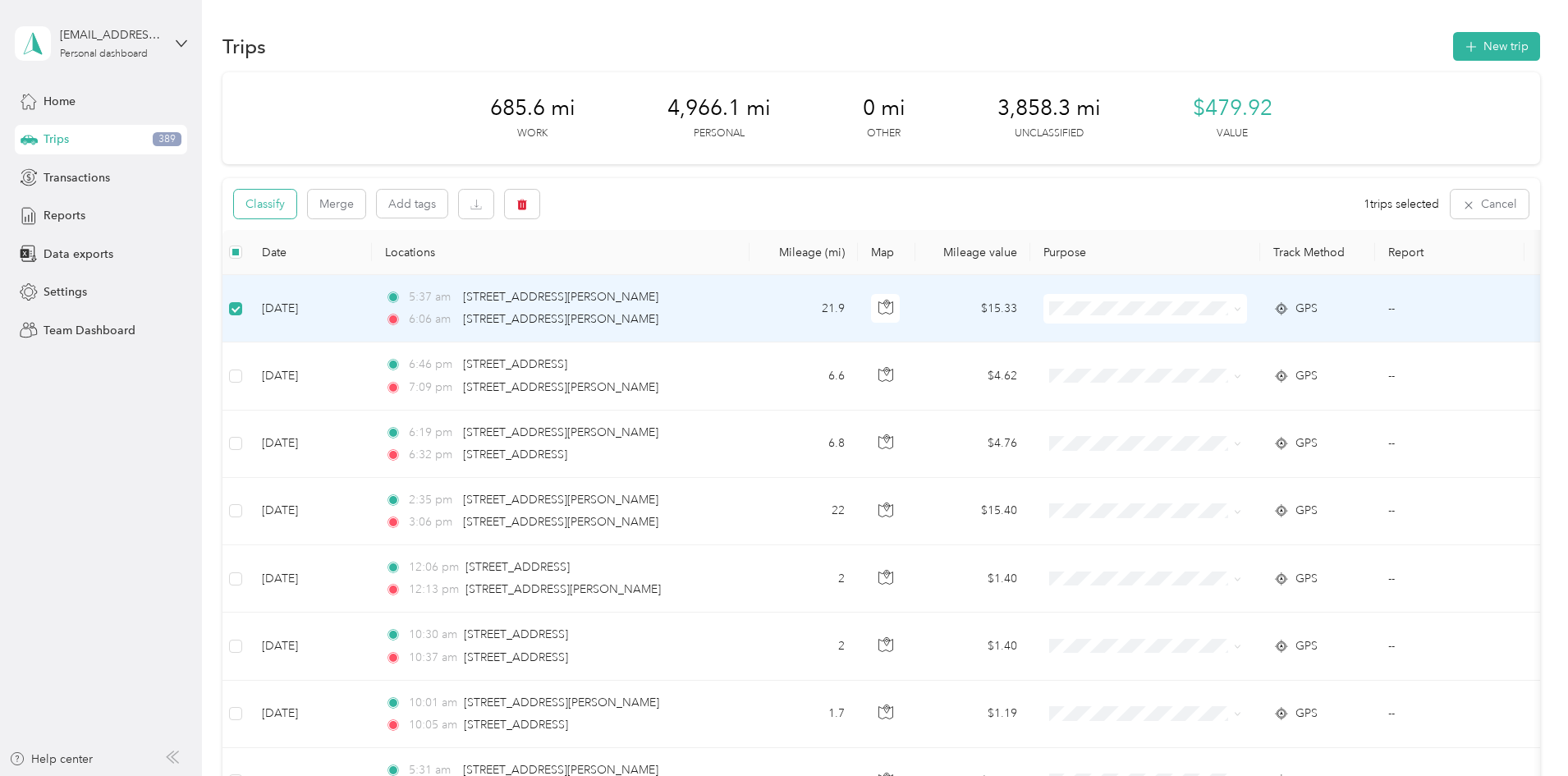
click at [297, 202] on button "Classify" at bounding box center [264, 204] width 62 height 29
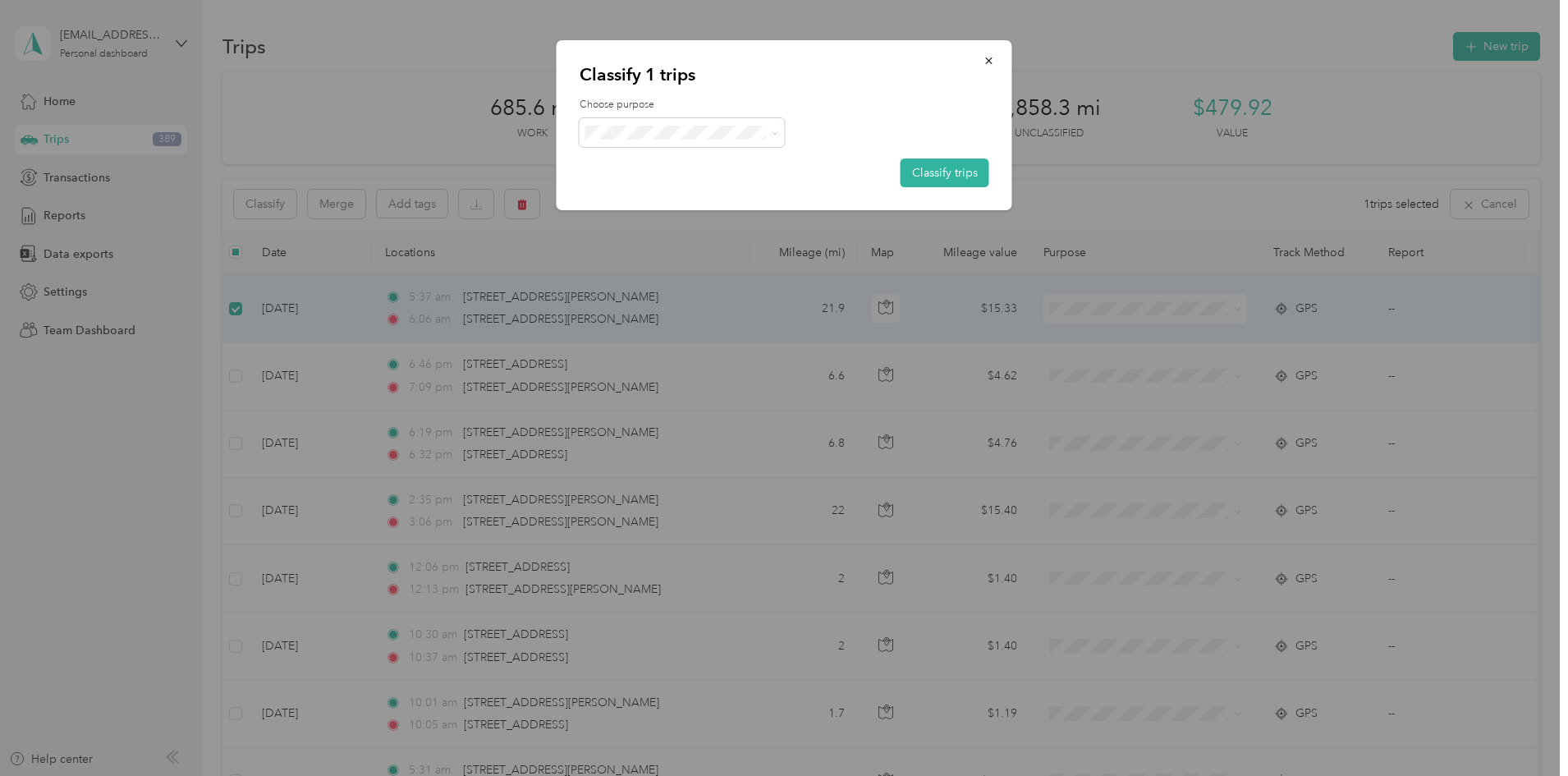
click at [668, 193] on span "Personal" at bounding box center [697, 192] width 153 height 17
click at [942, 155] on div "Choose purpose Classify trips" at bounding box center [784, 142] width 409 height 90
click at [938, 175] on button "Classify trips" at bounding box center [945, 173] width 89 height 29
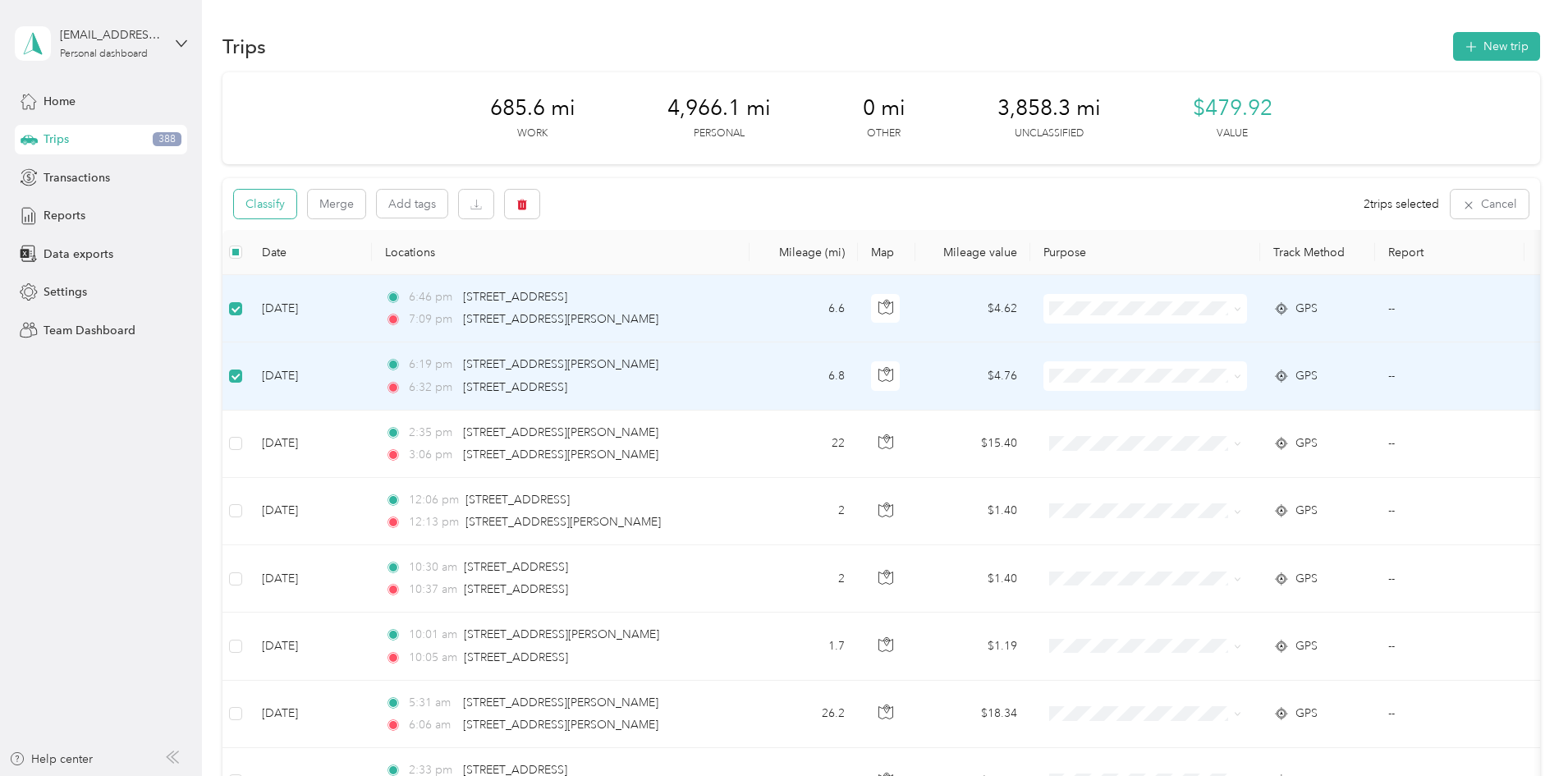
click at [297, 210] on button "Classify" at bounding box center [264, 204] width 62 height 29
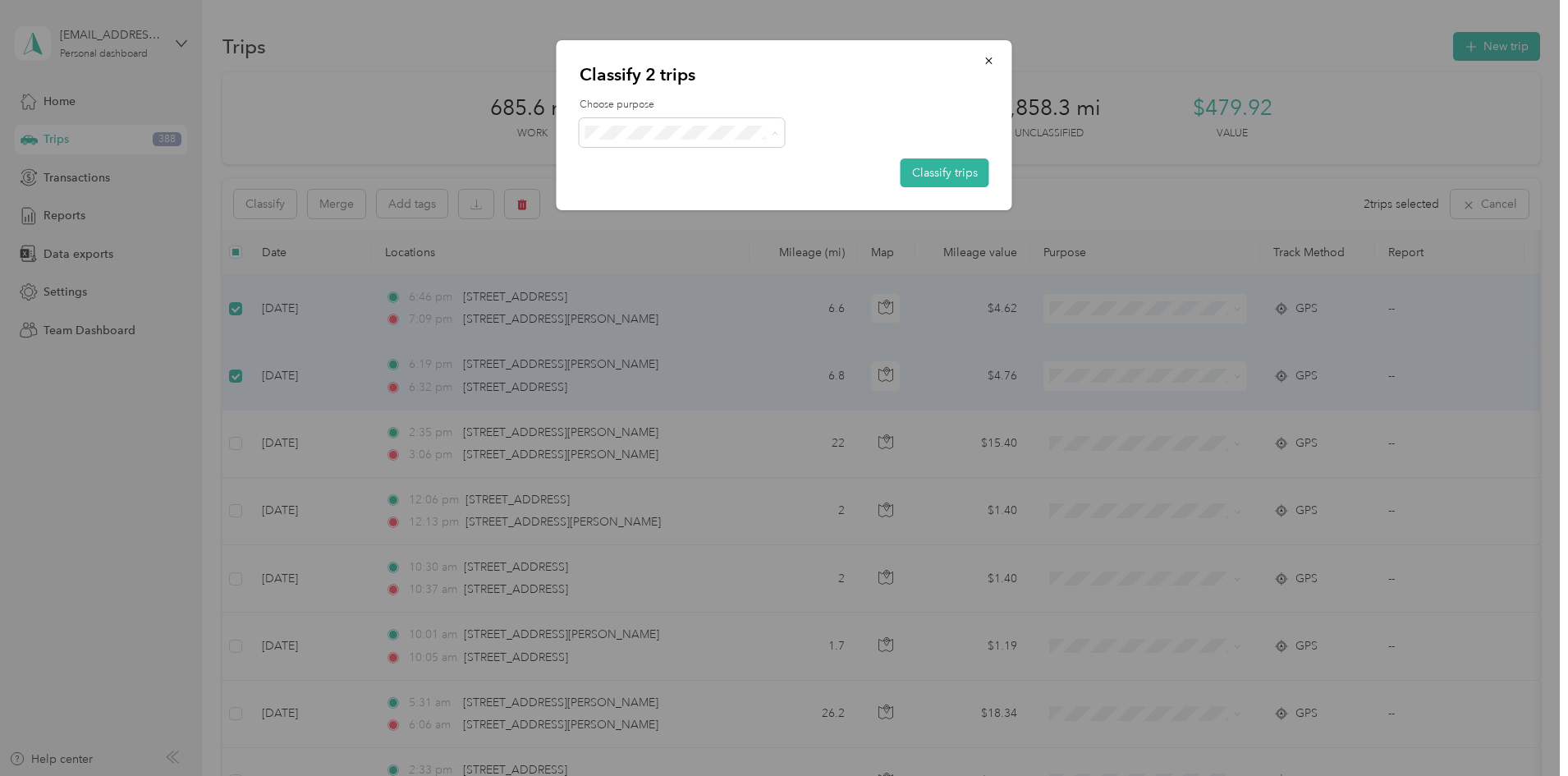
click at [635, 169] on li "Work" at bounding box center [681, 163] width 205 height 29
click at [923, 171] on button "Classify trips" at bounding box center [945, 173] width 89 height 29
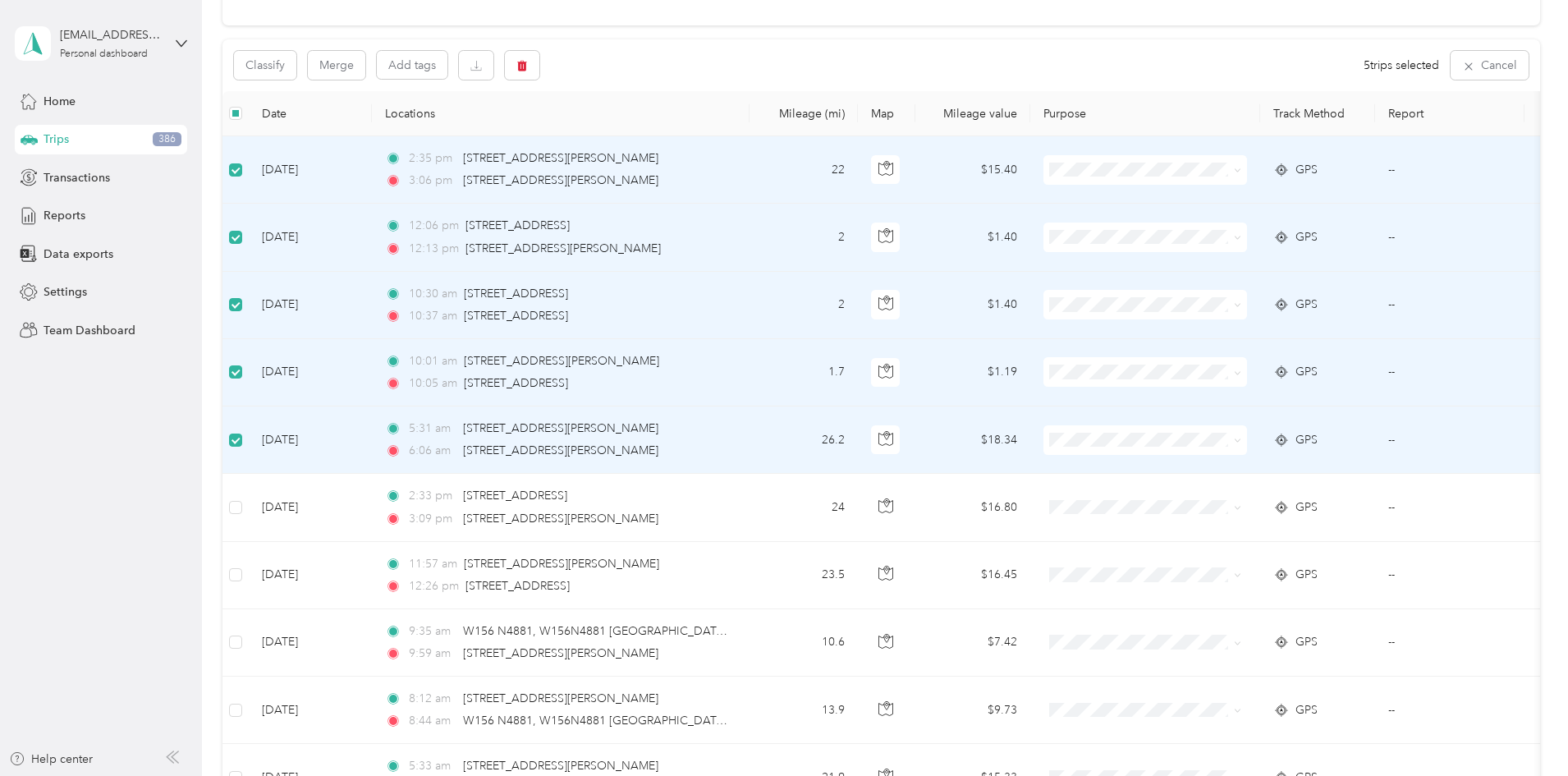
scroll to position [164, 0]
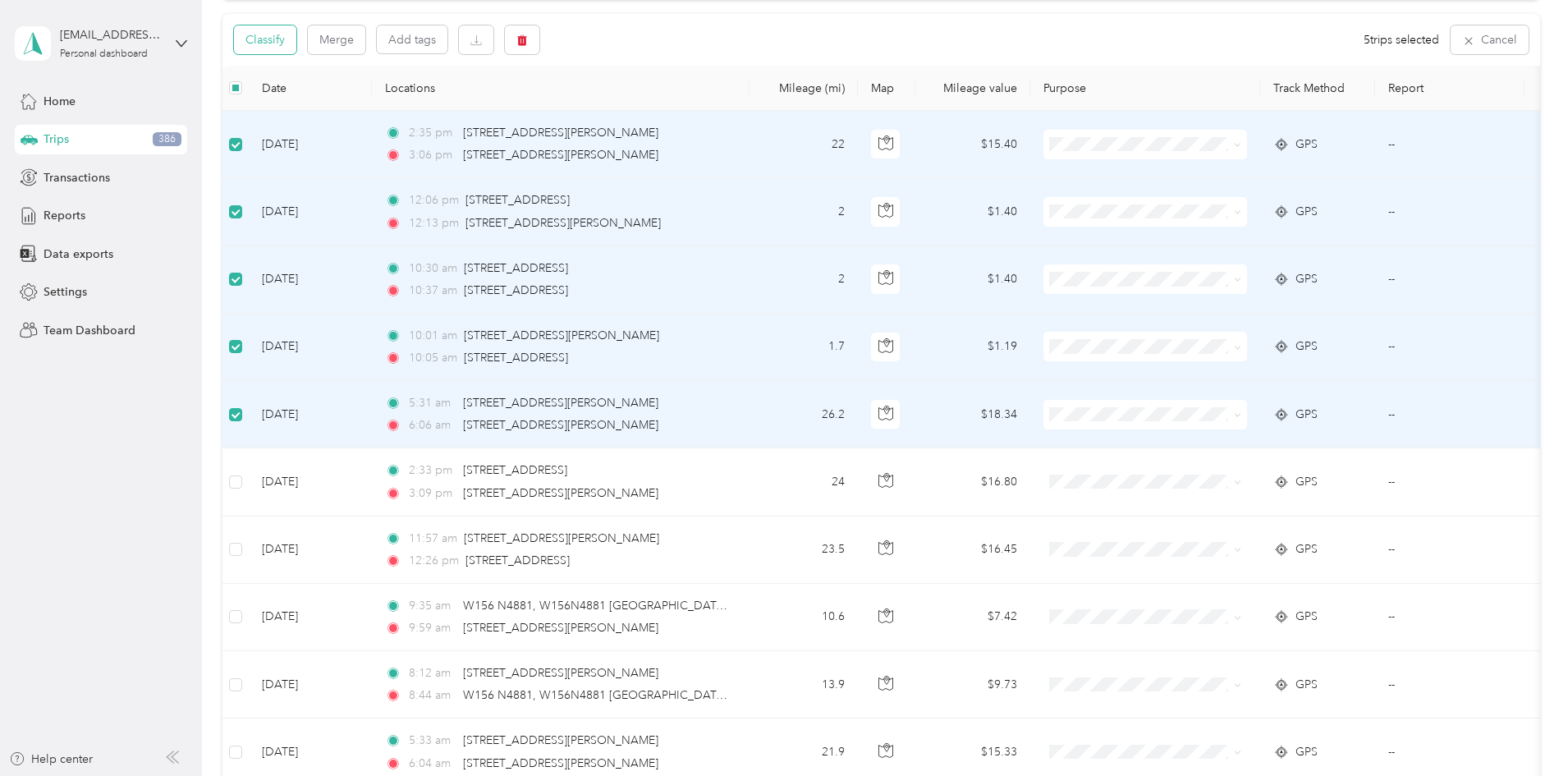
click at [297, 50] on button "Classify" at bounding box center [264, 40] width 62 height 29
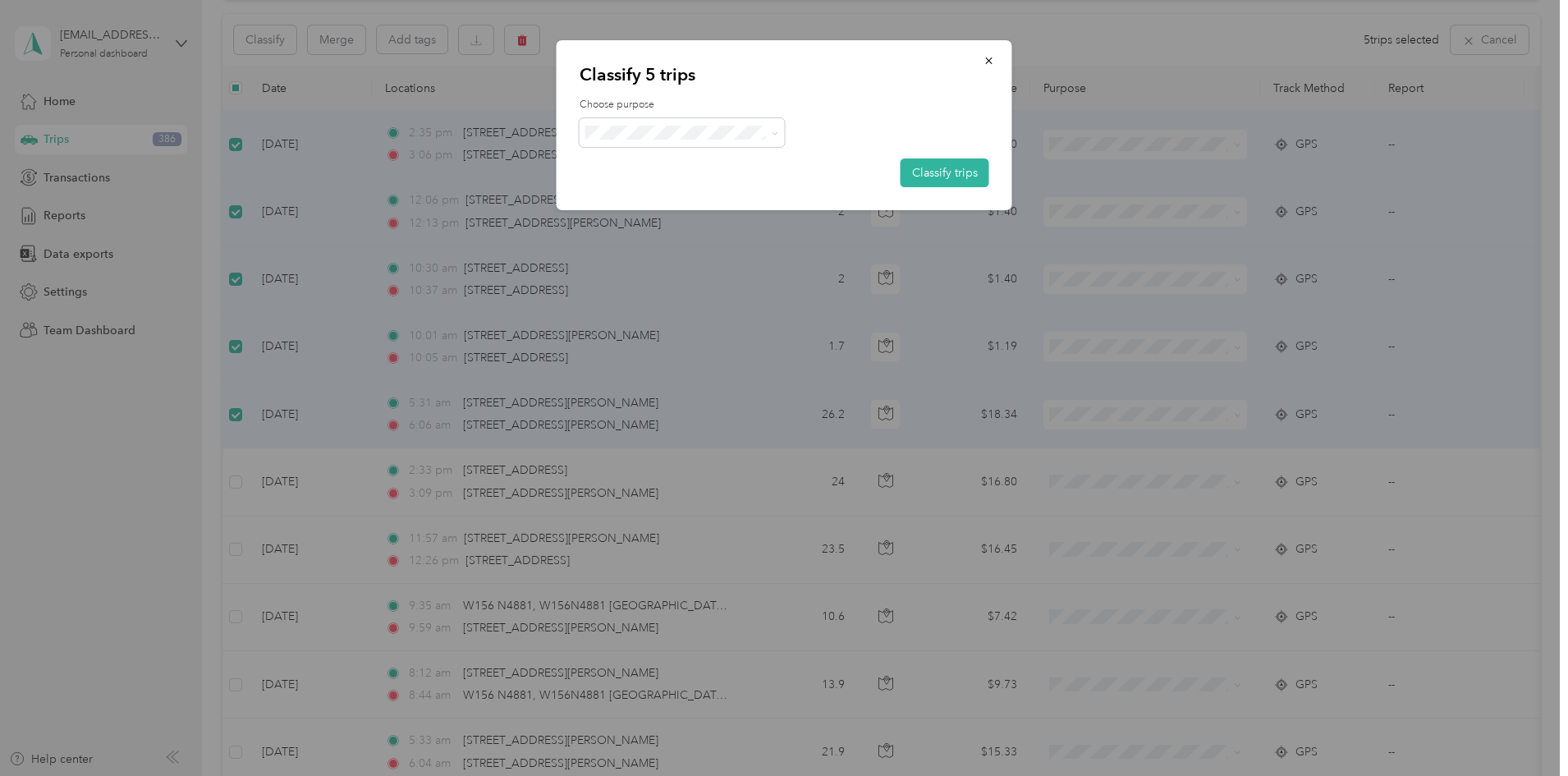
click at [653, 191] on span "Personal" at bounding box center [697, 189] width 153 height 17
click at [907, 175] on button "Classify trips" at bounding box center [945, 173] width 89 height 29
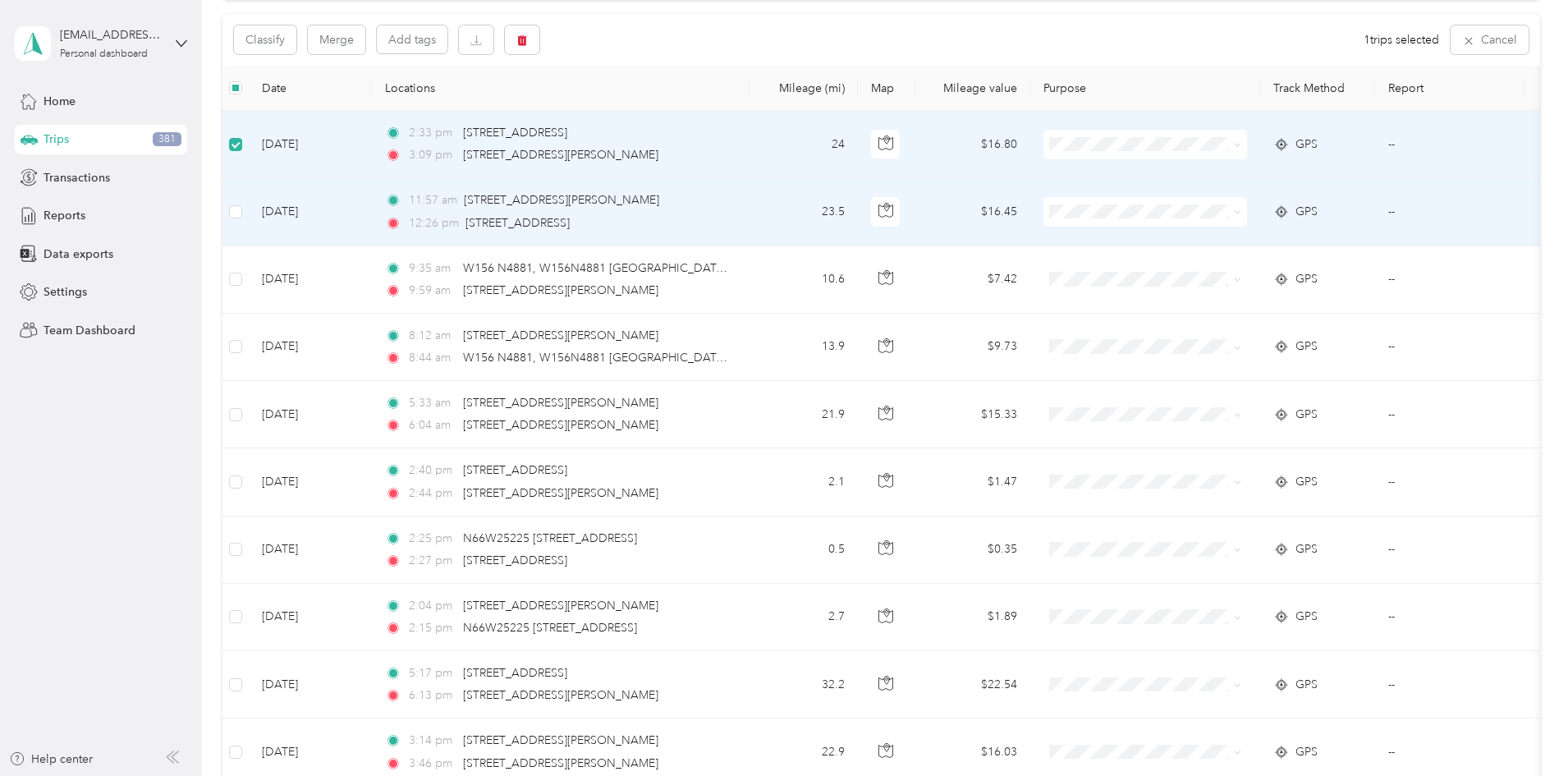
click at [249, 224] on td at bounding box center [236, 212] width 27 height 68
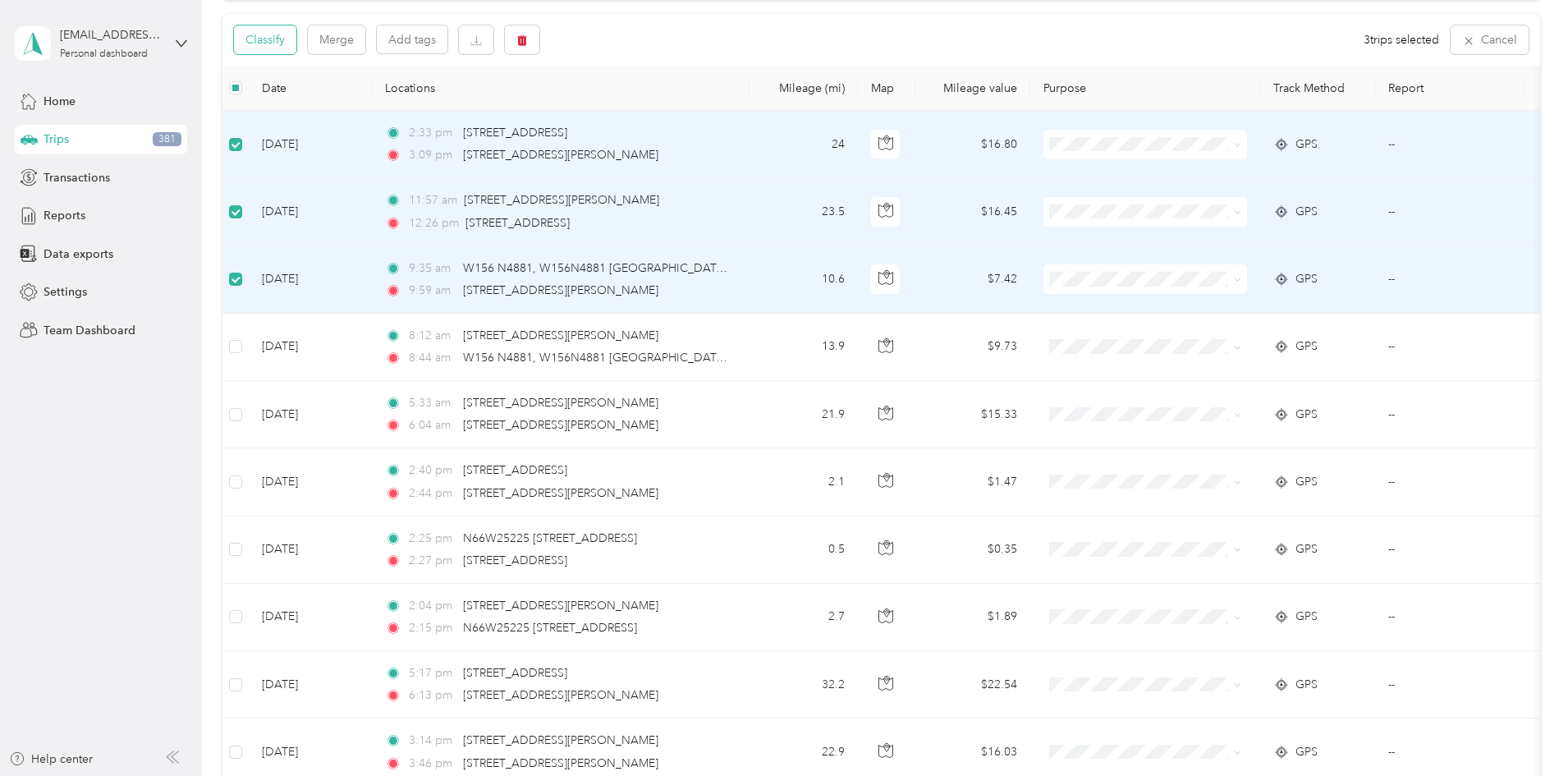
click at [297, 44] on button "Classify" at bounding box center [264, 40] width 62 height 29
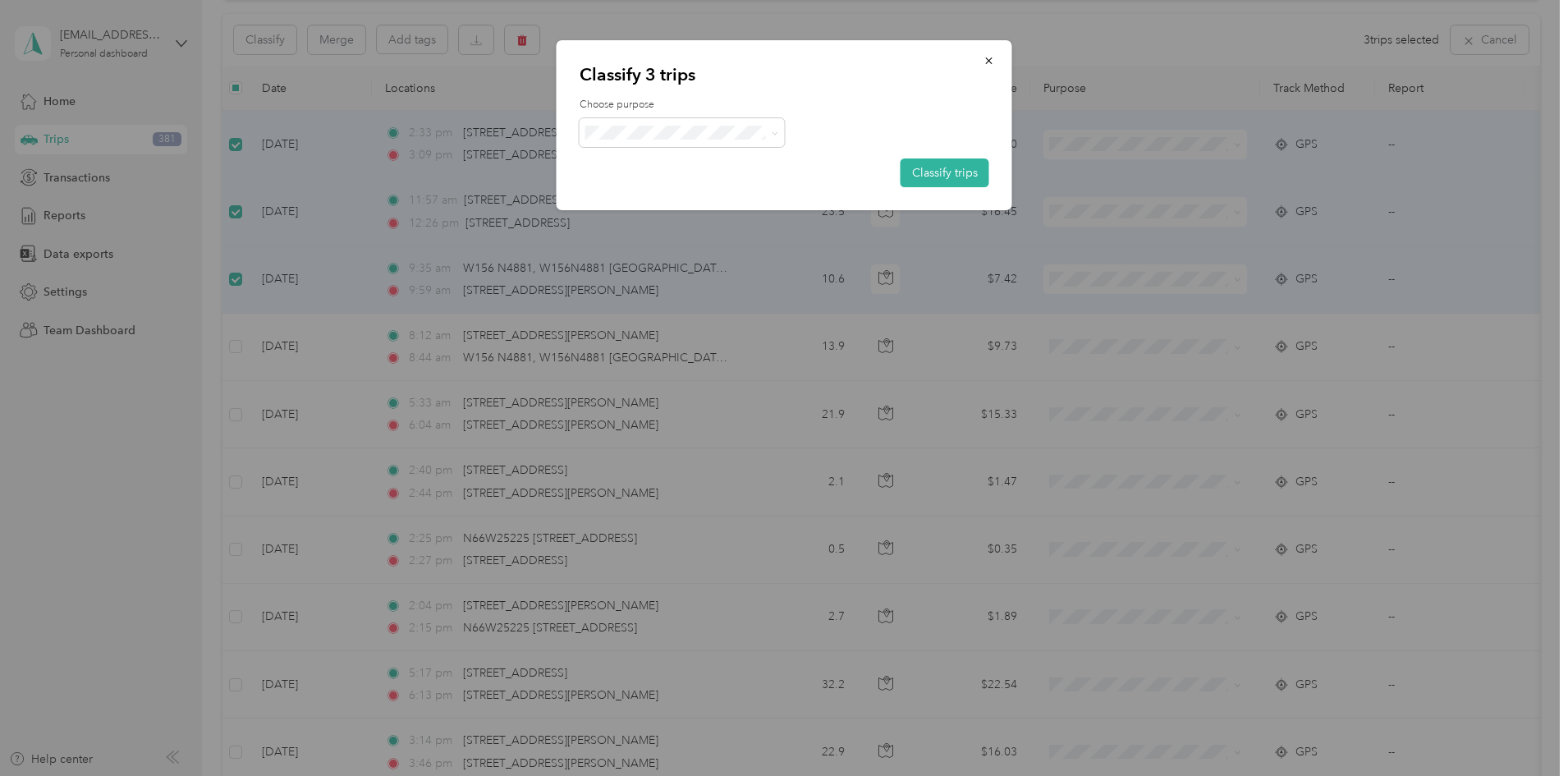
click at [640, 167] on span "Work" at bounding box center [697, 163] width 153 height 17
click at [954, 178] on button "Classify trips" at bounding box center [945, 173] width 89 height 29
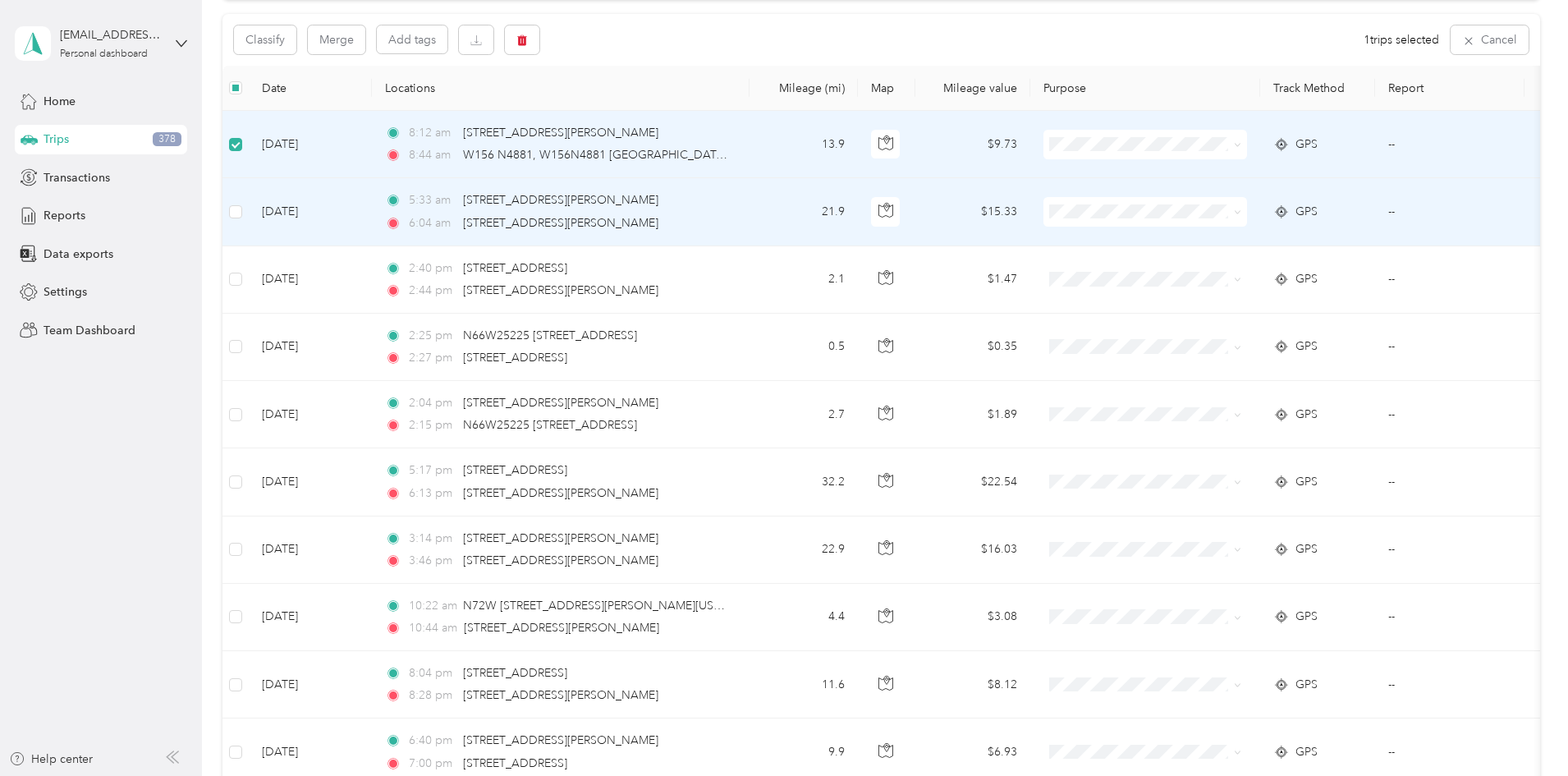
click at [249, 215] on td at bounding box center [236, 212] width 27 height 68
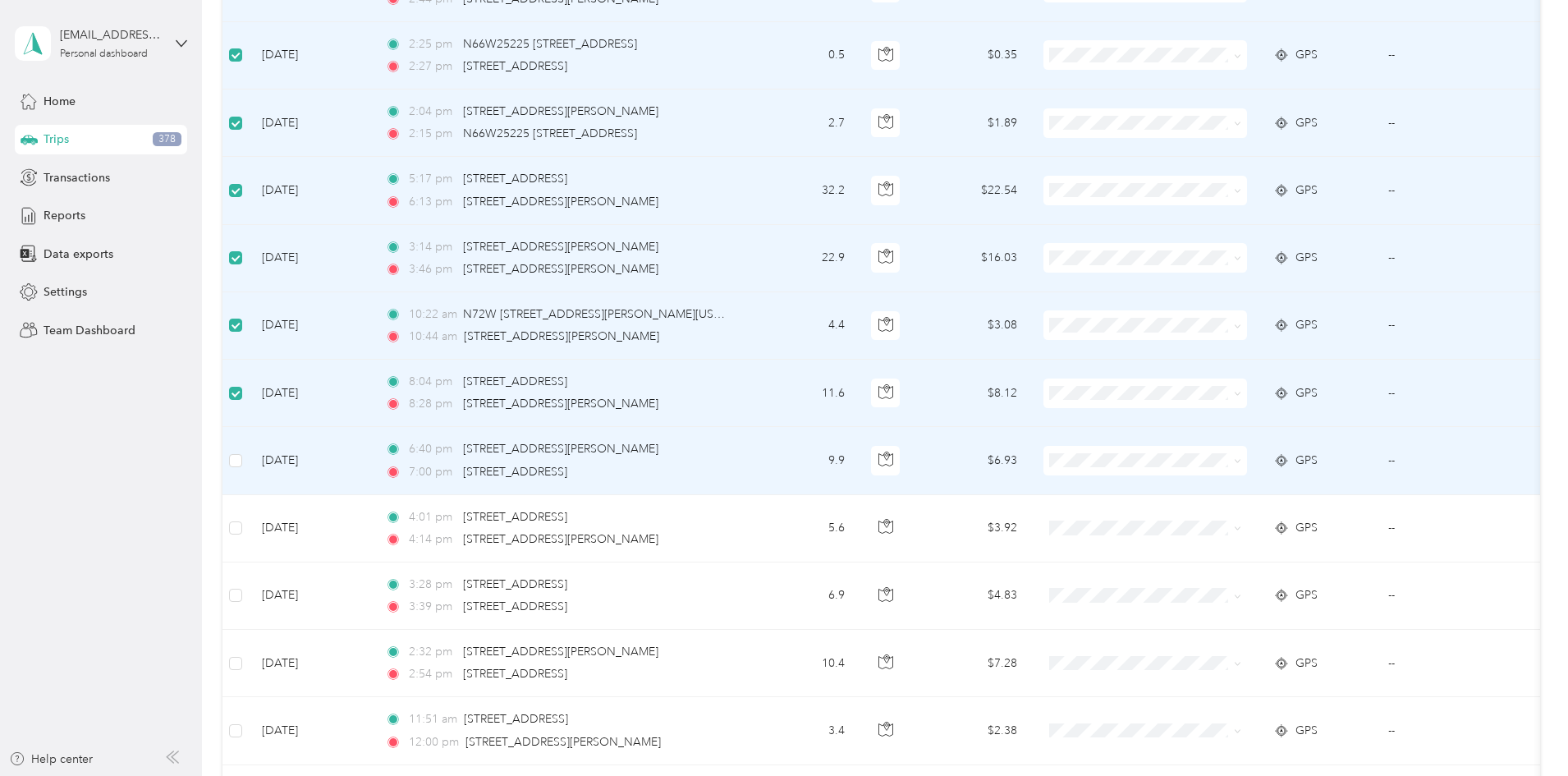
scroll to position [493, 0]
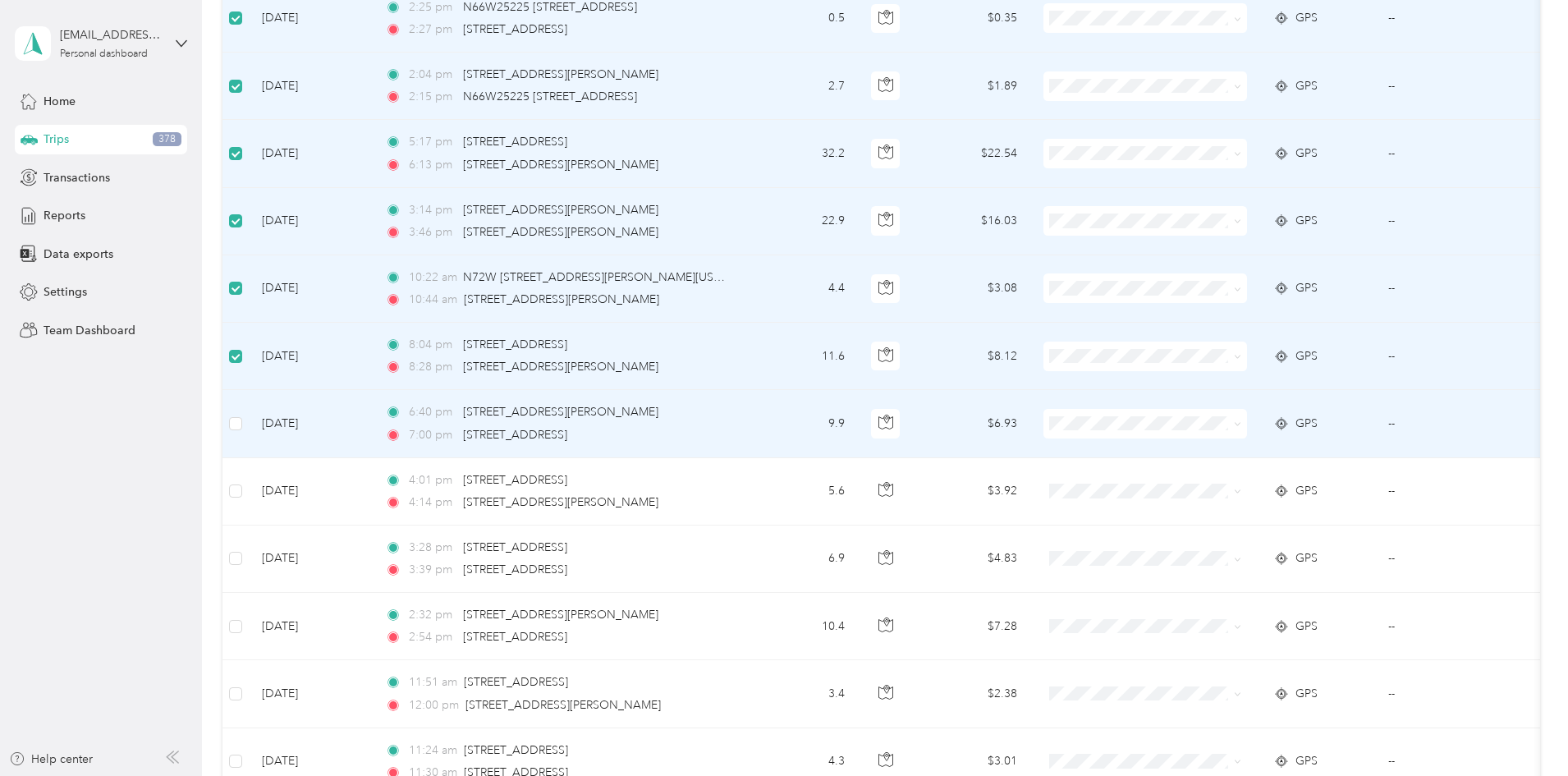
click at [249, 428] on td at bounding box center [236, 424] width 27 height 68
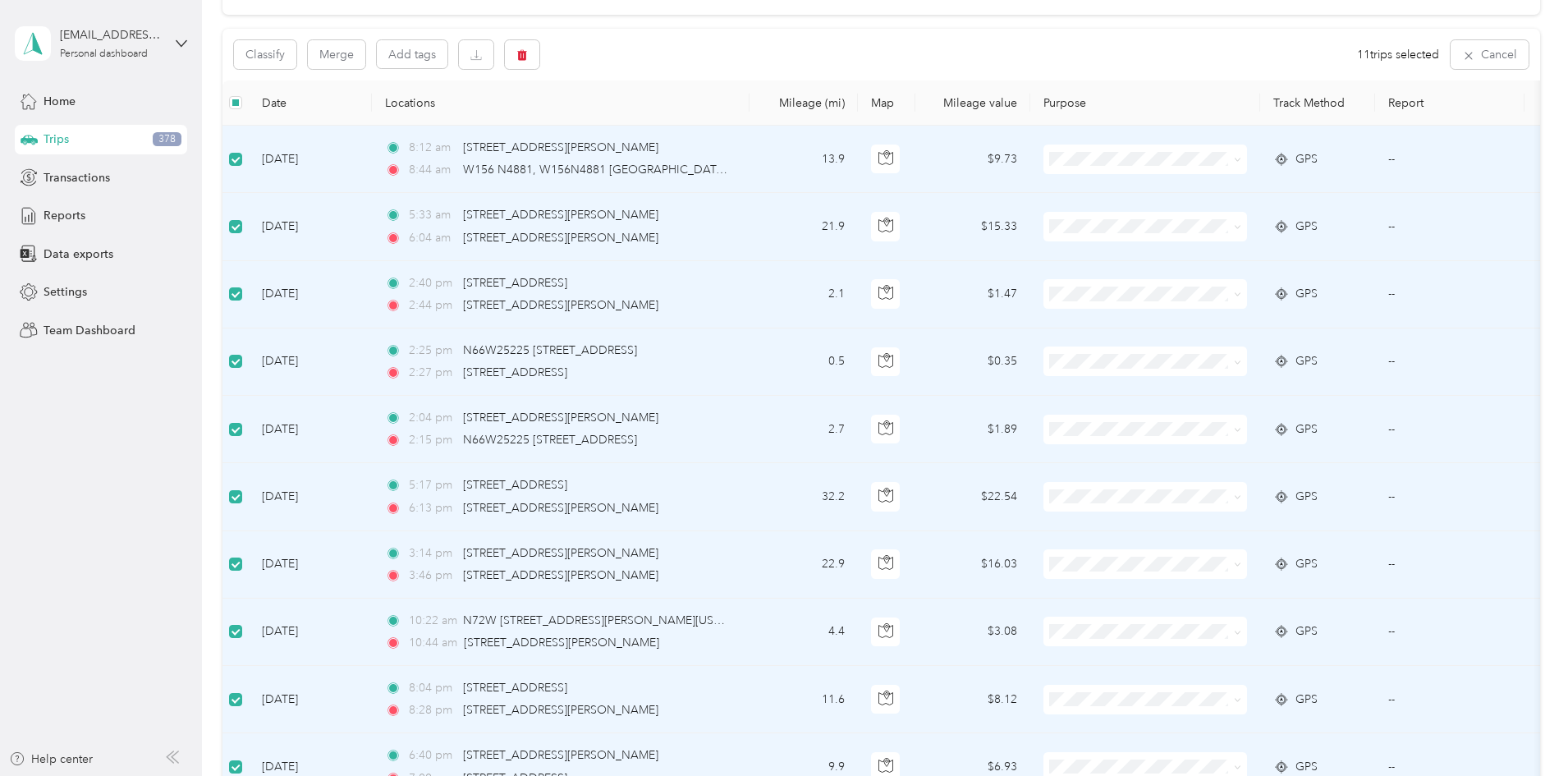
scroll to position [0, 0]
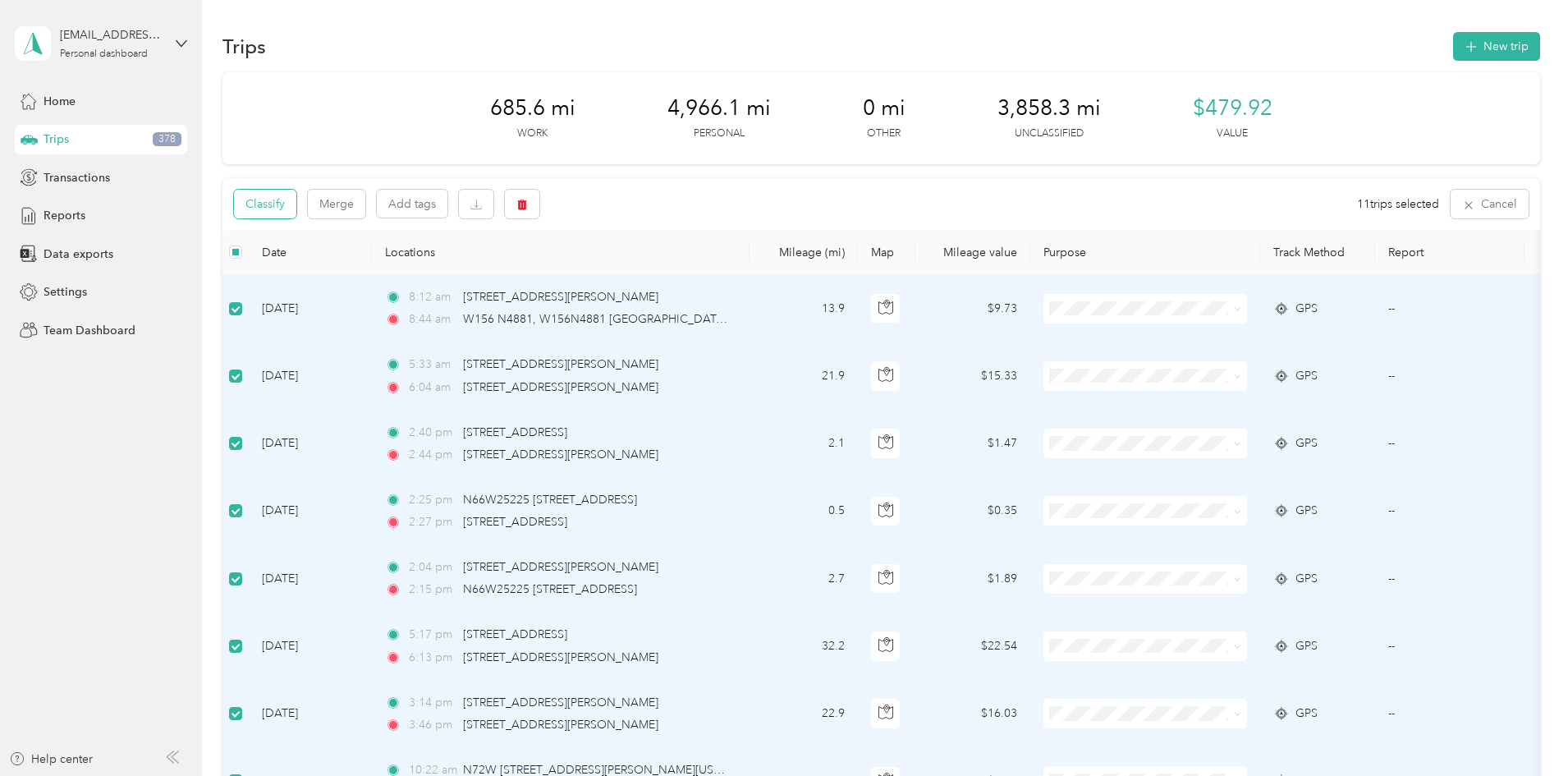
click at [297, 199] on button "Classify" at bounding box center [264, 204] width 62 height 29
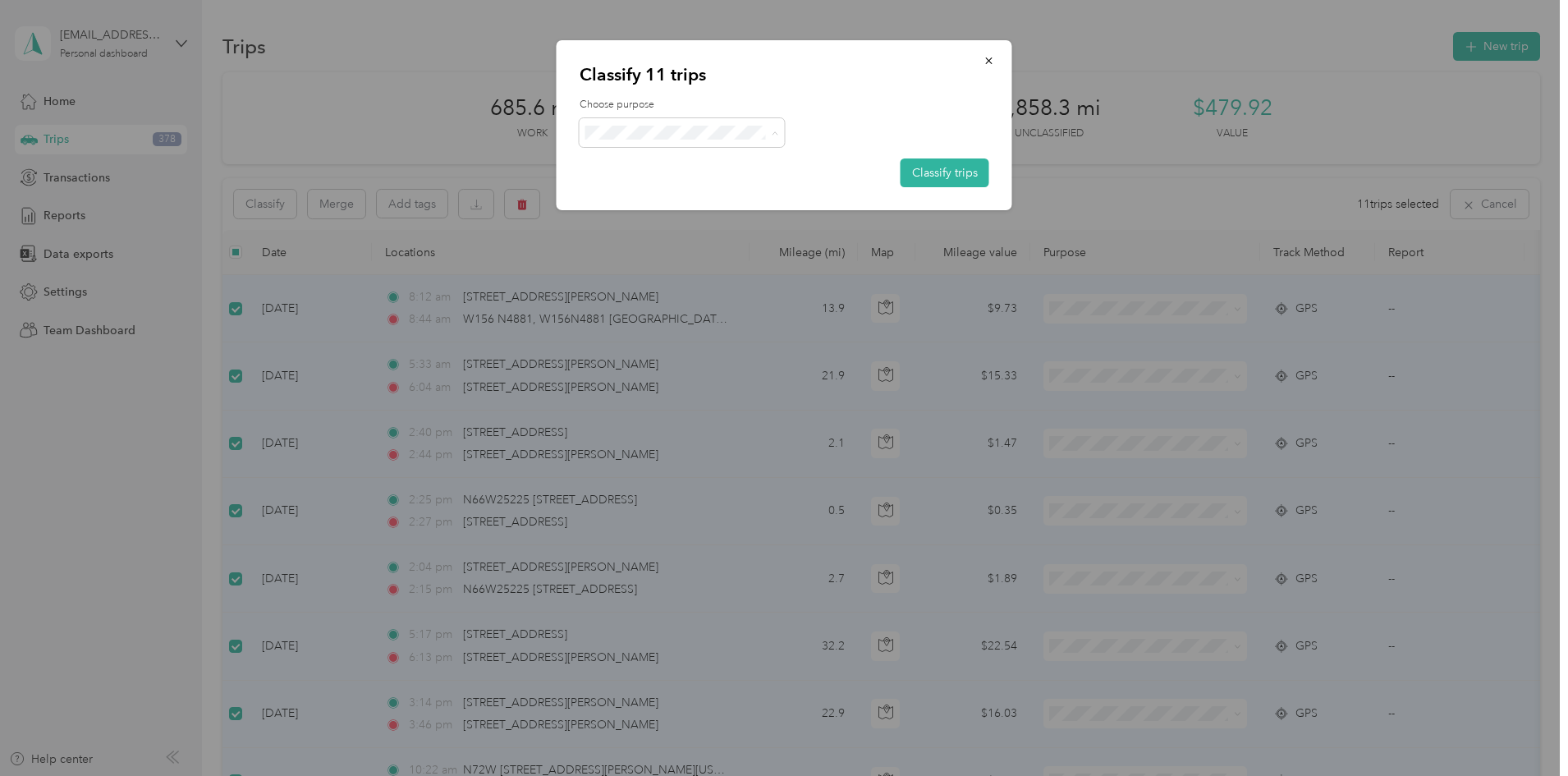
click at [632, 183] on span "Personal" at bounding box center [697, 192] width 153 height 17
click at [936, 183] on button "Classify trips" at bounding box center [945, 173] width 89 height 29
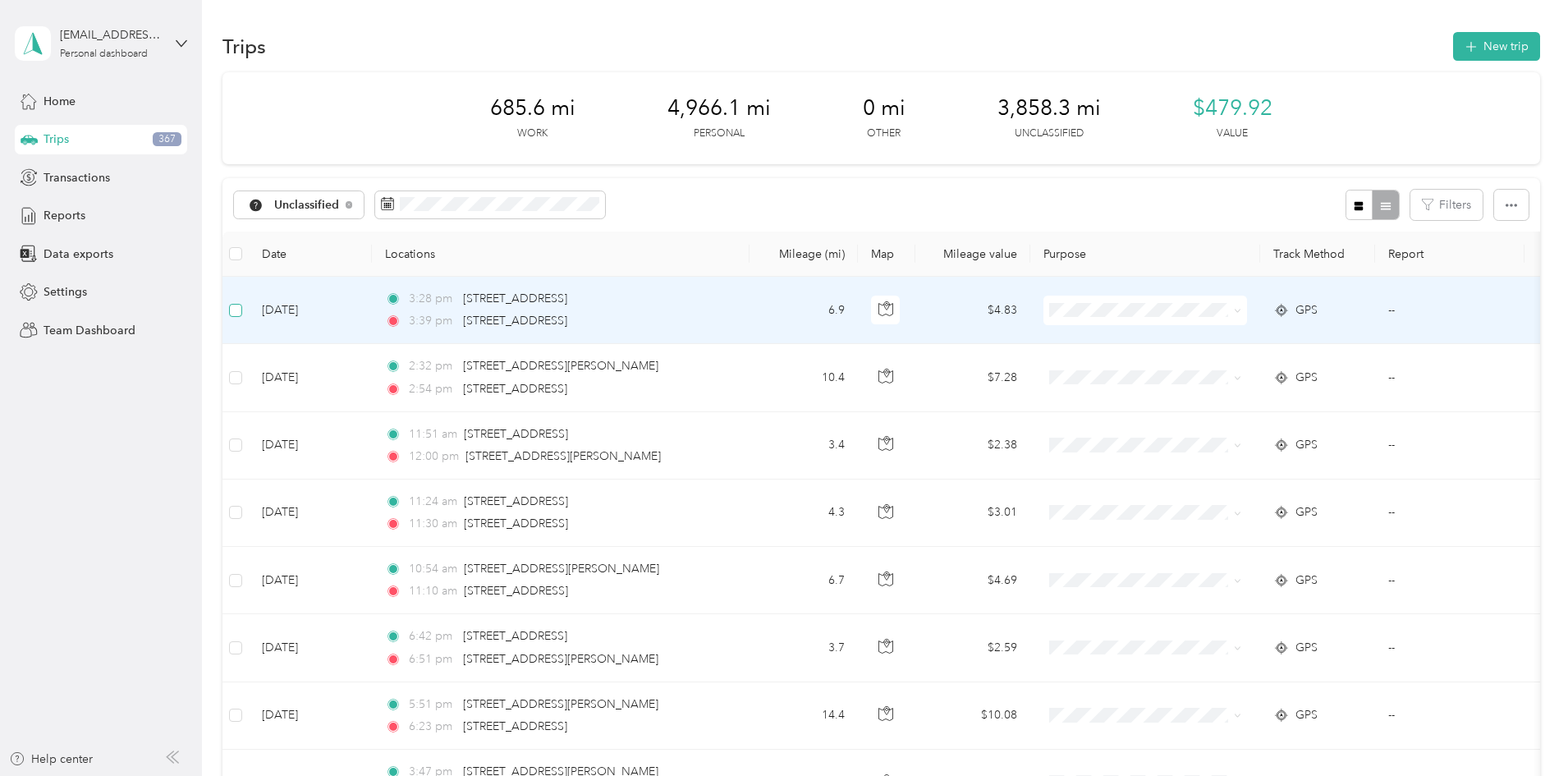
click at [242, 319] on label at bounding box center [236, 310] width 13 height 18
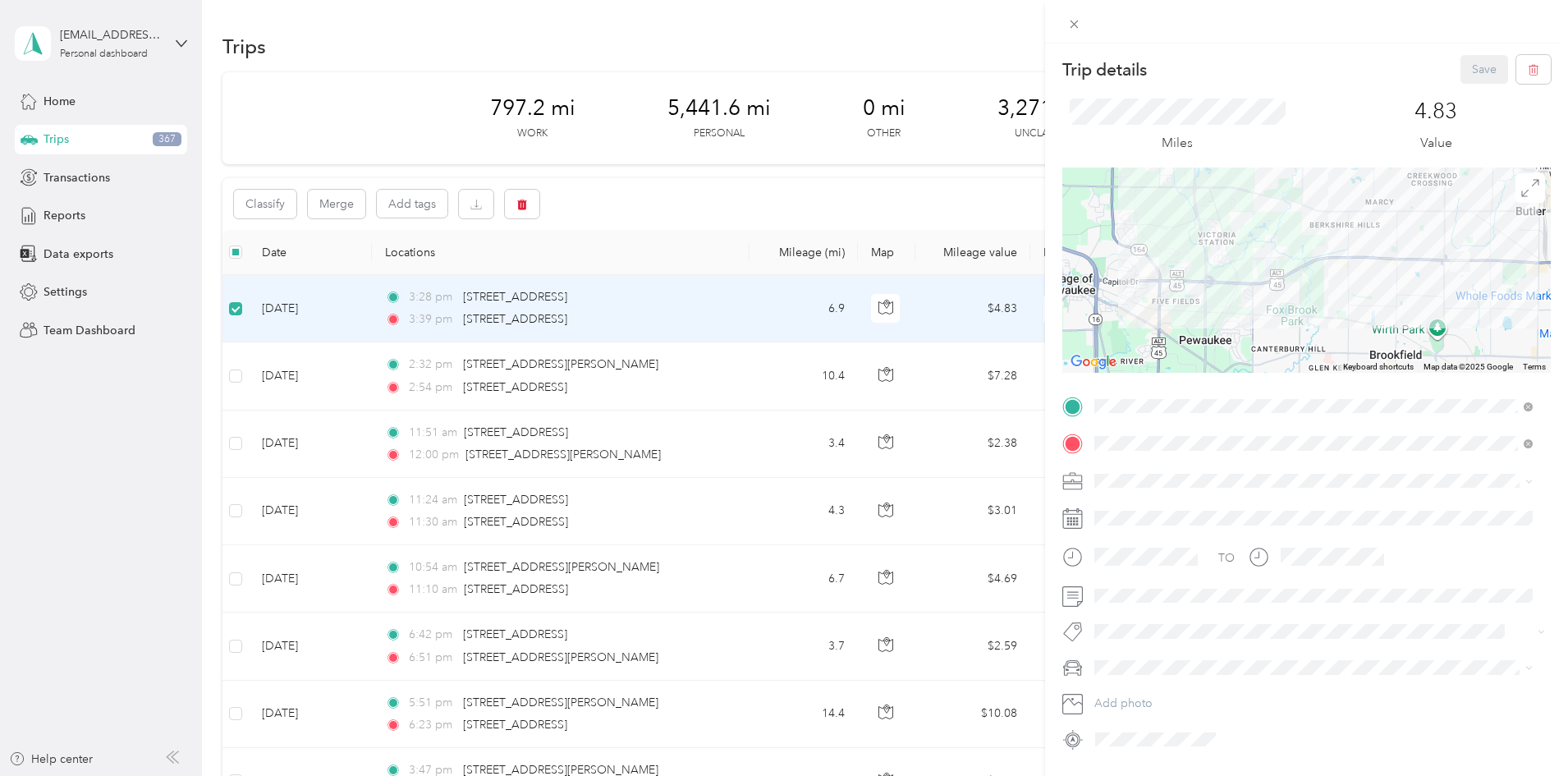
click at [347, 382] on div "Trip details Save This trip cannot be edited because it is either under review,…" at bounding box center [784, 388] width 1568 height 776
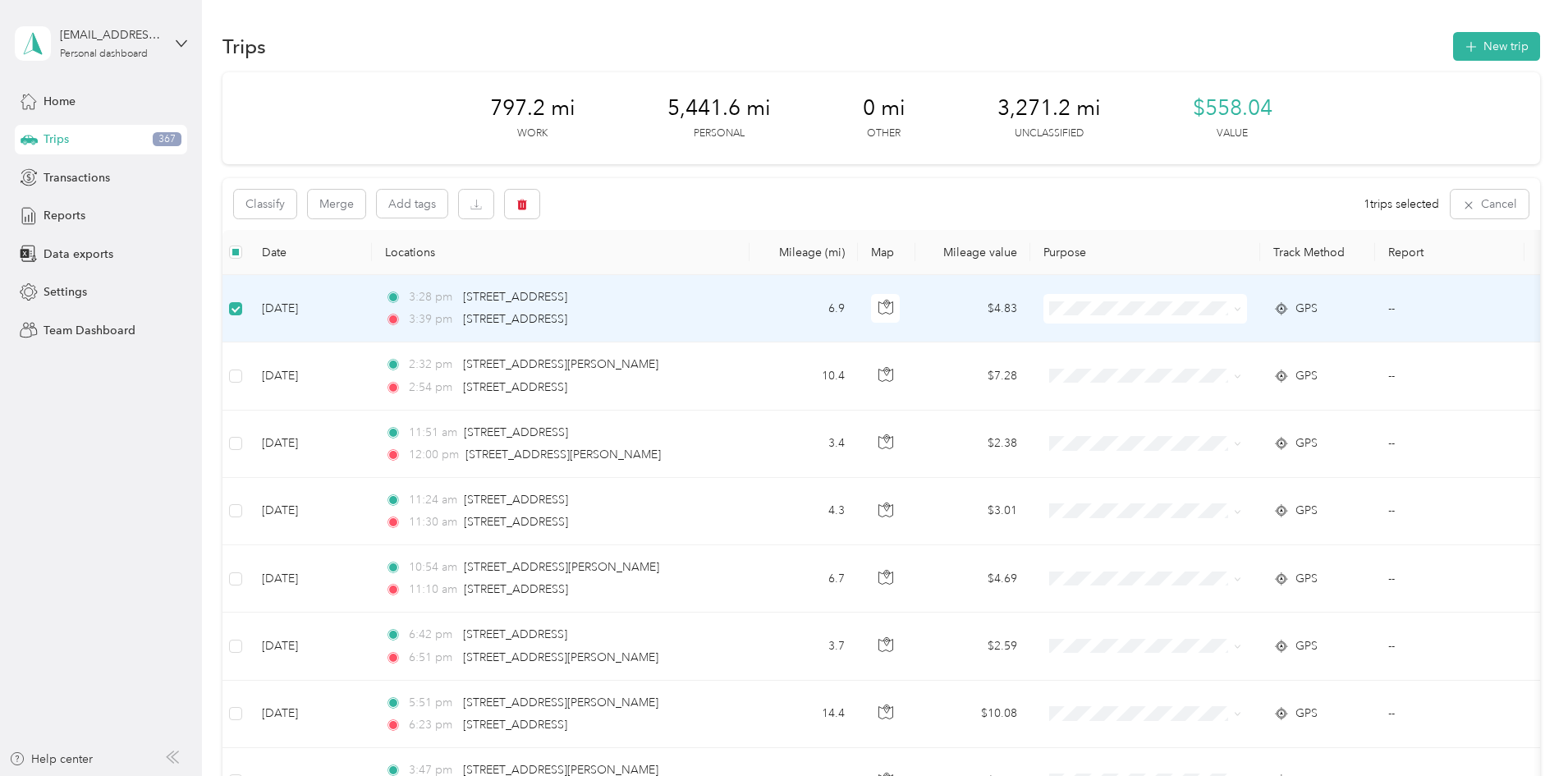
click at [343, 372] on div at bounding box center [784, 388] width 1568 height 776
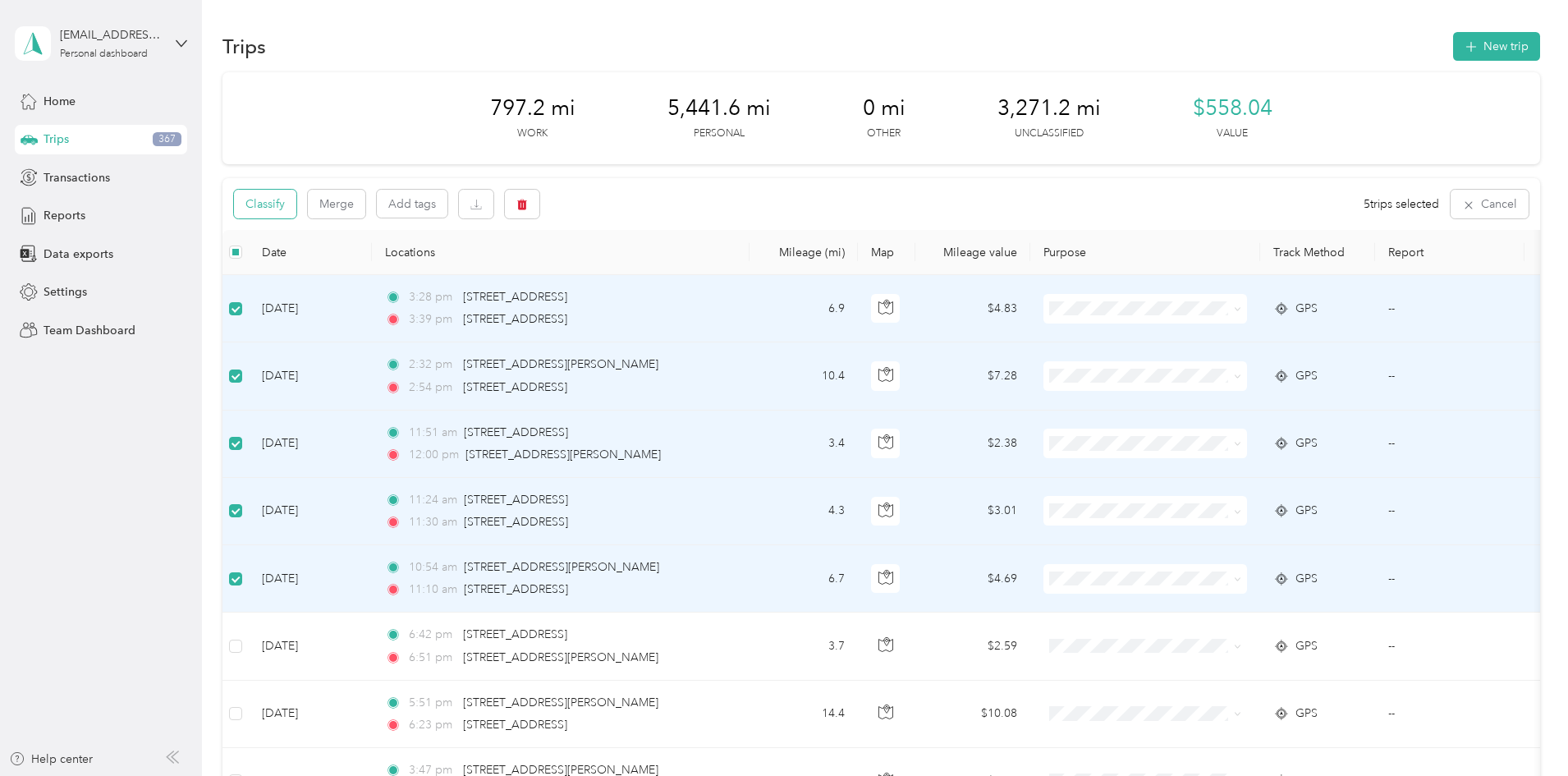
click at [297, 196] on button "Classify" at bounding box center [264, 204] width 62 height 29
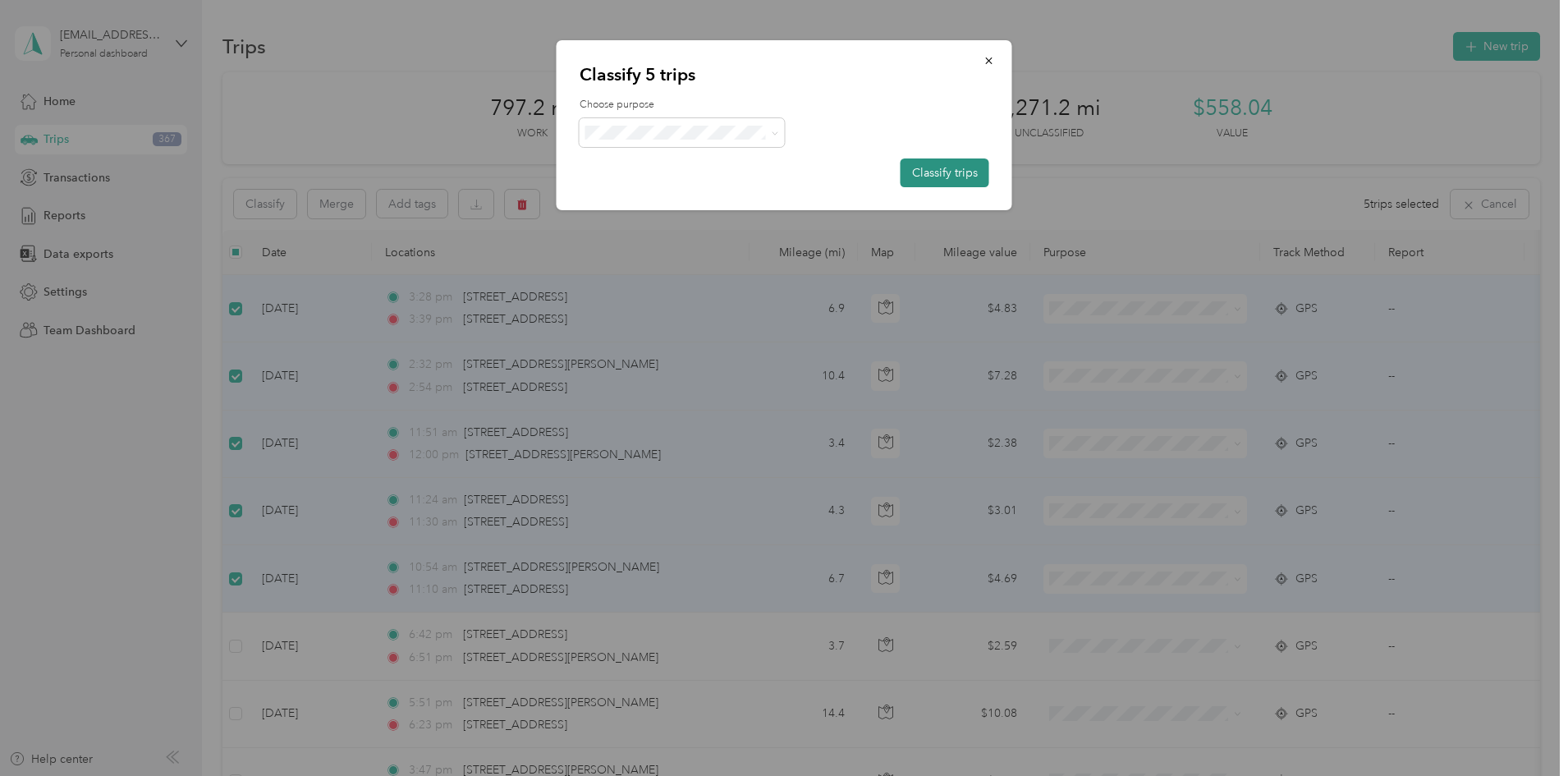
click at [977, 178] on button "Classify trips" at bounding box center [945, 173] width 89 height 29
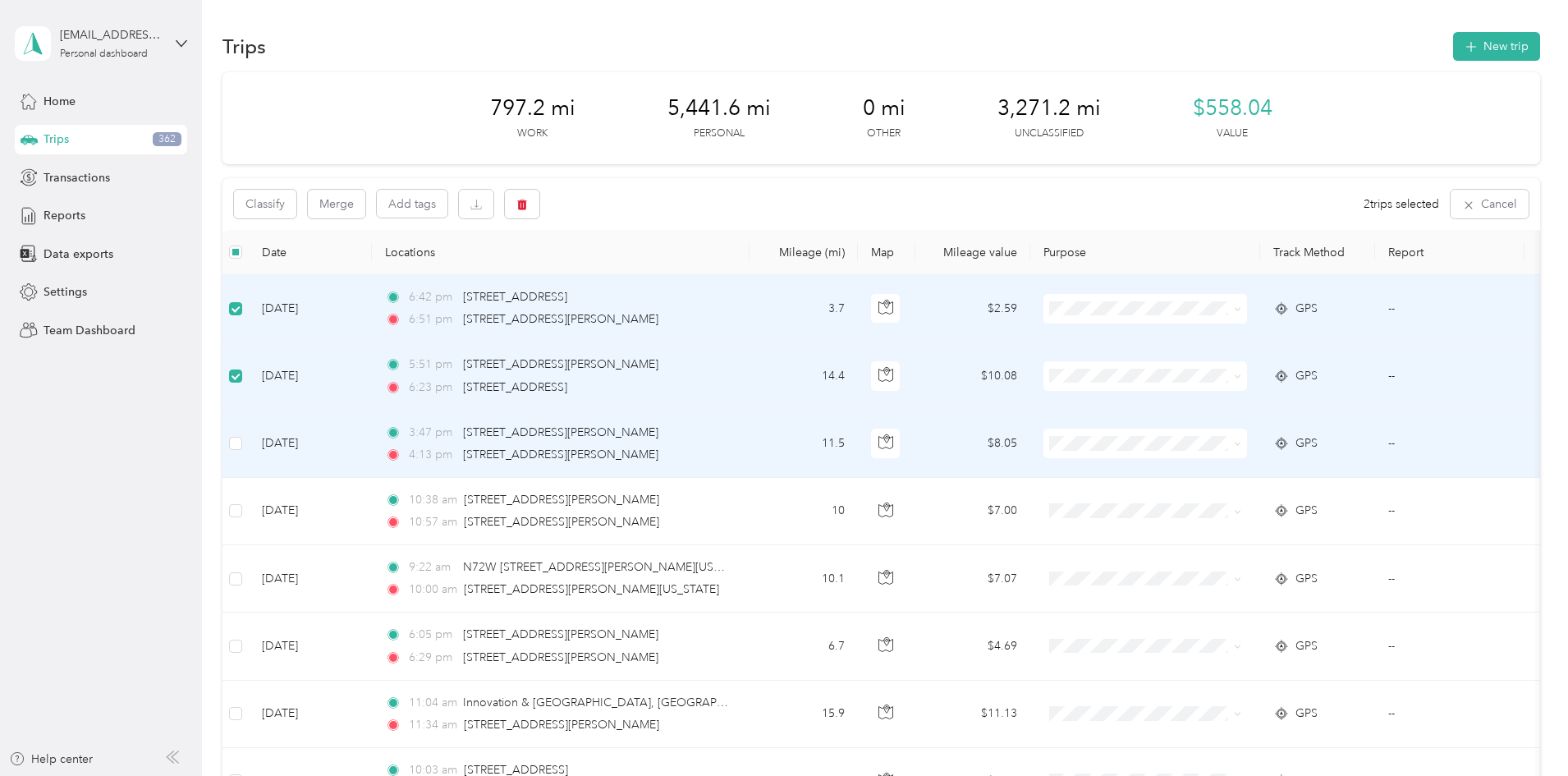
click at [249, 457] on td at bounding box center [236, 444] width 27 height 68
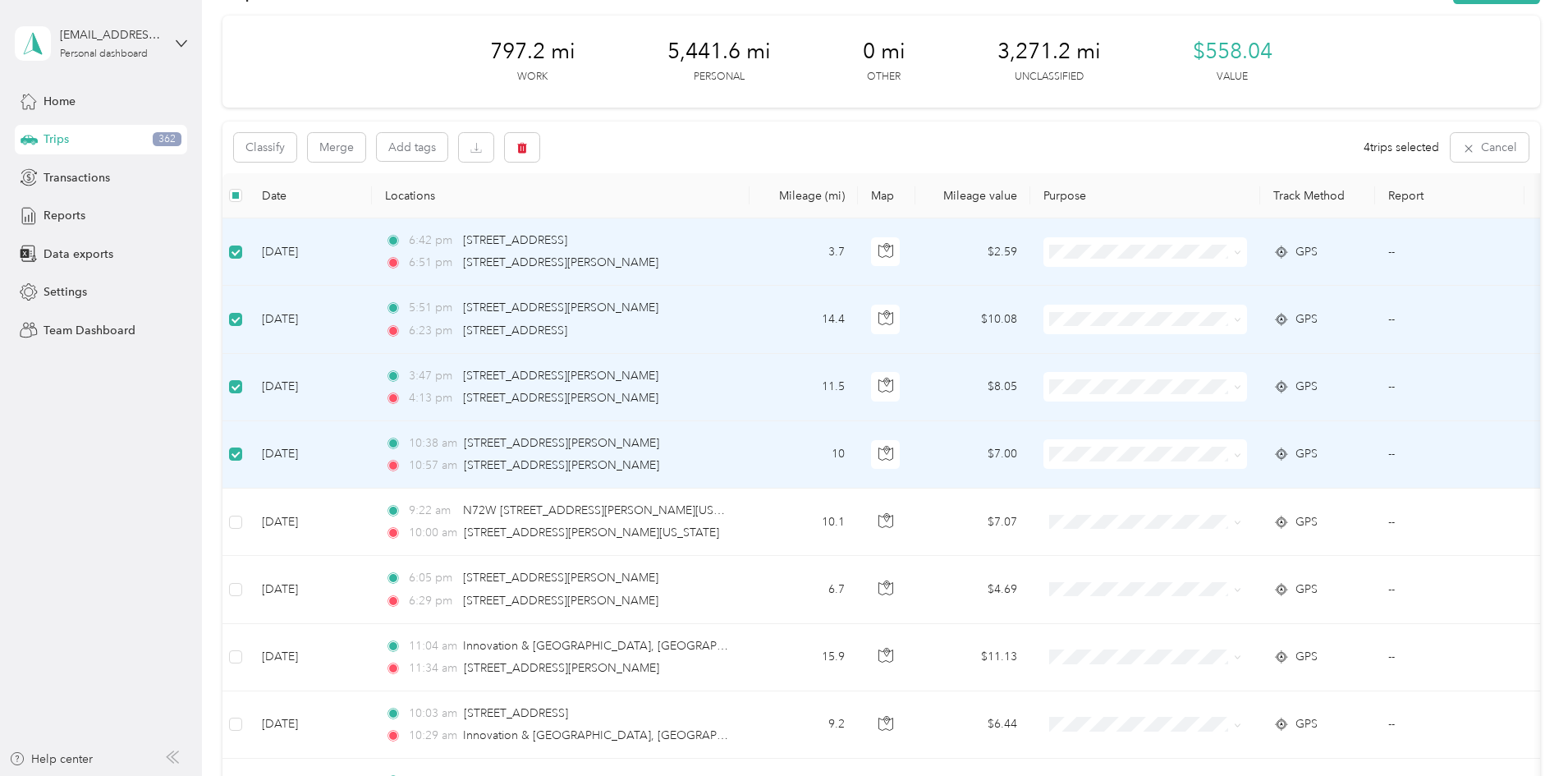
scroll to position [82, 0]
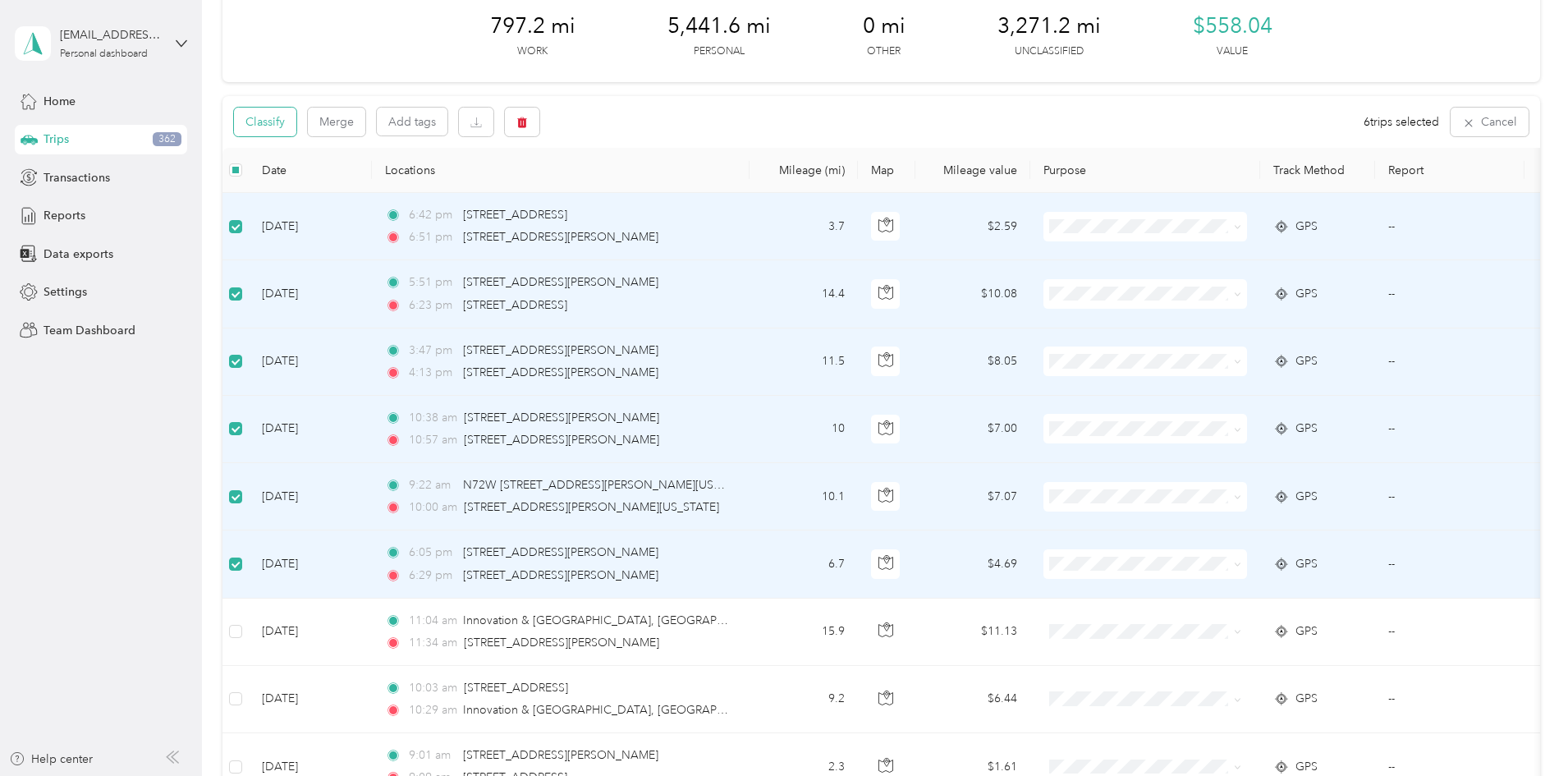
click at [297, 132] on button "Classify" at bounding box center [264, 122] width 62 height 29
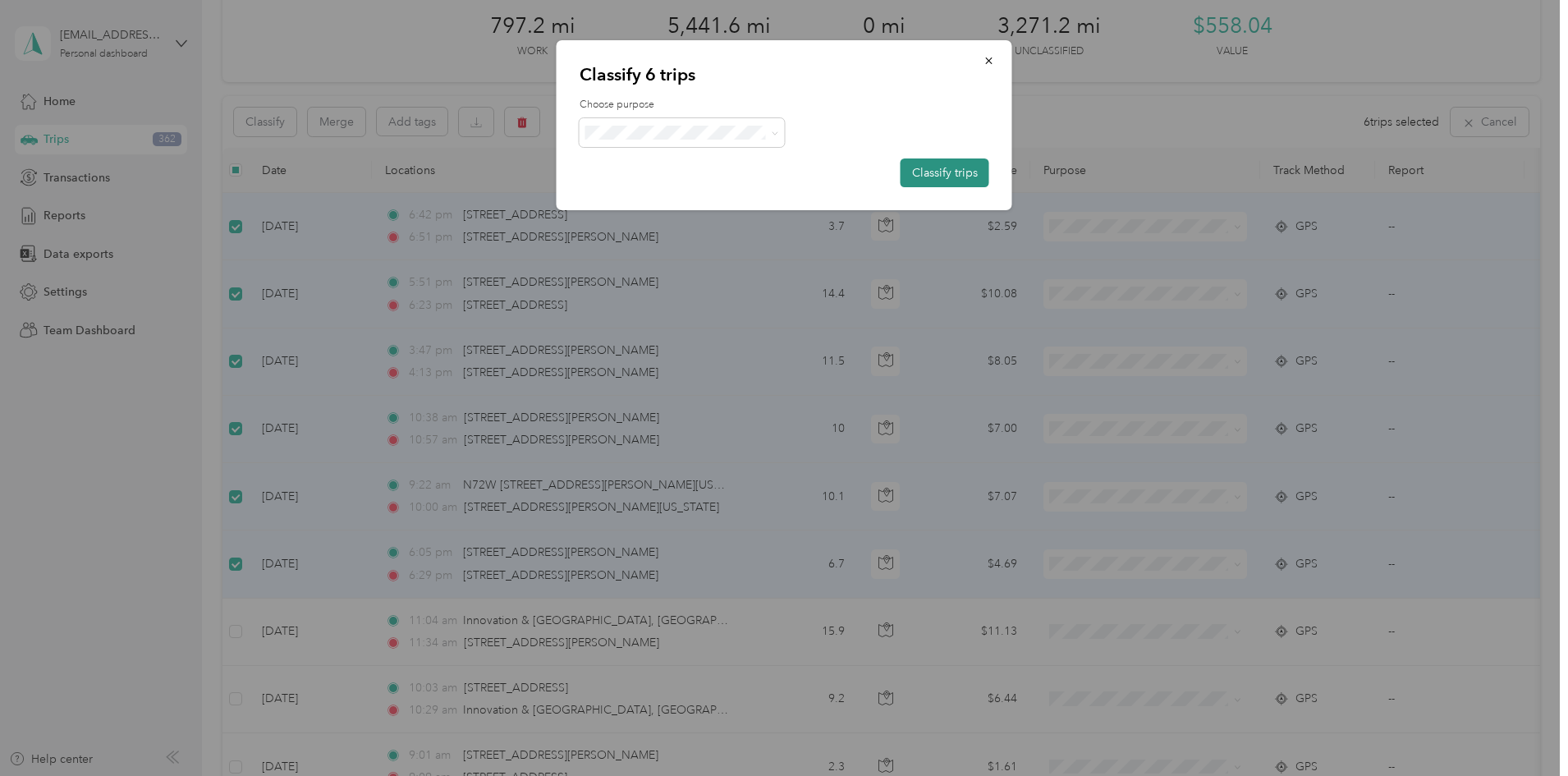
click at [926, 175] on button "Classify trips" at bounding box center [945, 173] width 89 height 29
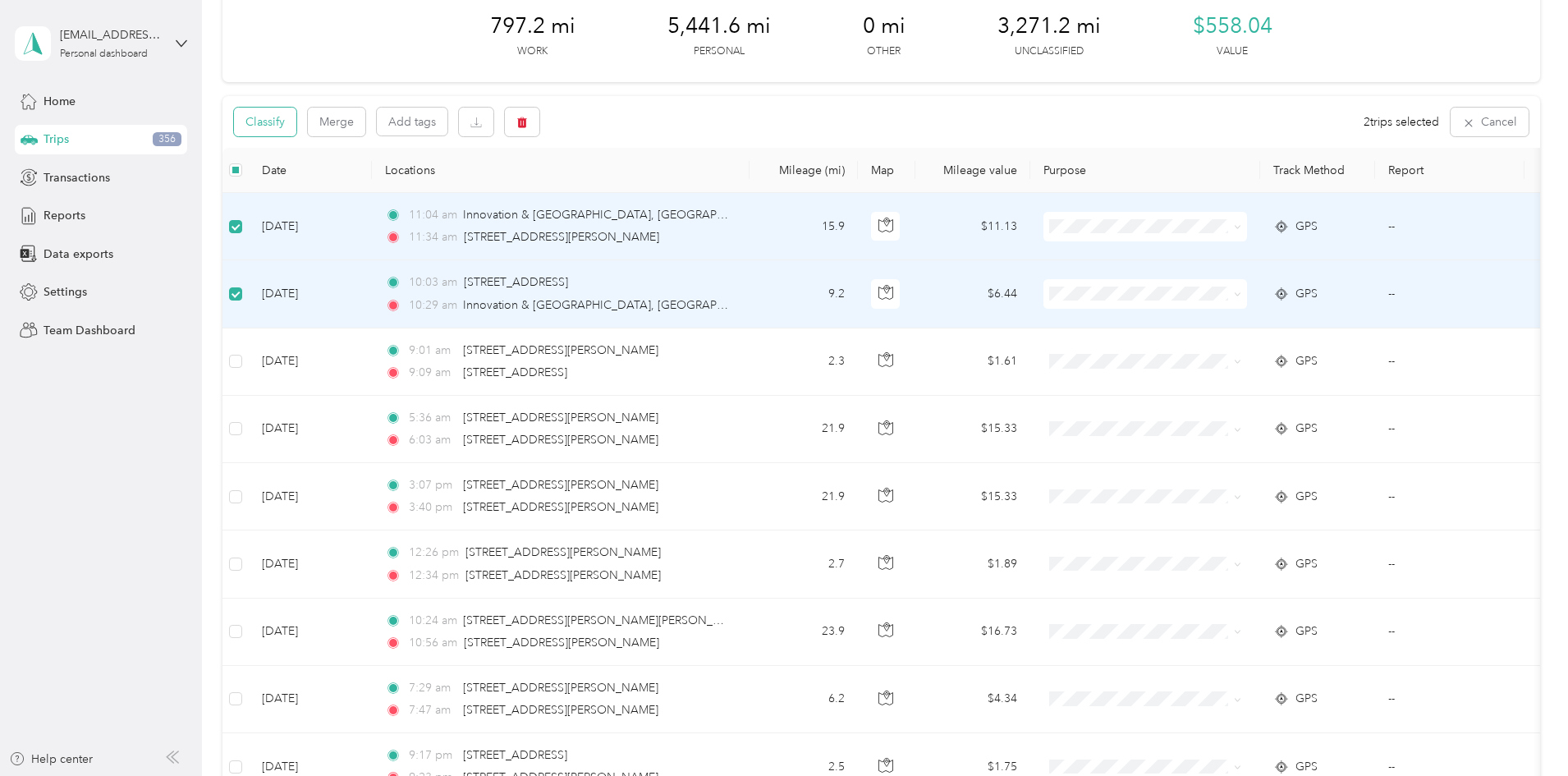
click at [297, 123] on button "Classify" at bounding box center [264, 122] width 62 height 29
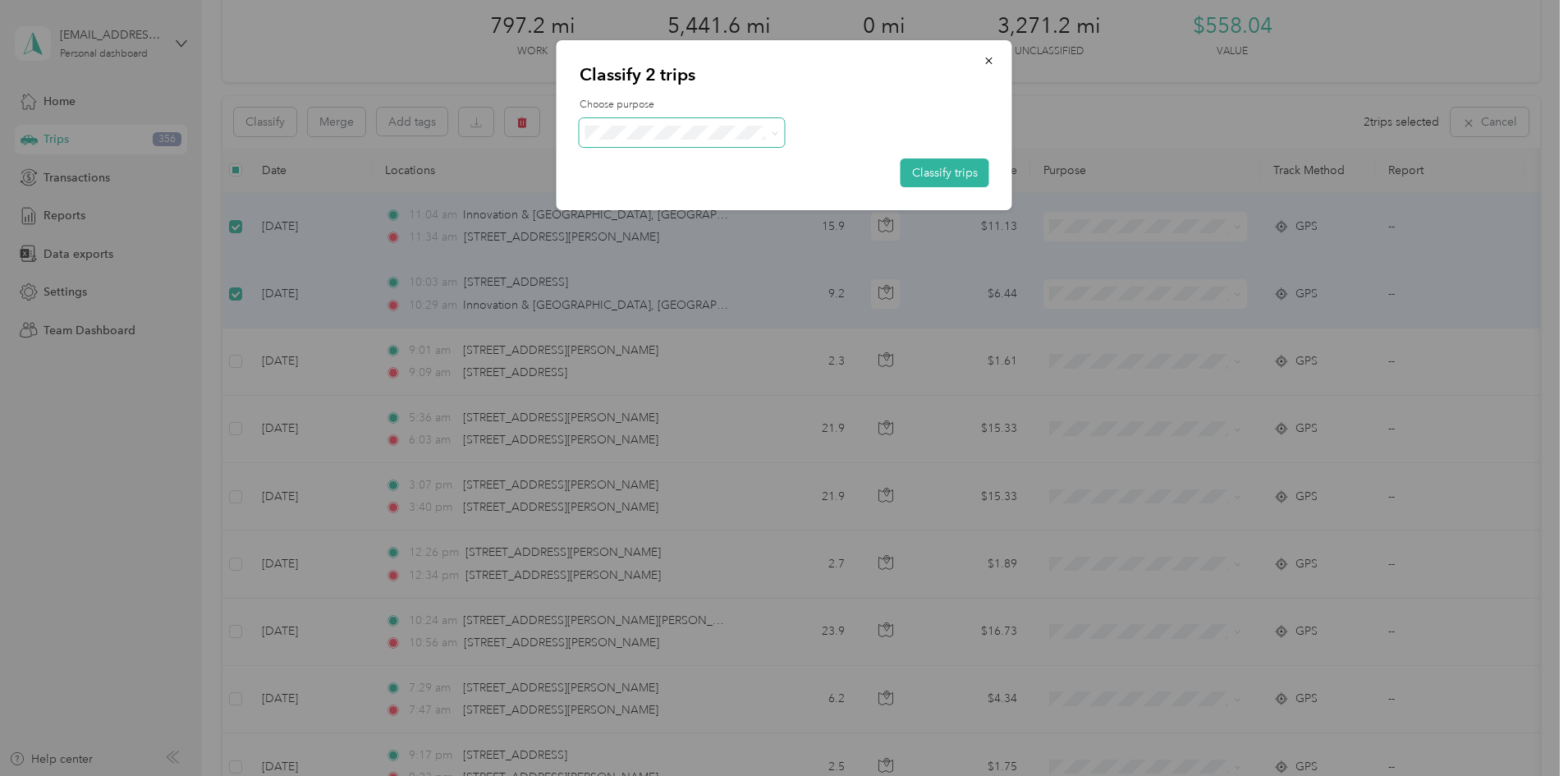
click at [633, 144] on span at bounding box center [681, 133] width 205 height 29
click at [633, 170] on li "Work" at bounding box center [681, 163] width 205 height 29
click at [934, 174] on button "Classify trips" at bounding box center [945, 173] width 89 height 29
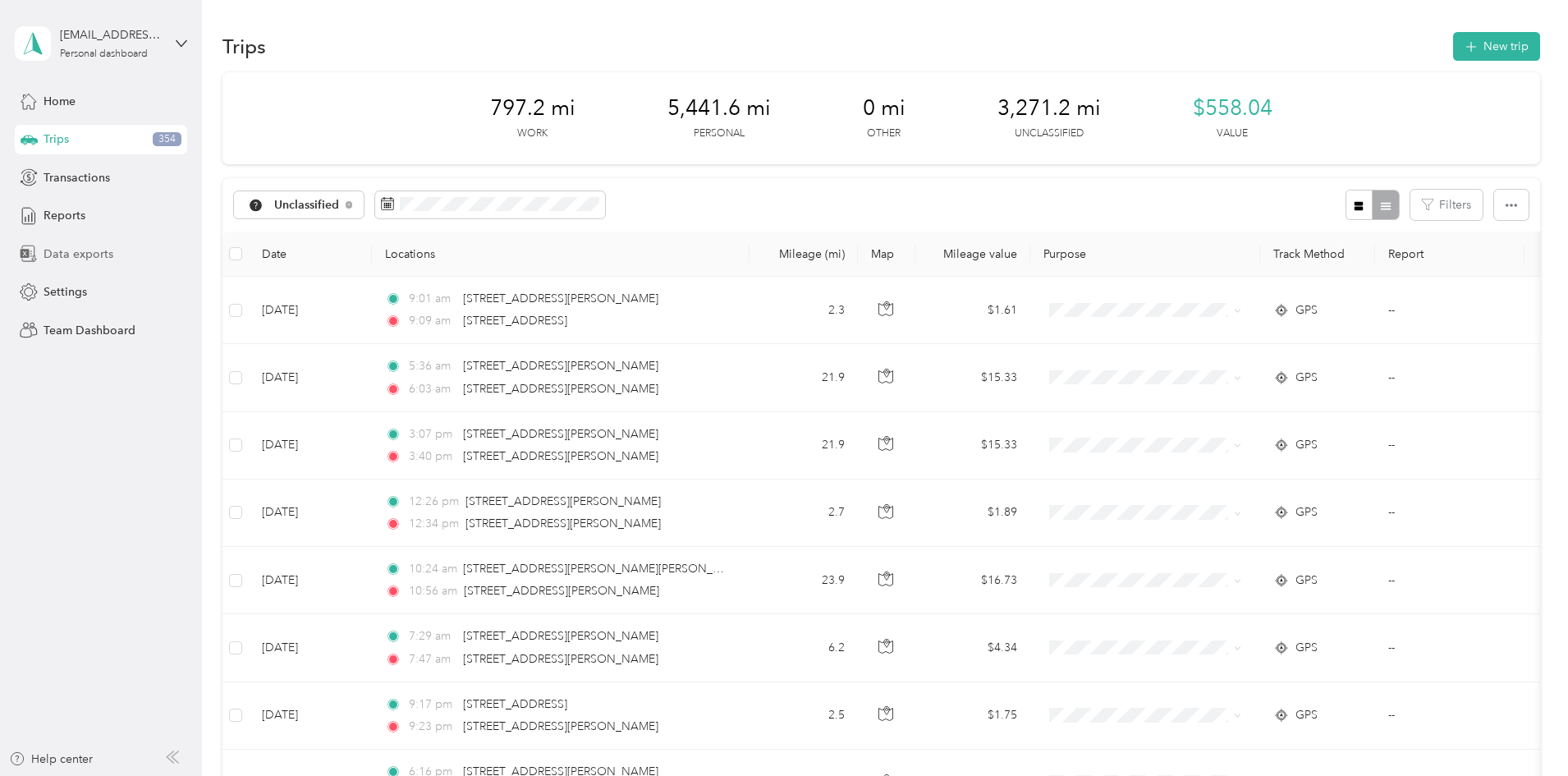
click at [78, 259] on span "Data exports" at bounding box center [78, 254] width 70 height 17
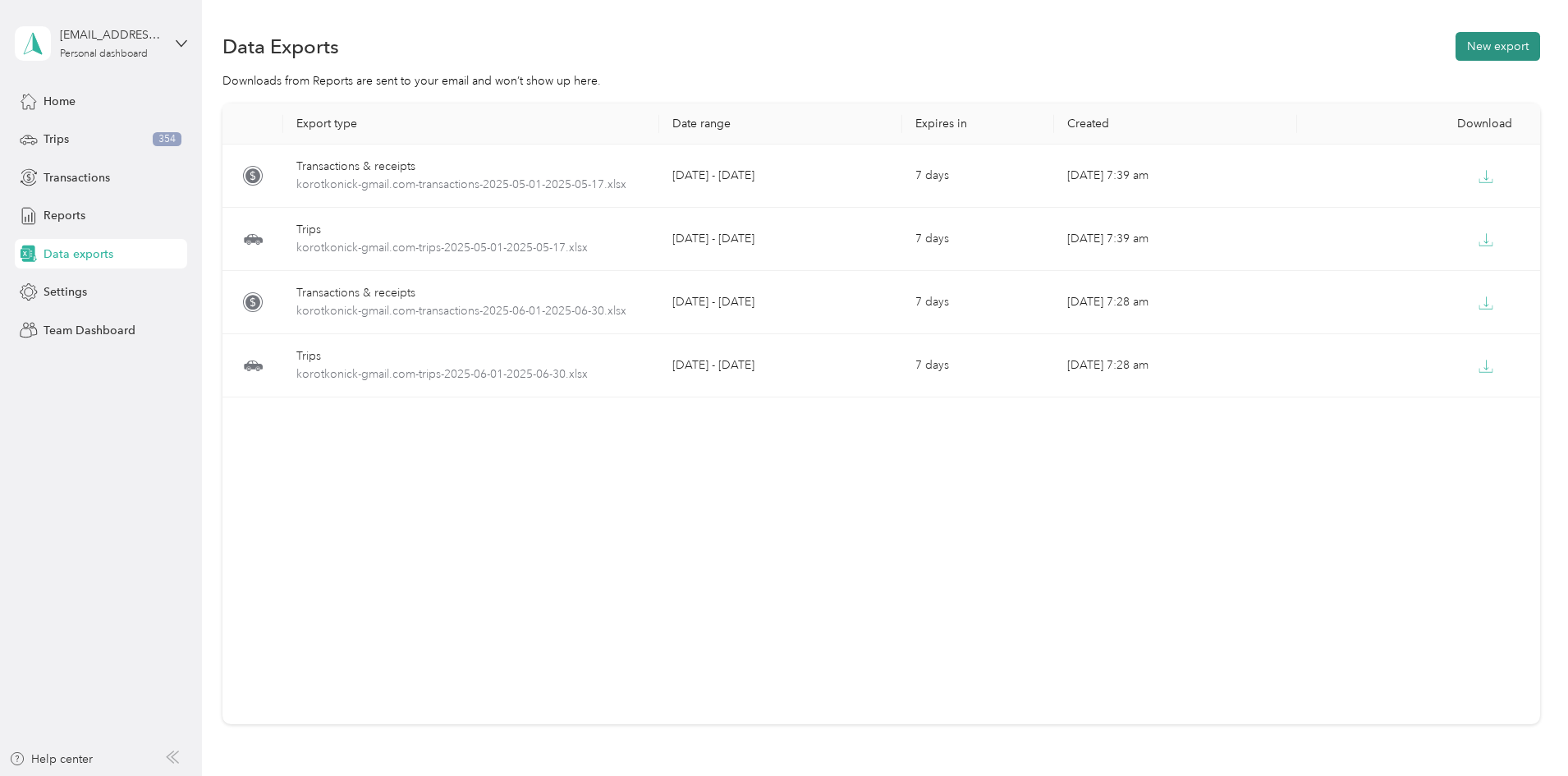
click at [1455, 50] on button "New export" at bounding box center [1497, 47] width 85 height 29
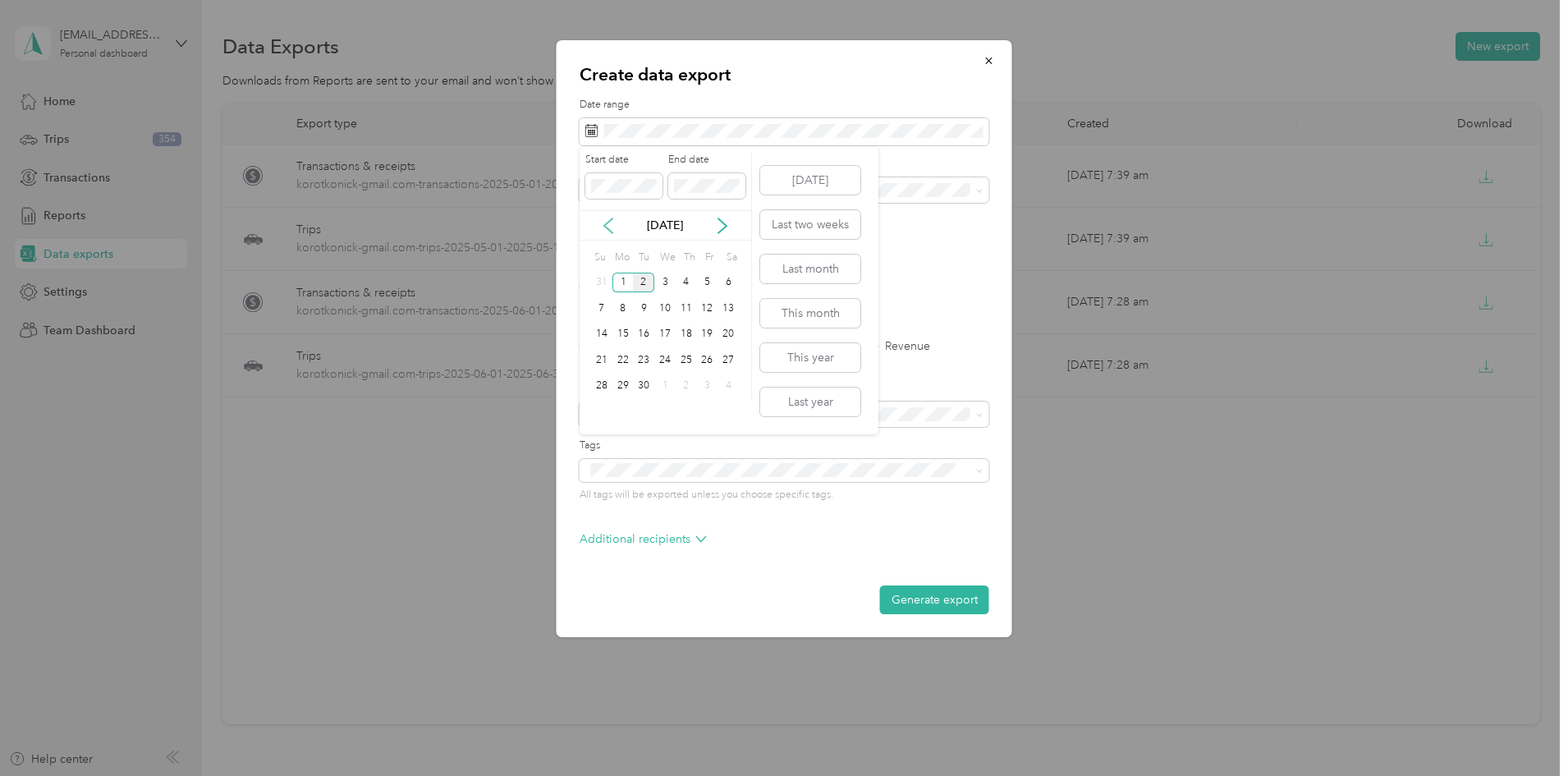
click at [614, 226] on icon at bounding box center [608, 225] width 16 height 16
click at [691, 280] on div "1" at bounding box center [686, 283] width 21 height 21
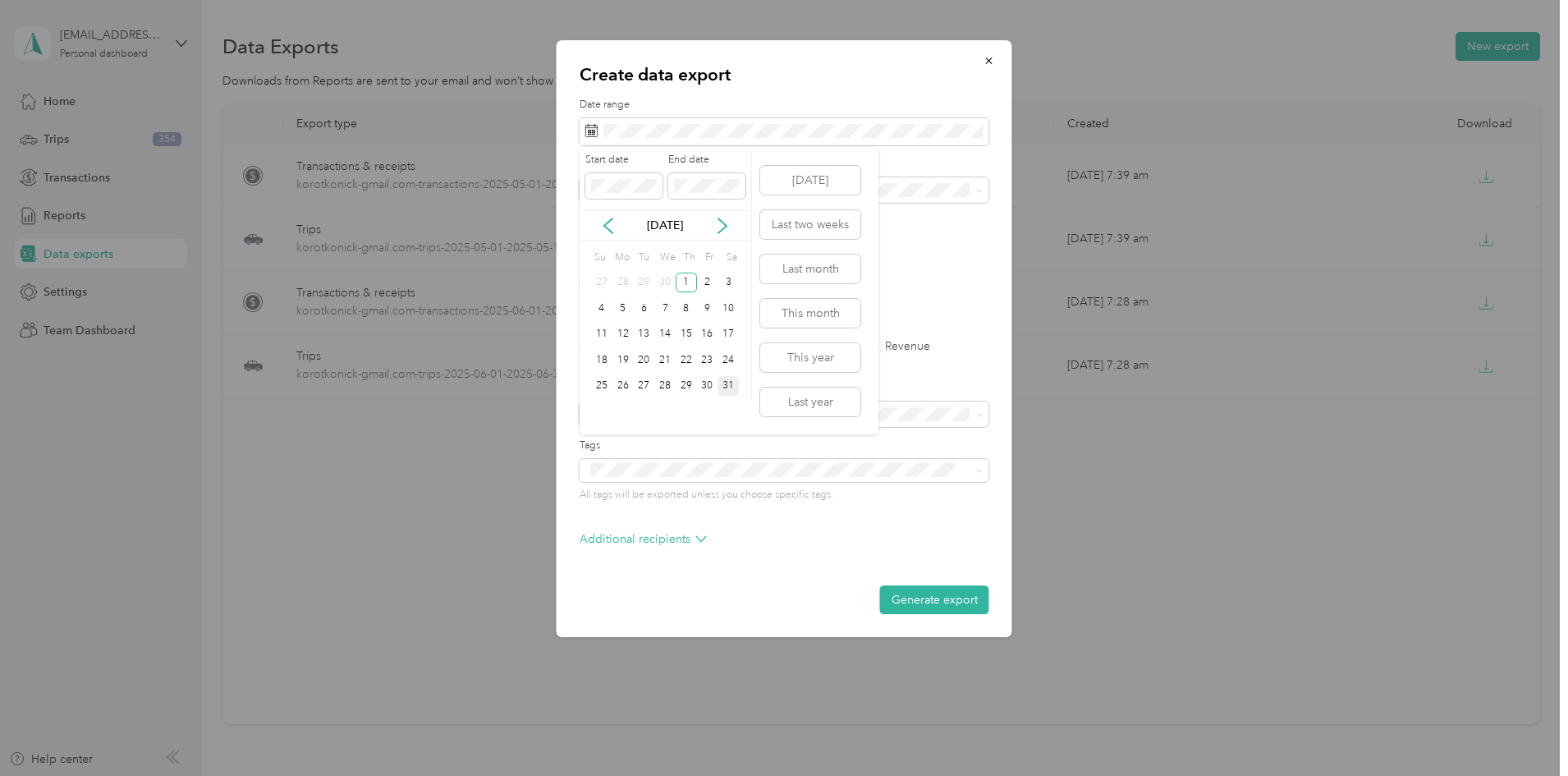
click at [722, 388] on div "31" at bounding box center [728, 387] width 21 height 21
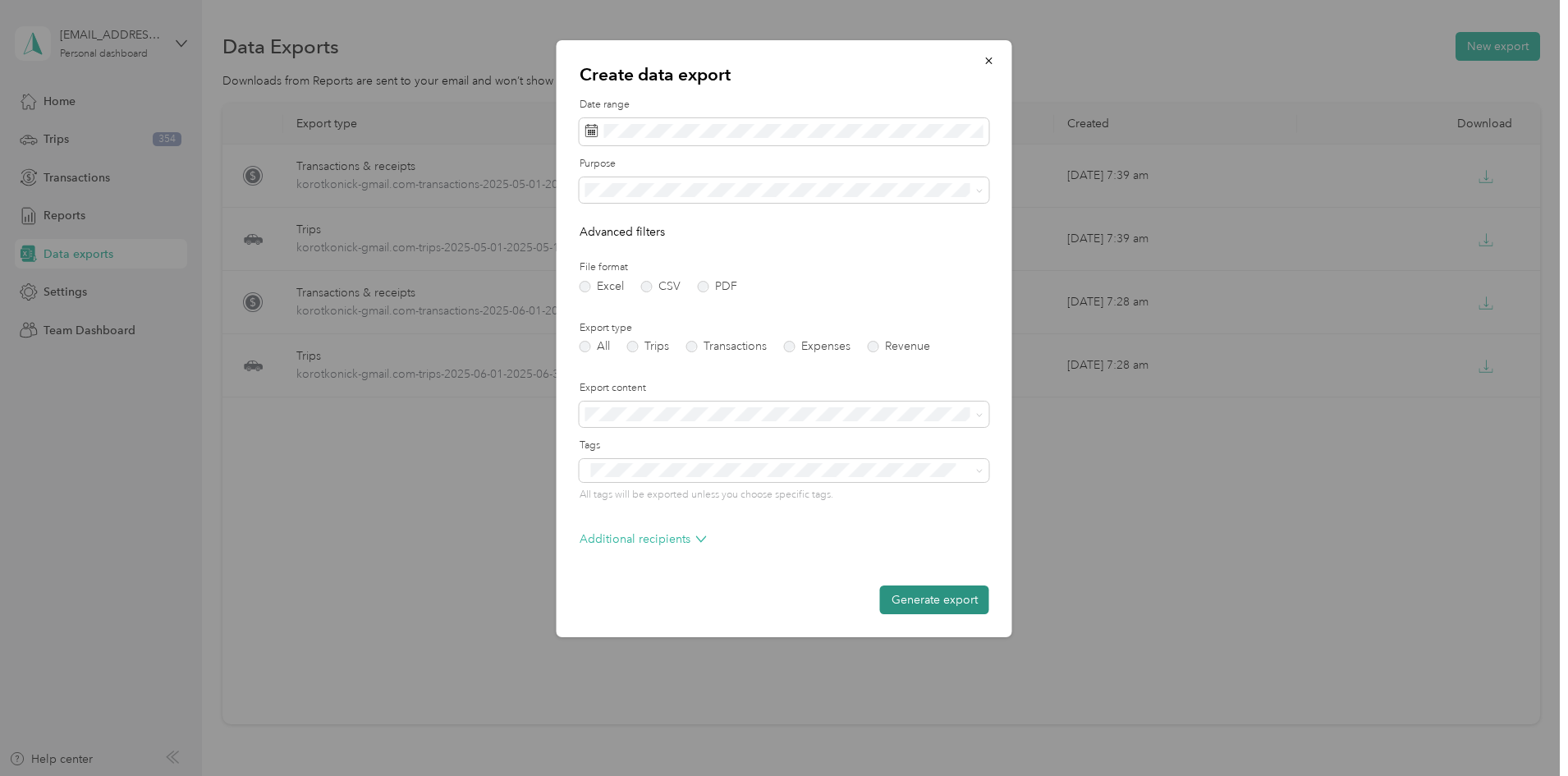
click at [923, 598] on button "Generate export" at bounding box center [934, 599] width 109 height 29
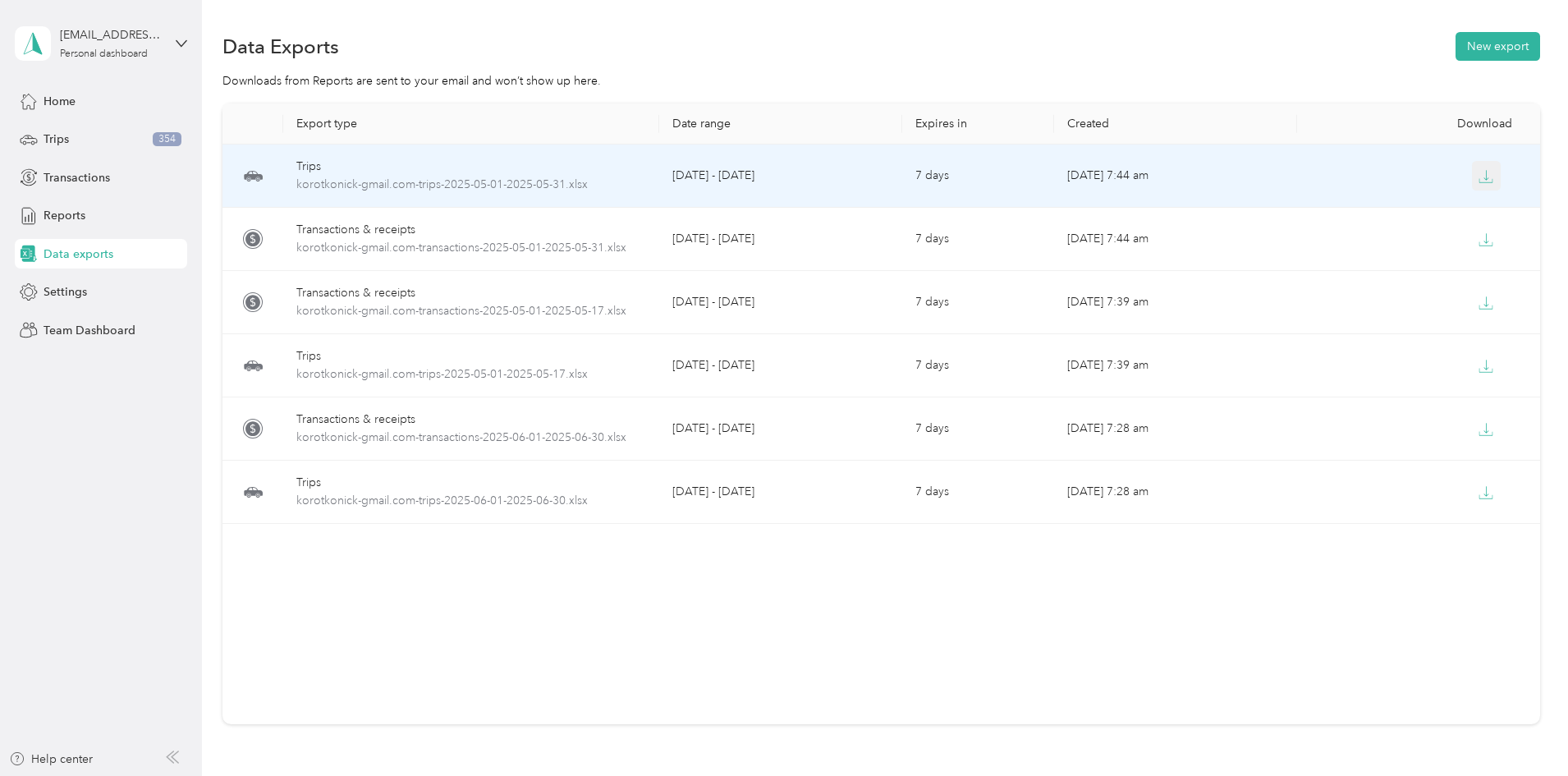
click at [1479, 176] on icon "button" at bounding box center [1486, 176] width 14 height 14
